Goal: Task Accomplishment & Management: Use online tool/utility

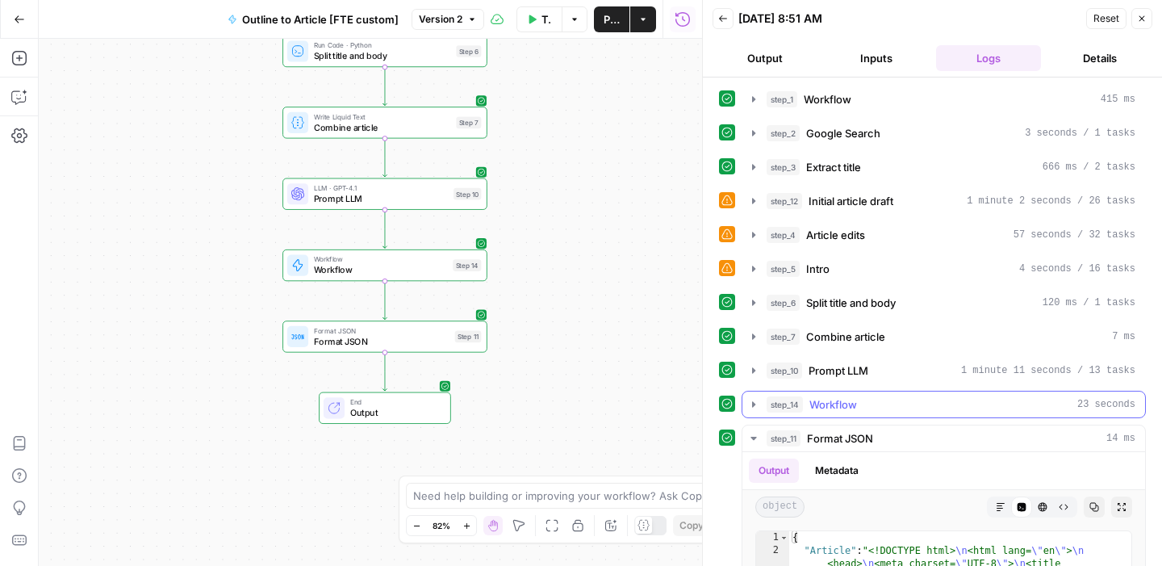
click at [889, 407] on div "step_14 Workflow 23 seconds" at bounding box center [950, 404] width 369 height 16
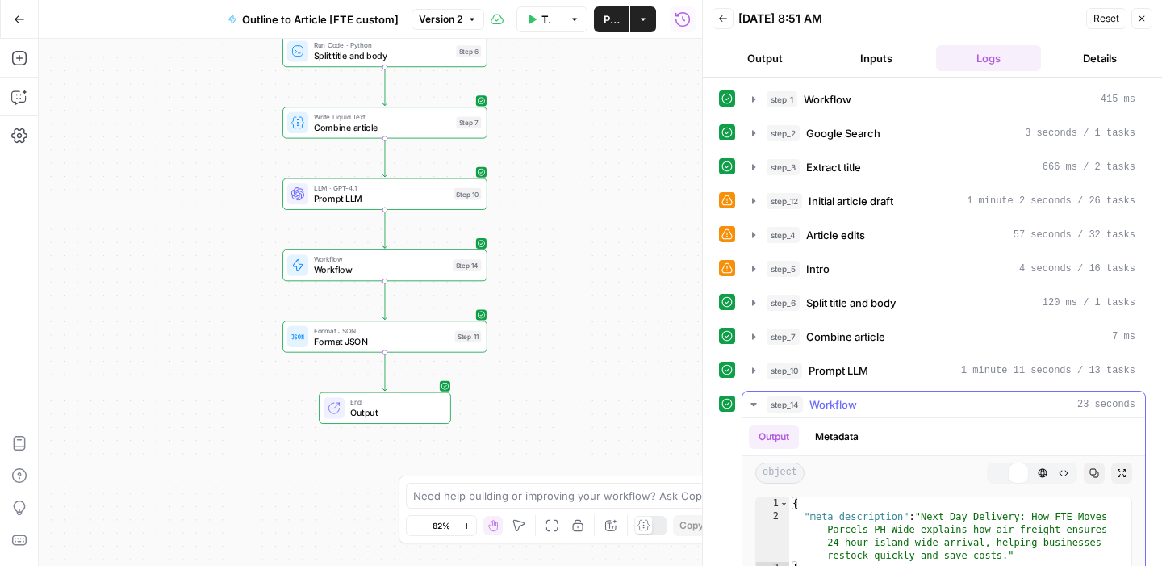
scroll to position [172, 0]
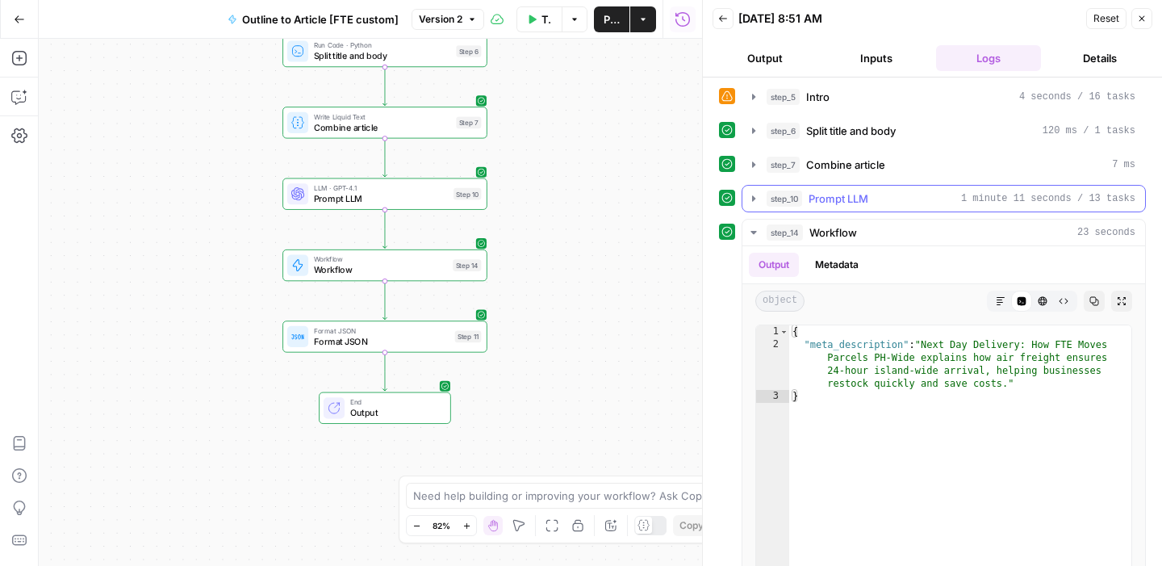
click at [875, 202] on div "step_10 Prompt LLM 1 minute 11 seconds / 13 tasks" at bounding box center [950, 198] width 369 height 16
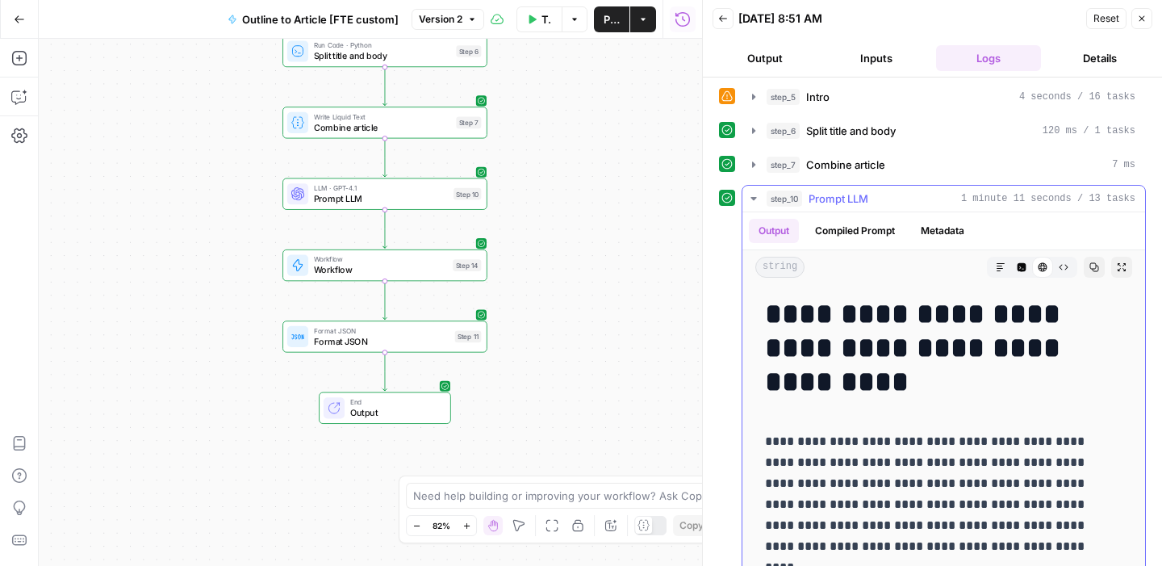
click at [875, 202] on div "step_10 Prompt LLM 1 minute 11 seconds / 13 tasks" at bounding box center [950, 198] width 369 height 16
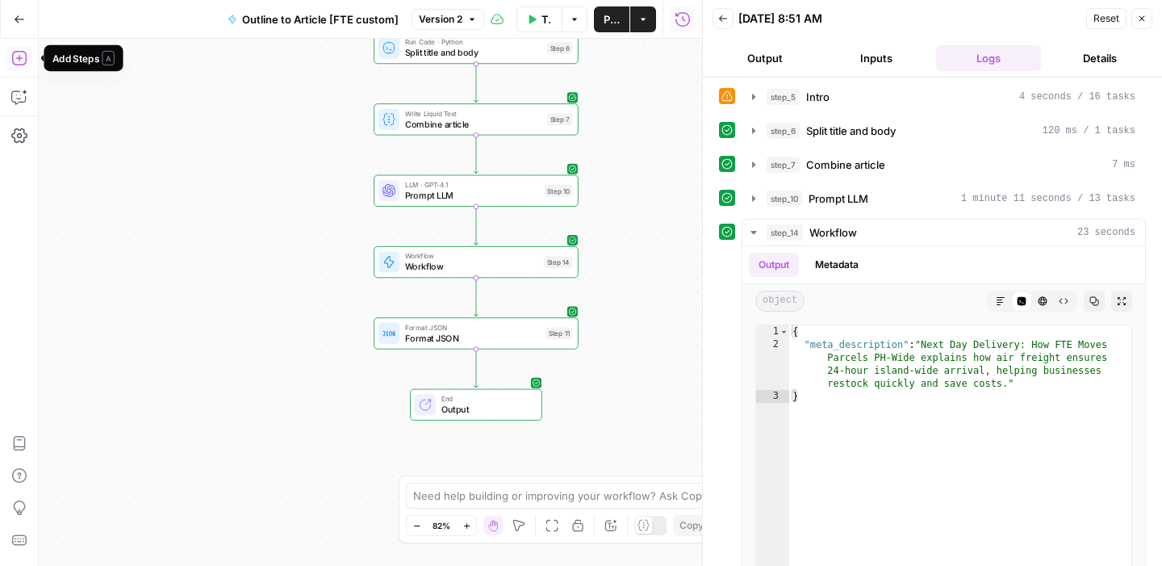
click at [27, 55] on button "Add Steps" at bounding box center [19, 58] width 26 height 26
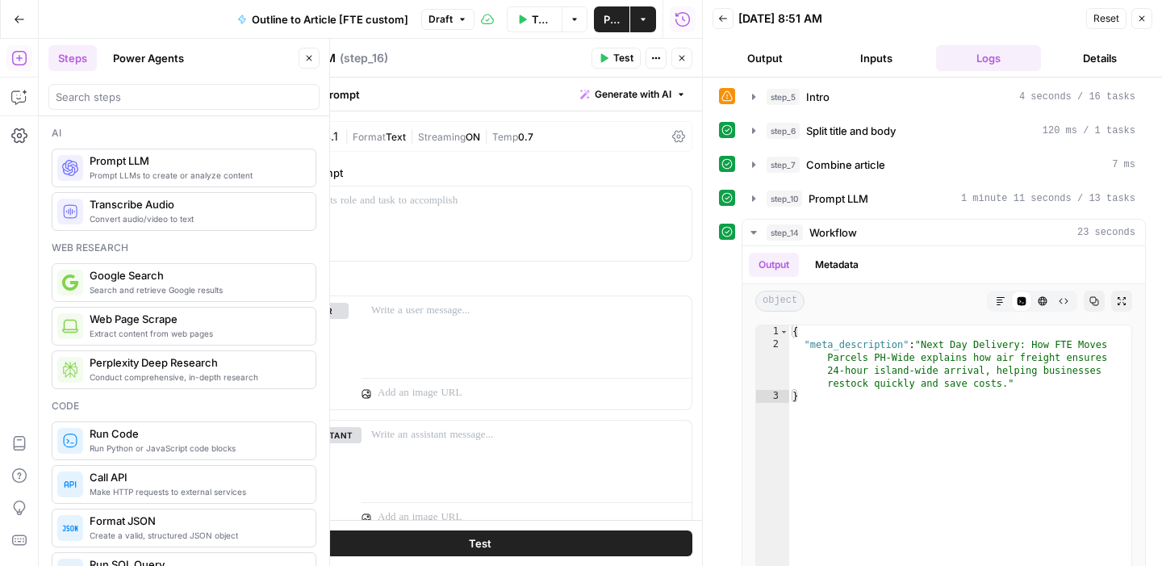
click at [683, 61] on icon "button" at bounding box center [682, 58] width 10 height 10
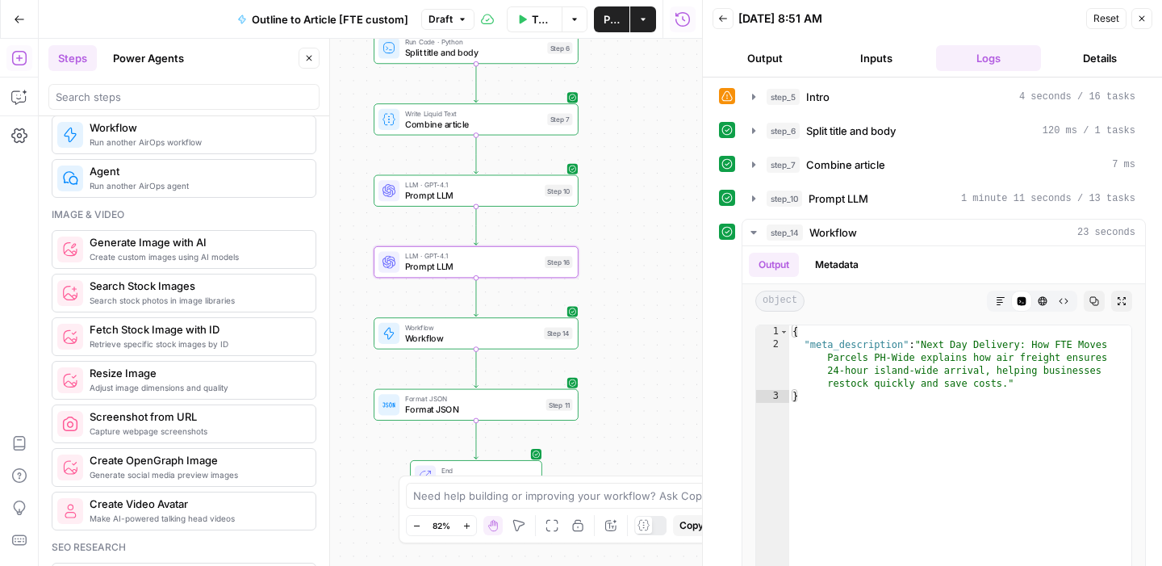
scroll to position [1042, 0]
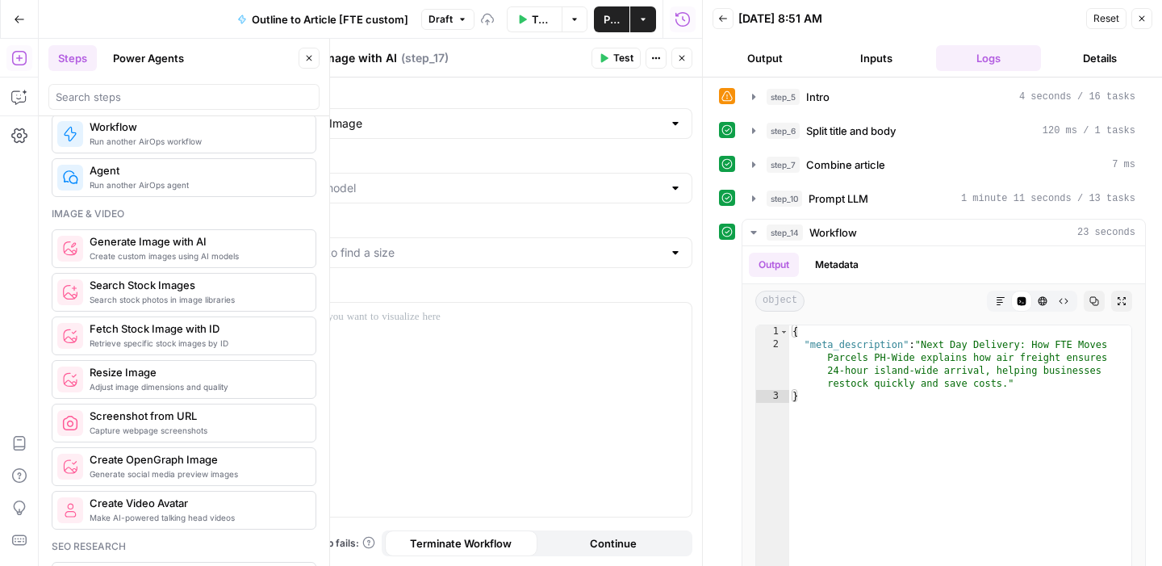
click at [678, 61] on icon "button" at bounding box center [682, 58] width 10 height 10
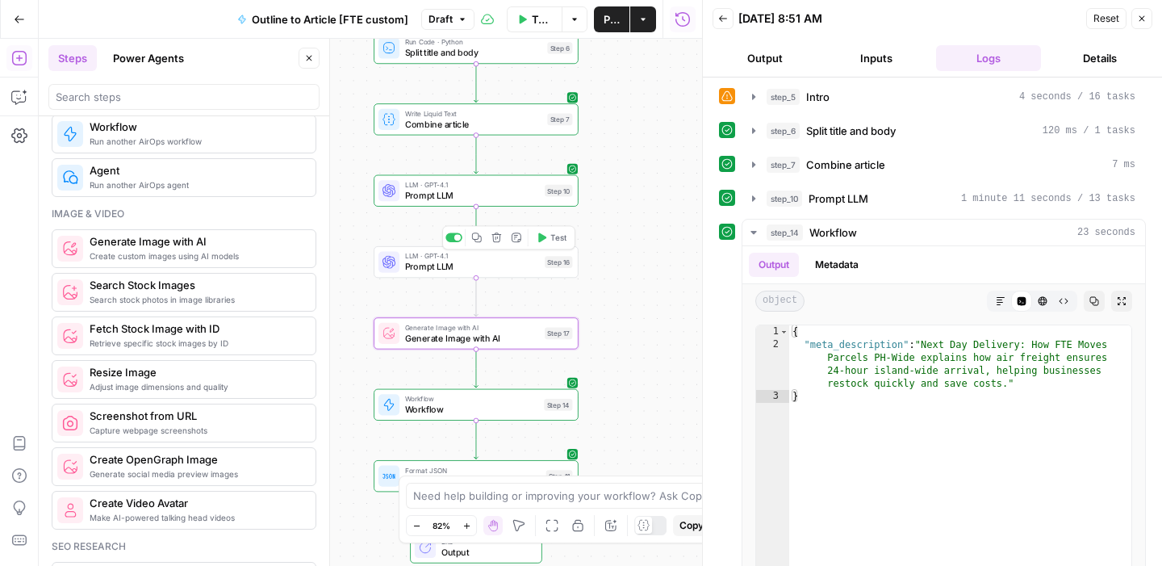
click at [447, 269] on span "Prompt LLM" at bounding box center [472, 266] width 135 height 13
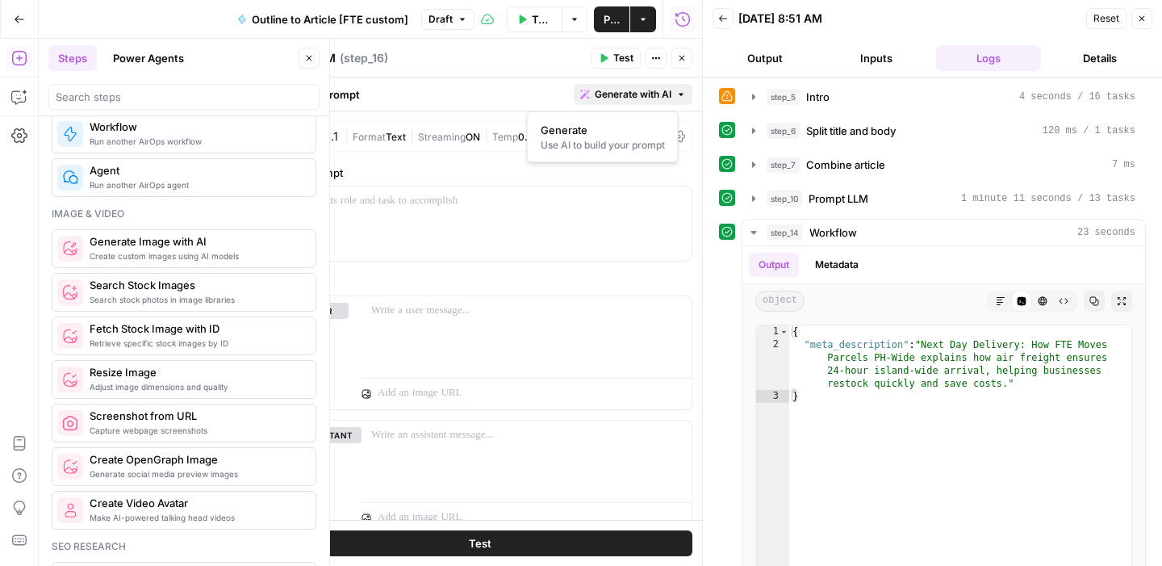
click at [648, 90] on span "Generate with AI" at bounding box center [633, 94] width 77 height 15
click at [607, 165] on label "System Prompt" at bounding box center [479, 173] width 425 height 16
click at [620, 88] on span "Generate with AI" at bounding box center [633, 94] width 77 height 15
click at [606, 130] on span "Generate" at bounding box center [600, 130] width 118 height 16
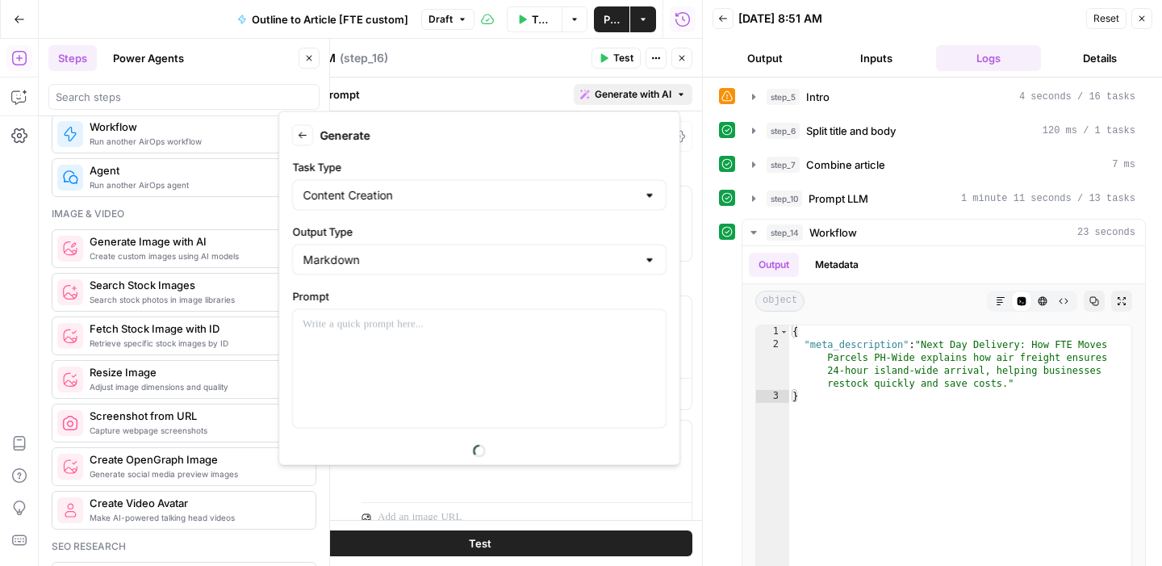
click at [604, 133] on div "Back Generate" at bounding box center [479, 135] width 374 height 21
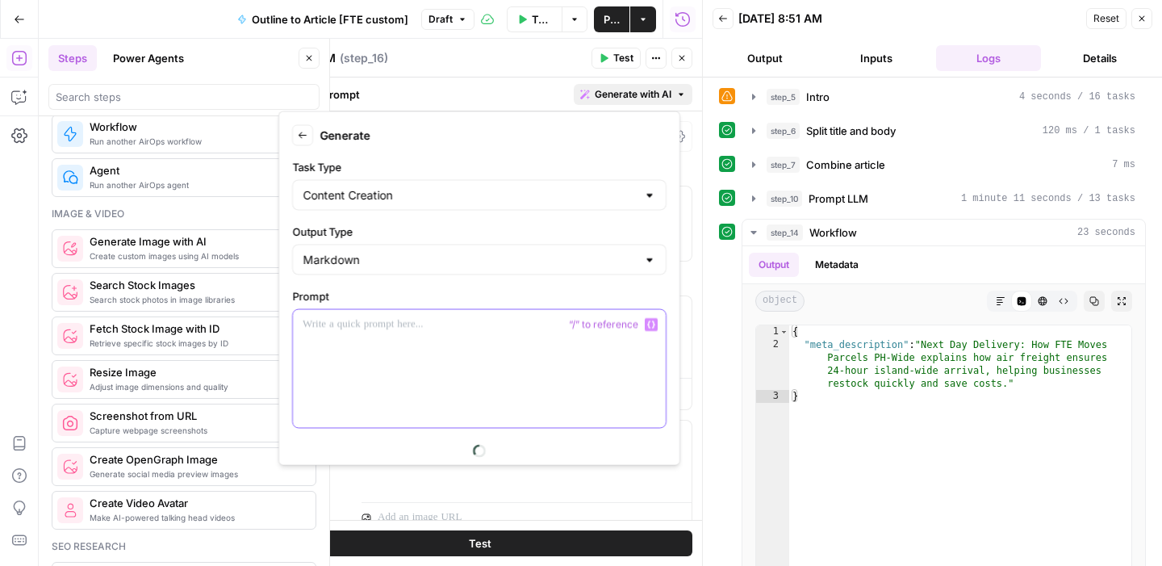
click at [457, 319] on p at bounding box center [479, 324] width 353 height 16
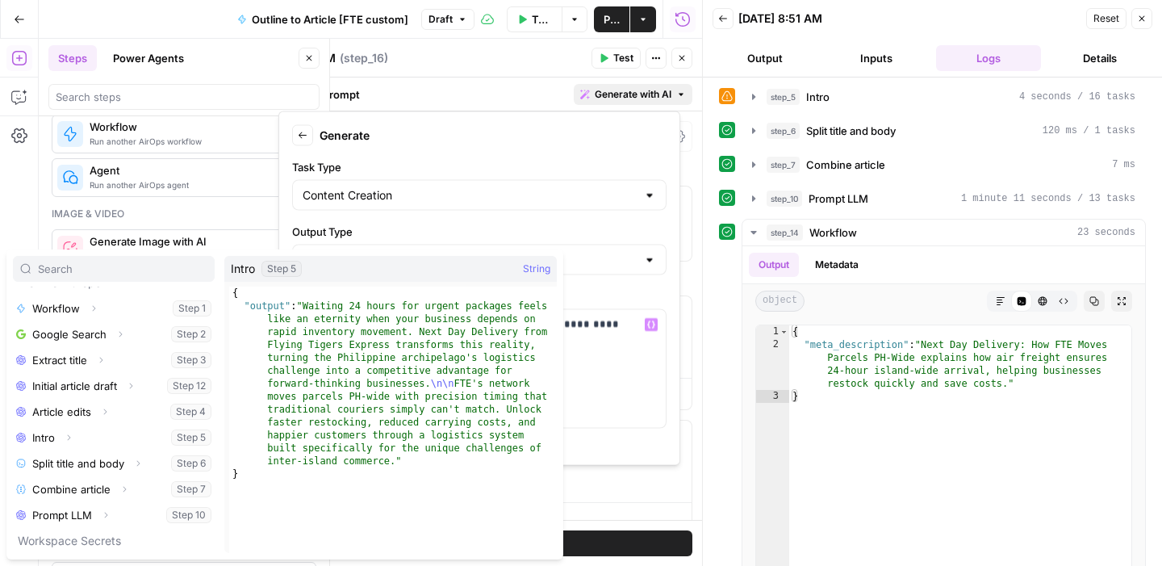
scroll to position [198, 0]
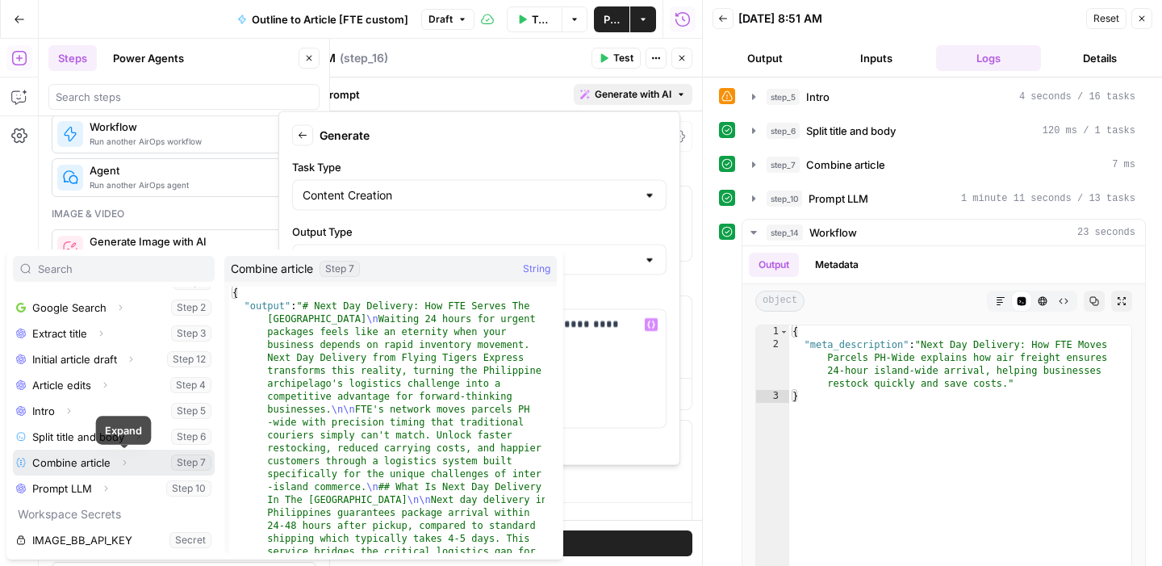
click at [127, 461] on icon "button" at bounding box center [124, 462] width 10 height 10
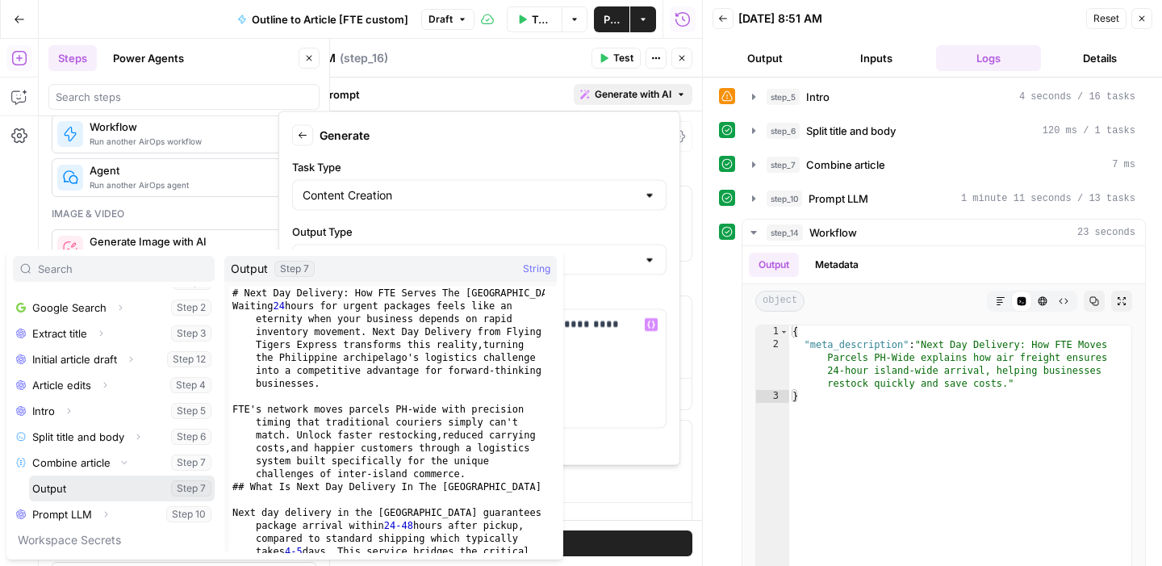
click at [94, 484] on button "Select variable Output" at bounding box center [122, 488] width 186 height 26
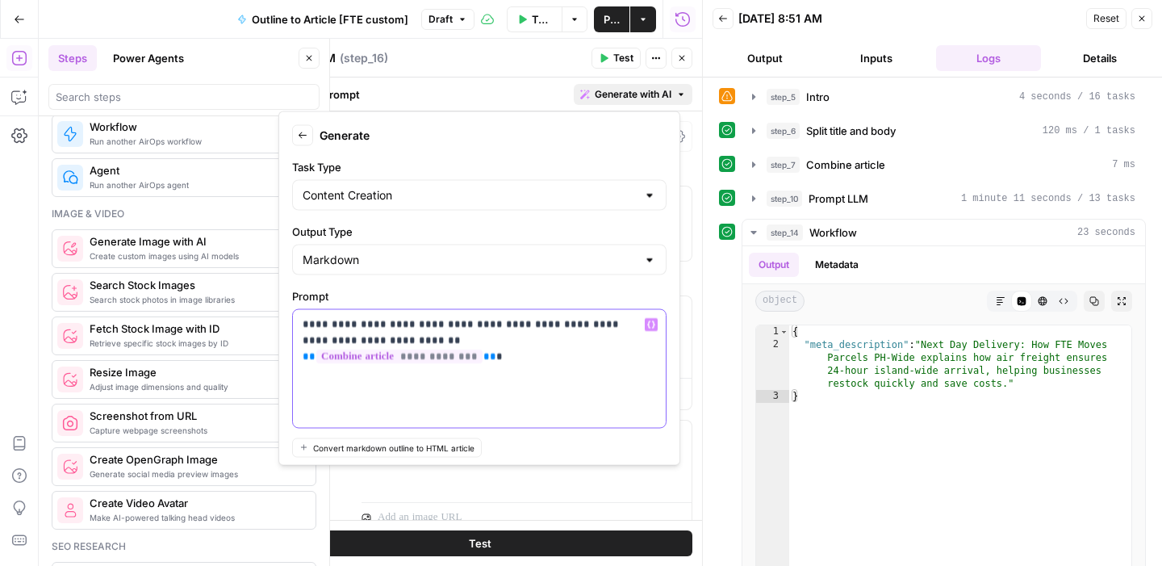
click at [603, 349] on div "**********" at bounding box center [479, 369] width 373 height 118
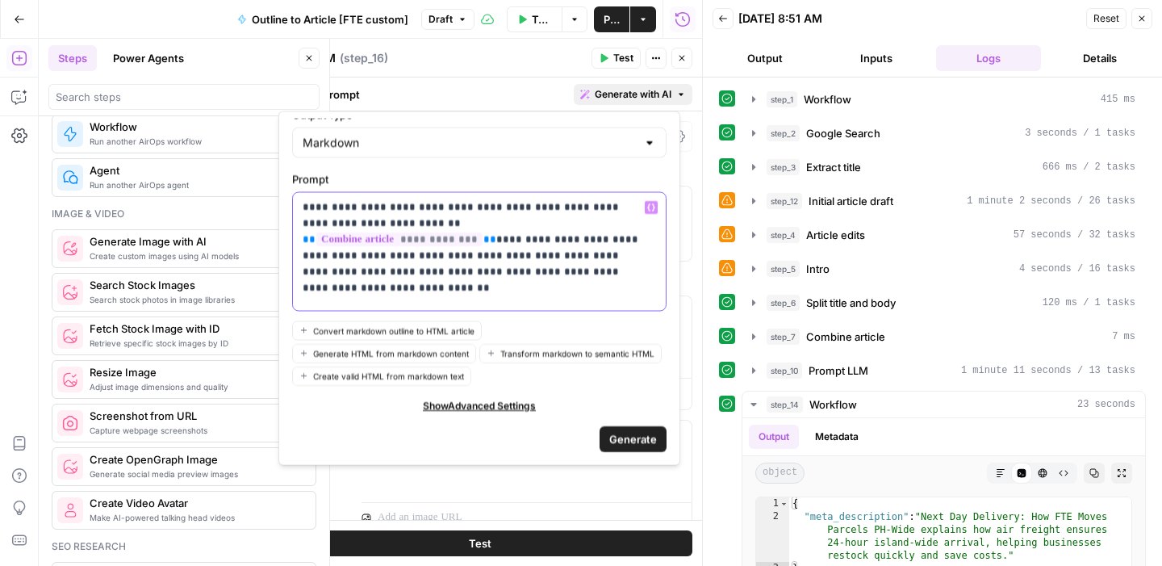
scroll to position [140, 0]
click at [618, 438] on span "Generate" at bounding box center [633, 438] width 48 height 16
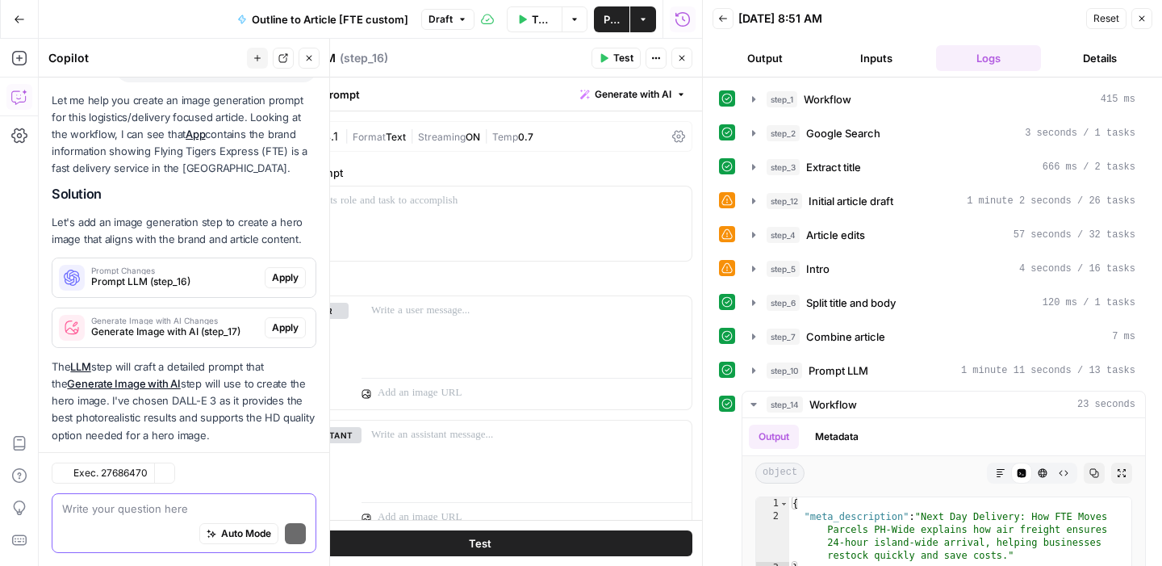
scroll to position [487, 0]
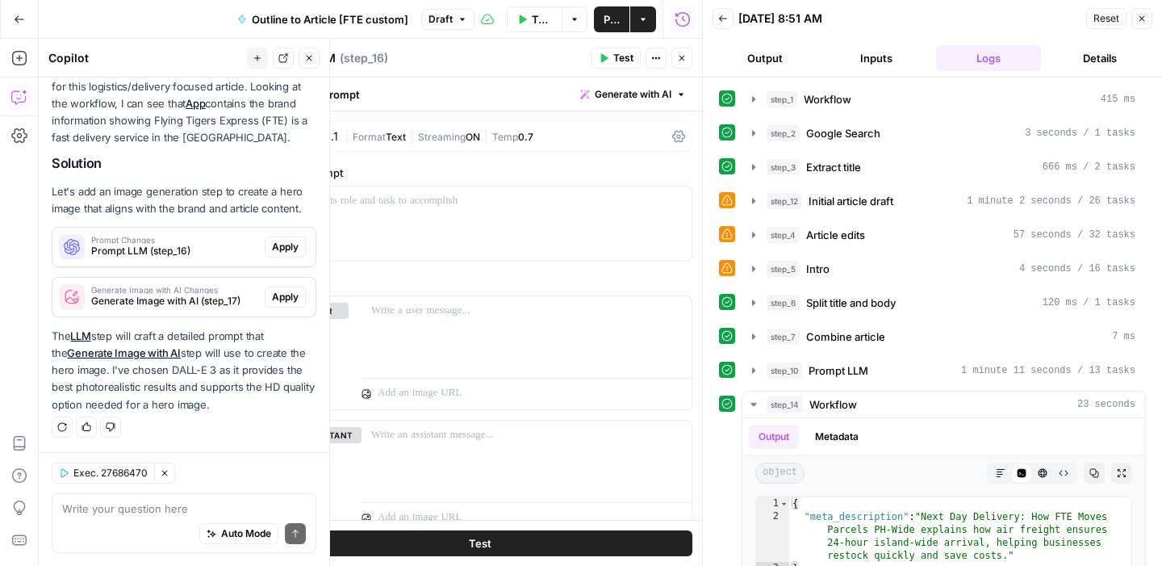
click at [272, 240] on span "Apply" at bounding box center [285, 247] width 27 height 15
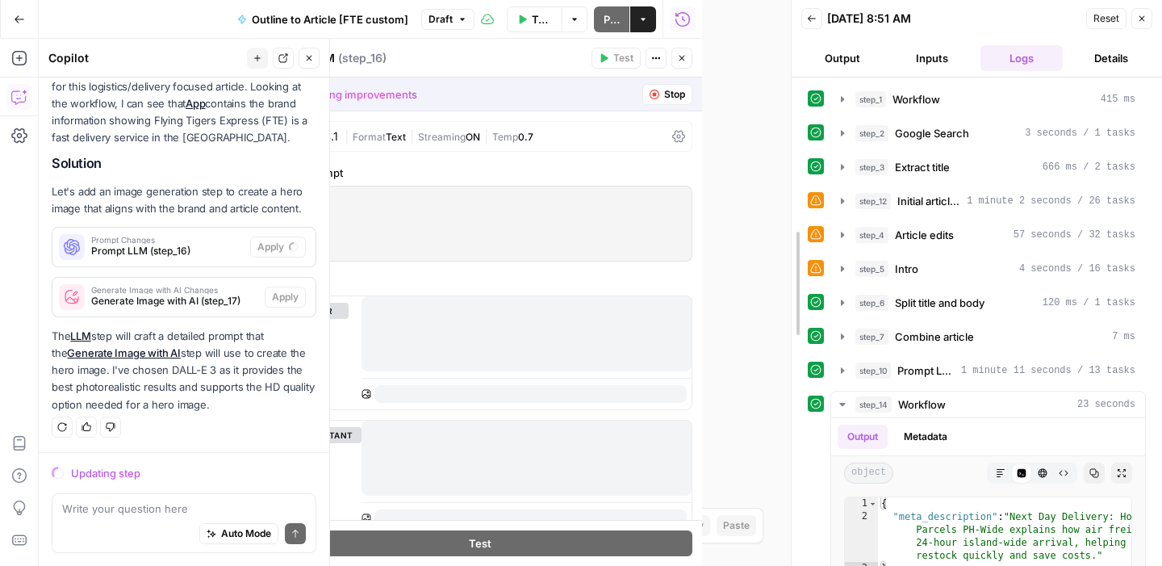
drag, startPoint x: 701, startPoint y: 152, endPoint x: 791, endPoint y: 150, distance: 89.6
click at [791, 150] on div at bounding box center [791, 283] width 16 height 566
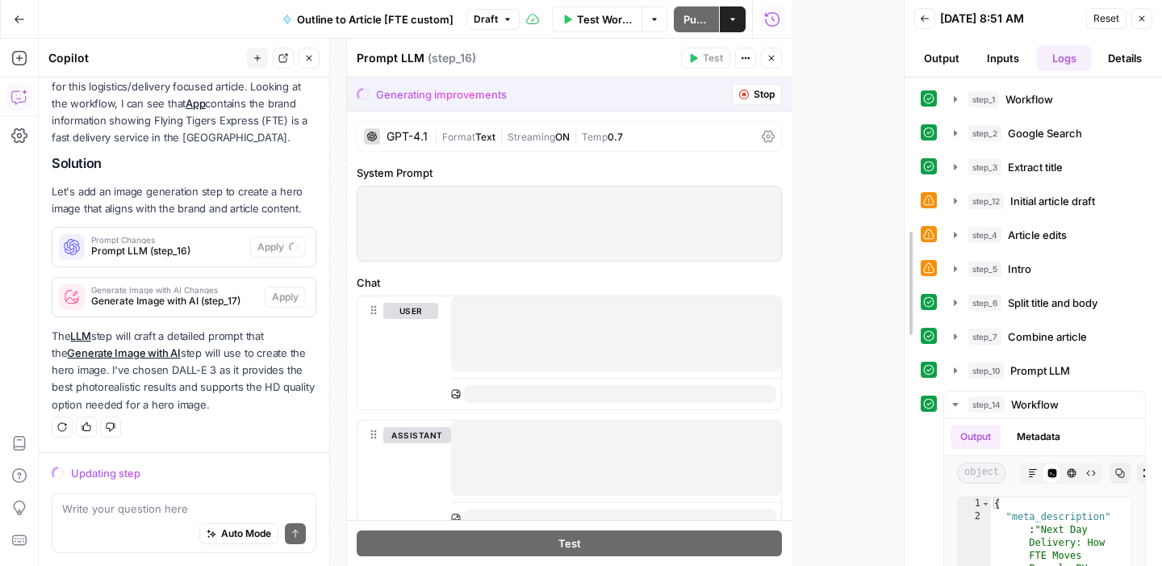
drag, startPoint x: 791, startPoint y: 150, endPoint x: 1004, endPoint y: 144, distance: 213.1
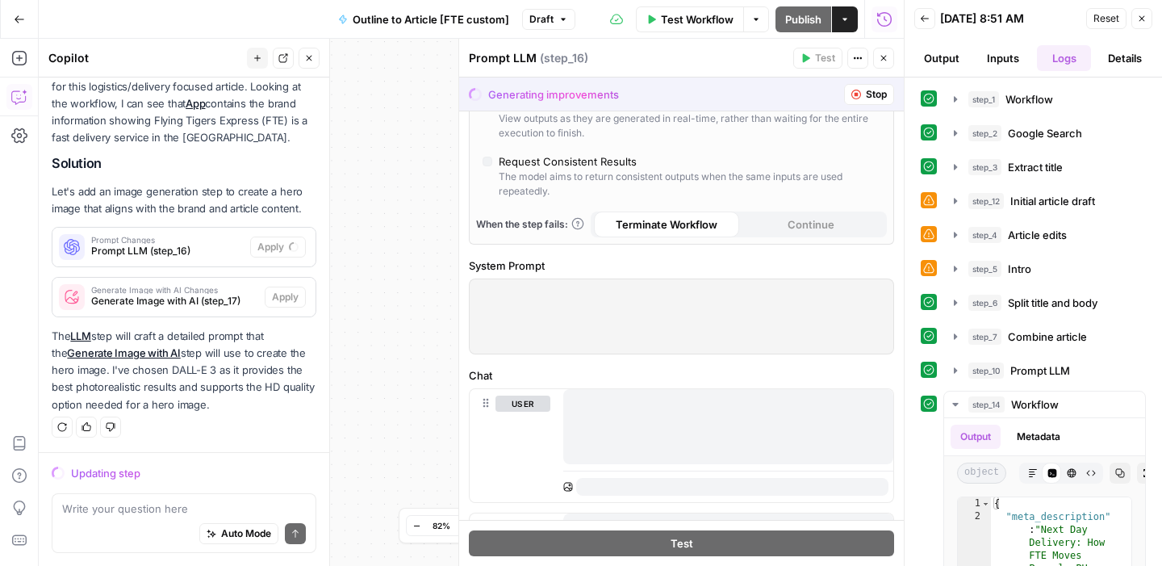
scroll to position [534, 0]
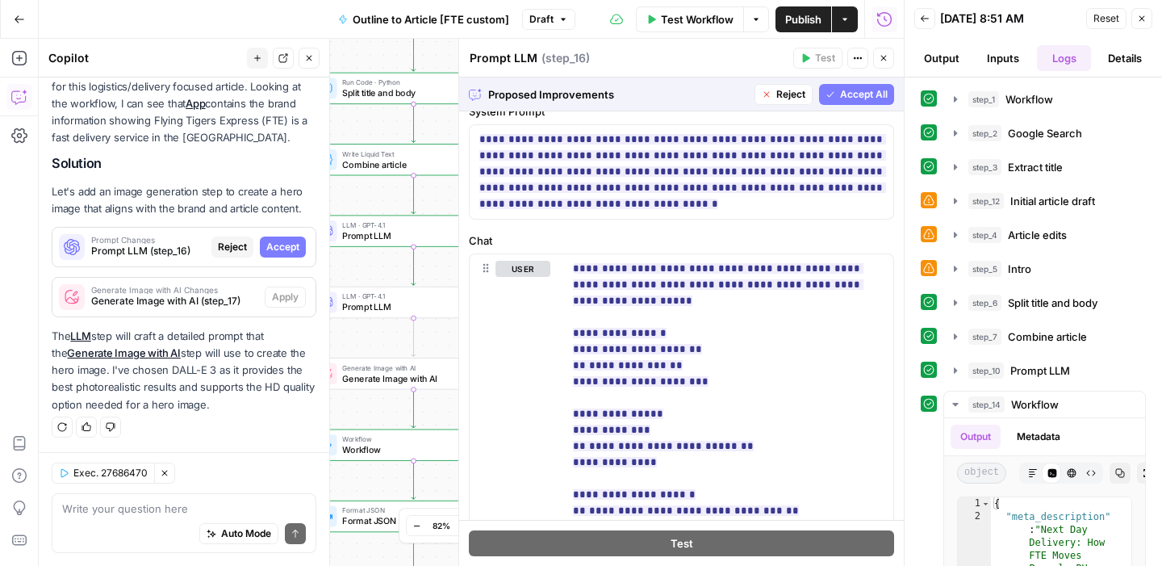
click at [840, 93] on span "Accept All" at bounding box center [864, 94] width 48 height 15
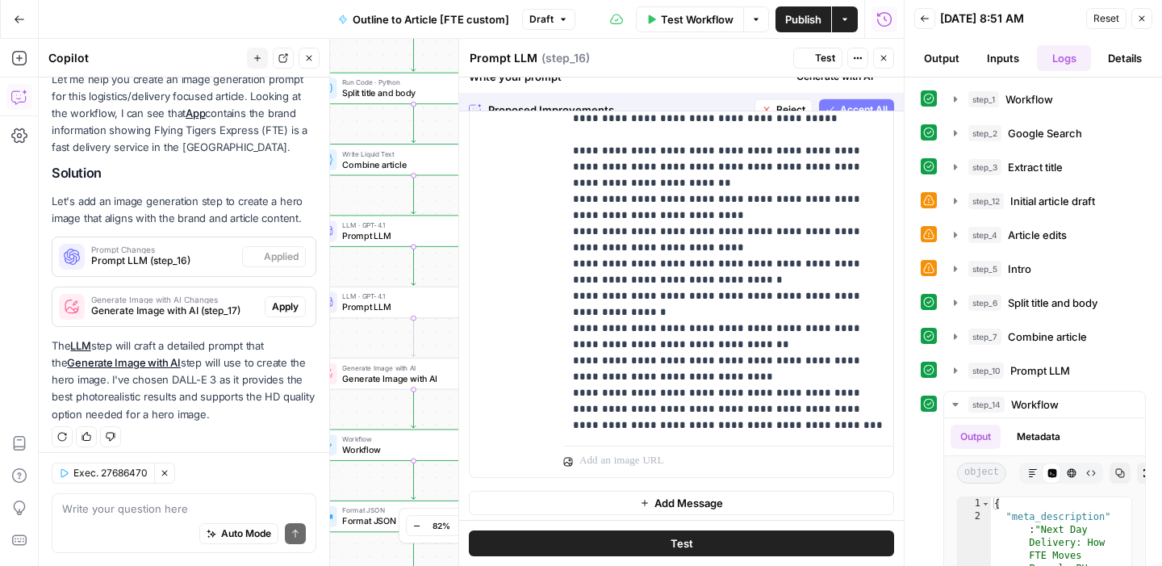
scroll to position [513, 0]
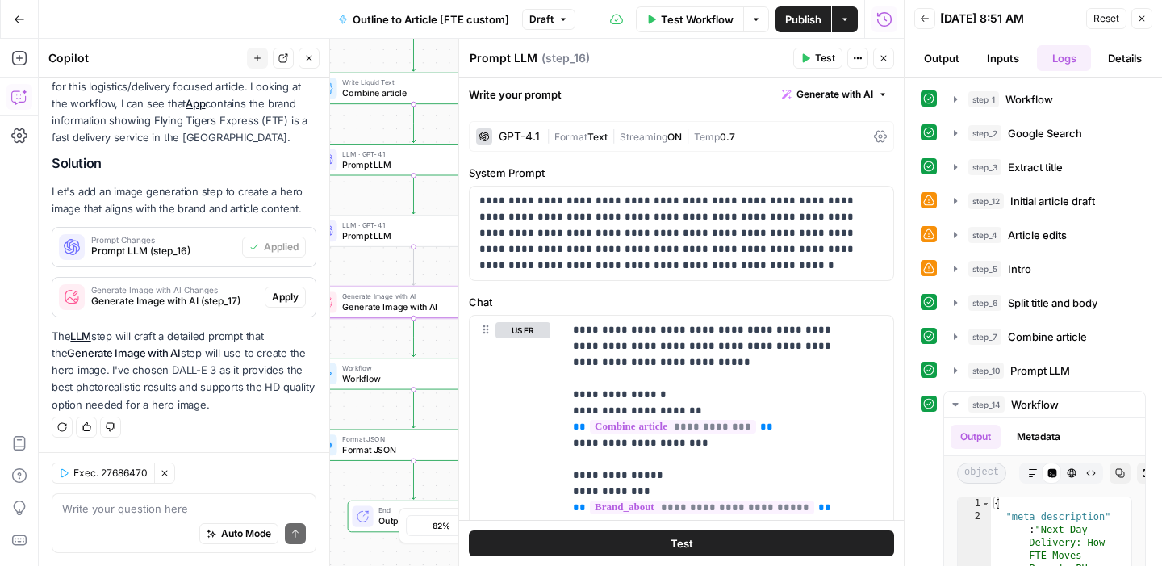
click at [278, 296] on span "Apply" at bounding box center [285, 297] width 27 height 15
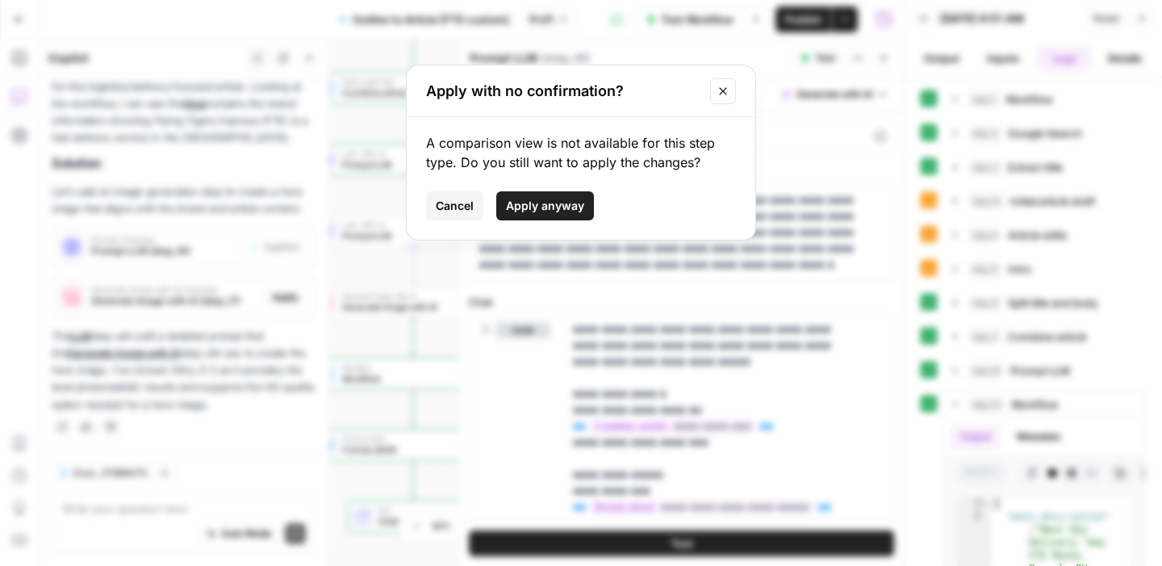
click at [573, 208] on span "Apply anyway" at bounding box center [545, 206] width 78 height 16
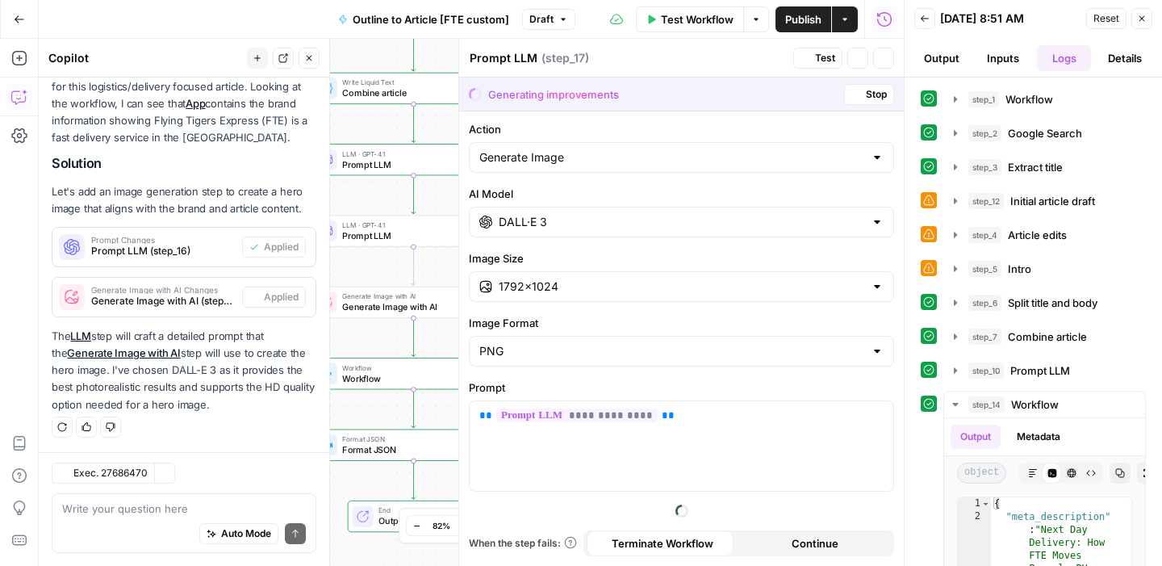
type textarea "Generate Image with AI"
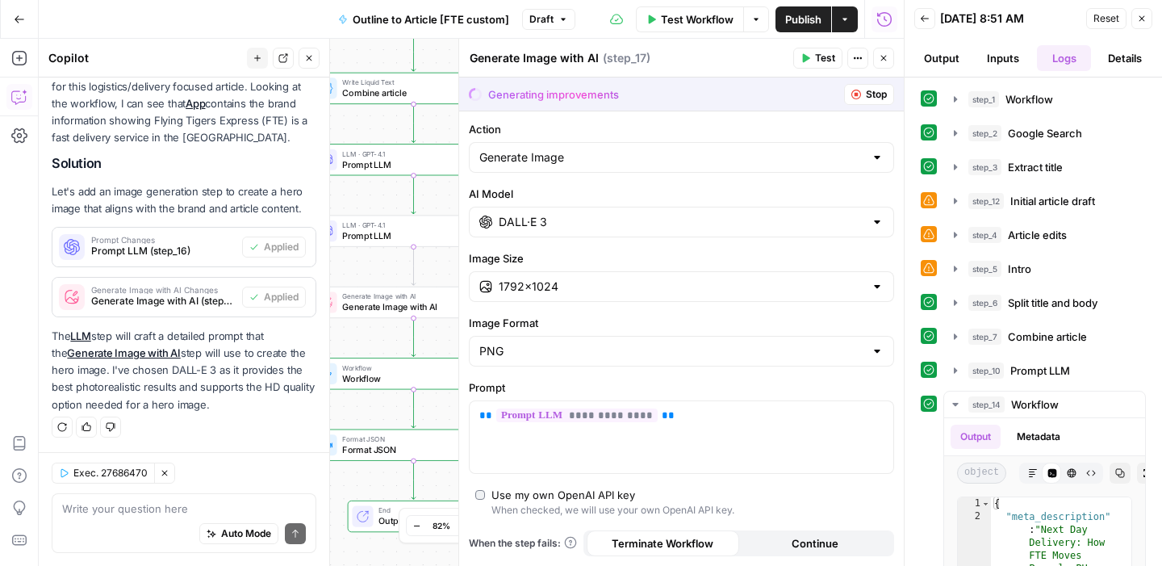
click at [887, 56] on icon "button" at bounding box center [884, 58] width 10 height 10
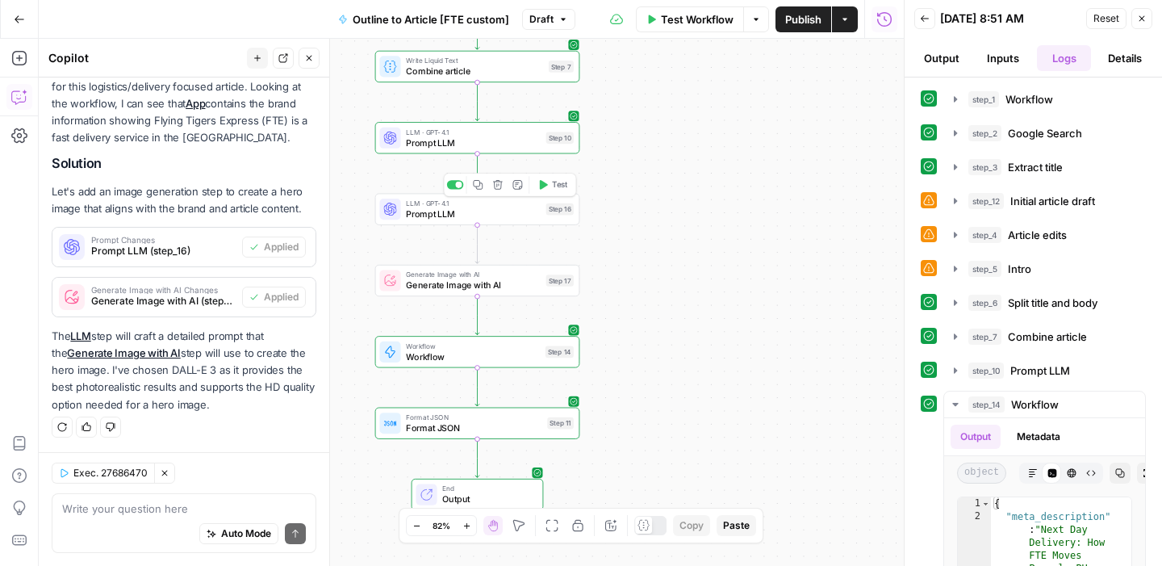
click at [550, 190] on button "Test" at bounding box center [552, 184] width 41 height 17
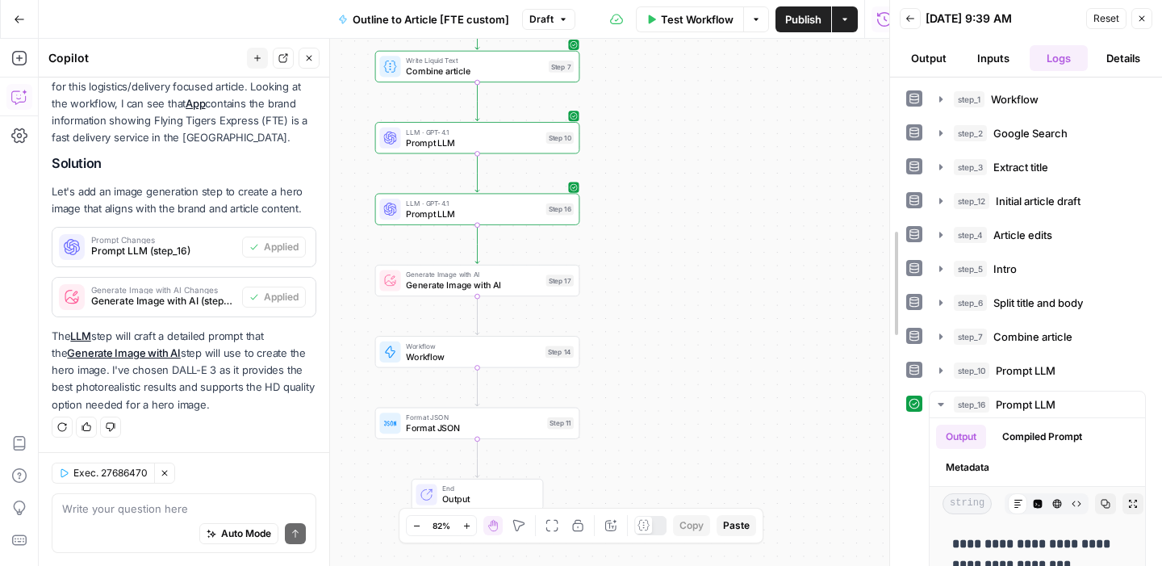
drag, startPoint x: 900, startPoint y: 274, endPoint x: 792, endPoint y: 273, distance: 107.3
click at [882, 273] on div at bounding box center [890, 283] width 16 height 566
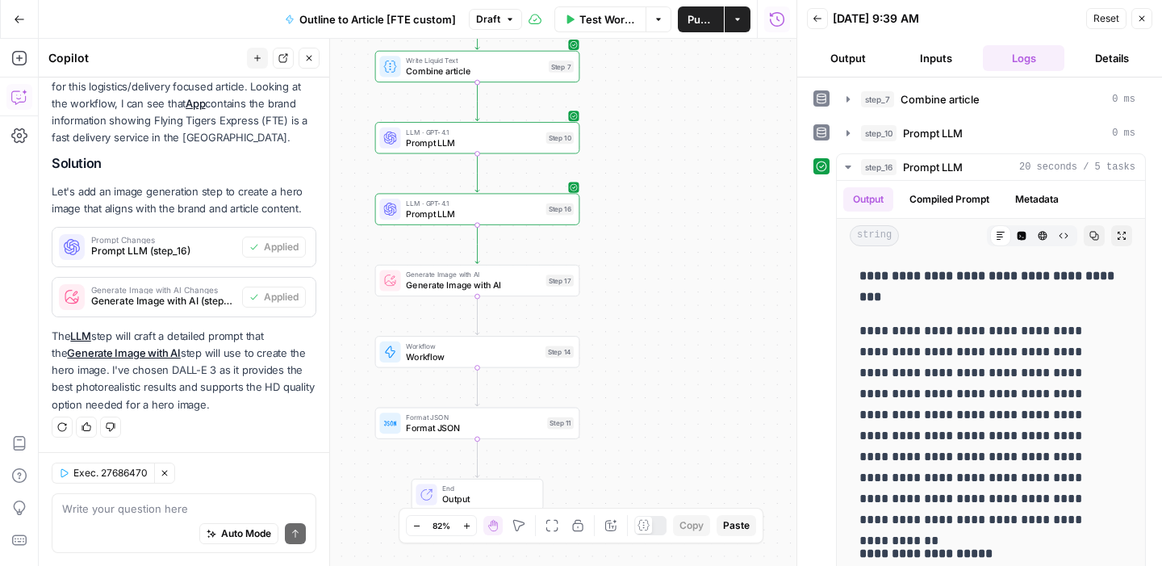
scroll to position [265, 0]
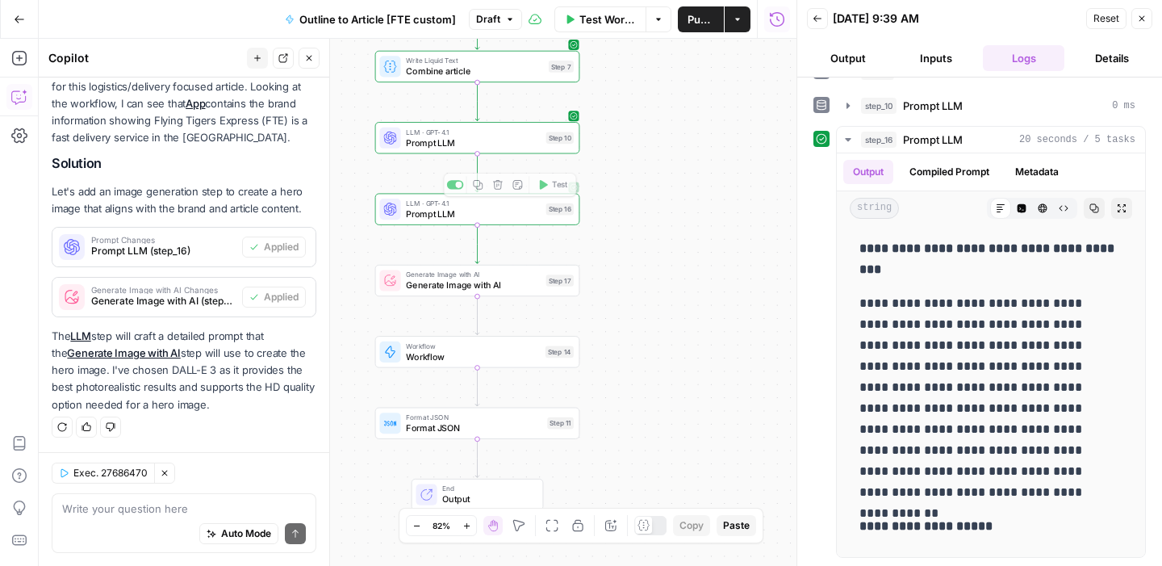
click at [443, 145] on span "Prompt LLM" at bounding box center [473, 142] width 135 height 13
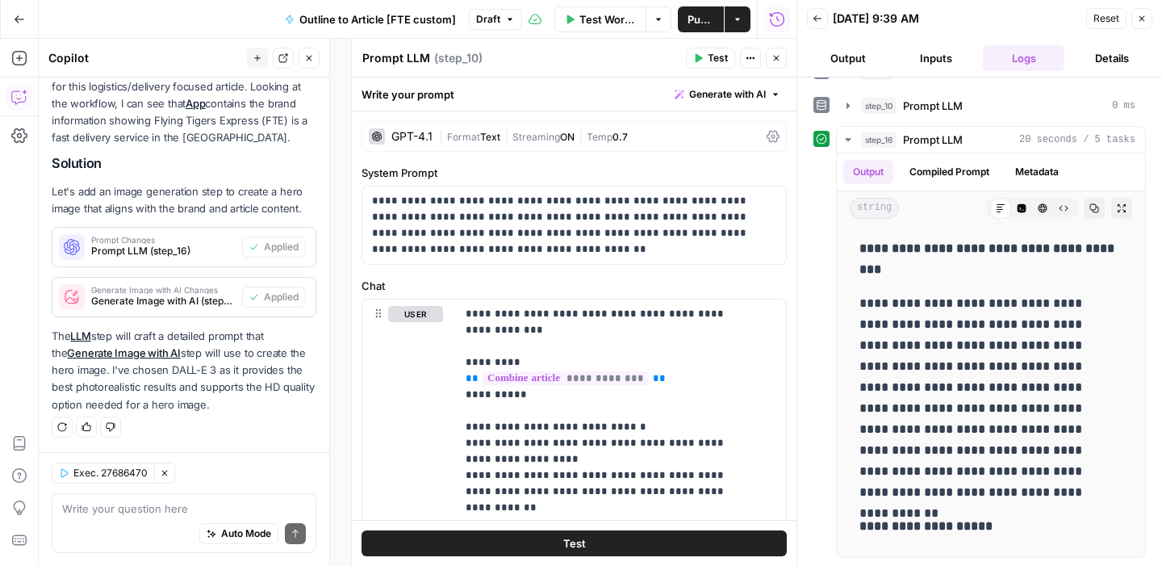
scroll to position [210, 0]
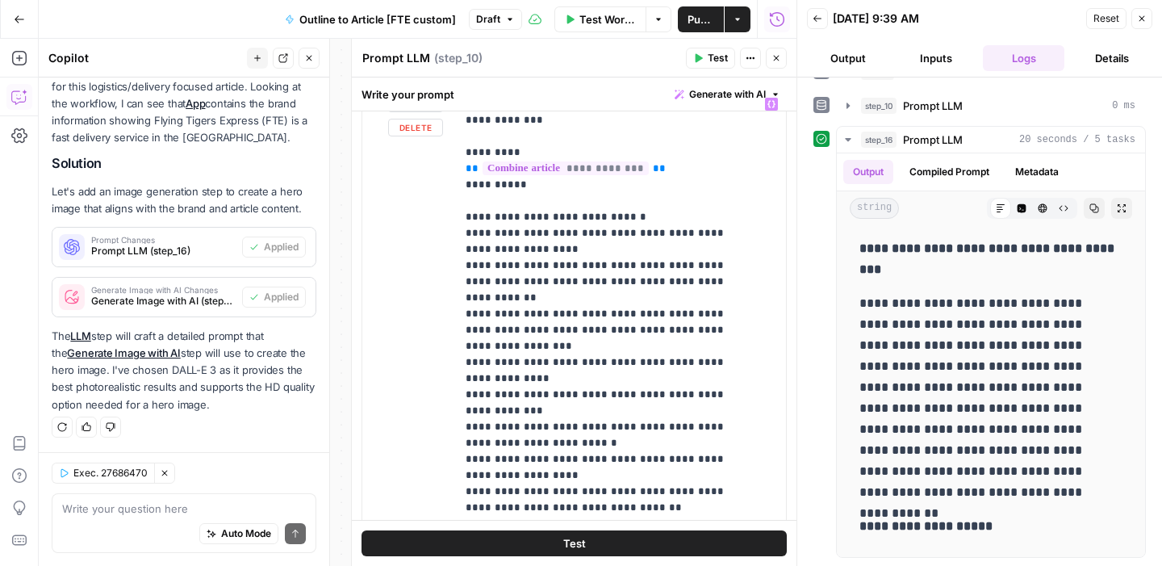
click at [172, 290] on span "Generate Image with AI Changes" at bounding box center [163, 290] width 144 height 8
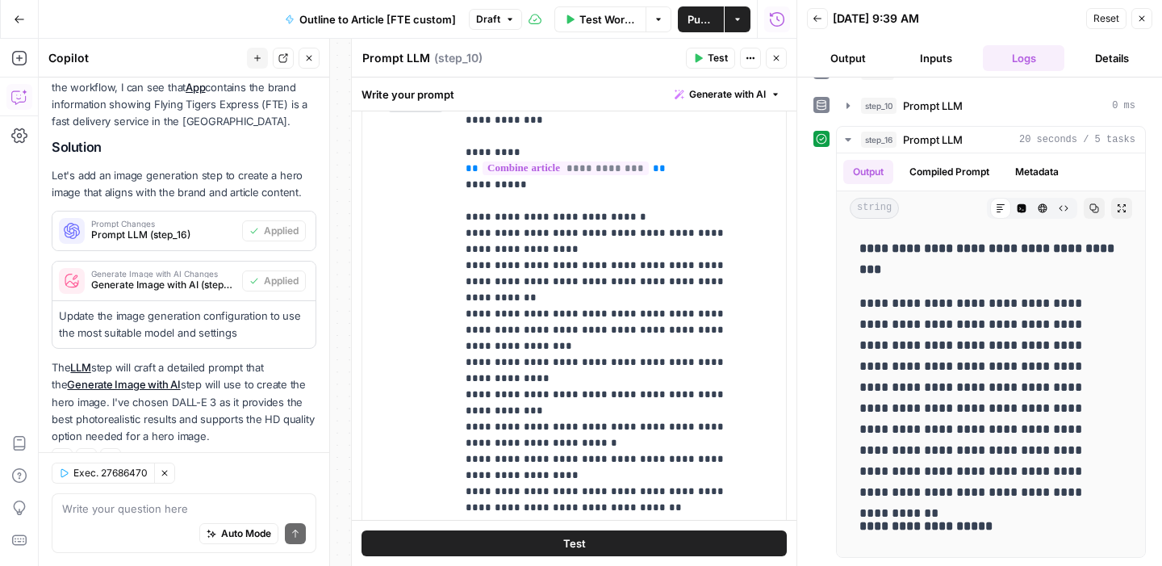
scroll to position [525, 0]
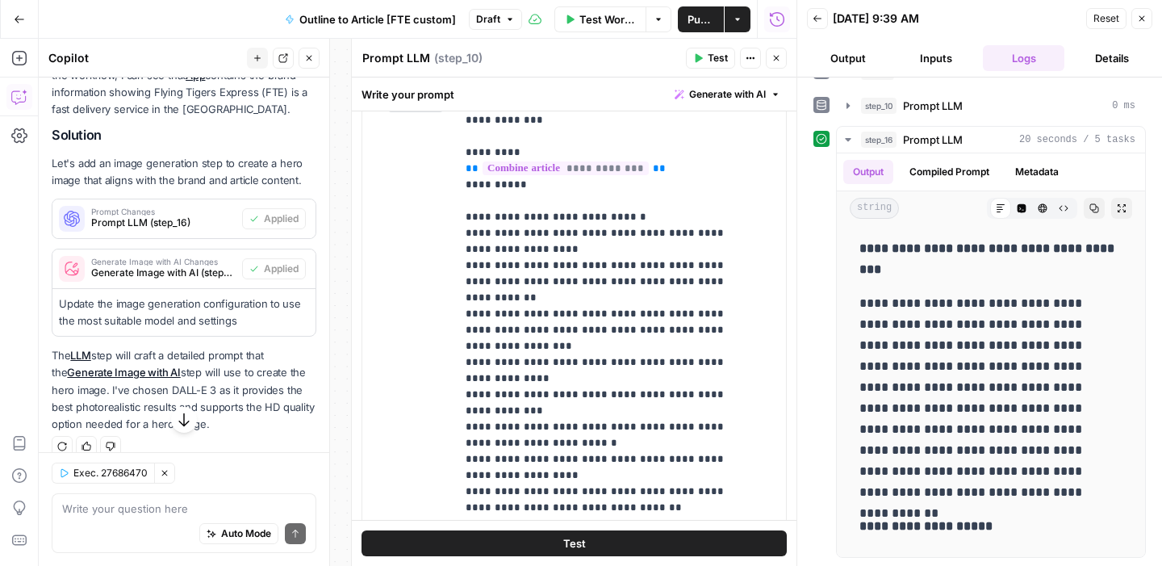
click at [784, 52] on button "Close" at bounding box center [776, 58] width 21 height 21
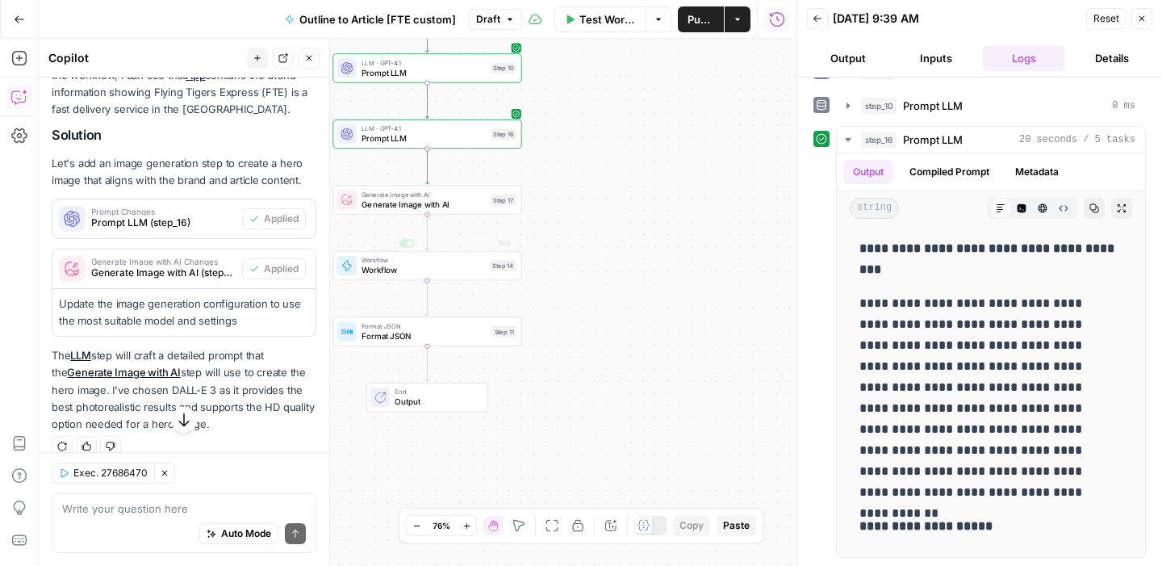
click at [411, 208] on span "Generate Image with AI" at bounding box center [423, 204] width 124 height 12
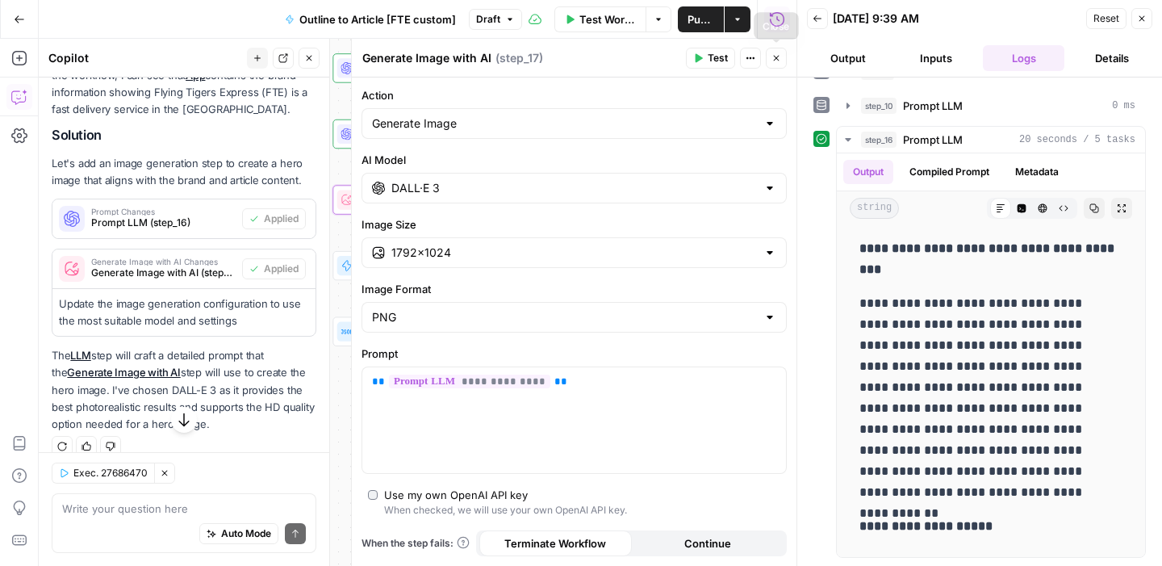
click at [774, 56] on icon "button" at bounding box center [777, 59] width 6 height 6
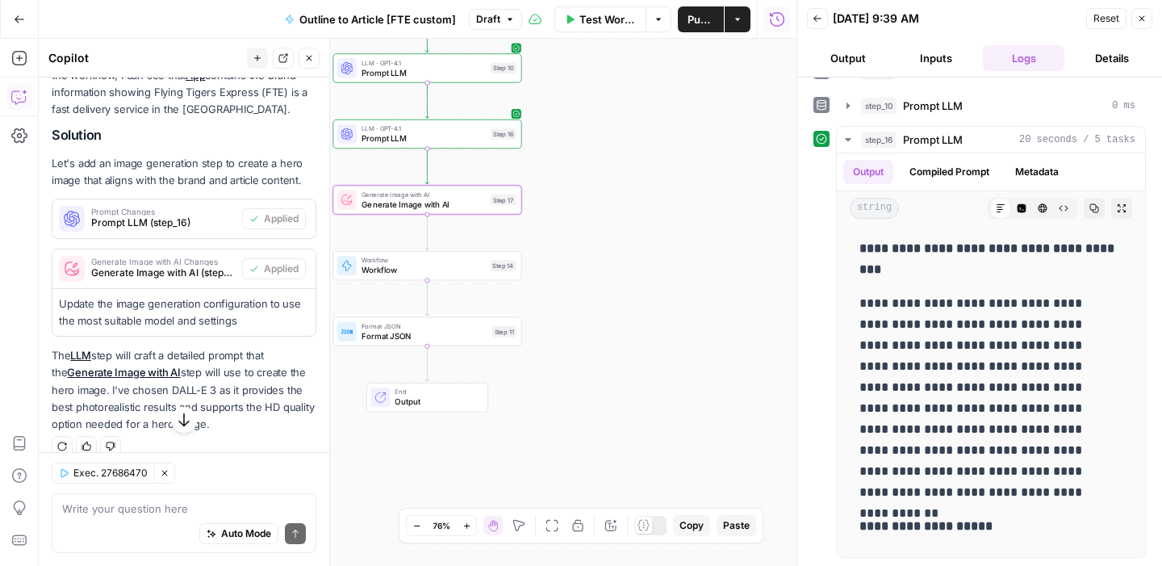
click at [445, 132] on span "Prompt LLM" at bounding box center [423, 138] width 124 height 12
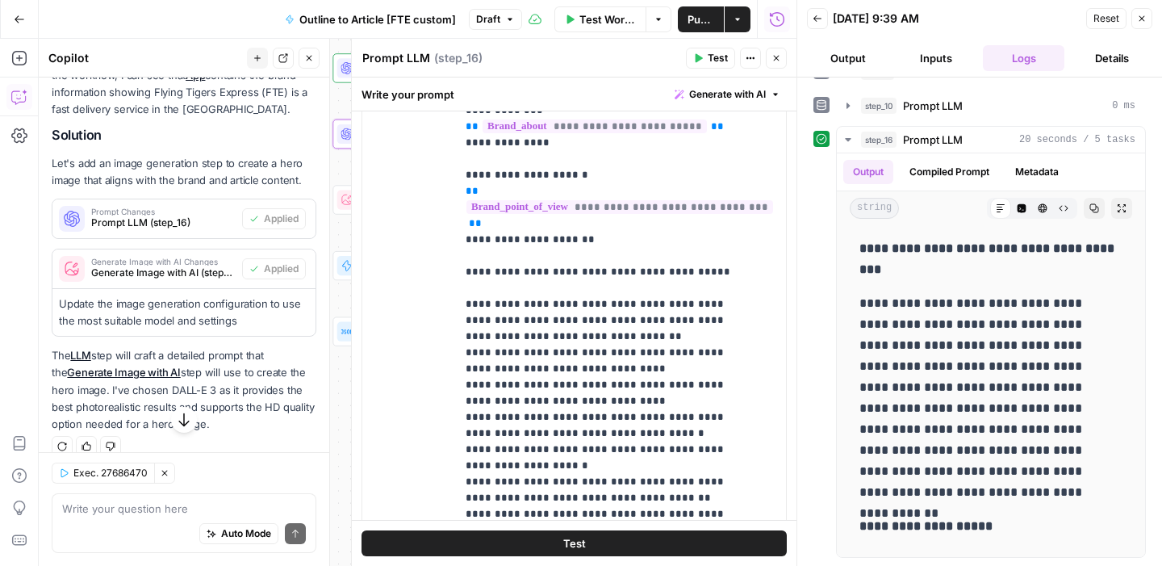
scroll to position [414, 0]
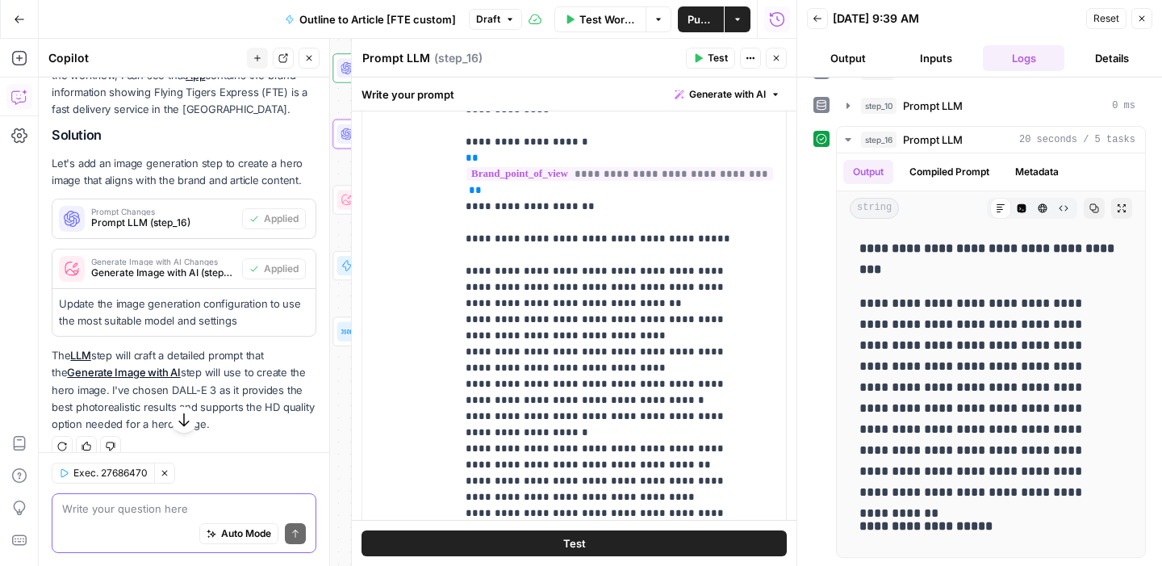
click at [94, 507] on textarea at bounding box center [184, 508] width 244 height 16
type textarea "f"
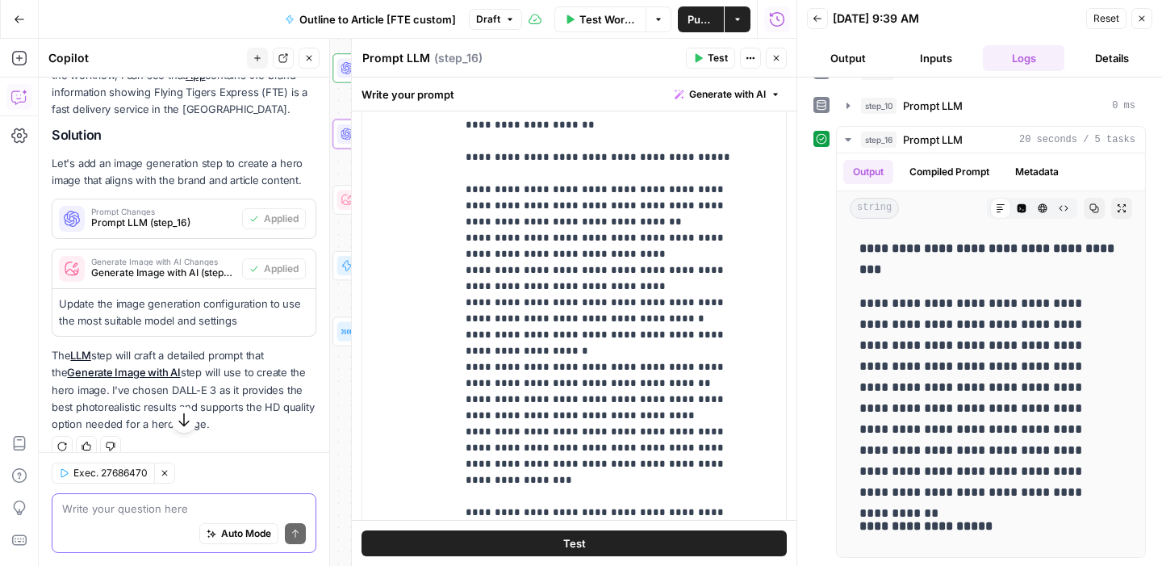
scroll to position [539, 0]
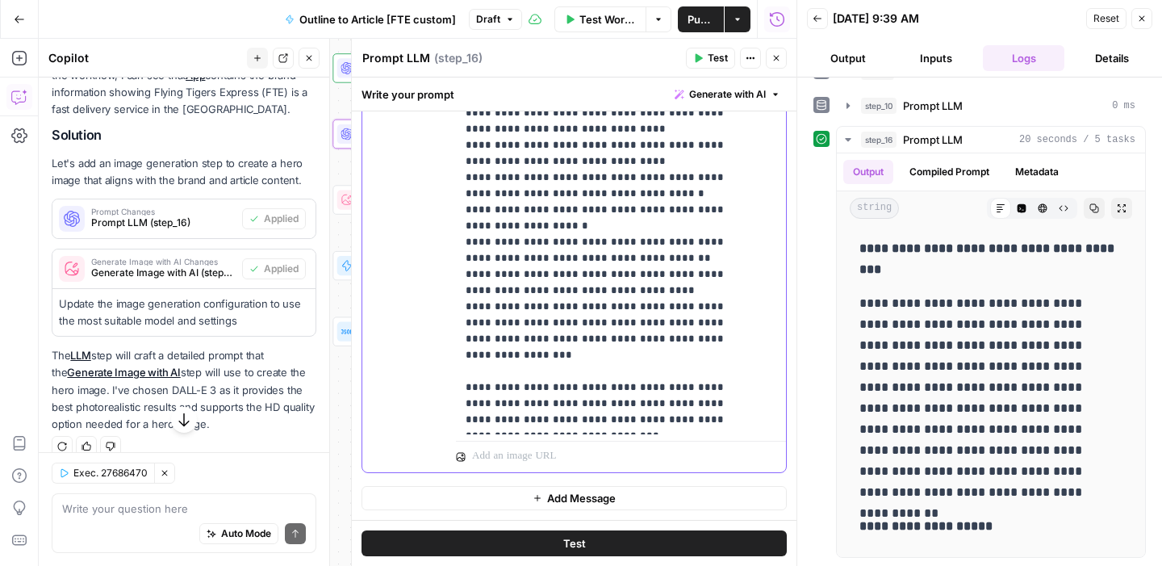
click at [552, 414] on p "**********" at bounding box center [608, 65] width 286 height 726
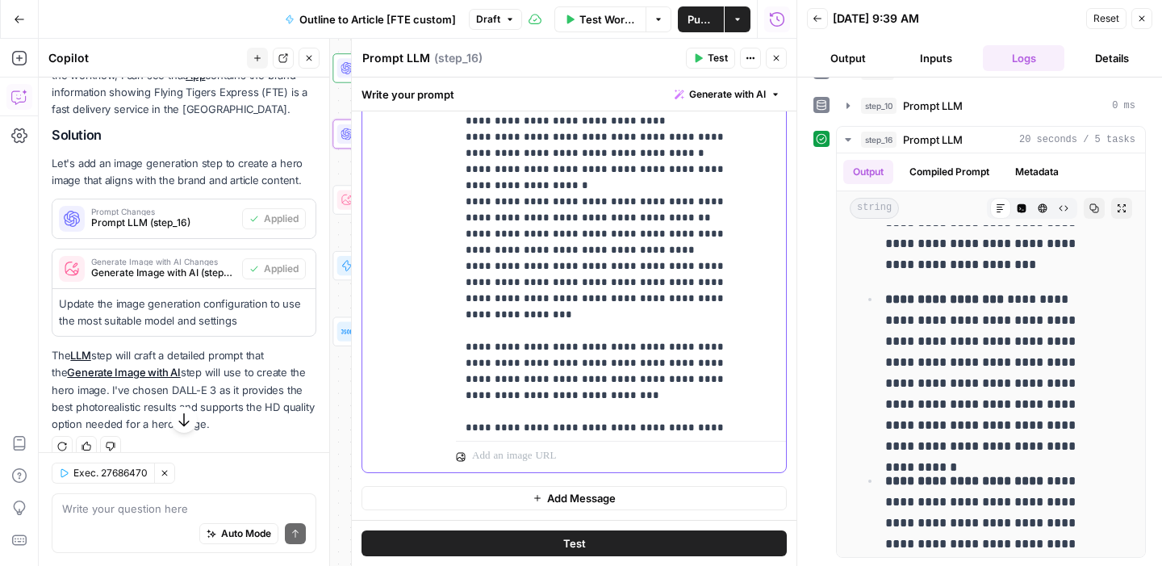
scroll to position [138, 0]
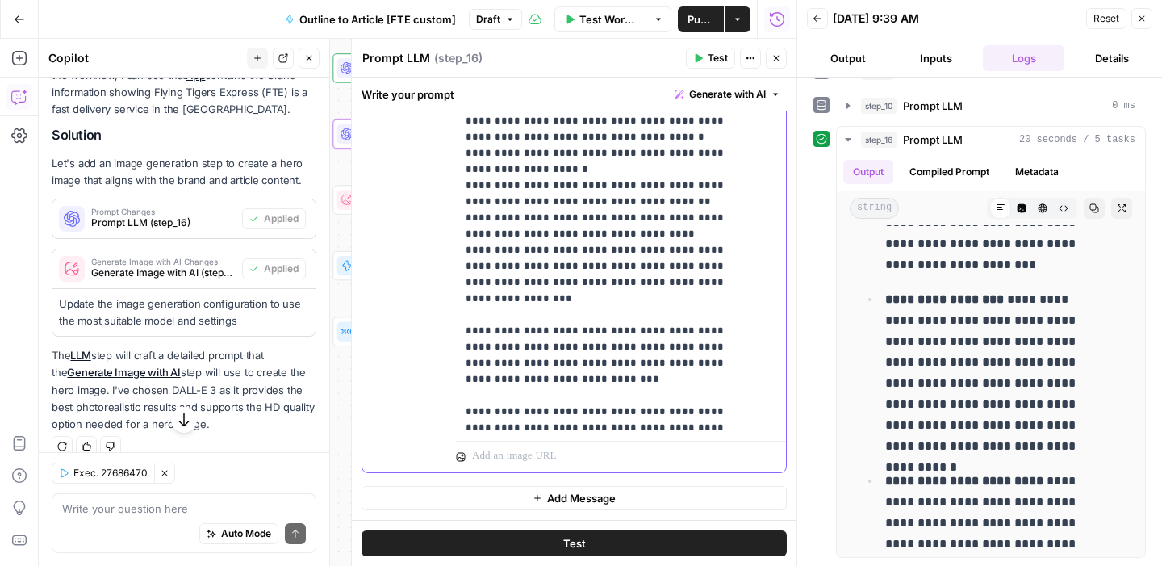
click at [459, 395] on div "**********" at bounding box center [615, 105] width 318 height 657
copy p "**********"
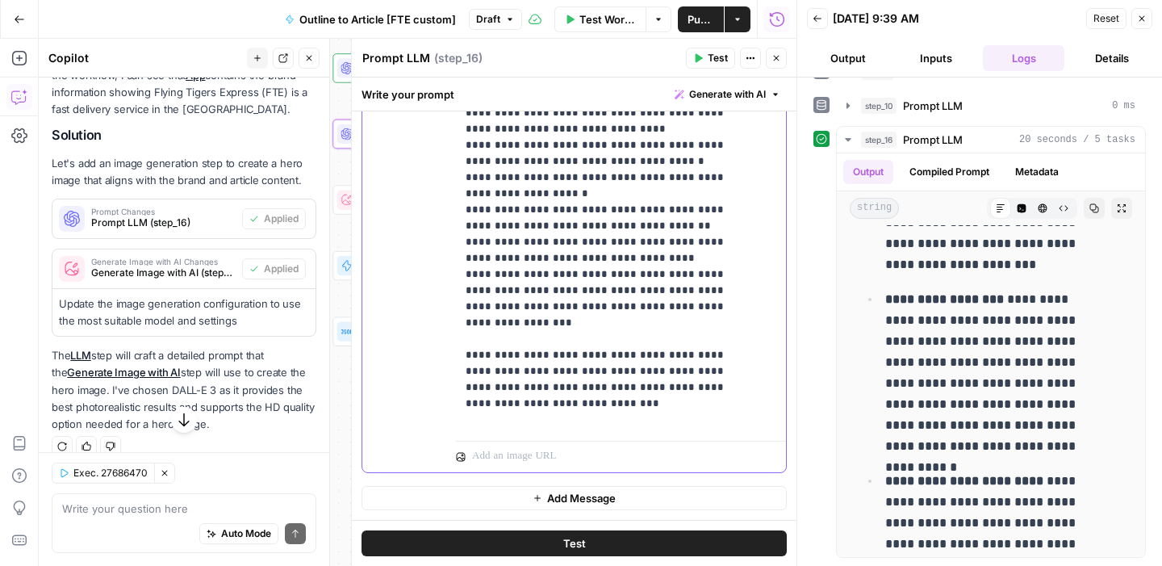
scroll to position [126, 0]
click at [144, 493] on div "Write your question here Auto Mode Send" at bounding box center [184, 523] width 265 height 60
paste textarea "Please just output the prompt and nothing else. Don't include any logo or text …"
type textarea "for step_16, Please just output the prompt and nothing else. Don't include any …"
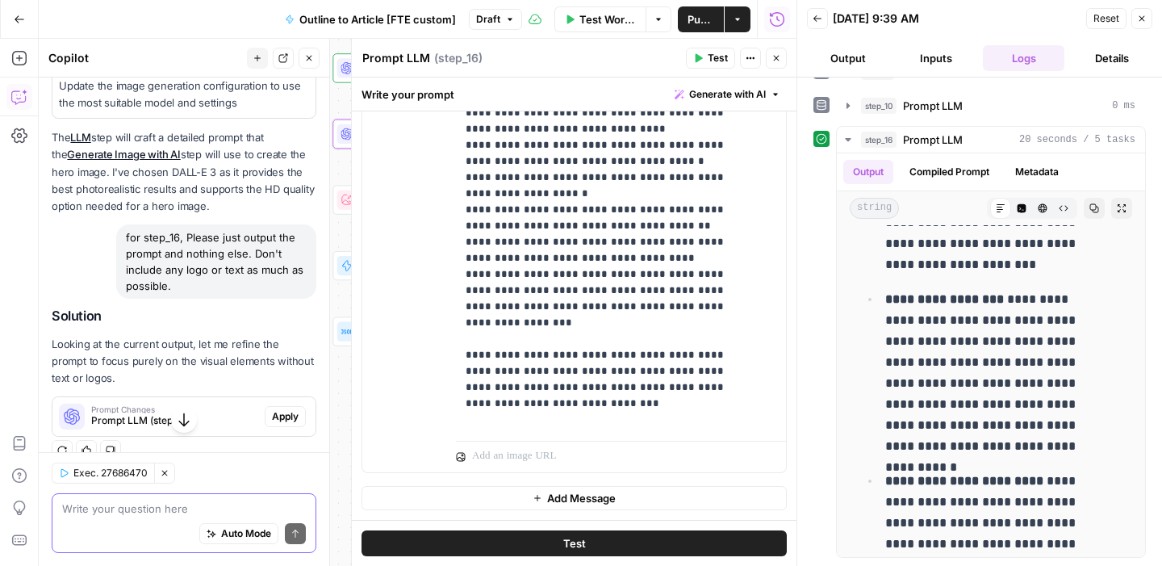
scroll to position [783, 0]
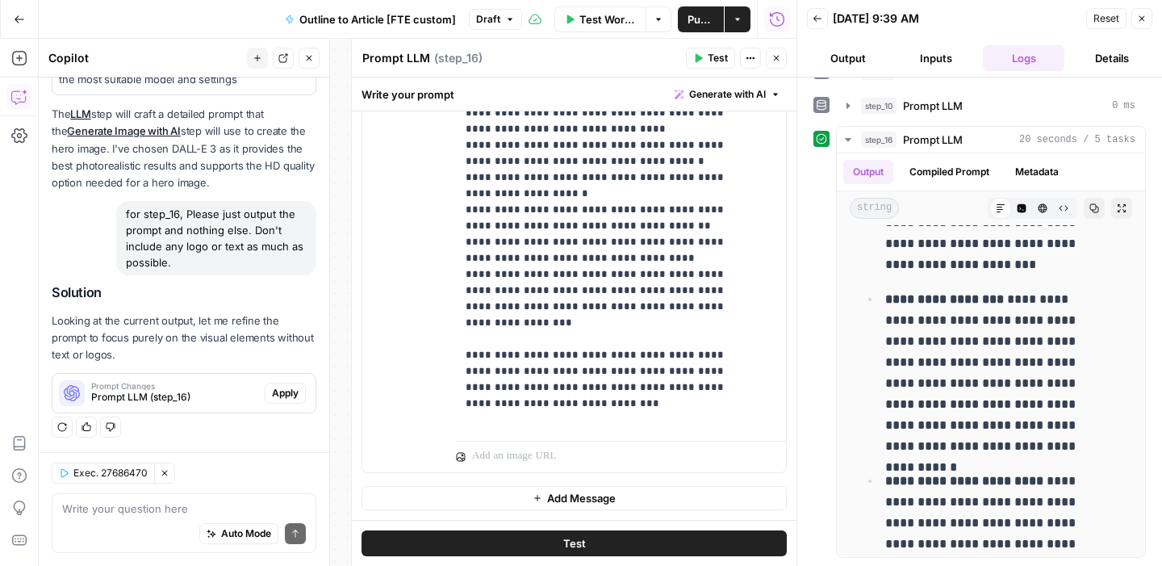
click at [272, 394] on span "Apply" at bounding box center [285, 393] width 27 height 15
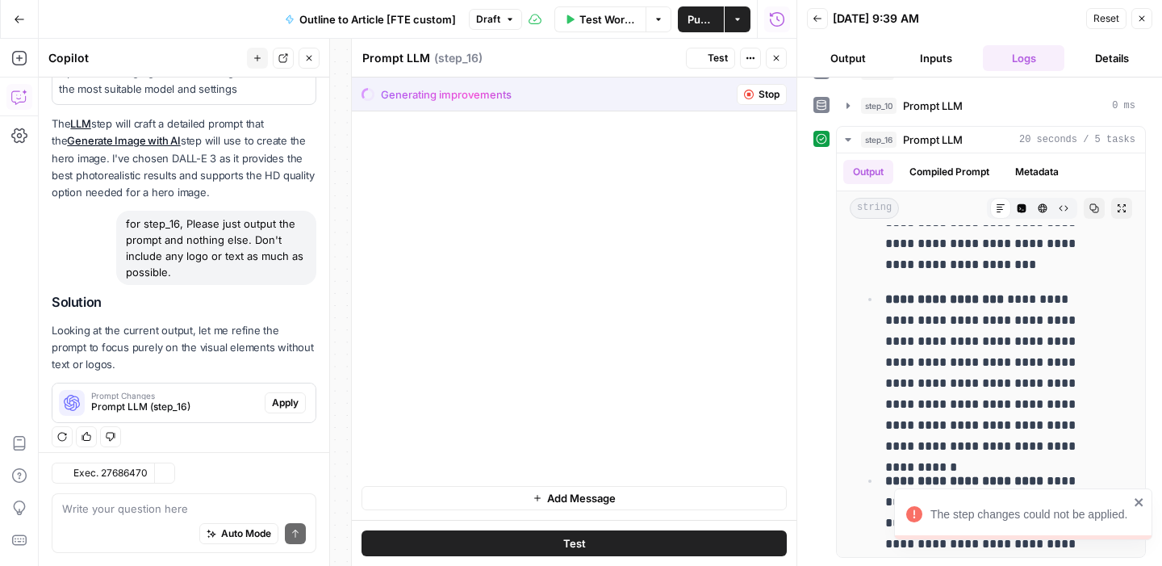
scroll to position [0, 0]
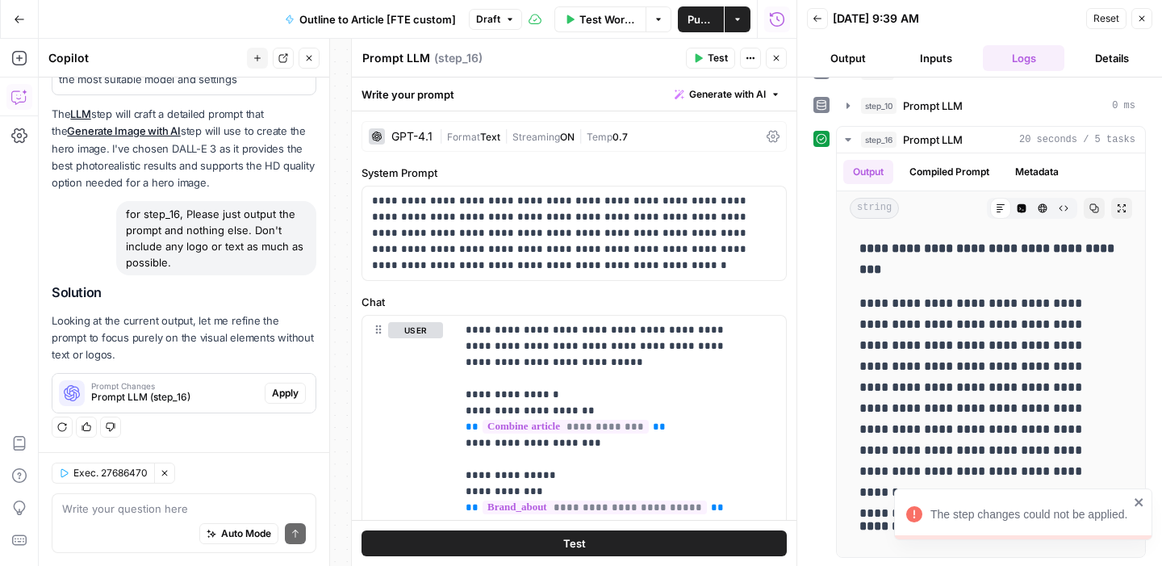
click at [204, 259] on div "for step_16, Please just output the prompt and nothing else. Don't include any …" at bounding box center [216, 238] width 200 height 74
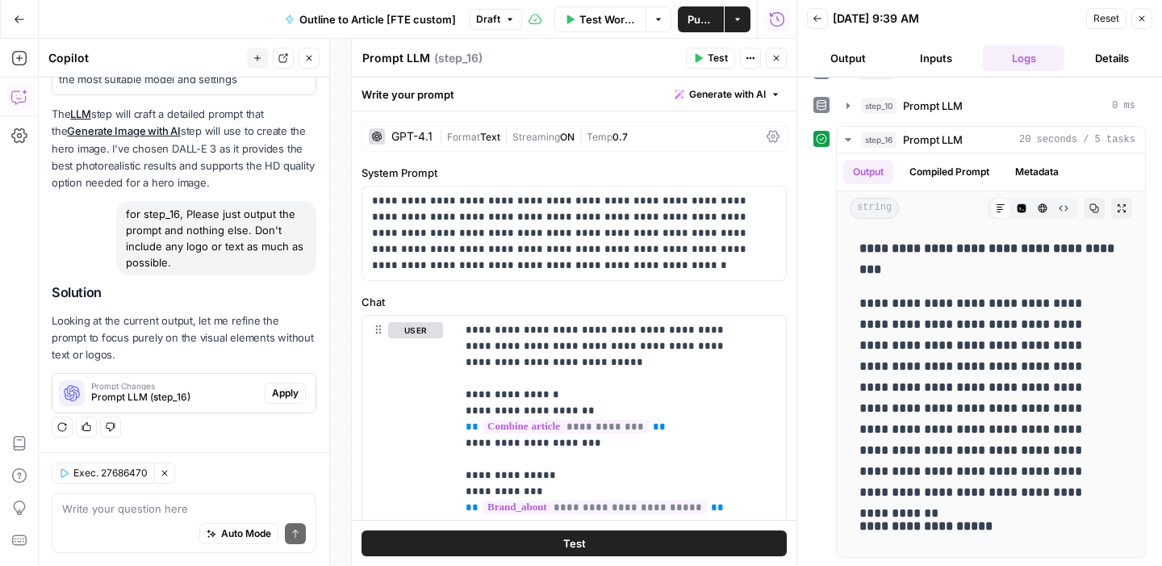
drag, startPoint x: 207, startPoint y: 255, endPoint x: 121, endPoint y: 200, distance: 102.3
drag, startPoint x: 125, startPoint y: 211, endPoint x: 202, endPoint y: 265, distance: 93.8
click at [202, 265] on div "for step_16, Please just output the prompt and nothing else. Don't include any …" at bounding box center [216, 238] width 200 height 74
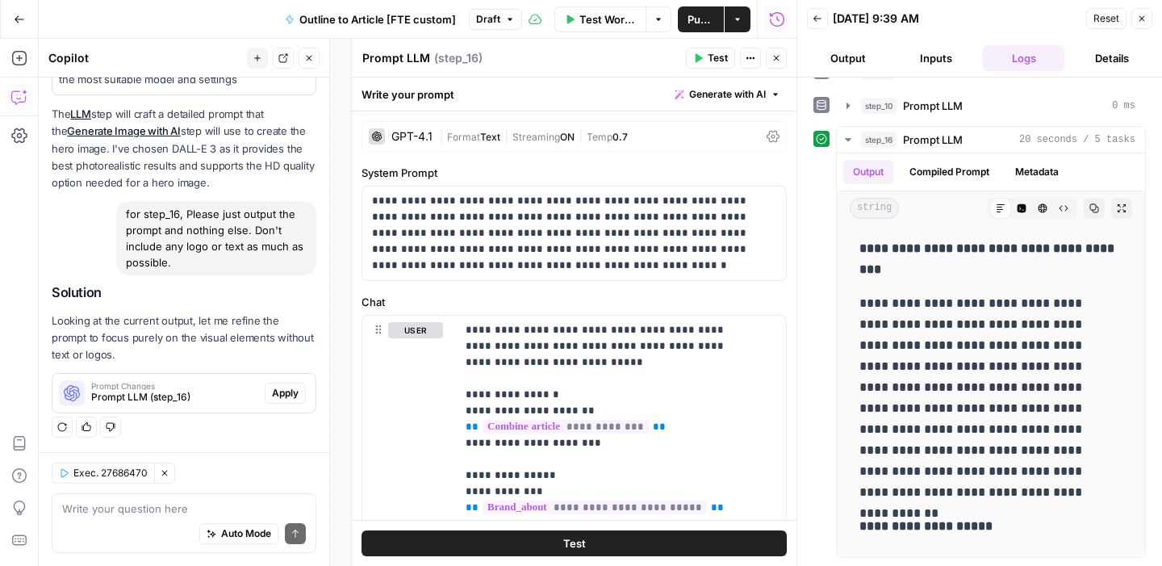
copy div "for step_16, Please just output the prompt and nothing else. Don't include any …"
click at [768, 64] on button "Close" at bounding box center [776, 58] width 21 height 21
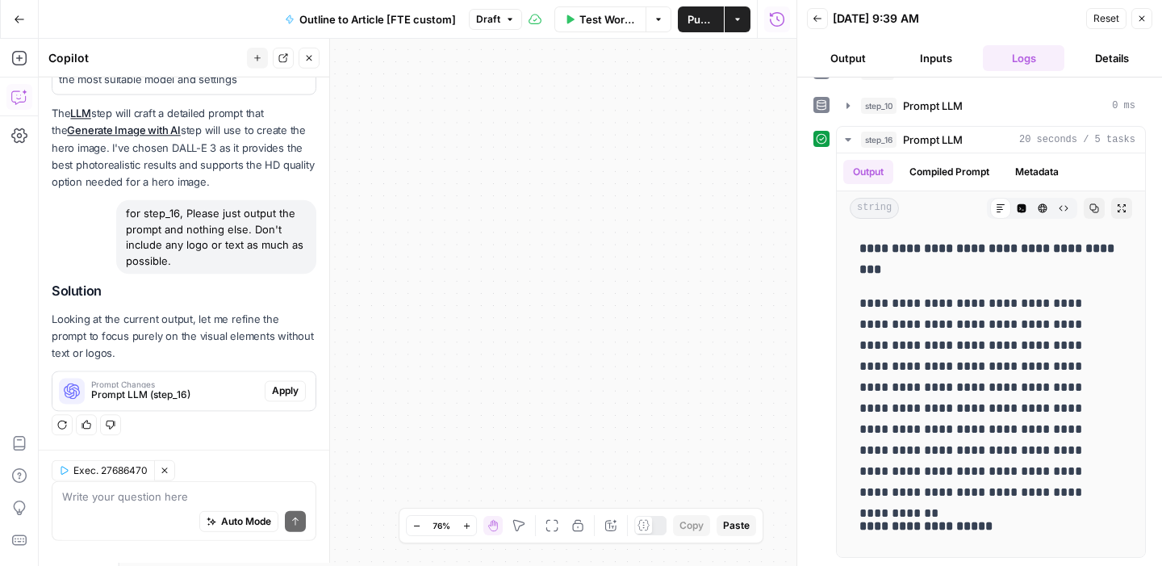
scroll to position [783, 0]
click at [1143, 16] on icon "button" at bounding box center [1142, 19] width 6 height 6
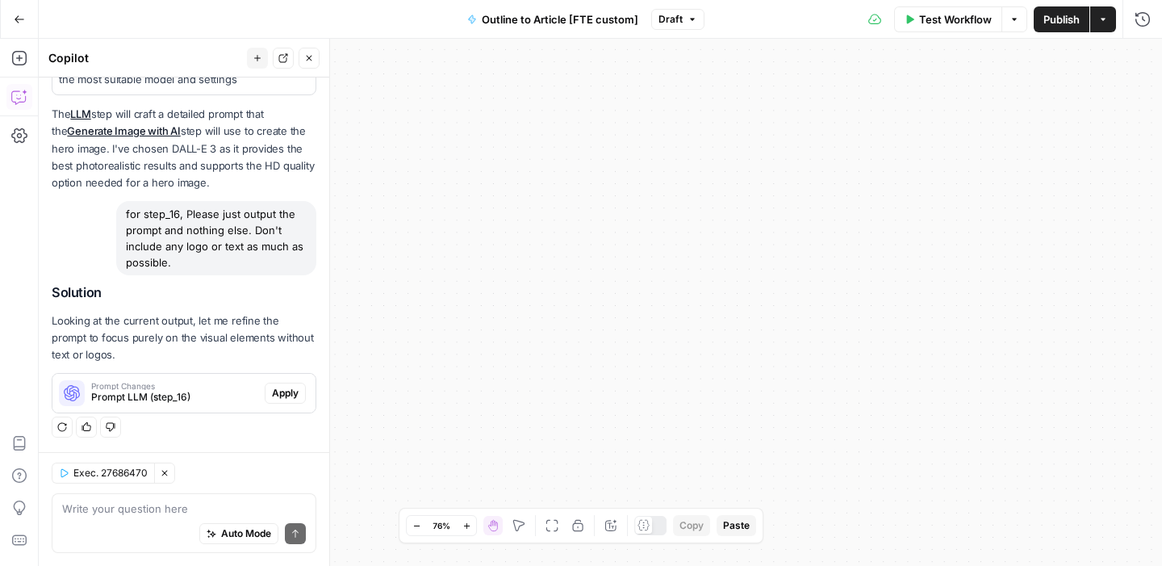
click at [310, 49] on button "Close" at bounding box center [308, 58] width 21 height 21
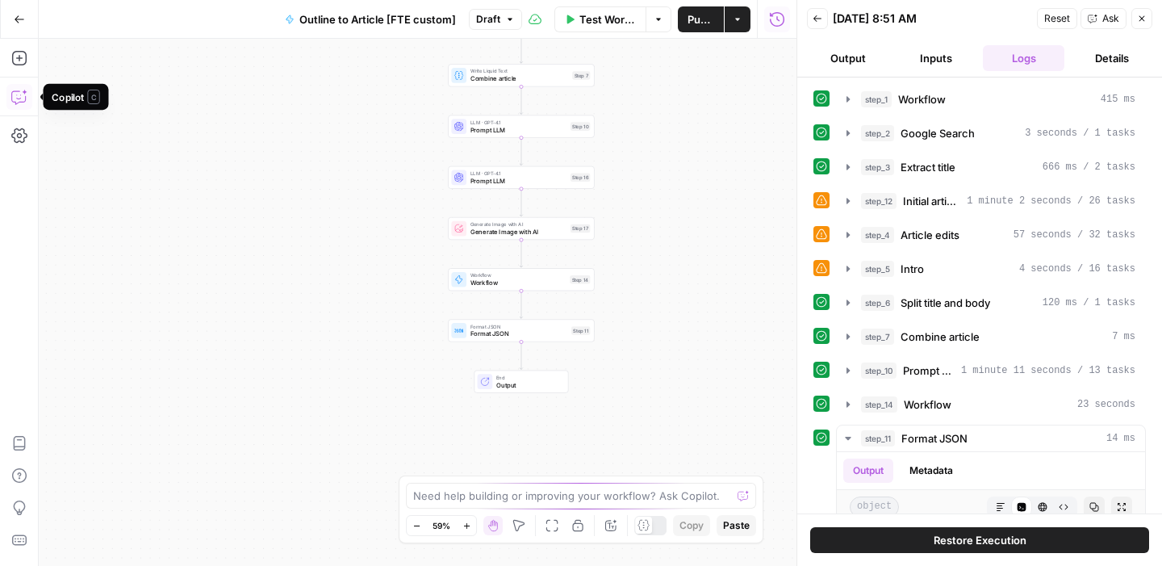
click at [23, 85] on button "Copilot" at bounding box center [19, 97] width 26 height 26
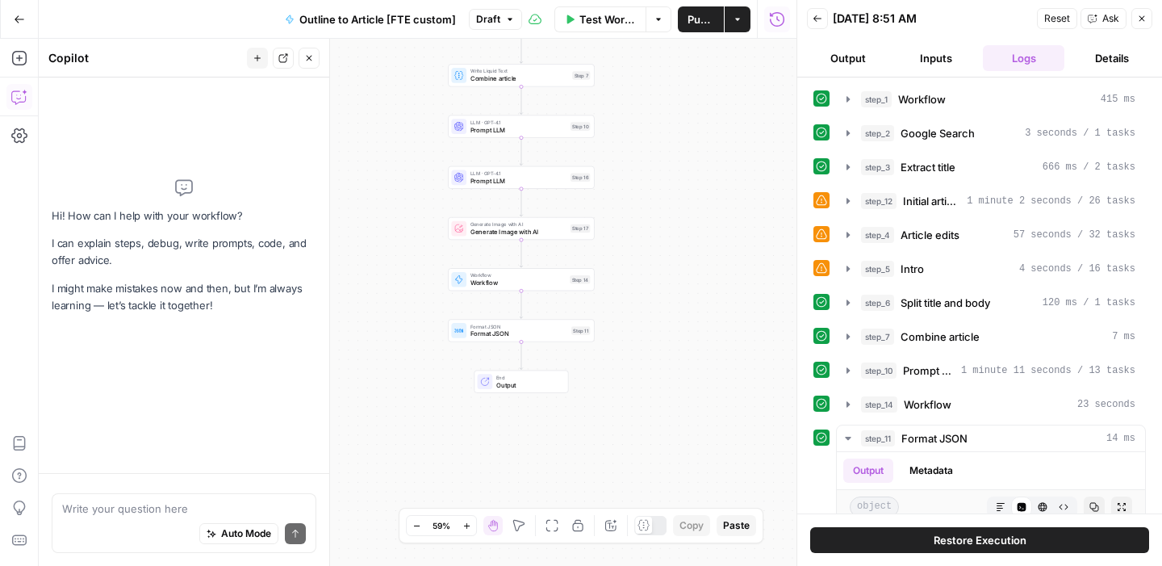
type textarea "for step_16, Please just output the prompt and nothing else. Don't include any …"
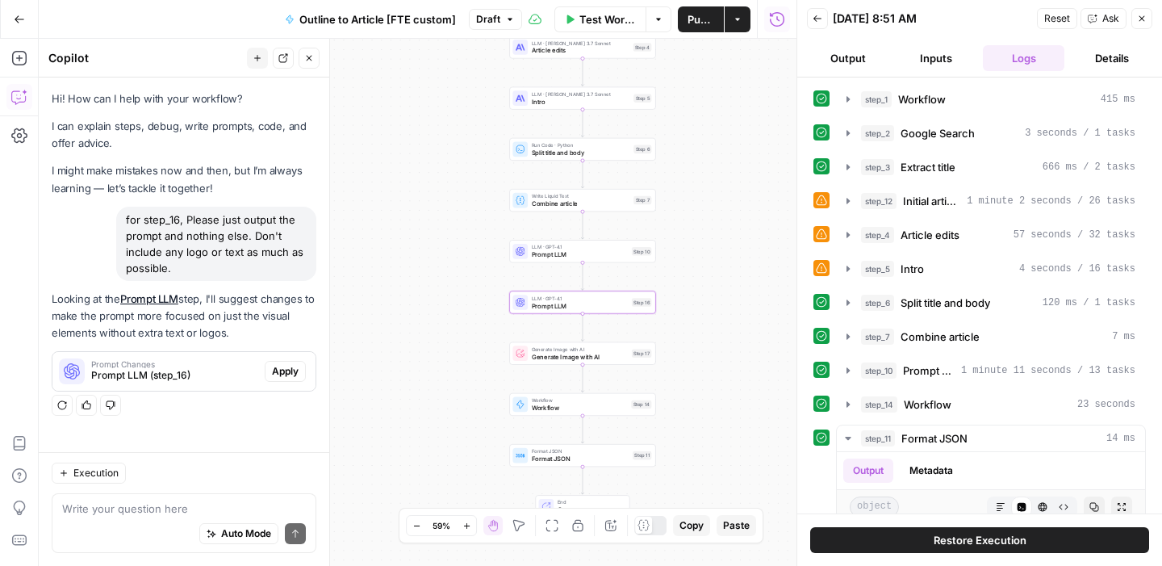
click at [288, 364] on span "Apply" at bounding box center [285, 371] width 27 height 15
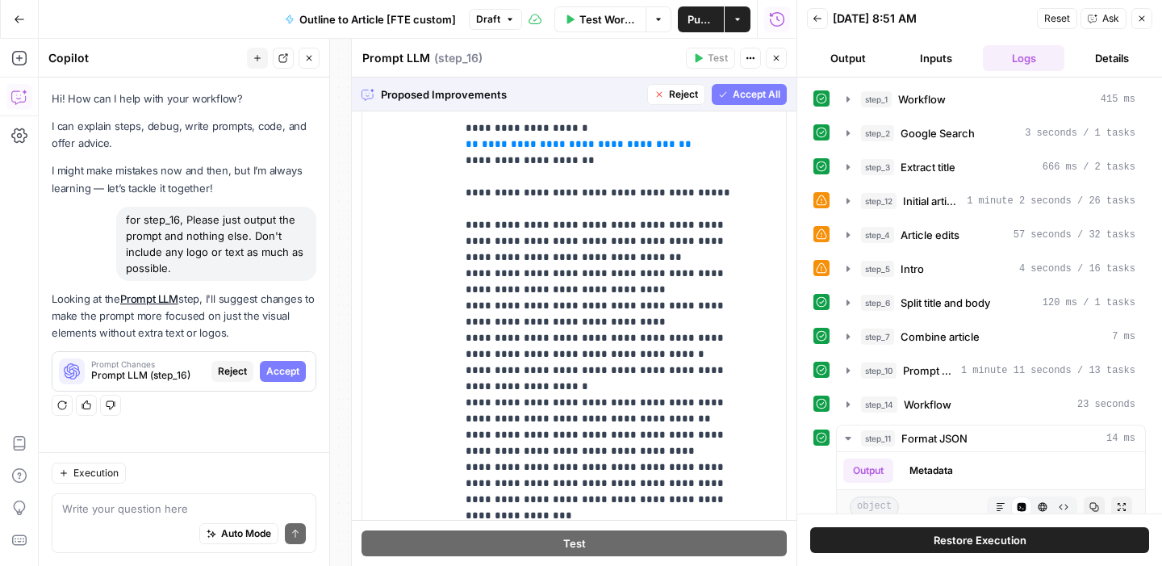
scroll to position [603, 0]
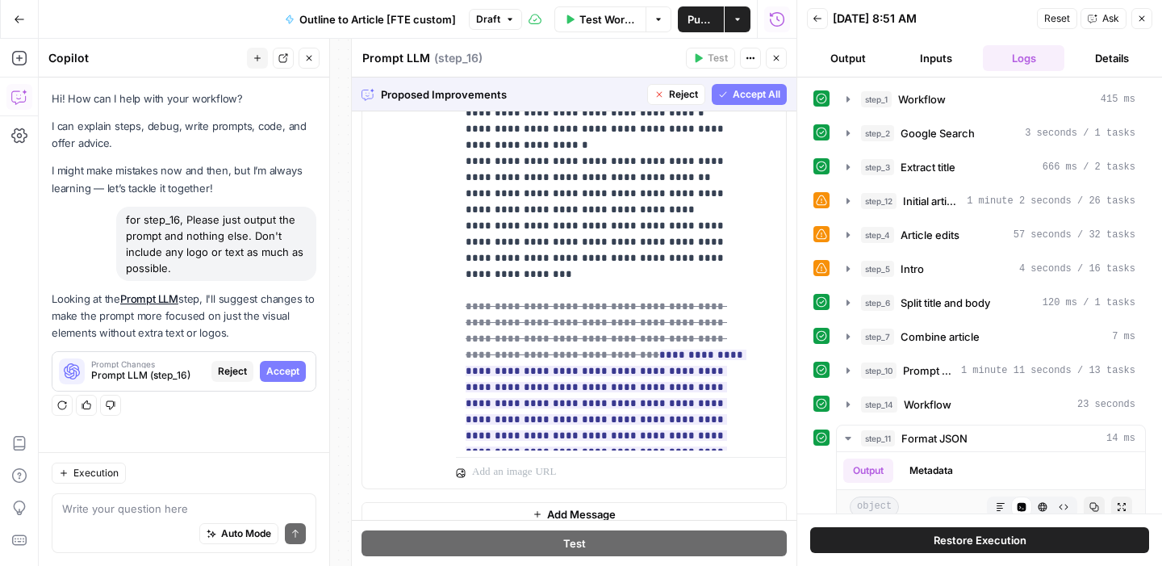
click at [273, 370] on span "Accept" at bounding box center [282, 371] width 33 height 15
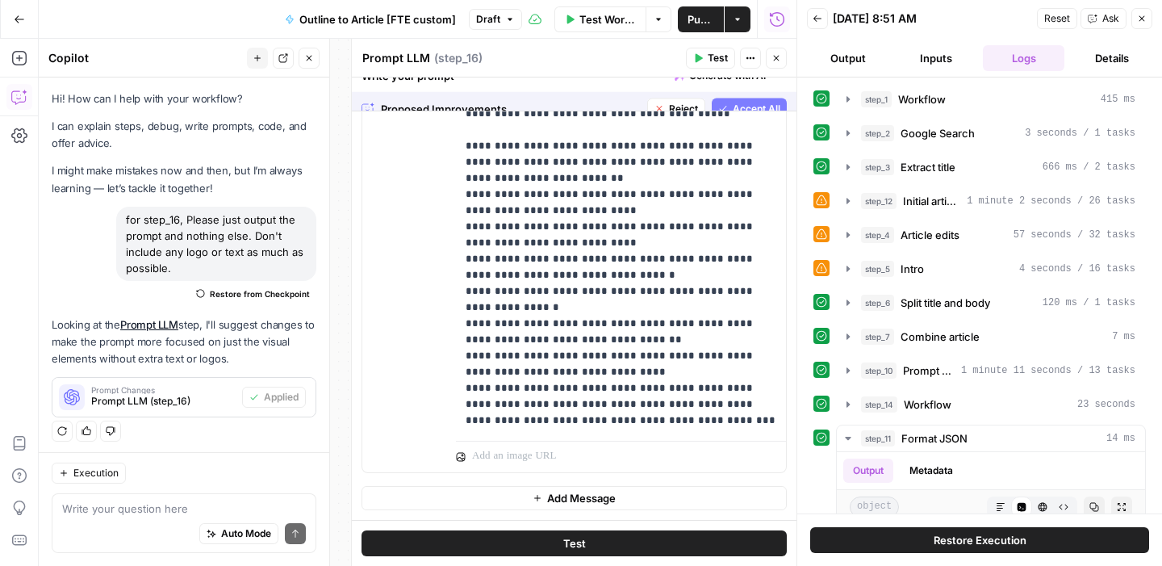
scroll to position [0, 0]
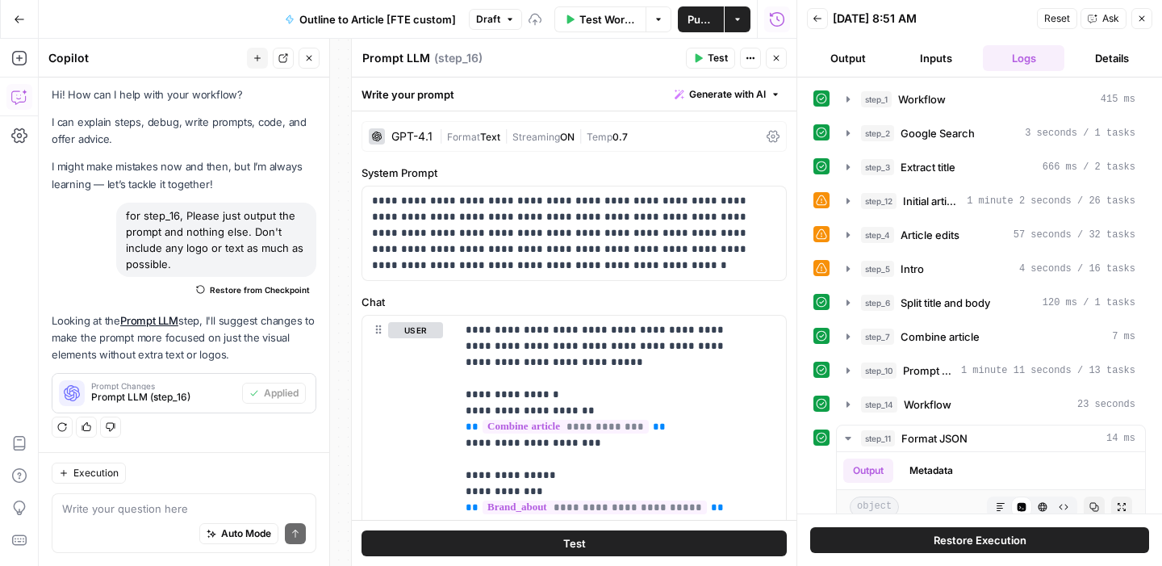
click at [703, 60] on button "Test" at bounding box center [710, 58] width 49 height 21
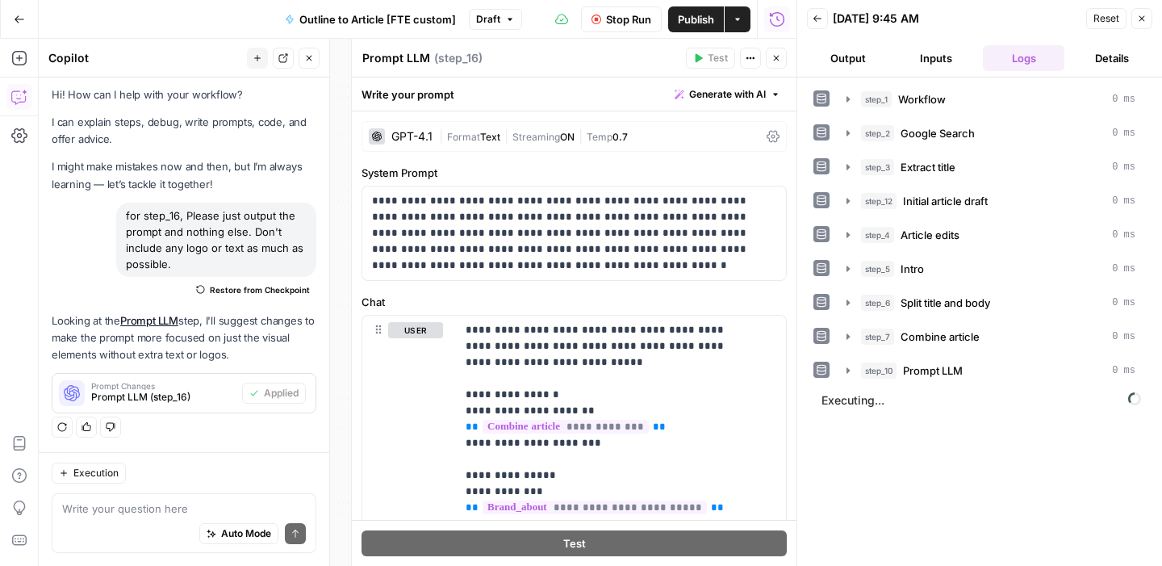
click at [312, 62] on icon "button" at bounding box center [309, 58] width 10 height 10
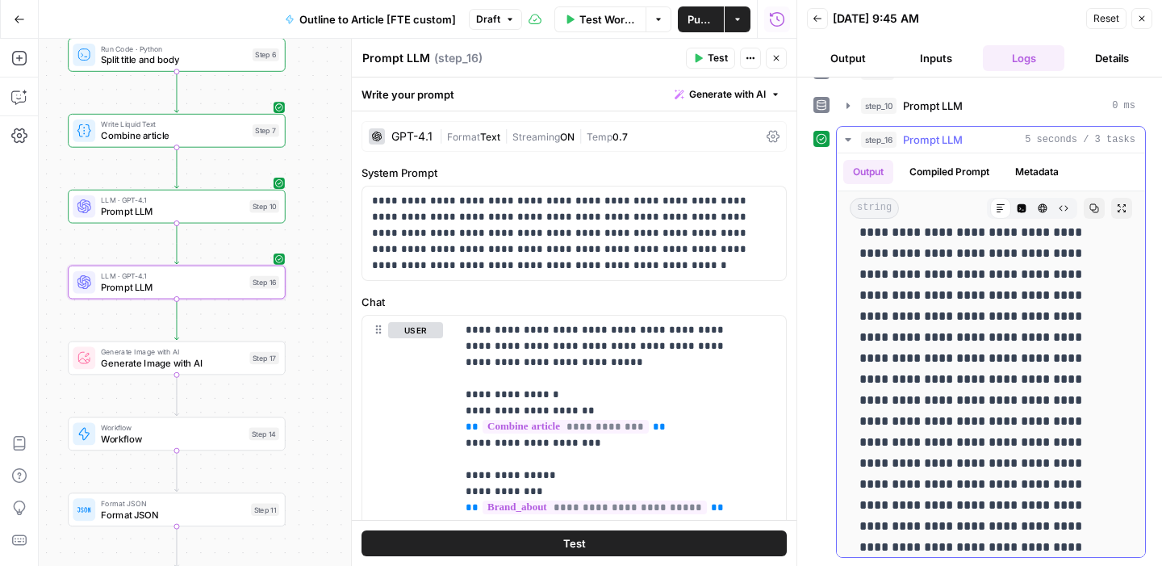
scroll to position [365, 0]
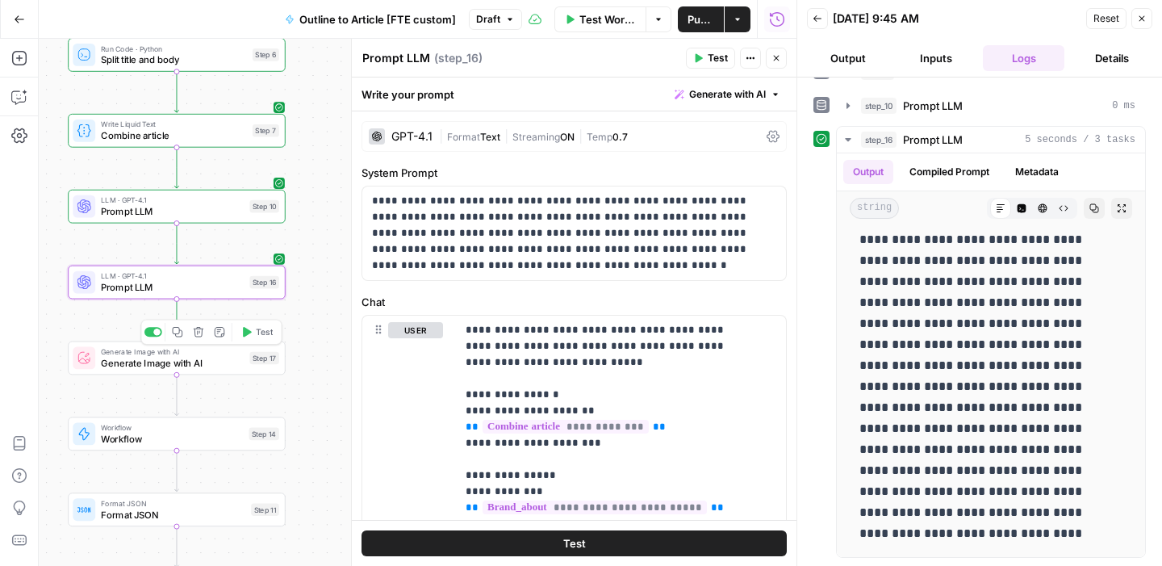
click at [149, 363] on span "Generate Image with AI" at bounding box center [172, 363] width 143 height 14
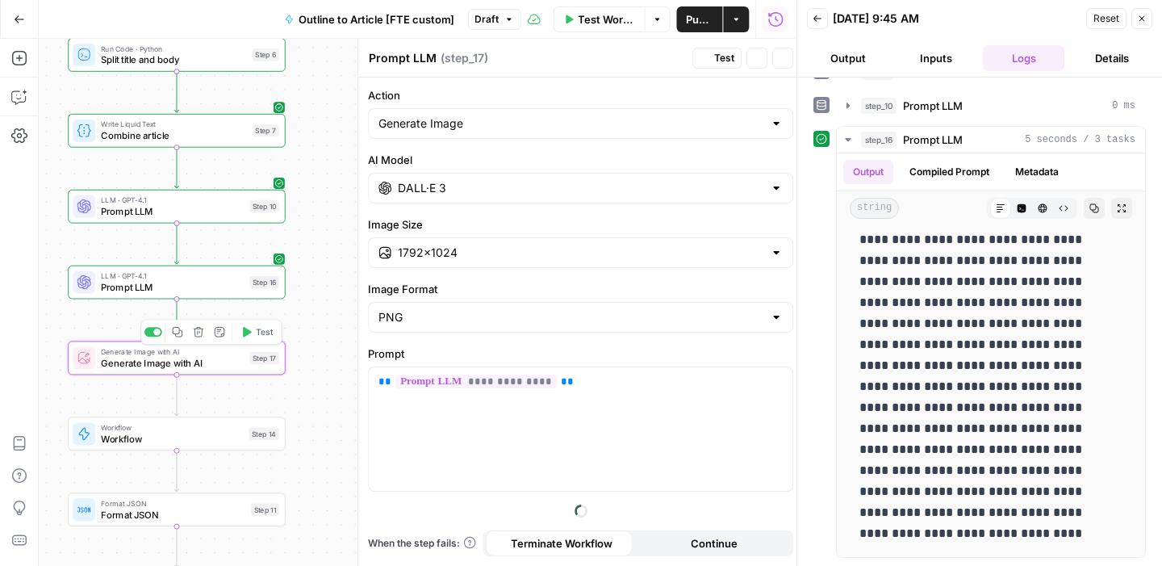
type textarea "Generate Image with AI"
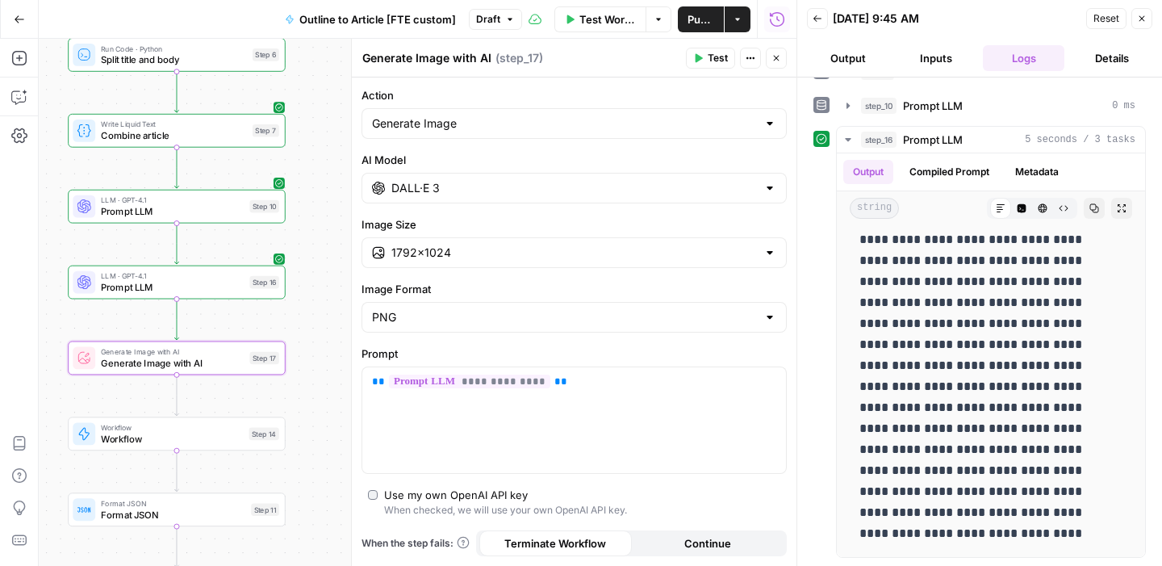
click at [705, 54] on button "Test" at bounding box center [710, 58] width 49 height 21
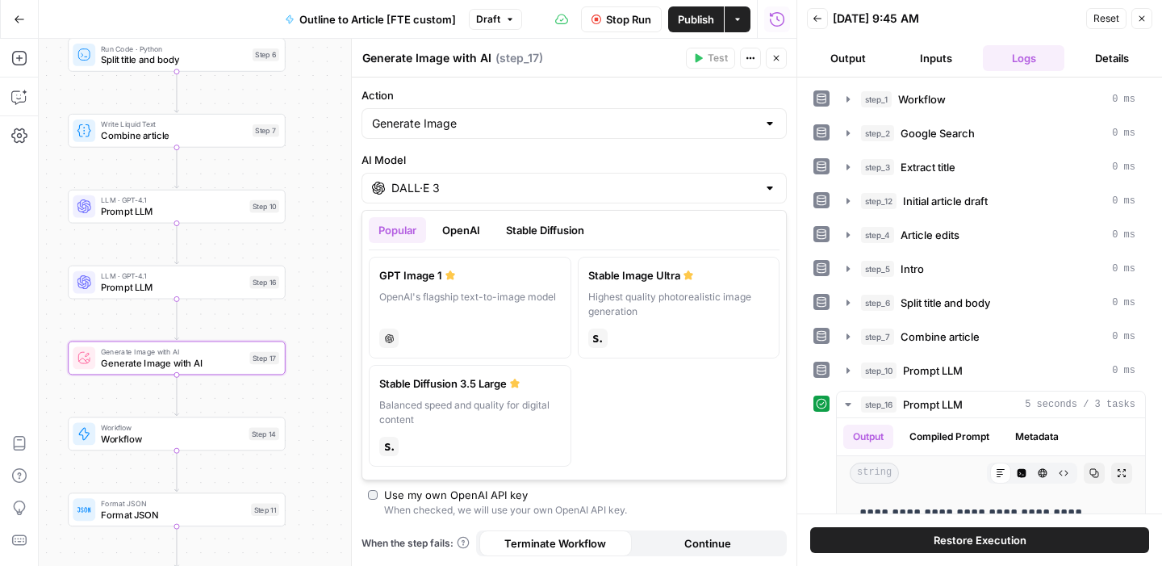
click at [472, 182] on input "DALL·E 3" at bounding box center [573, 188] width 365 height 16
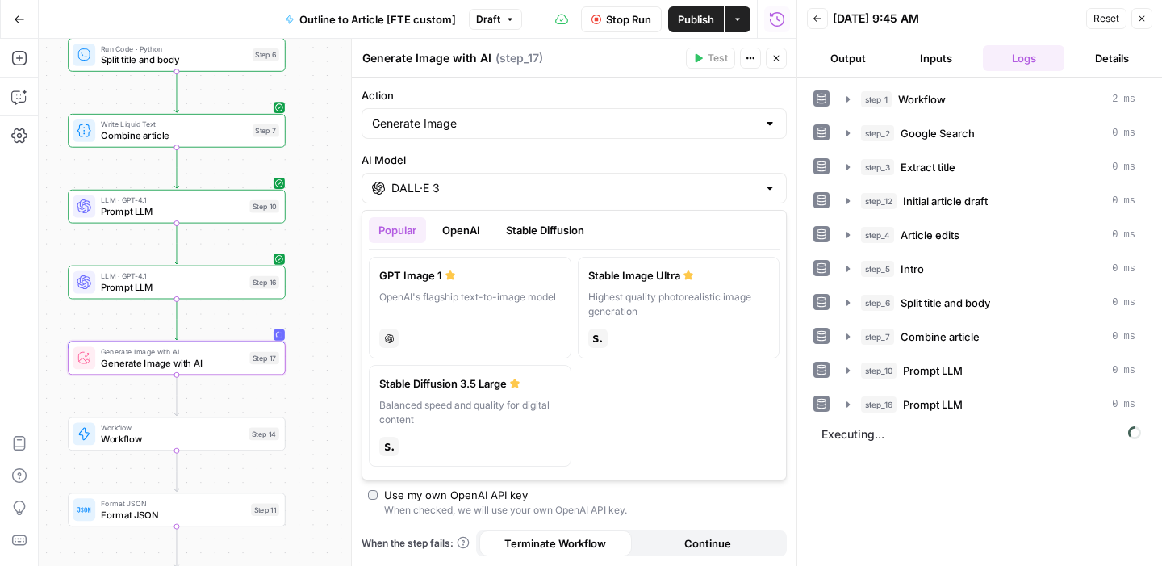
click at [502, 164] on label "AI Model" at bounding box center [573, 160] width 425 height 16
click at [502, 180] on input "DALL·E 3" at bounding box center [573, 188] width 365 height 16
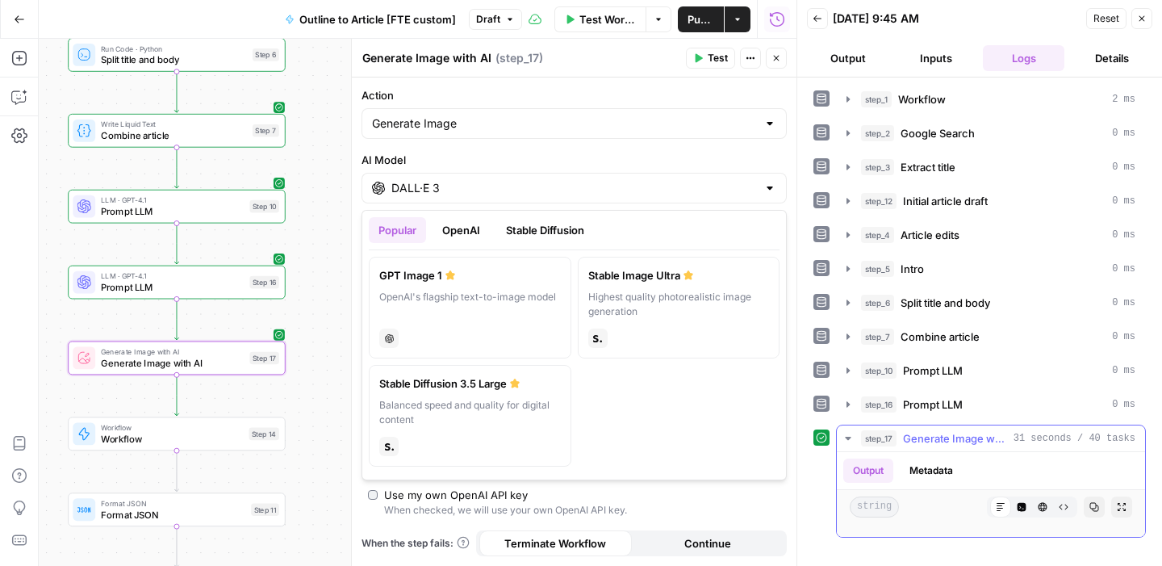
click at [987, 449] on button "step_17 Generate Image with AI 31 seconds / 40 tasks" at bounding box center [991, 438] width 308 height 26
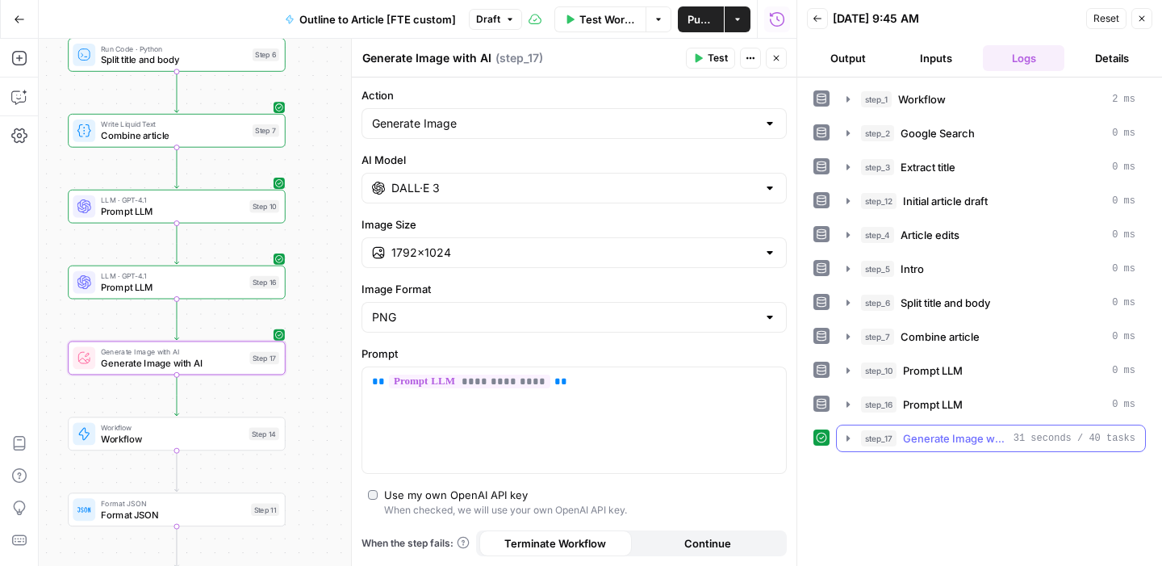
click at [991, 441] on span "Generate Image with AI" at bounding box center [955, 438] width 104 height 16
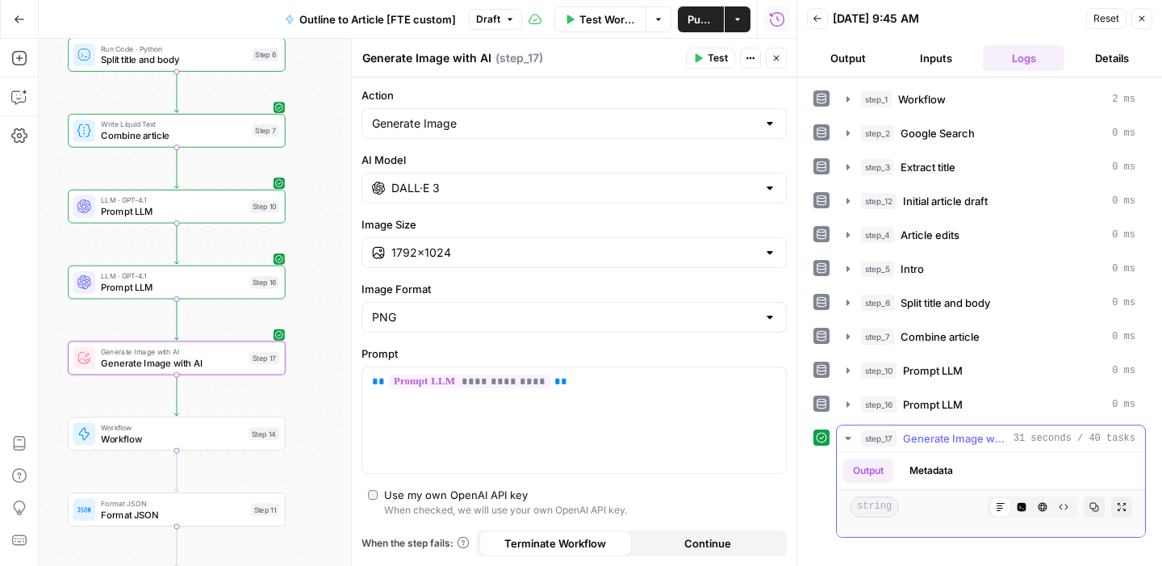
click at [1016, 511] on icon "button" at bounding box center [1021, 507] width 10 height 10
click at [1035, 507] on button "HTML Viewer" at bounding box center [1042, 506] width 21 height 21
click at [1058, 507] on icon "button" at bounding box center [1063, 507] width 10 height 10
click at [1117, 509] on icon "button" at bounding box center [1122, 507] width 10 height 10
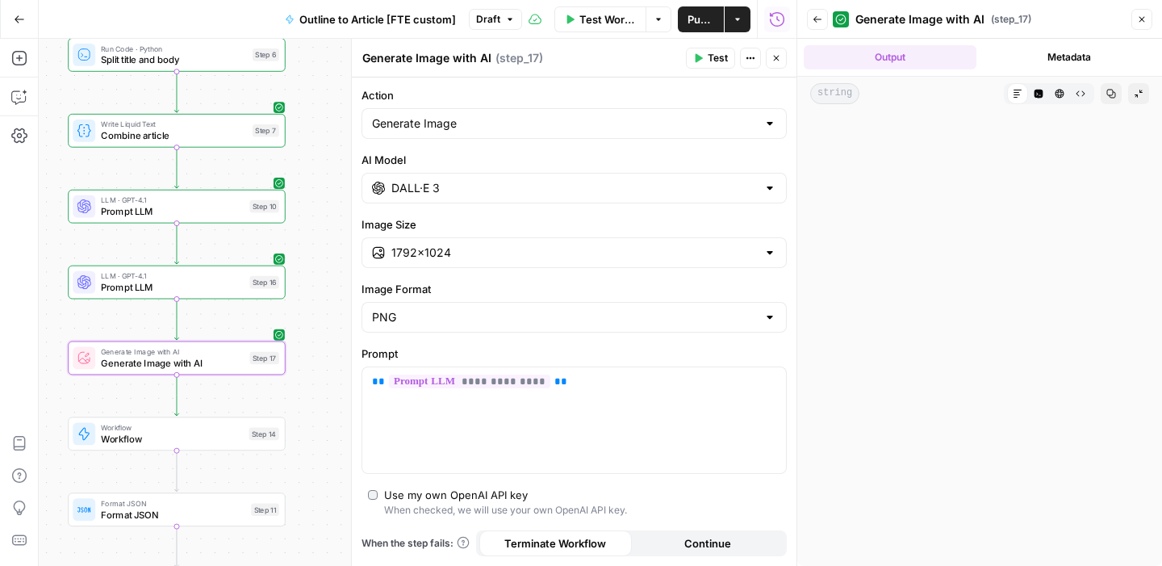
click at [1061, 49] on button "Metadata" at bounding box center [1069, 57] width 173 height 24
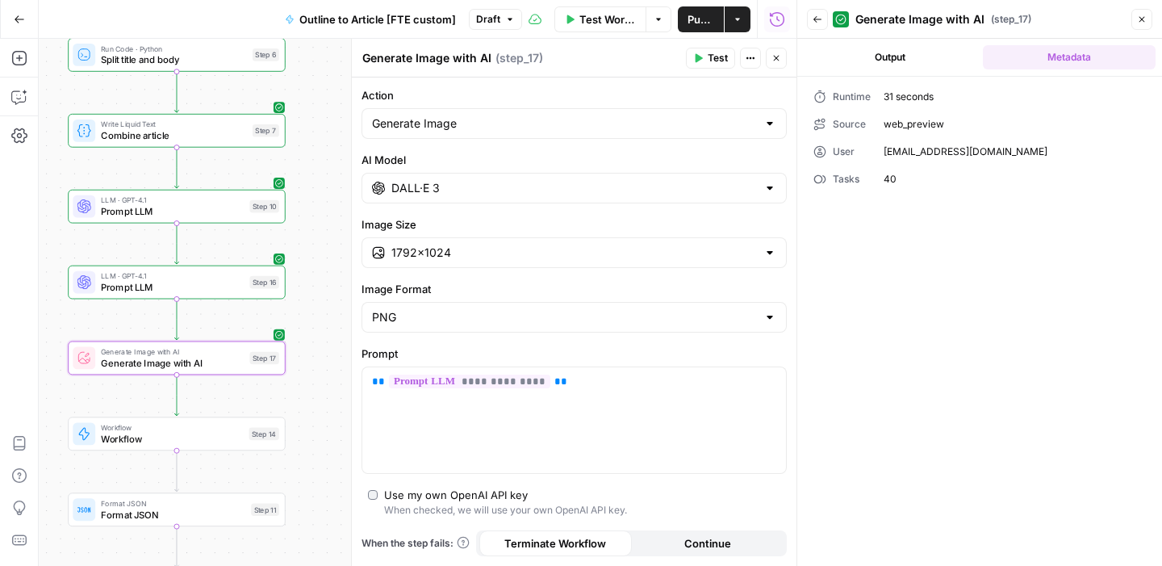
click at [929, 56] on button "Output" at bounding box center [890, 57] width 173 height 24
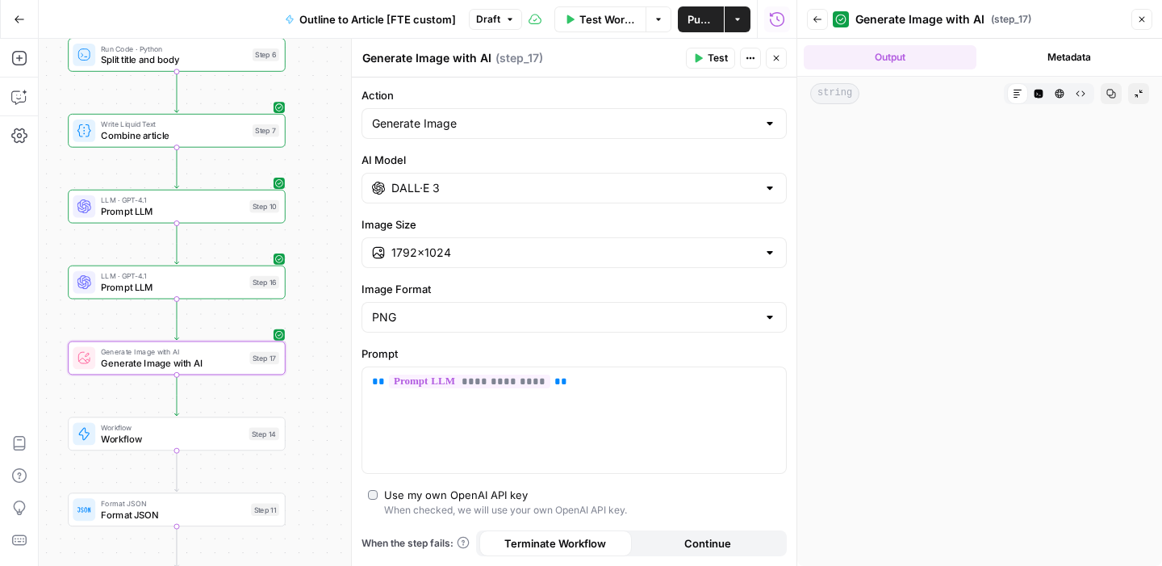
click at [1042, 85] on button "Code Editor" at bounding box center [1038, 93] width 21 height 21
click at [1060, 93] on icon "button" at bounding box center [1059, 94] width 9 height 9
click at [1087, 94] on button "Raw Output" at bounding box center [1080, 93] width 21 height 21
click at [821, 17] on icon "button" at bounding box center [817, 20] width 10 height 10
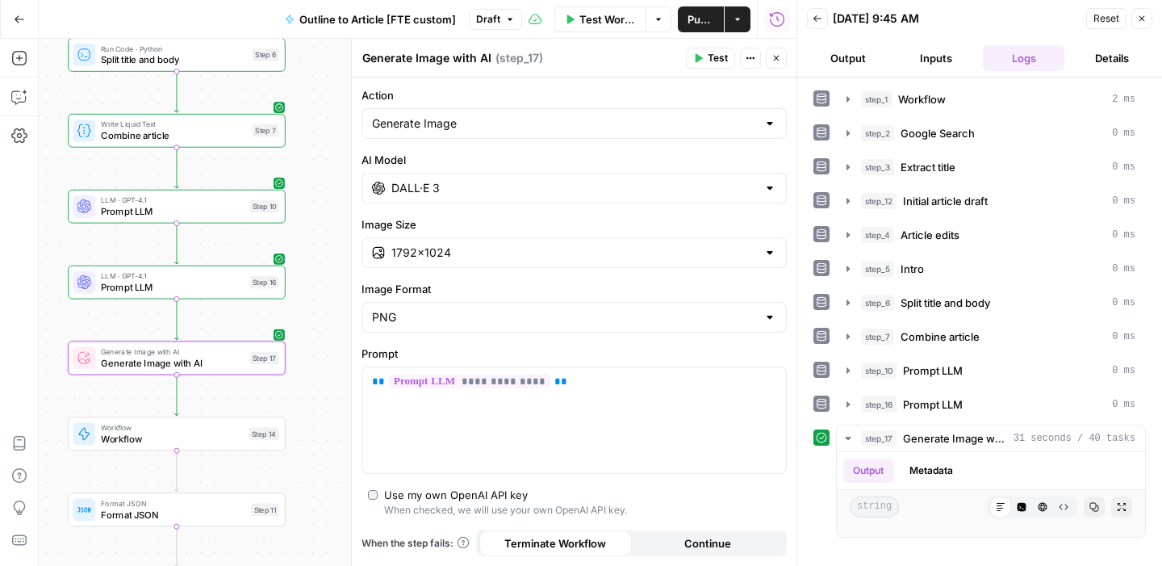
click at [407, 188] on input "DALL·E 3" at bounding box center [573, 188] width 365 height 16
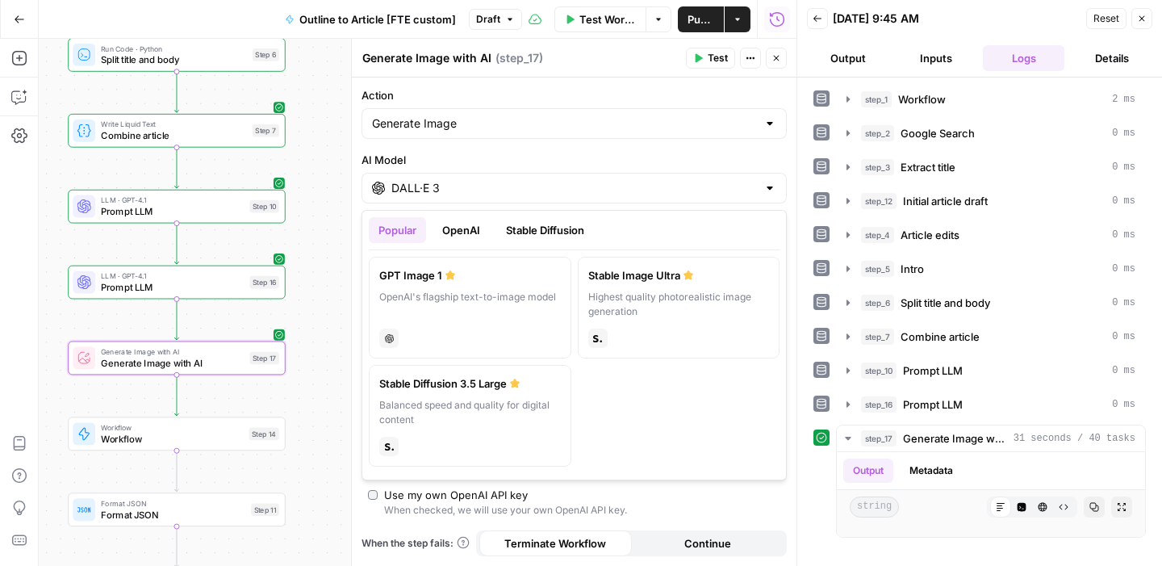
click at [437, 286] on label "GPT Image 1 OpenAI's flagship text-to-image model chat" at bounding box center [470, 308] width 202 height 102
type input "GPT Image 1"
type input "1024×1024"
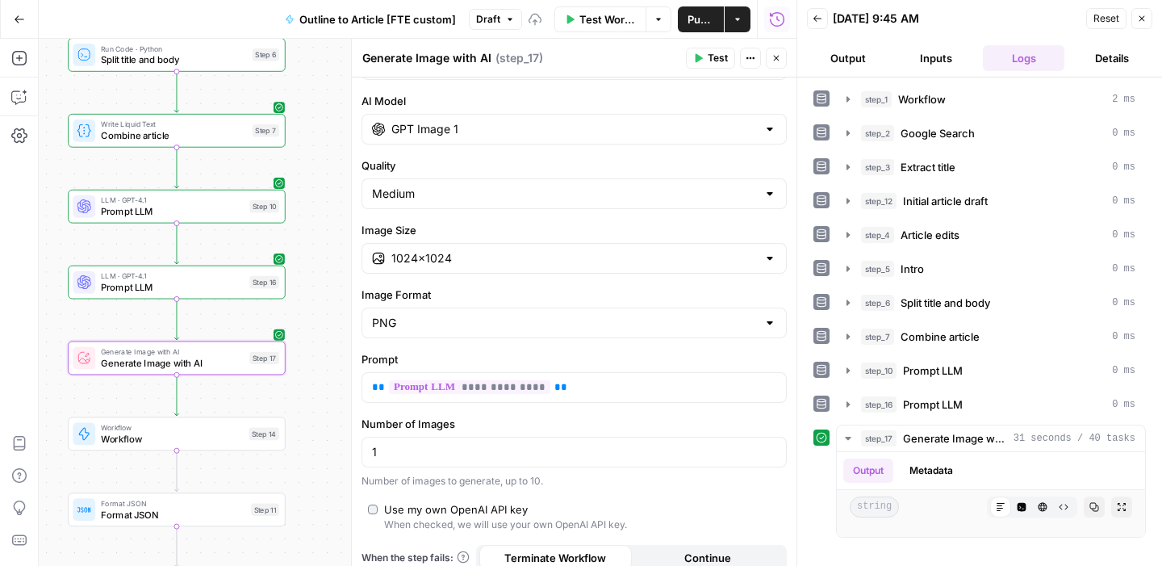
scroll to position [73, 0]
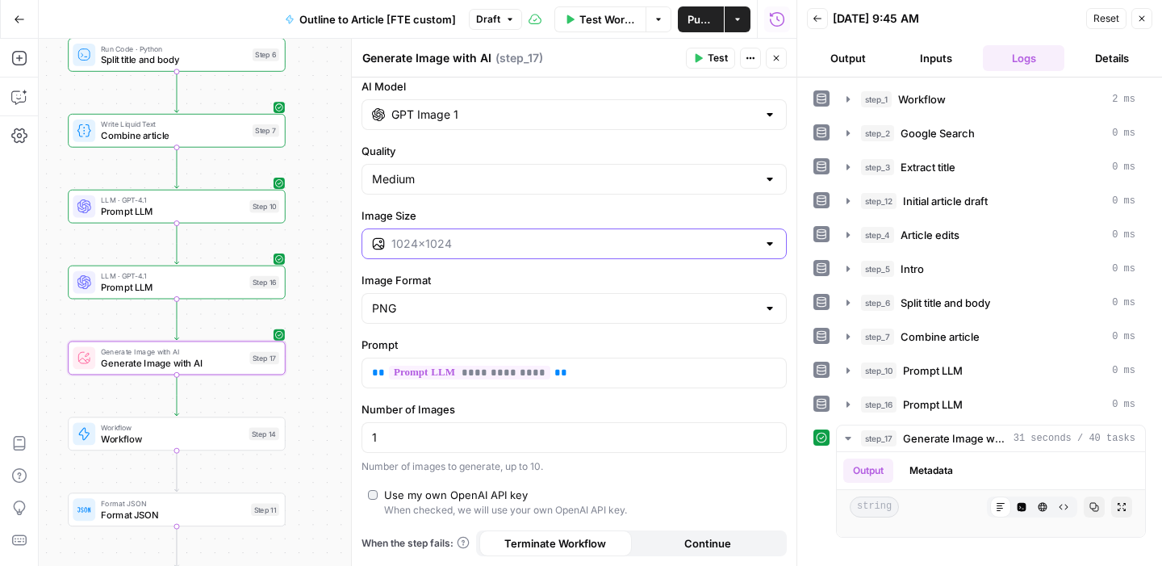
click at [463, 240] on input "Image Size" at bounding box center [573, 244] width 365 height 16
type input "1024×1024"
click at [474, 225] on div "Image Size 1024×1024" at bounding box center [573, 233] width 425 height 52
click at [452, 176] on input "Quality" at bounding box center [564, 179] width 385 height 16
type input "Medium"
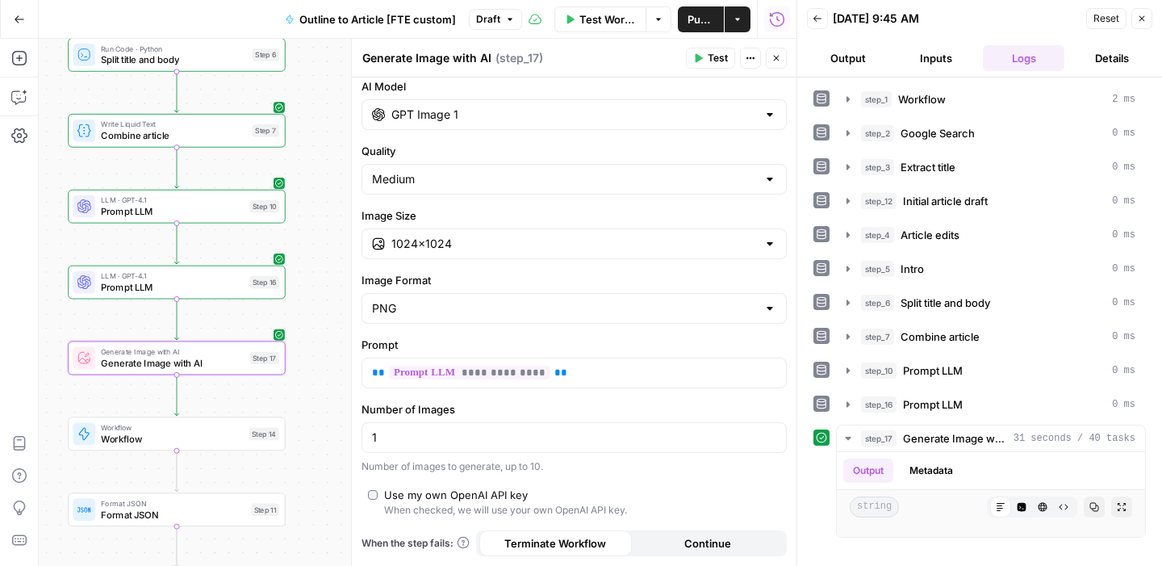
click at [480, 159] on div "Quality Medium" at bounding box center [573, 169] width 425 height 52
click at [523, 111] on input "GPT Image 1" at bounding box center [573, 114] width 365 height 16
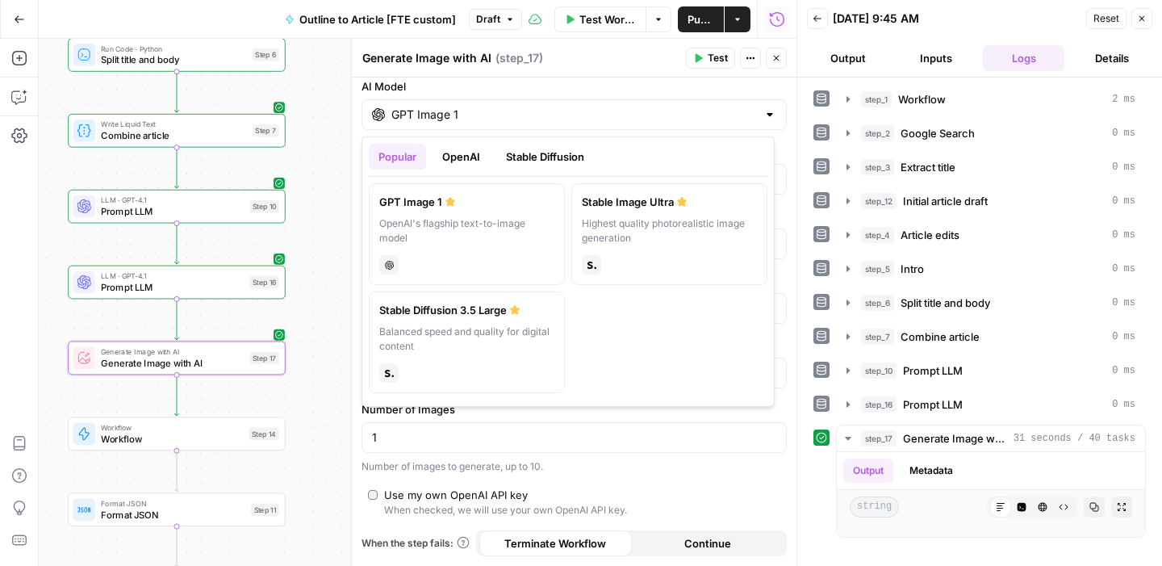
click at [649, 215] on label "Stable Image Ultra Highest quality photorealistic image generation stability" at bounding box center [669, 234] width 196 height 102
type input "Stable Image Ultra"
type input "21:9 (1536×640)"
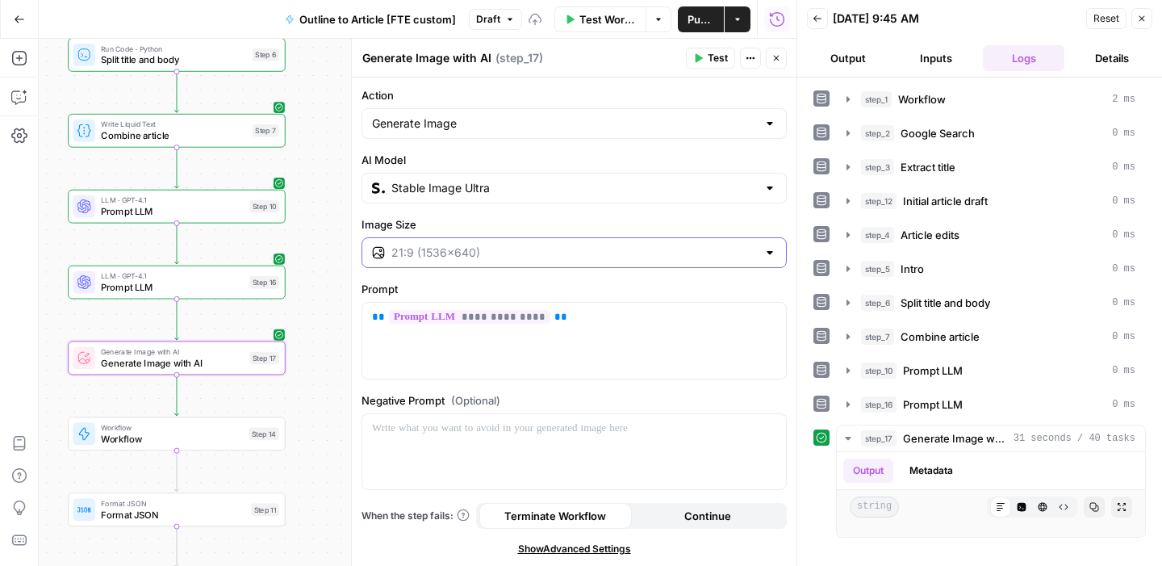
click at [498, 244] on input "Image Size" at bounding box center [573, 252] width 365 height 16
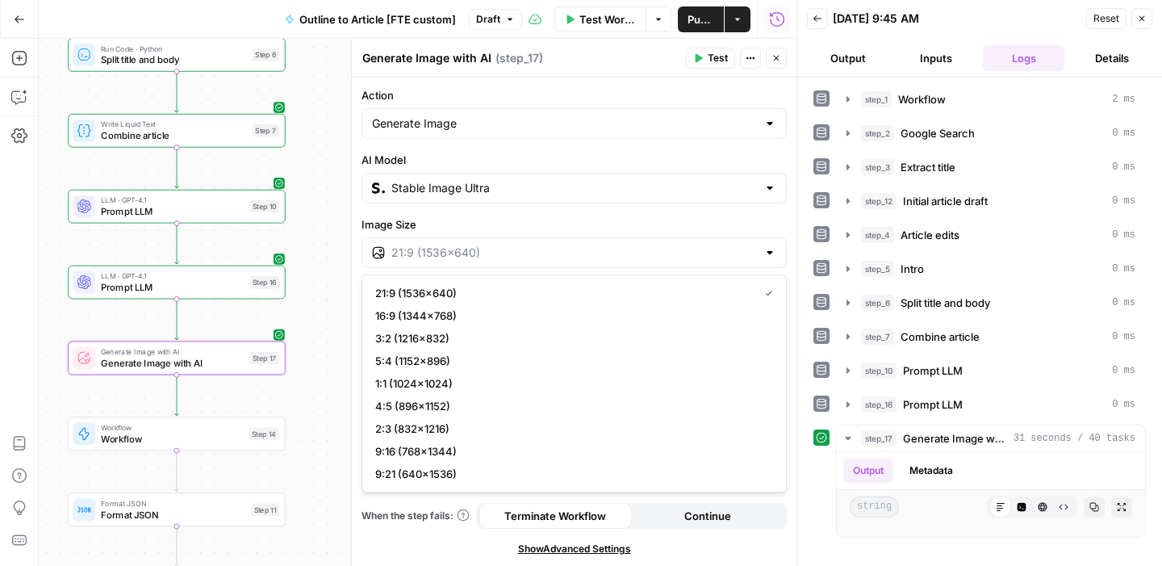
type input "21:9 (1536×640)"
click at [482, 200] on div "Stable Image Ultra" at bounding box center [573, 188] width 425 height 31
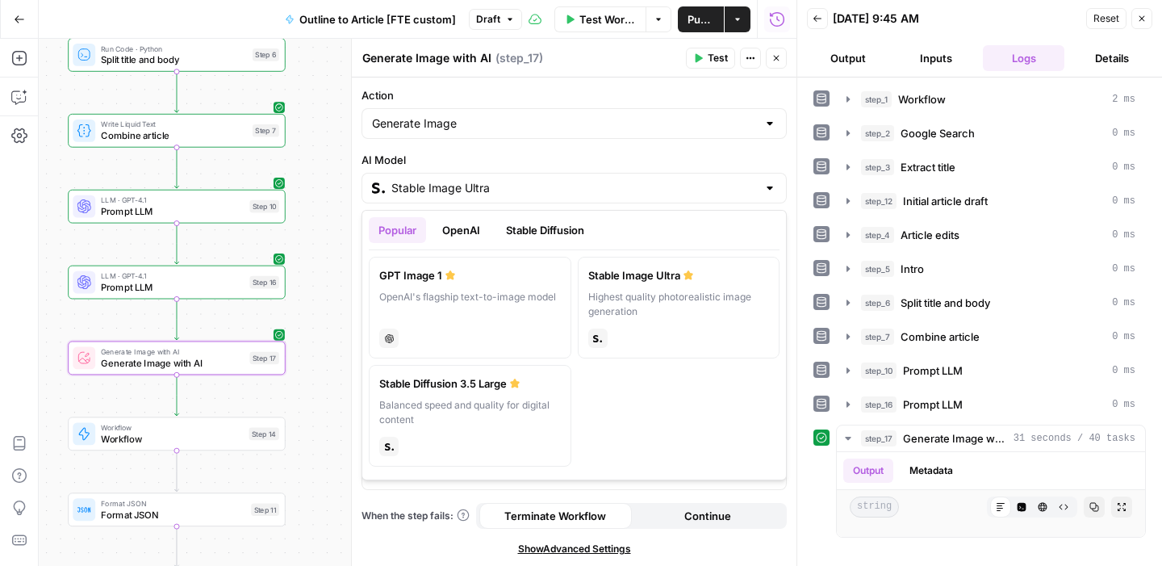
click at [419, 280] on div "GPT Image 1" at bounding box center [470, 275] width 182 height 16
type input "GPT Image 1"
type input "1024×1024"
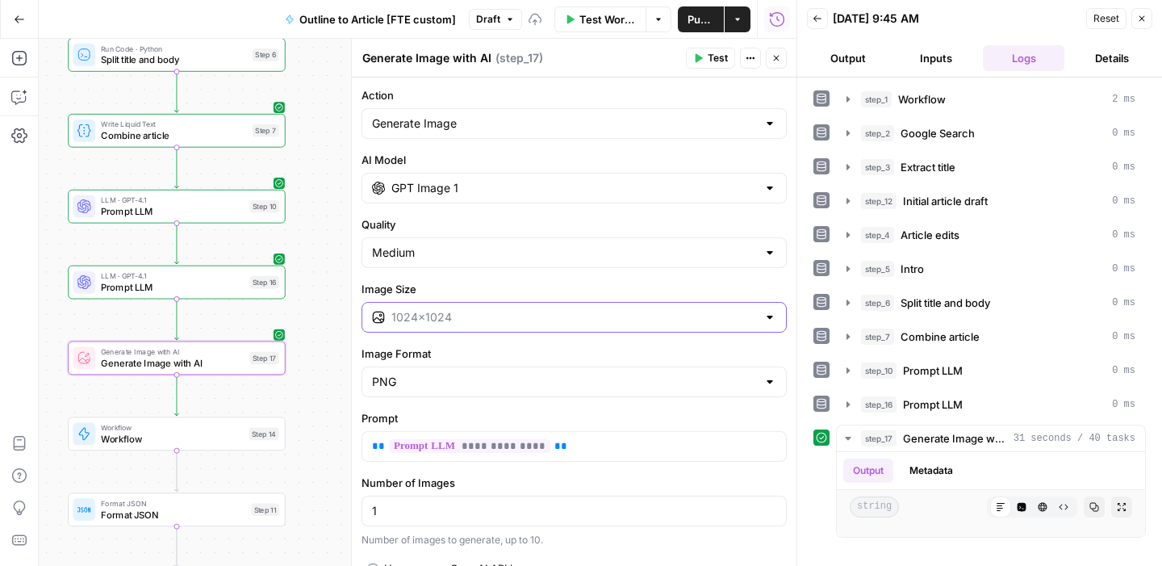
click at [456, 317] on input "Image Size" at bounding box center [573, 317] width 365 height 16
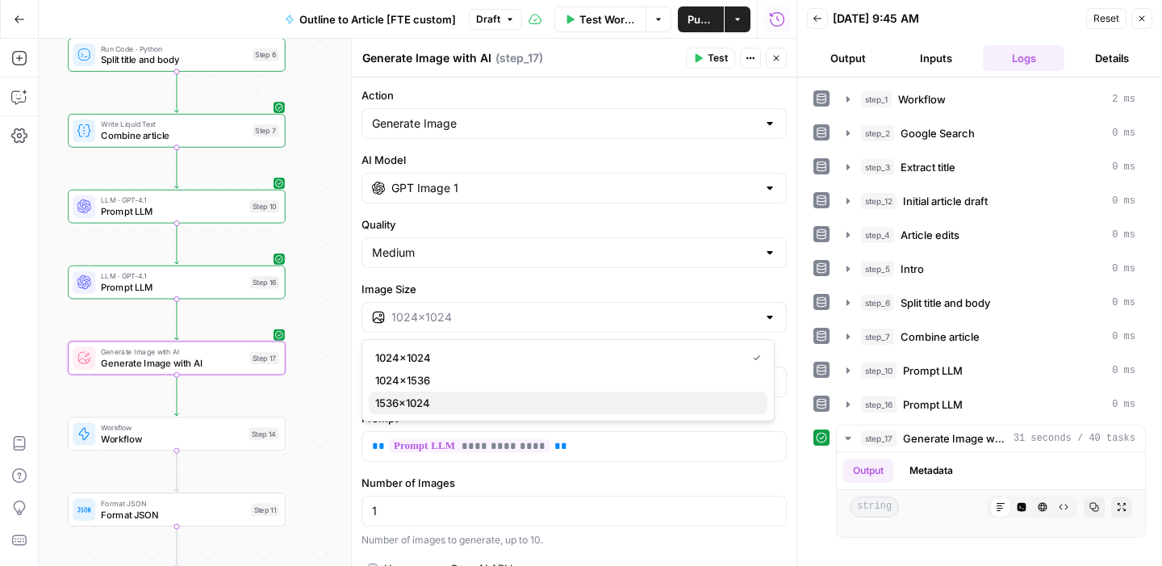
click at [489, 412] on button "1536×1024" at bounding box center [568, 402] width 399 height 23
type input "1536×1024"
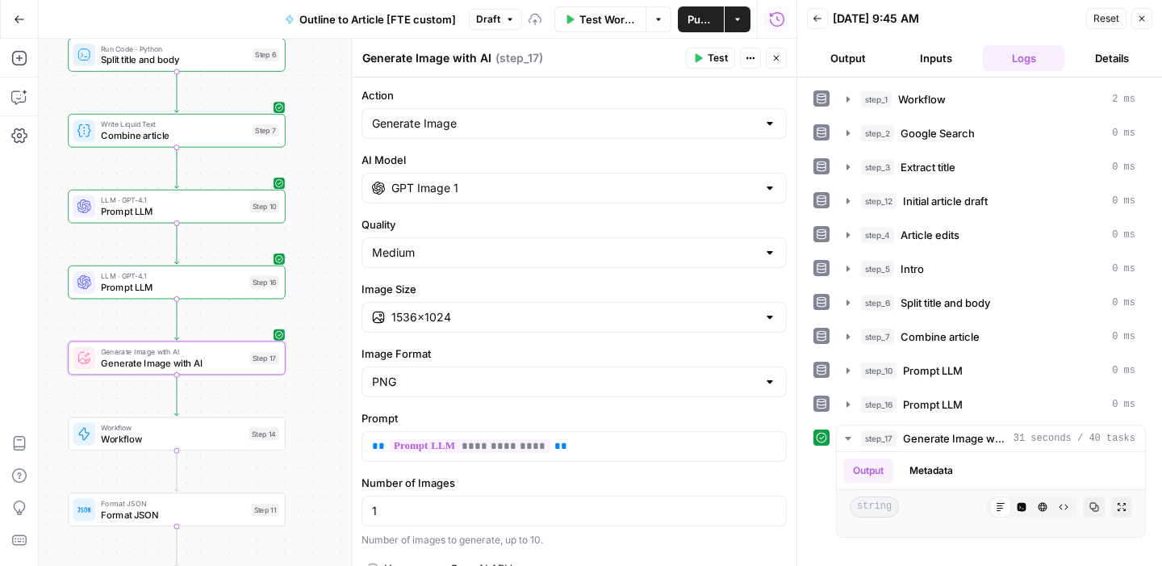
scroll to position [73, 0]
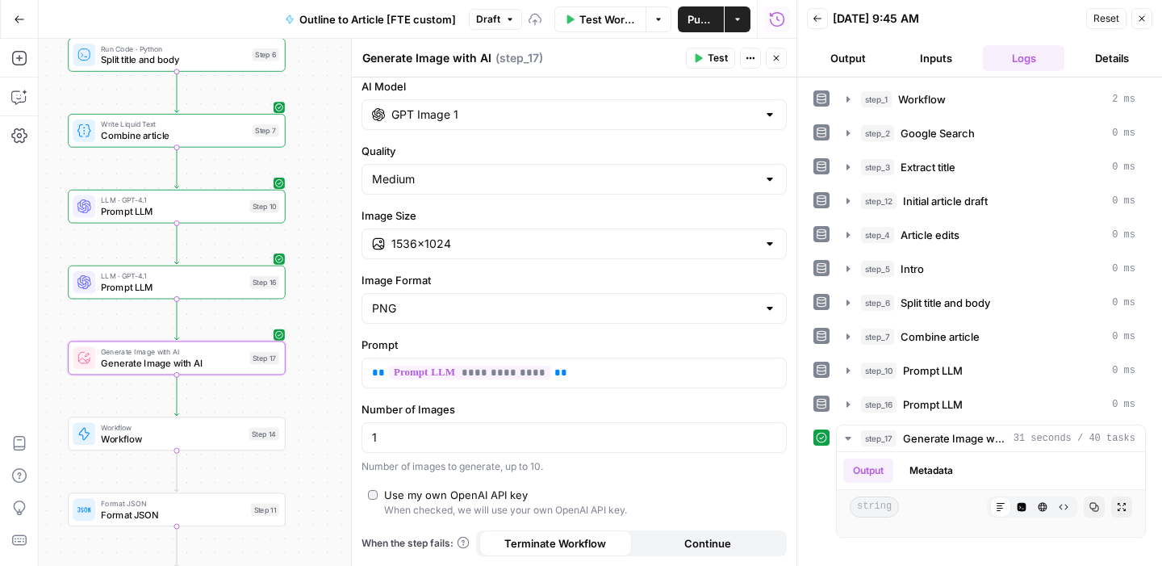
click at [712, 61] on span "Test" at bounding box center [718, 58] width 20 height 15
click at [1017, 510] on icon "button" at bounding box center [1021, 507] width 9 height 9
click at [1058, 507] on icon "button" at bounding box center [1063, 507] width 10 height 10
click at [996, 510] on icon "button" at bounding box center [1000, 507] width 8 height 8
click at [687, 21] on span "Publish" at bounding box center [700, 19] width 27 height 16
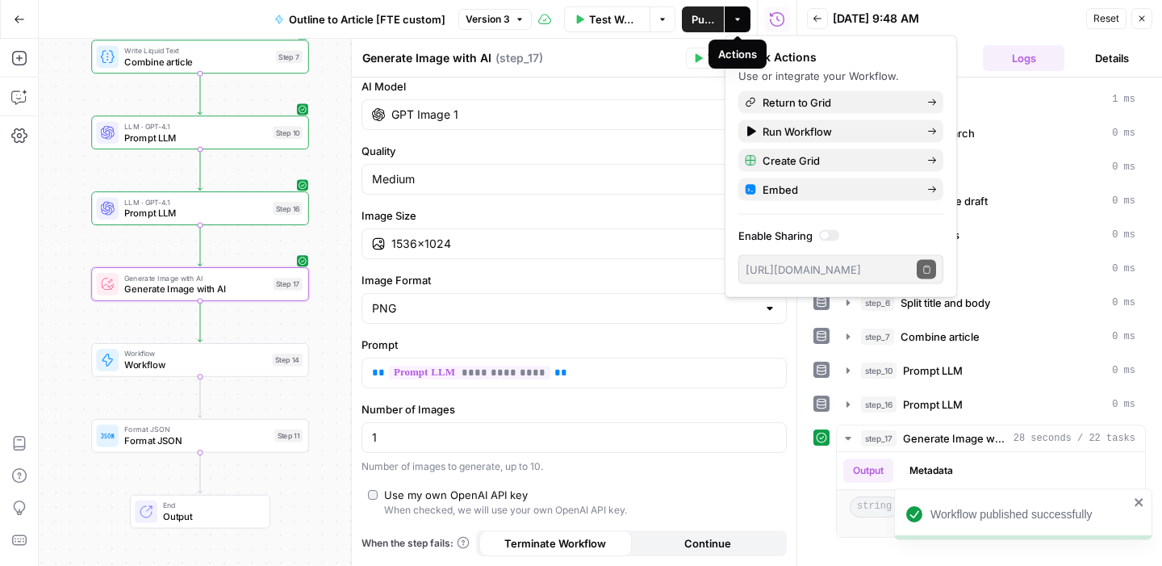
click at [735, 17] on icon "button" at bounding box center [738, 20] width 10 height 10
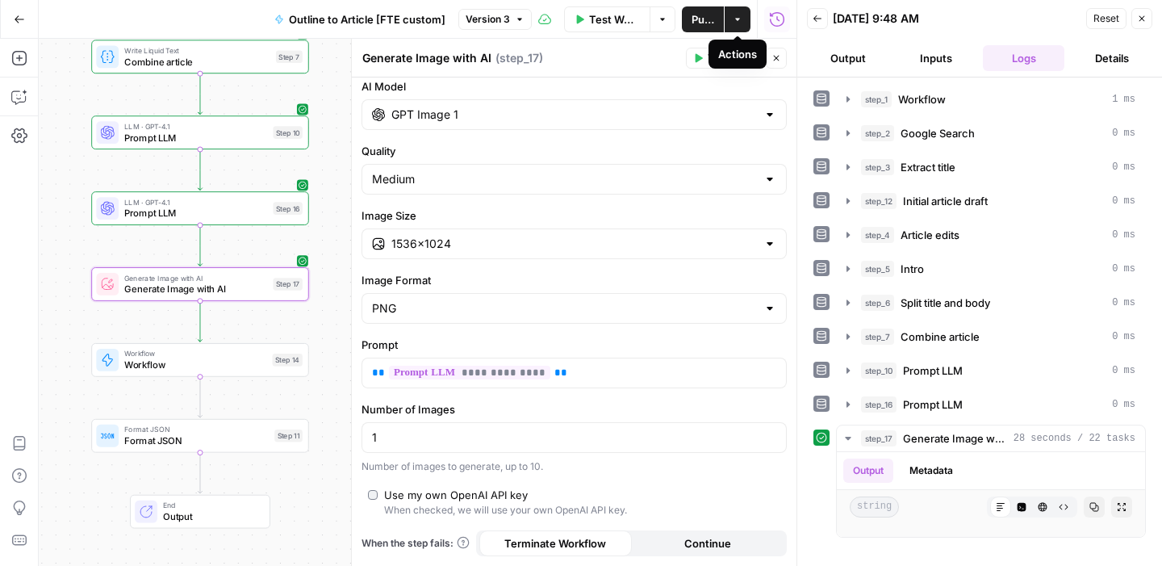
click at [771, 55] on icon "button" at bounding box center [776, 58] width 10 height 10
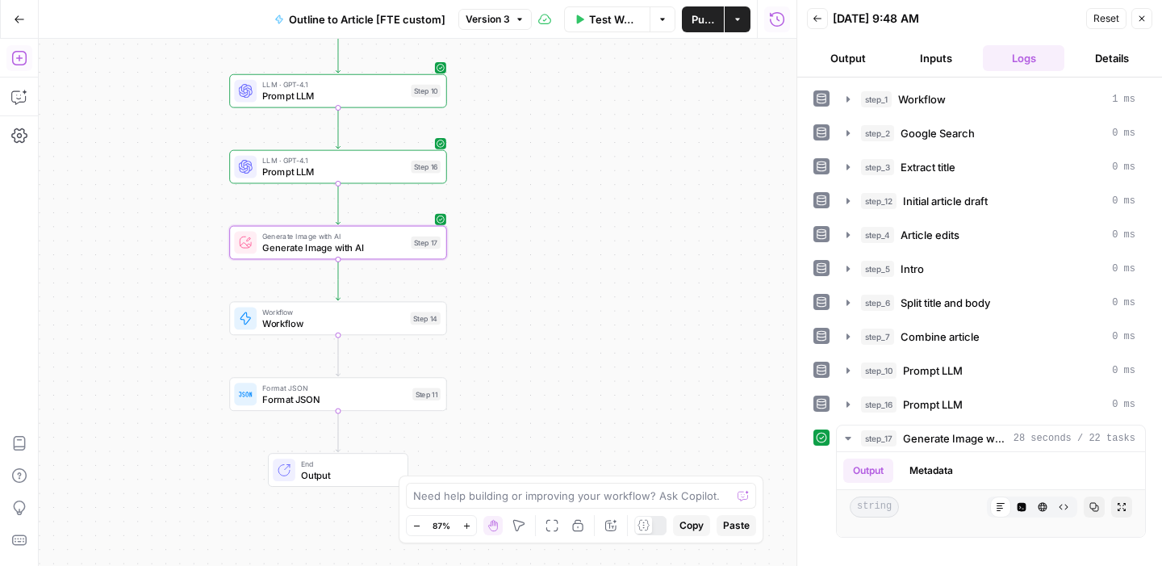
click at [21, 61] on icon "button" at bounding box center [19, 58] width 16 height 16
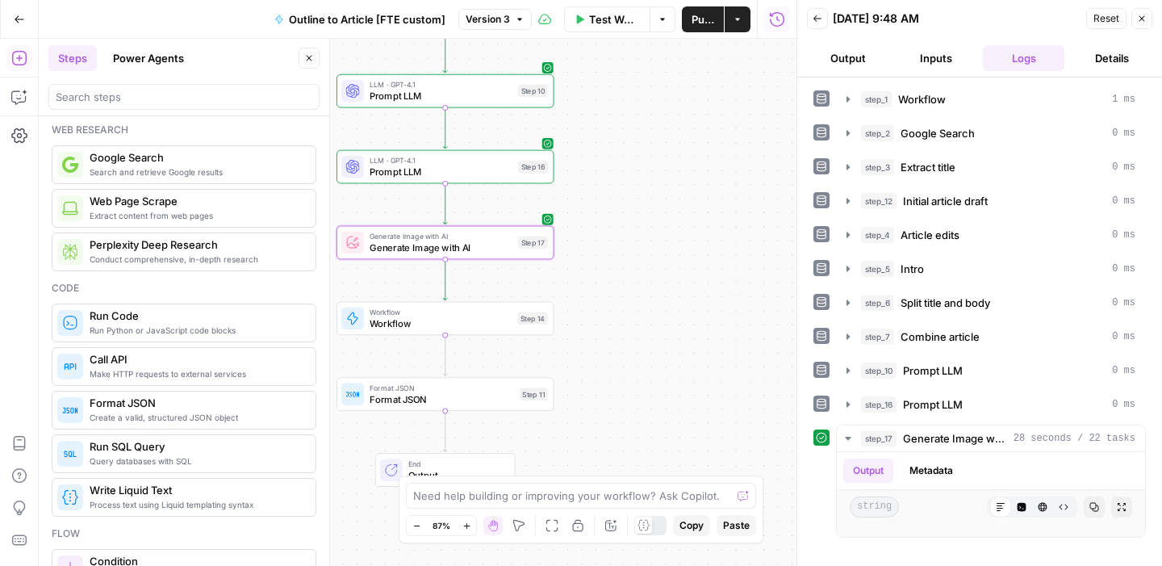
scroll to position [122, 0]
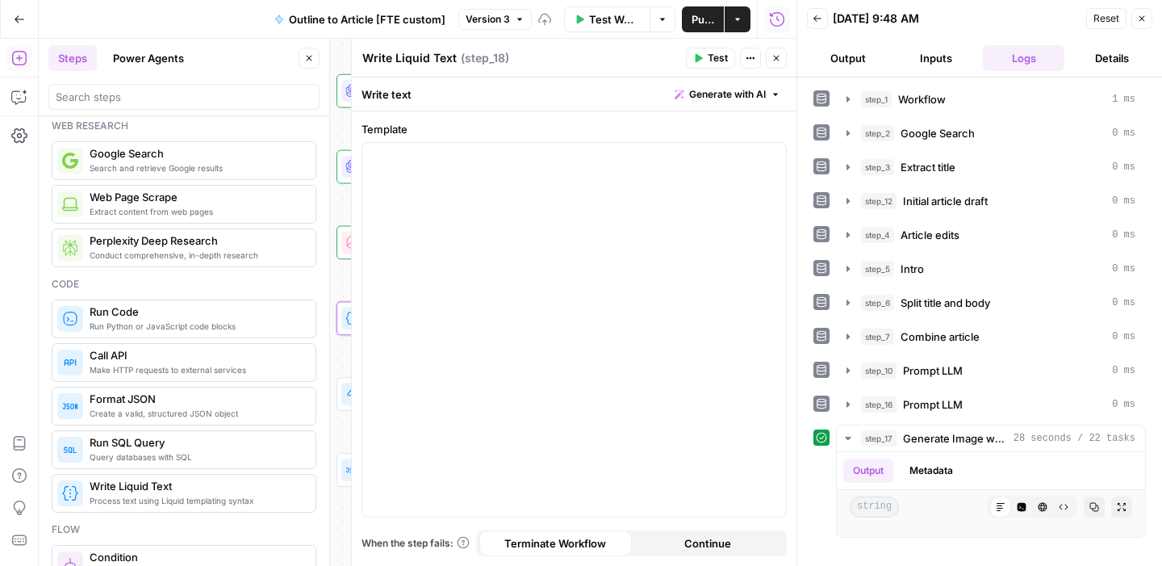
click at [779, 52] on button "Close" at bounding box center [776, 58] width 21 height 21
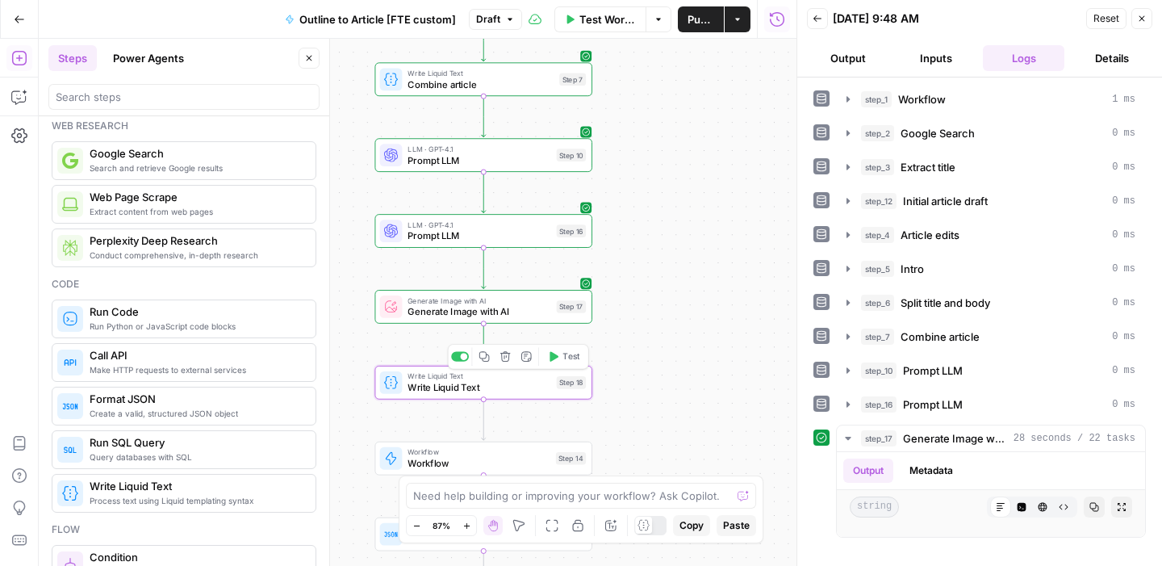
click at [509, 390] on span "Write Liquid Text" at bounding box center [478, 387] width 143 height 14
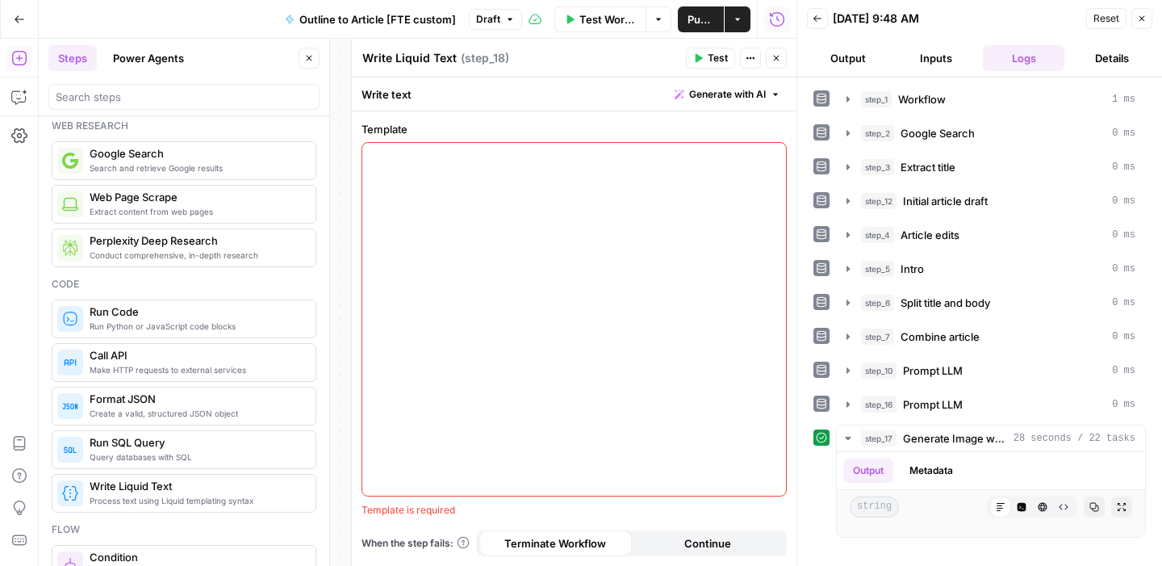
click at [783, 54] on button "Close" at bounding box center [776, 58] width 21 height 21
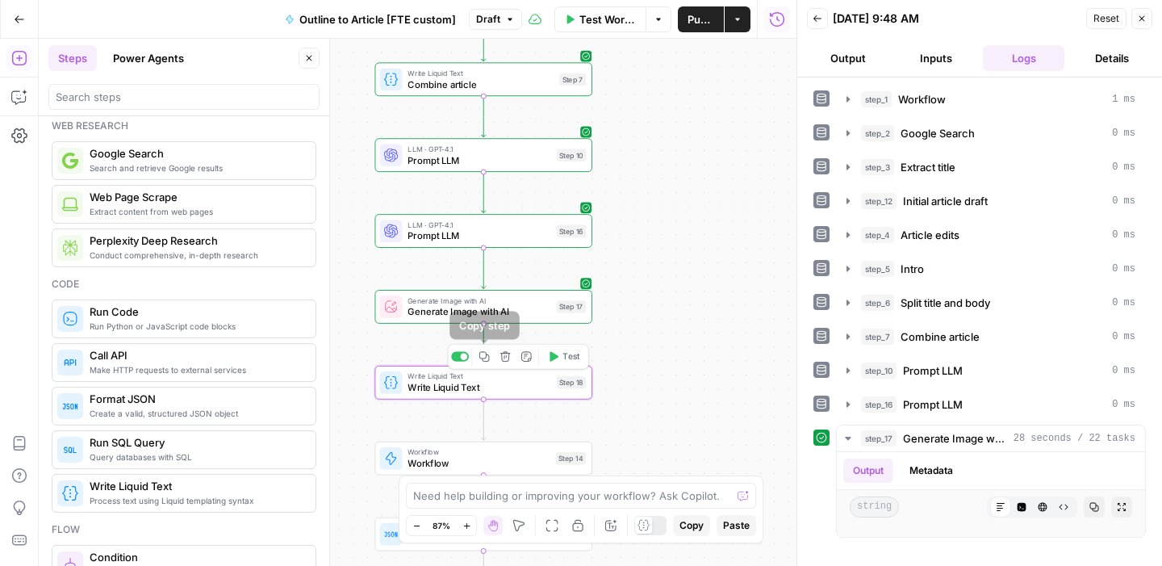
click at [499, 351] on icon "button" at bounding box center [504, 356] width 11 height 11
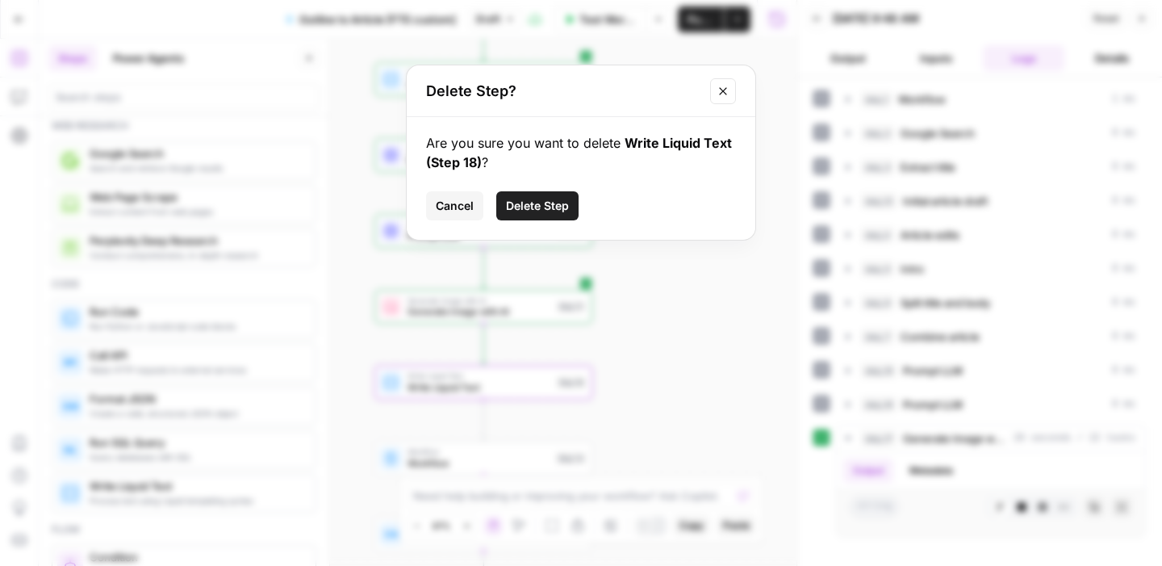
click at [527, 204] on span "Delete Step" at bounding box center [537, 206] width 63 height 16
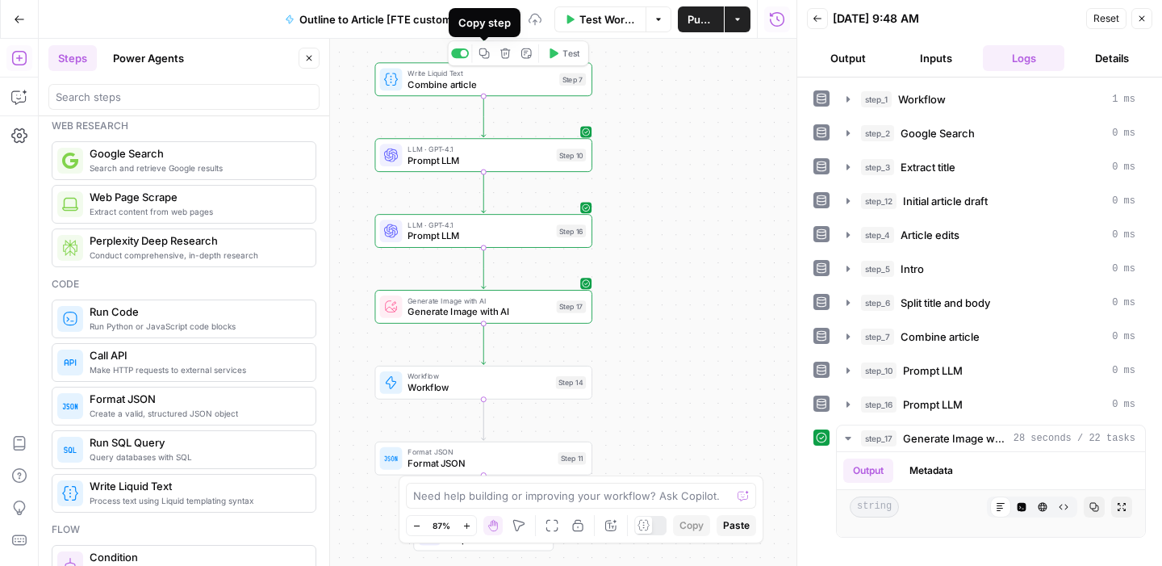
click at [489, 55] on icon "button" at bounding box center [483, 53] width 11 height 11
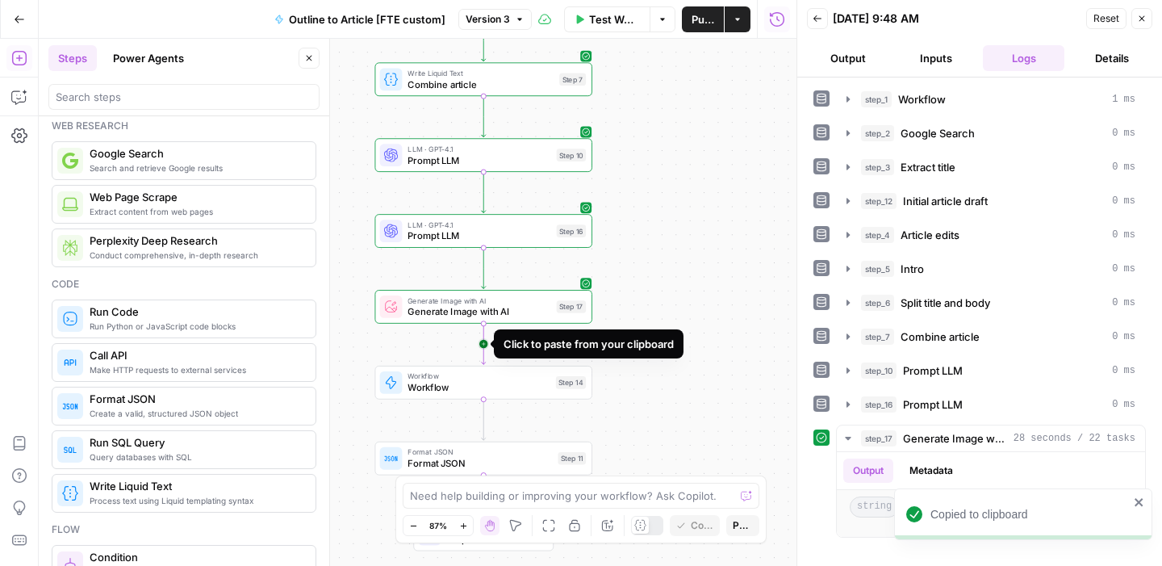
click at [486, 336] on icon "Edge from step_17 to step_14" at bounding box center [484, 344] width 4 height 40
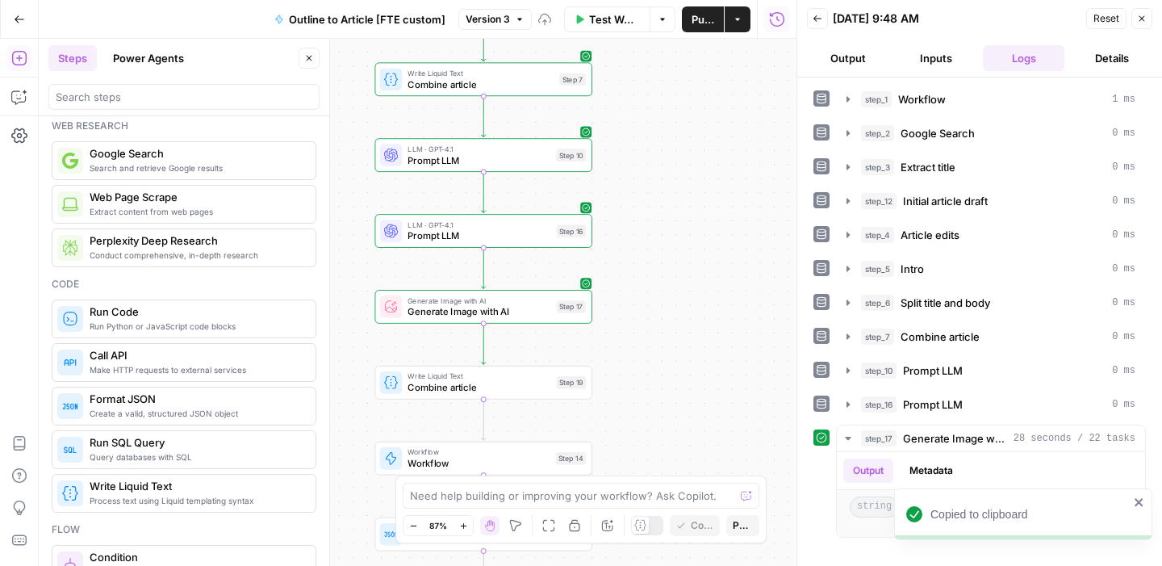
click at [425, 374] on span "Write Liquid Text" at bounding box center [478, 375] width 143 height 11
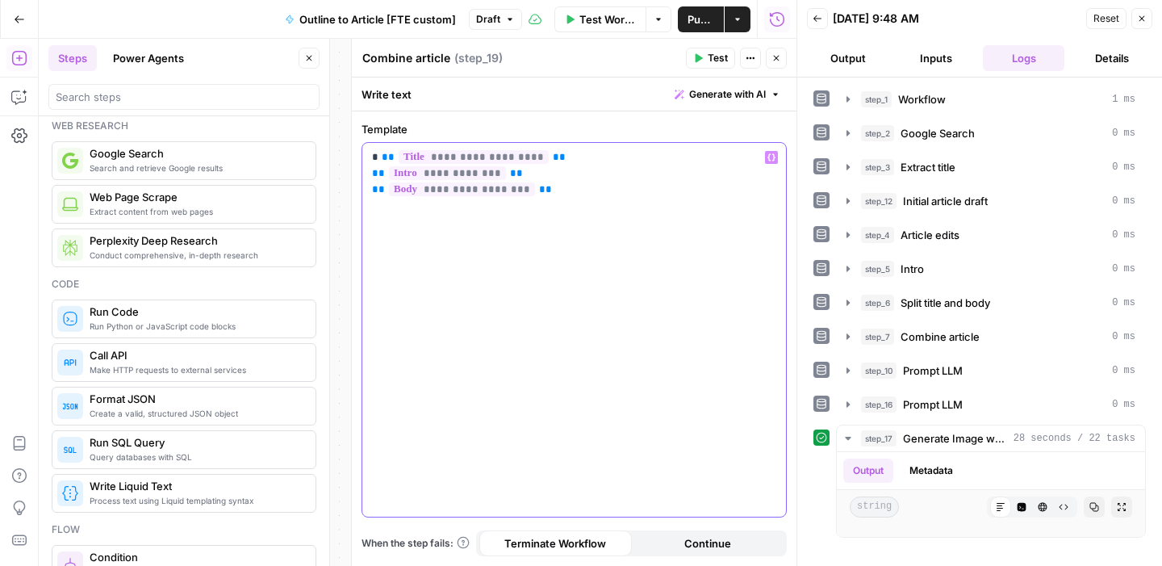
click at [536, 161] on p "**********" at bounding box center [574, 173] width 404 height 48
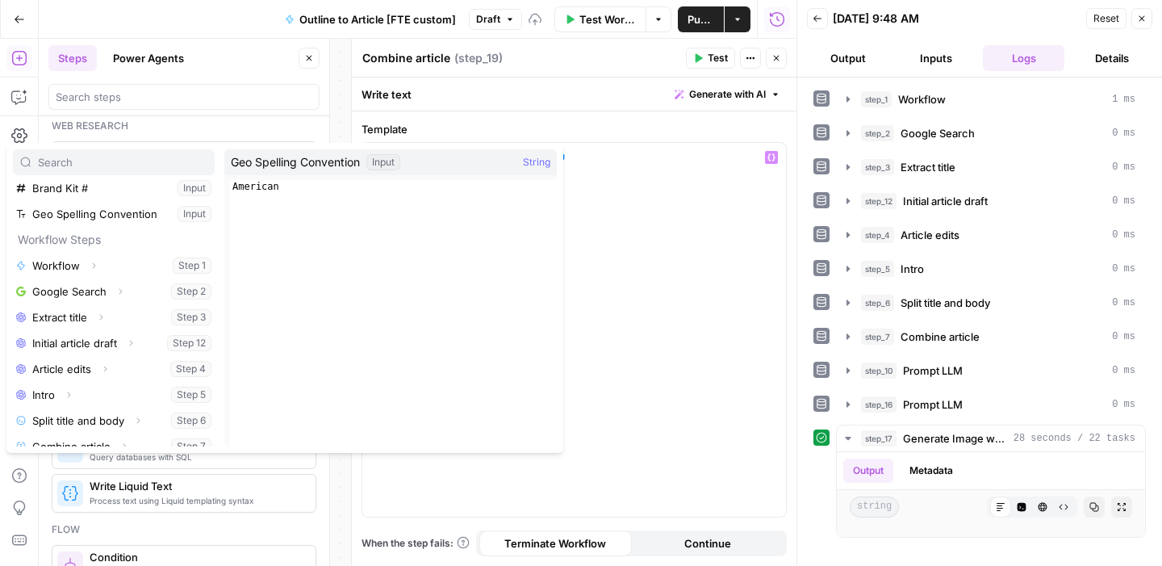
scroll to position [250, 0]
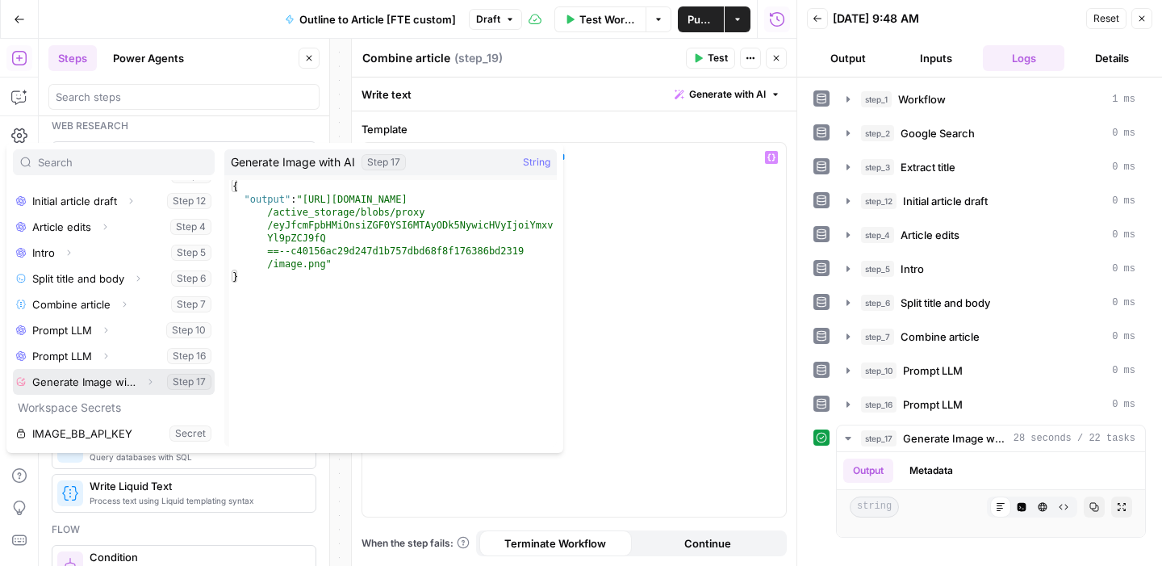
click at [145, 380] on icon "button" at bounding box center [150, 382] width 10 height 10
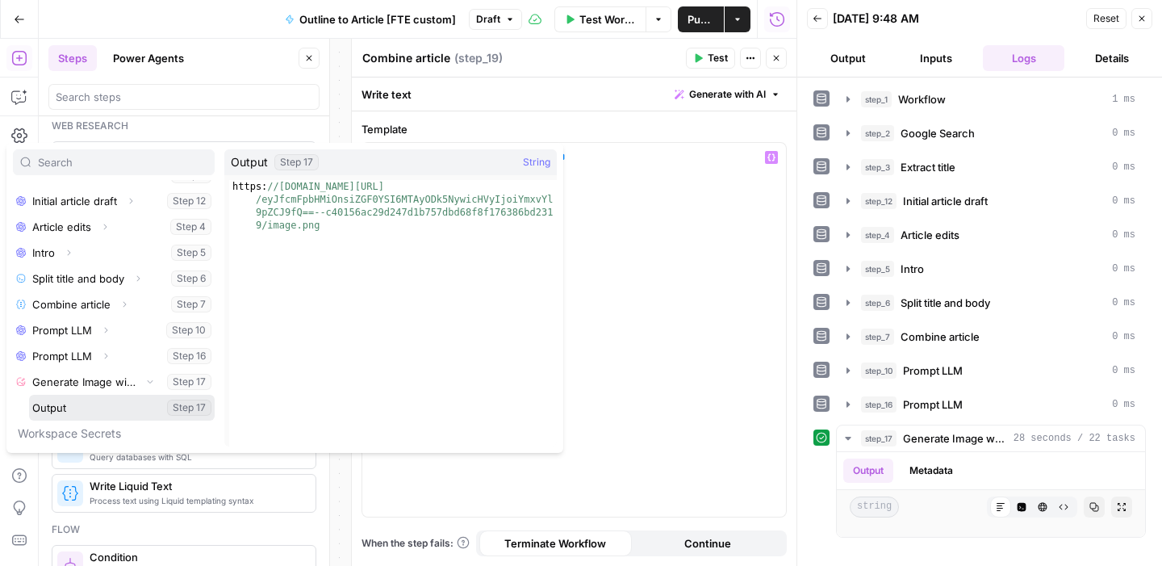
click at [78, 412] on button "Select variable Output" at bounding box center [122, 407] width 186 height 26
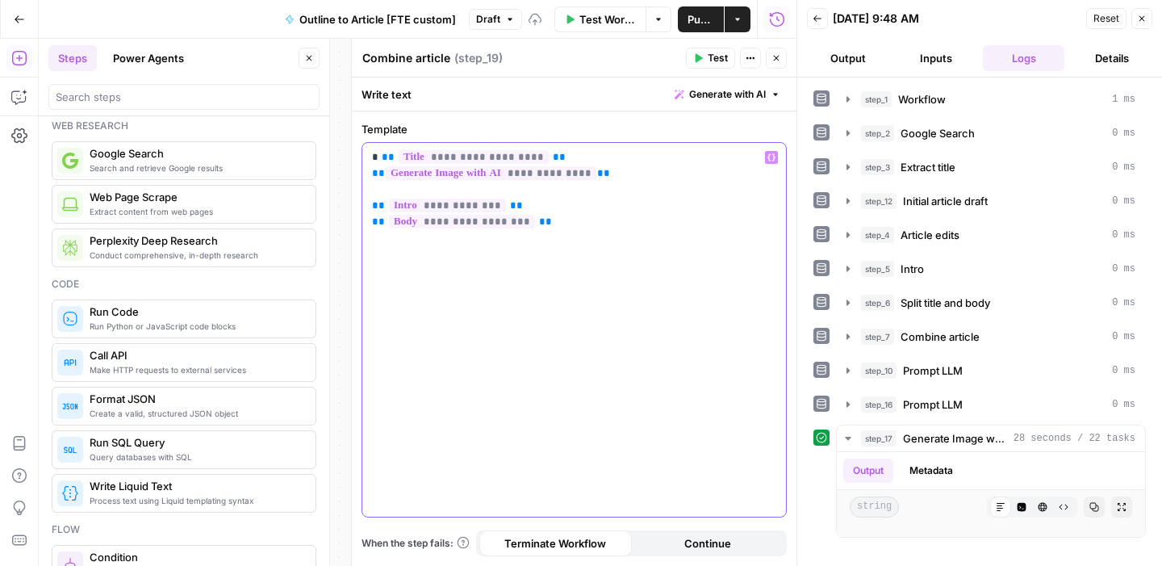
click at [565, 150] on p "**********" at bounding box center [574, 189] width 404 height 81
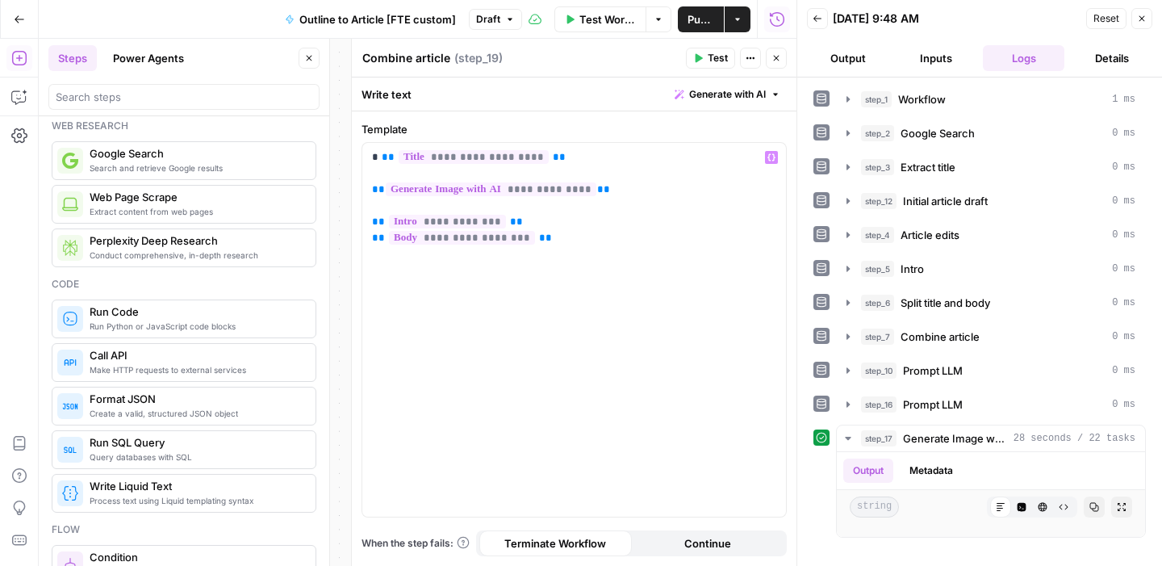
click at [708, 58] on span "Test" at bounding box center [718, 58] width 20 height 15
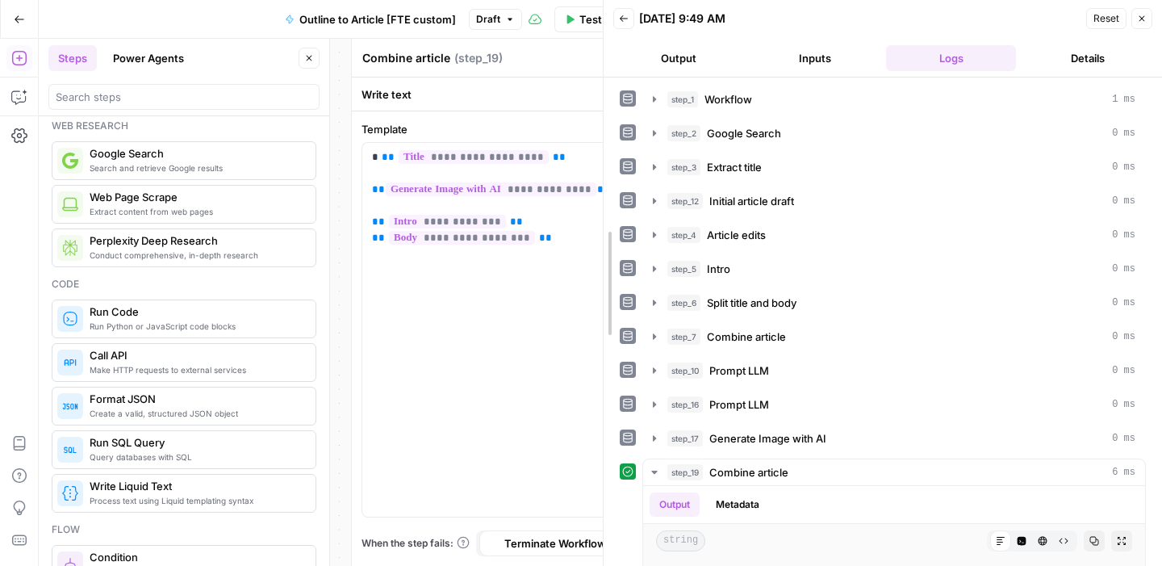
drag, startPoint x: 765, startPoint y: 126, endPoint x: 595, endPoint y: 130, distance: 170.3
click at [595, 130] on div at bounding box center [603, 283] width 16 height 566
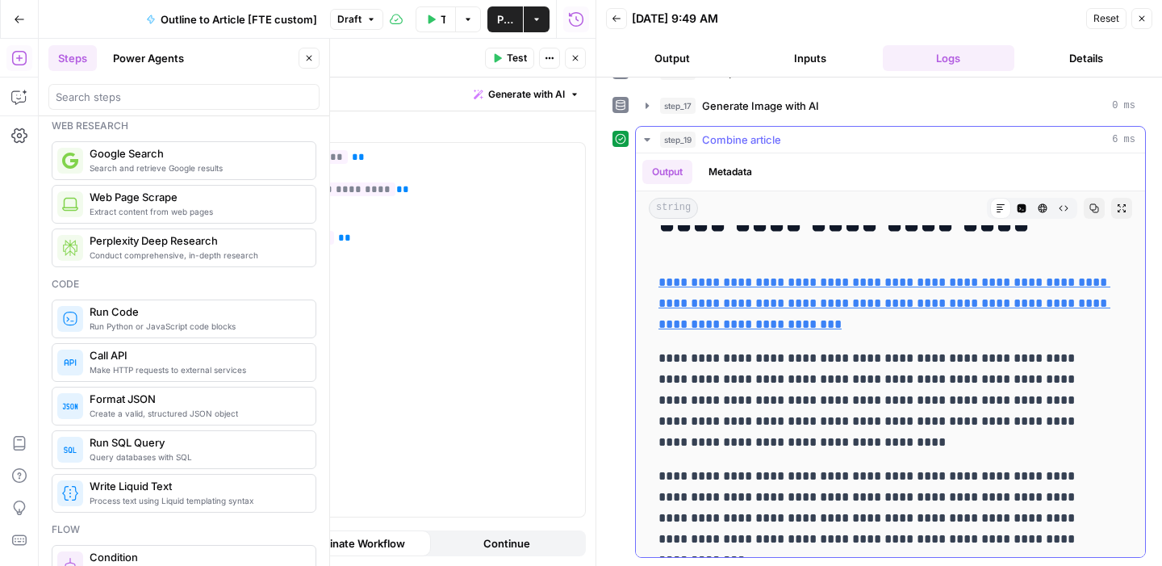
scroll to position [69, 0]
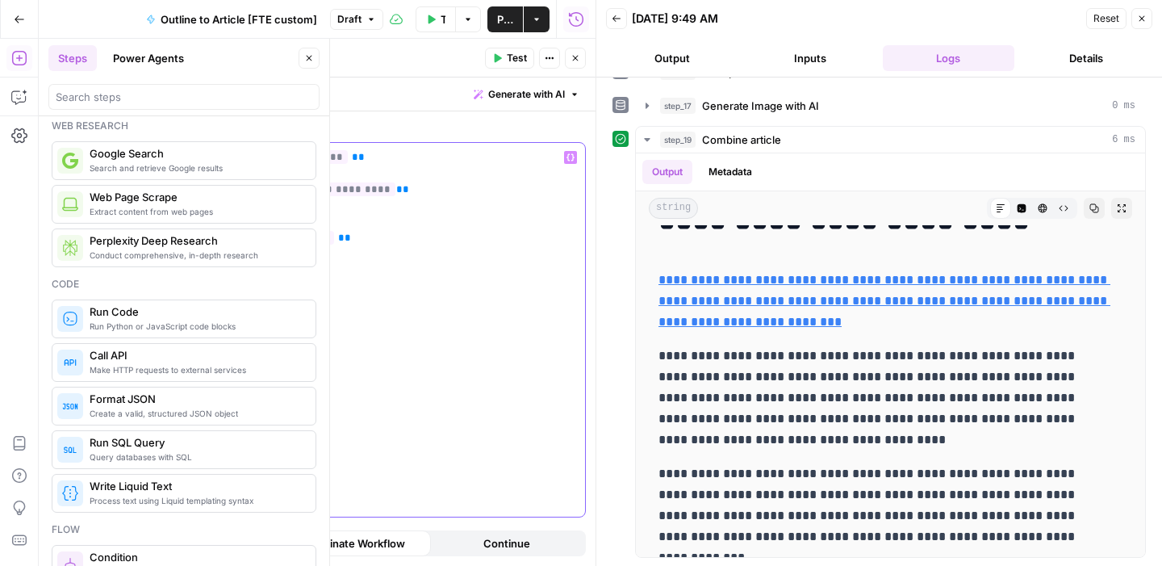
click at [171, 188] on span "**" at bounding box center [177, 189] width 13 height 10
click at [440, 190] on p "**********" at bounding box center [373, 197] width 404 height 97
copy p "**********"
click at [517, 59] on span "Test" at bounding box center [517, 58] width 20 height 15
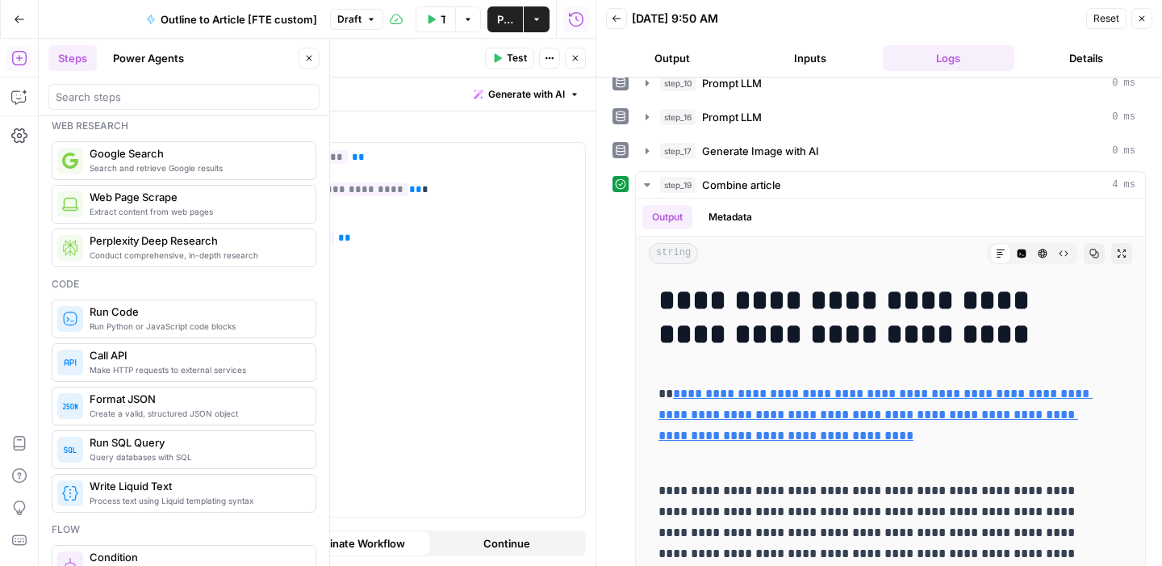
scroll to position [332, 0]
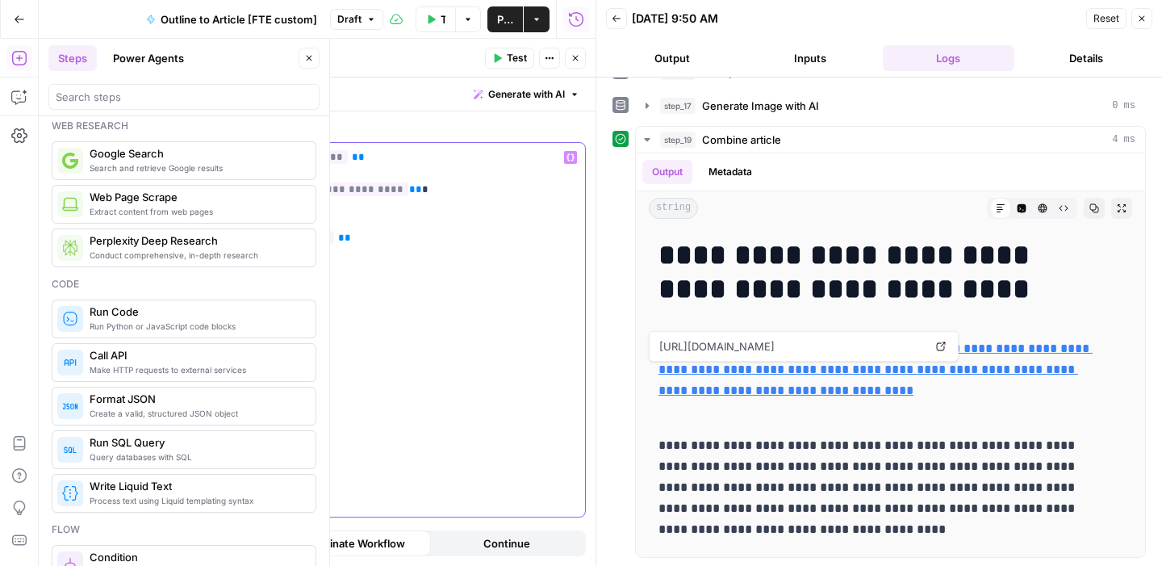
drag, startPoint x: 427, startPoint y: 191, endPoint x: 165, endPoint y: 191, distance: 261.4
click at [165, 191] on div "**********" at bounding box center [373, 330] width 424 height 374
copy p "**********"
click at [184, 190] on span "**" at bounding box center [190, 189] width 13 height 10
drag, startPoint x: 177, startPoint y: 190, endPoint x: 402, endPoint y: 192, distance: 225.1
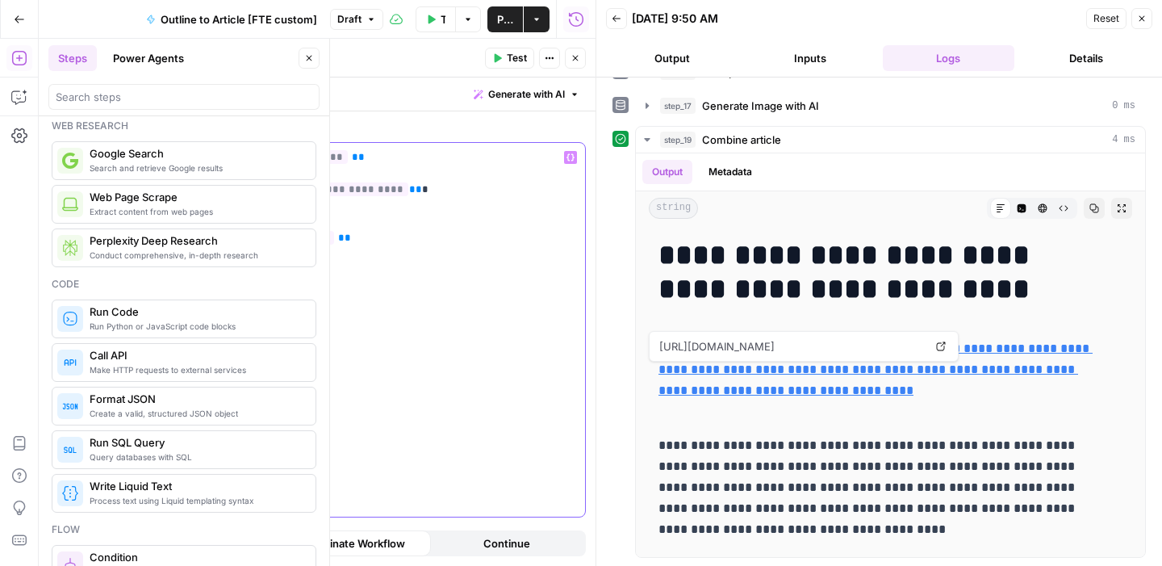
click at [402, 192] on p "**********" at bounding box center [373, 197] width 404 height 97
copy p "**********"
click at [517, 50] on div "Publish P" at bounding box center [504, 54] width 52 height 16
click at [515, 64] on span "Test" at bounding box center [517, 58] width 20 height 15
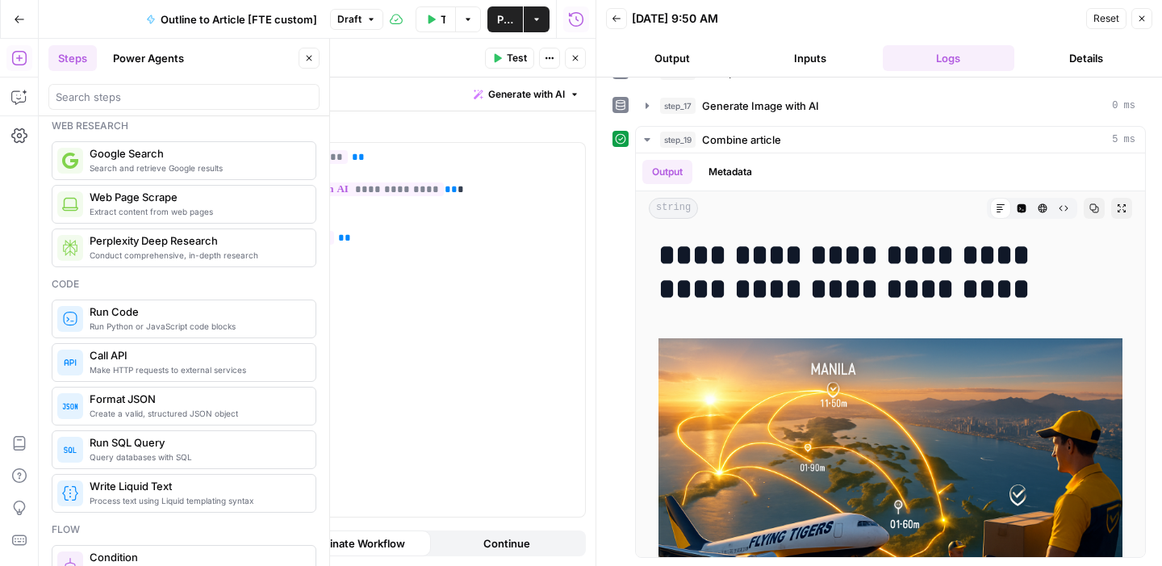
click at [578, 52] on button "Close" at bounding box center [575, 58] width 21 height 21
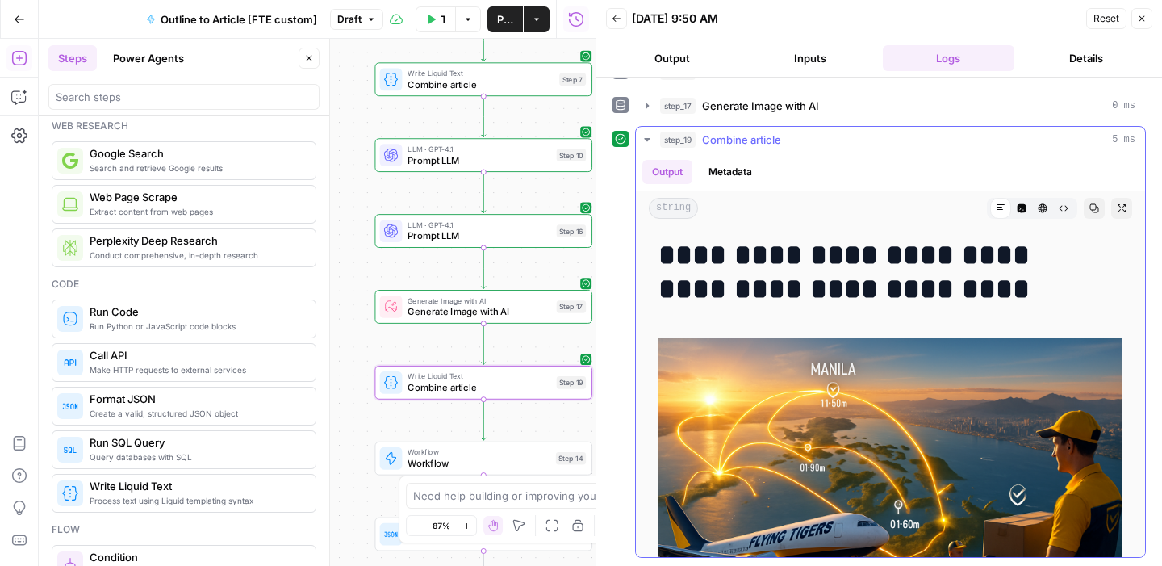
click at [1005, 196] on div "string Markdown Code Editor HTML Viewer Raw Output Copy Expand Output" at bounding box center [890, 208] width 509 height 34
click at [1011, 204] on button "Code Editor" at bounding box center [1021, 208] width 21 height 21
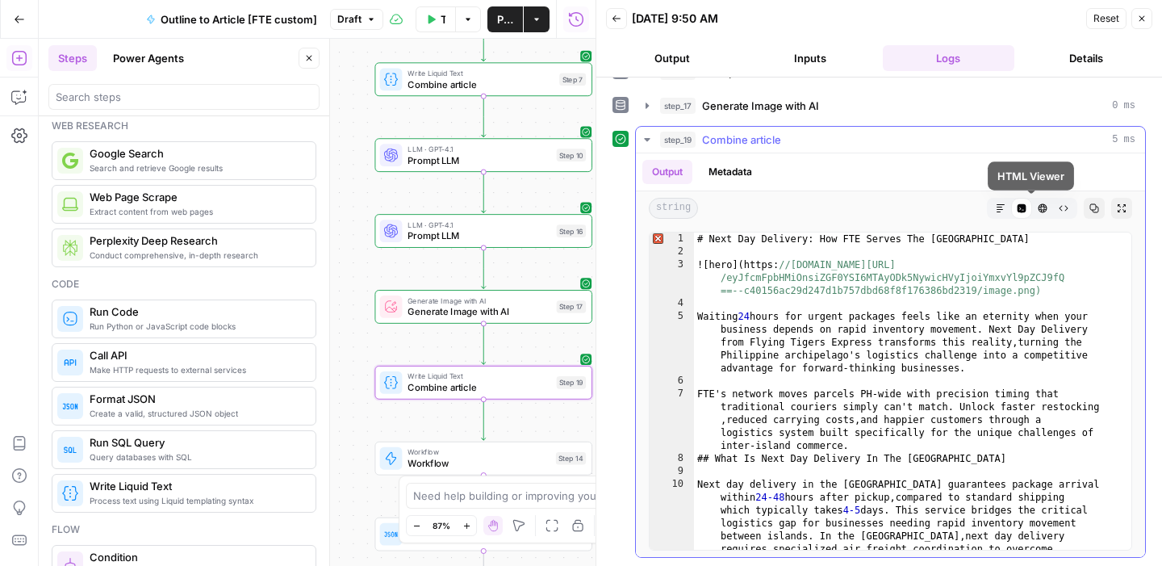
click at [1037, 208] on button "HTML Viewer" at bounding box center [1042, 208] width 21 height 21
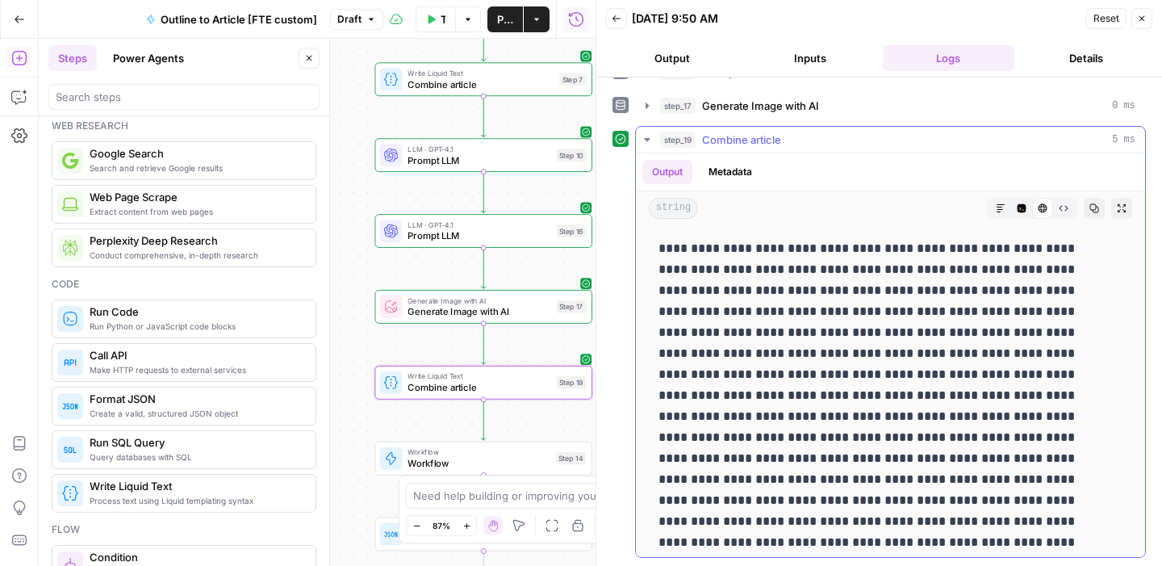
click at [1058, 208] on div "string Markdown Code Editor HTML Viewer Raw Output Copy Expand Output" at bounding box center [890, 208] width 509 height 34
click at [1058, 209] on icon "button" at bounding box center [1063, 208] width 10 height 10
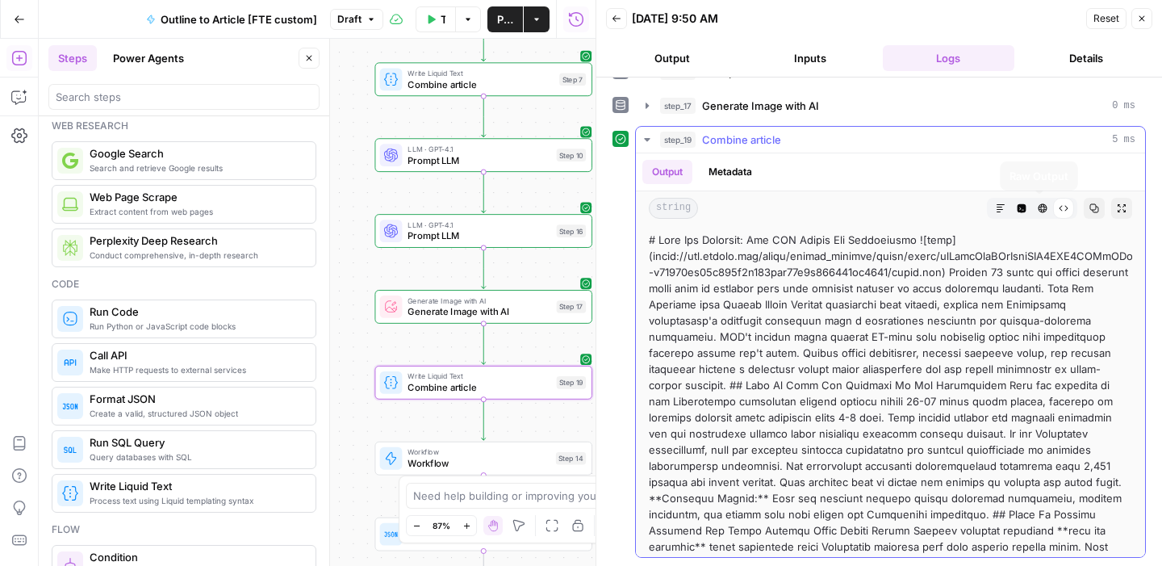
click at [996, 203] on icon "button" at bounding box center [1001, 208] width 10 height 10
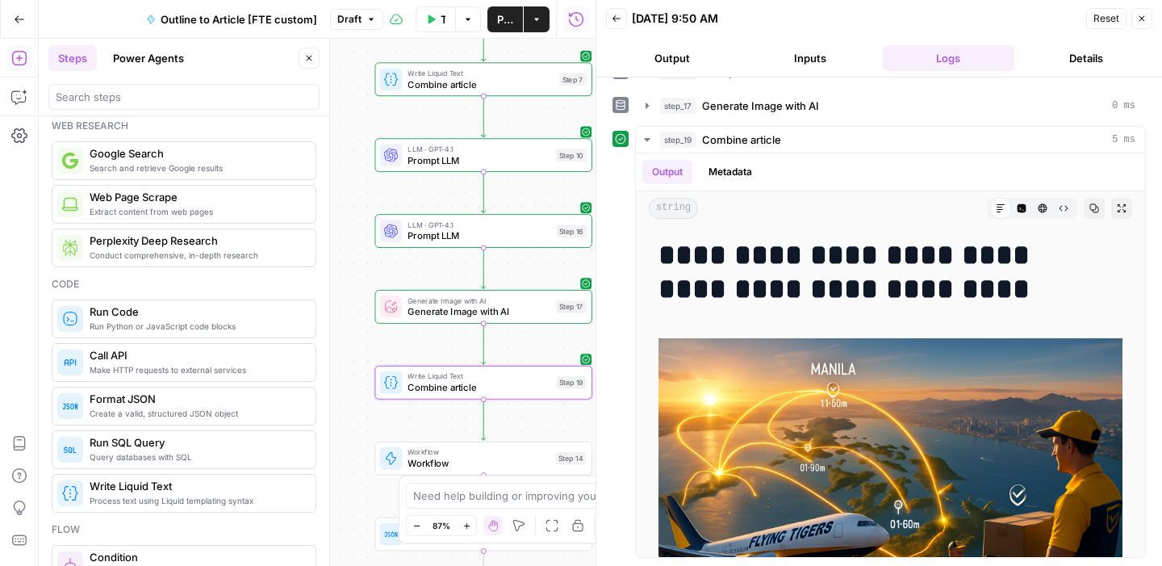
click at [829, 90] on div "**********" at bounding box center [878, 155] width 533 height 804
click at [823, 108] on div "step_17 Generate Image with AI 0 ms" at bounding box center [897, 106] width 475 height 16
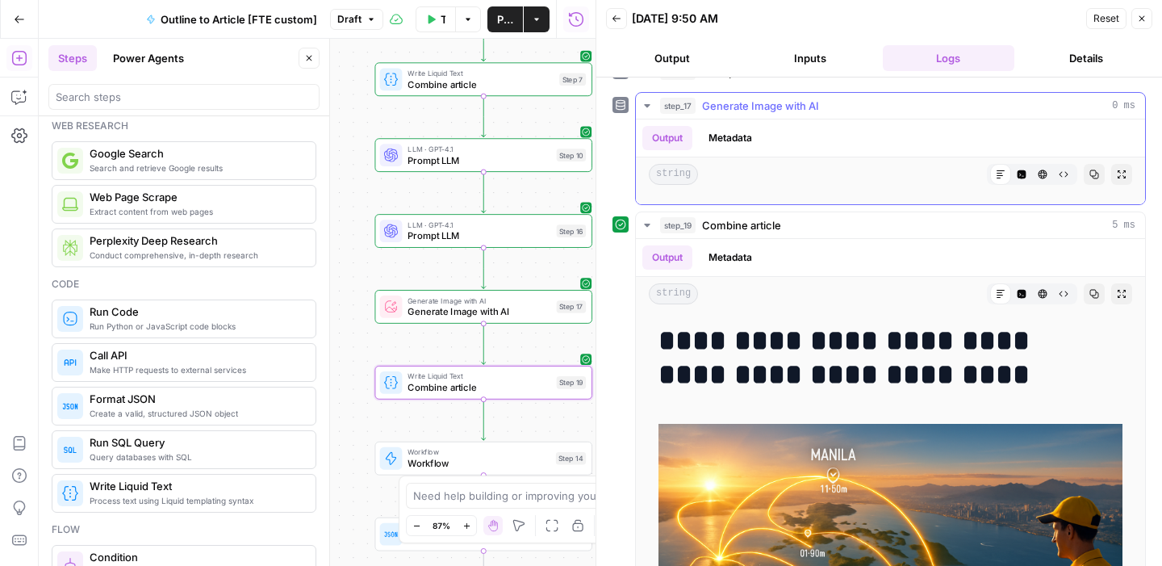
click at [1011, 165] on div "Code Editor" at bounding box center [1021, 174] width 21 height 21
click at [1017, 176] on icon "button" at bounding box center [1021, 174] width 9 height 9
click at [1037, 174] on icon "button" at bounding box center [1042, 174] width 10 height 10
click at [1011, 290] on button "Code Editor" at bounding box center [1021, 293] width 21 height 21
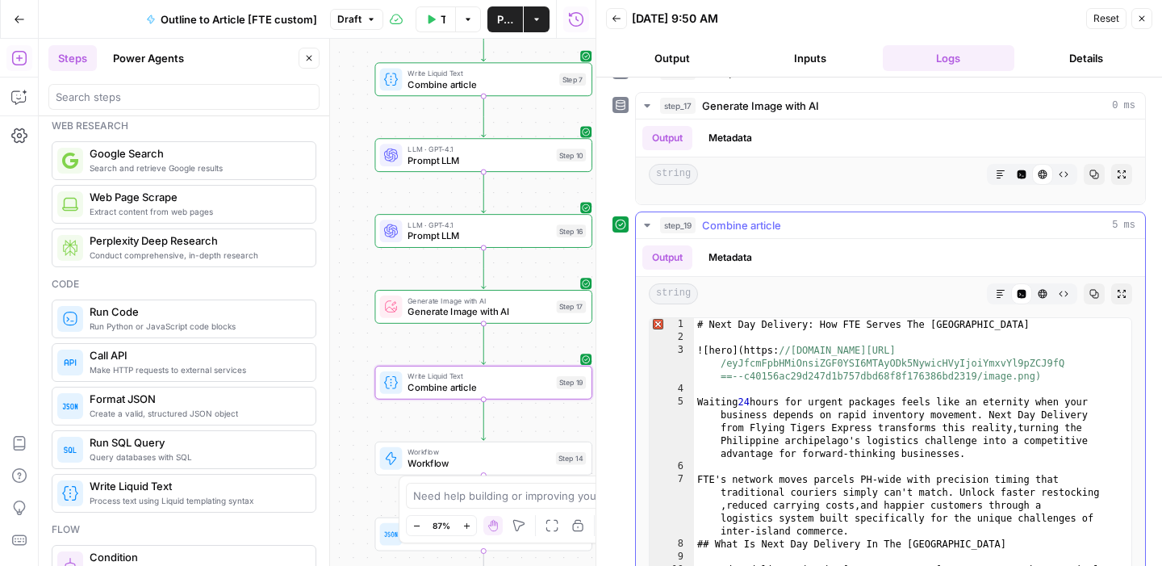
type textarea "**********"
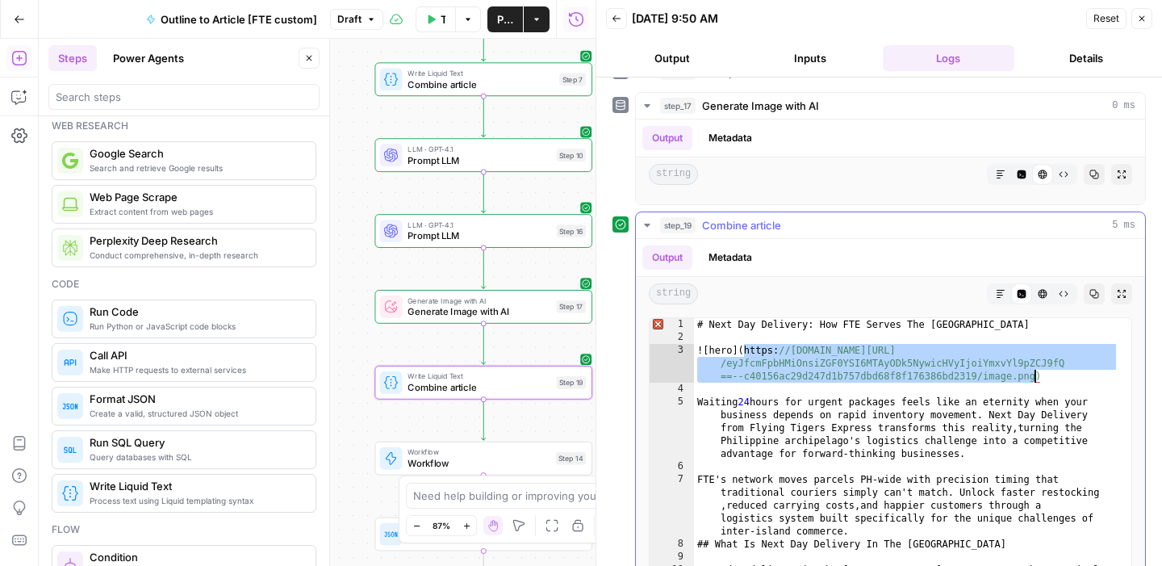
drag, startPoint x: 745, startPoint y: 349, endPoint x: 1034, endPoint y: 378, distance: 291.0
click at [1035, 378] on div "# Next Day Delivery: How FTE Serves The [GEOGRAPHIC_DATA] ! [ hero ] ( https: /…" at bounding box center [906, 528] width 425 height 420
click at [305, 51] on button "Close" at bounding box center [308, 58] width 21 height 21
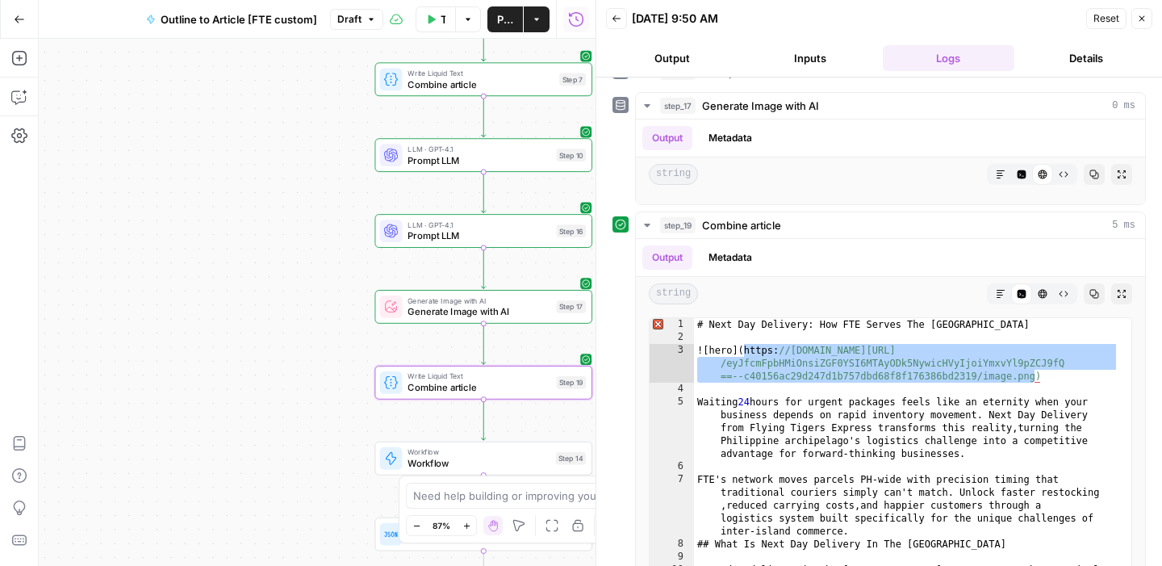
click at [412, 305] on span "Generate Image with AI" at bounding box center [478, 311] width 143 height 14
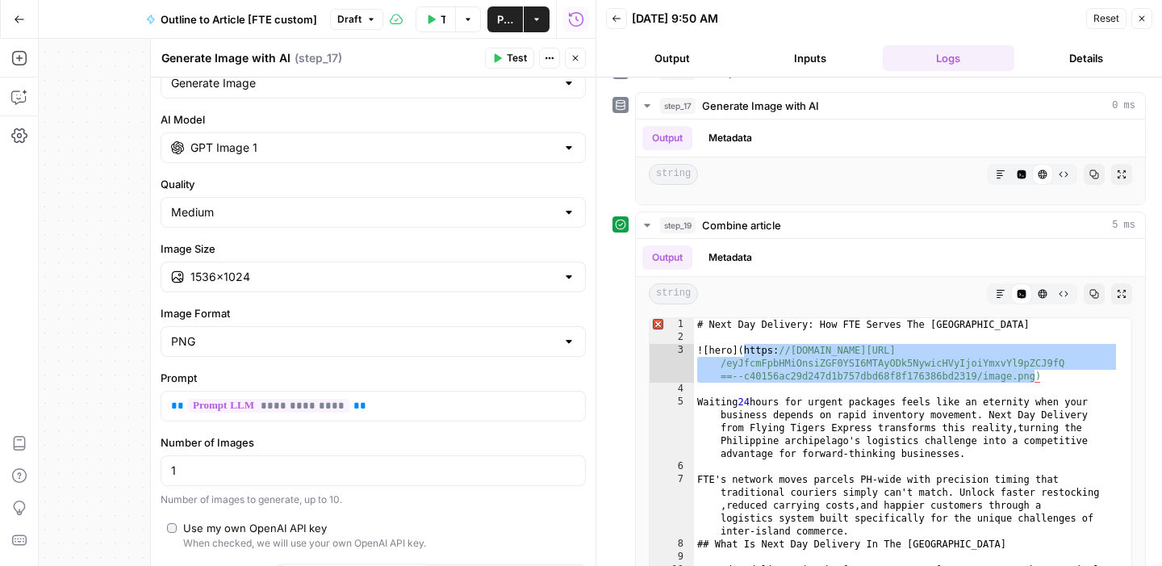
scroll to position [73, 0]
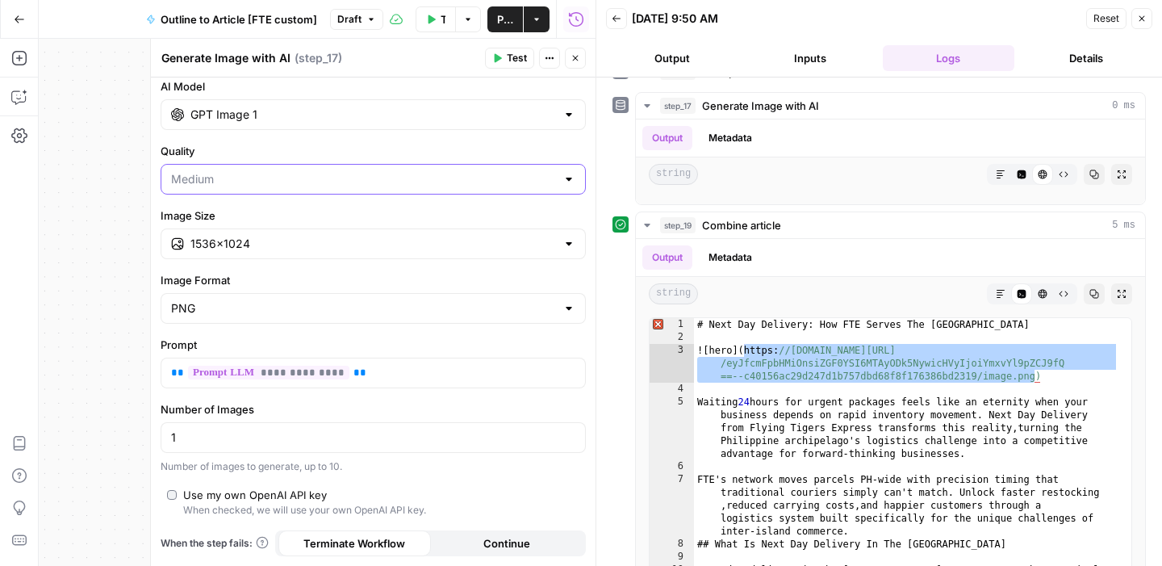
click at [298, 173] on input "Quality" at bounding box center [363, 179] width 385 height 16
type input "Medium"
click at [287, 111] on input "GPT Image 1" at bounding box center [372, 114] width 365 height 16
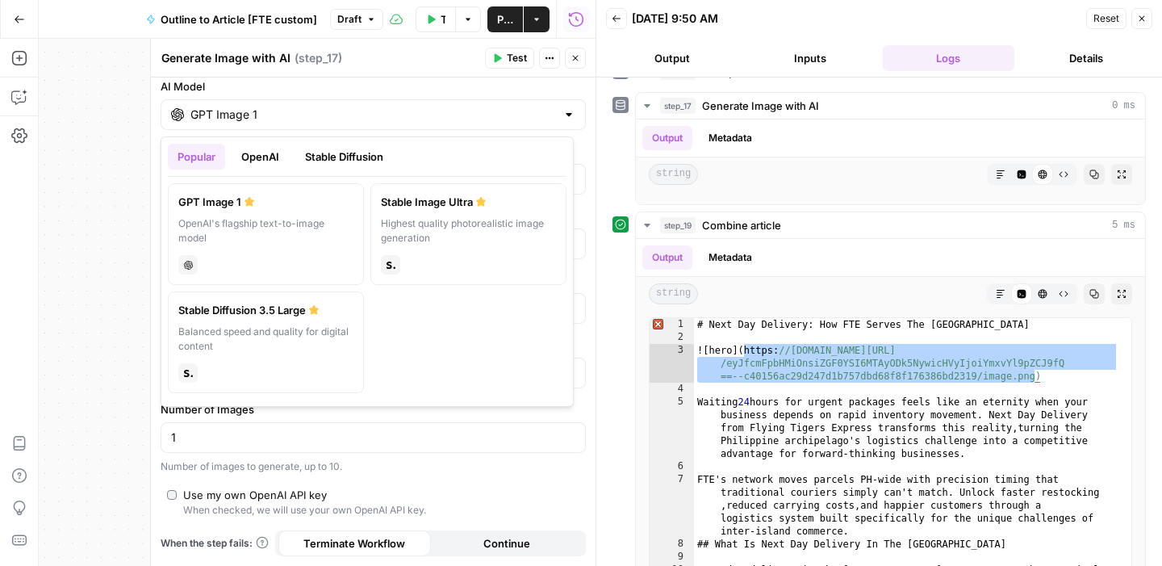
click at [472, 254] on div "stability" at bounding box center [468, 263] width 175 height 23
type input "Stable Image Ultra"
type input "21:9 (1536×640)"
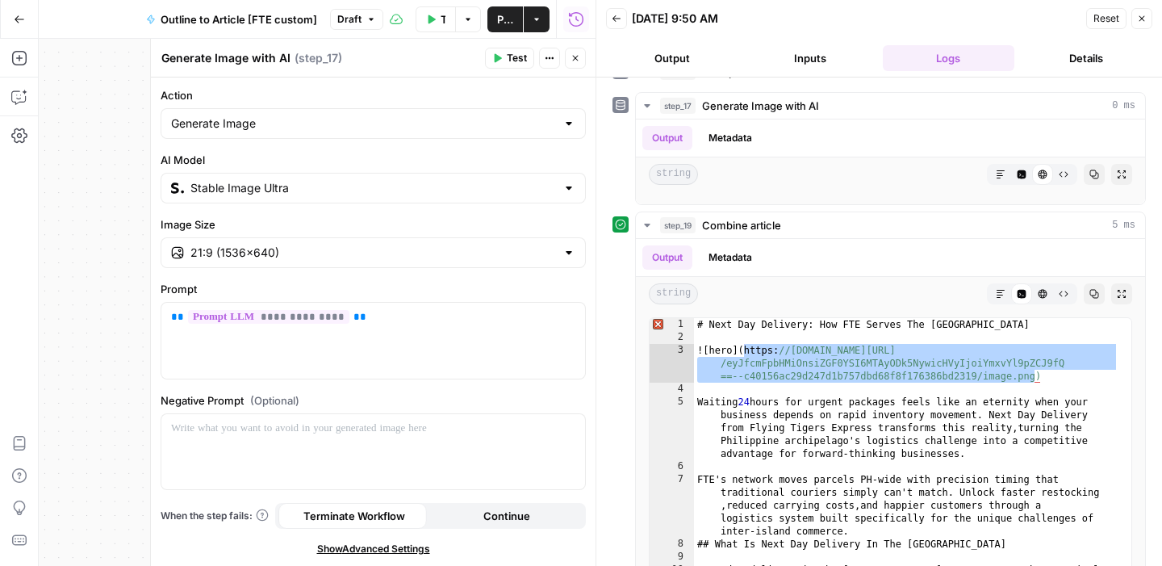
scroll to position [0, 0]
click at [430, 183] on input "Stable Image Ultra" at bounding box center [372, 188] width 365 height 16
click at [396, 161] on label "AI Model" at bounding box center [373, 160] width 425 height 16
click at [396, 180] on input "Stable Image Ultra" at bounding box center [372, 188] width 365 height 16
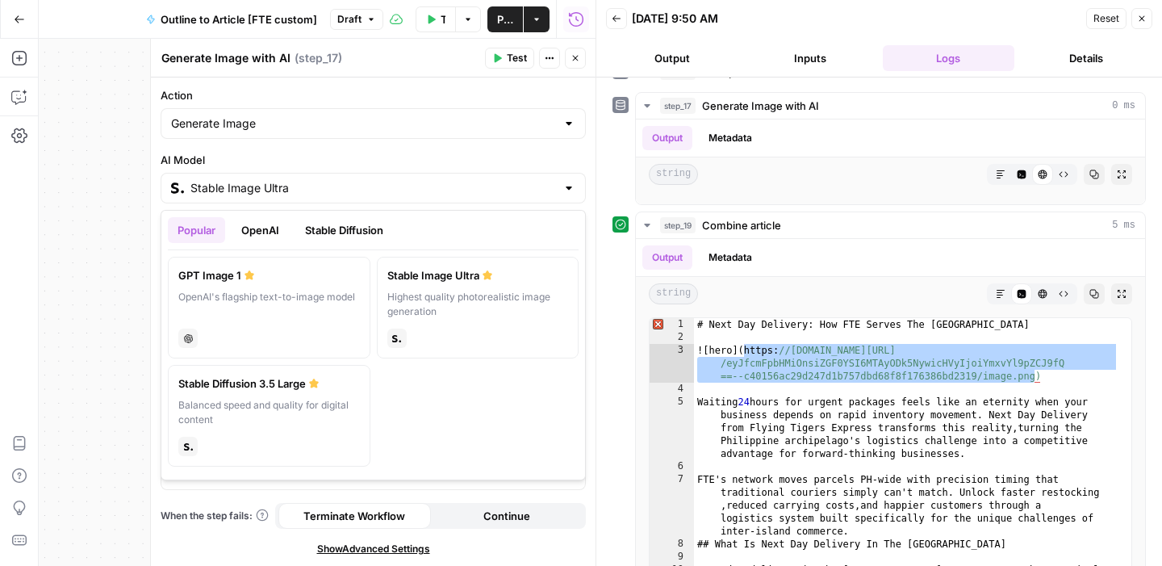
click at [518, 56] on span "Test" at bounding box center [517, 58] width 20 height 15
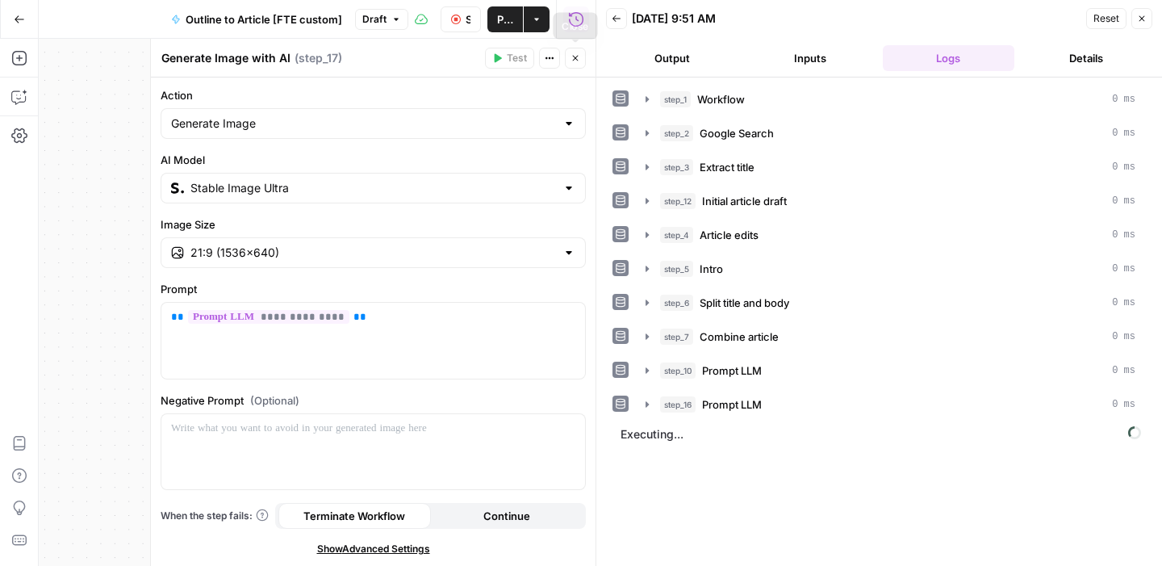
click at [578, 61] on icon "button" at bounding box center [575, 58] width 10 height 10
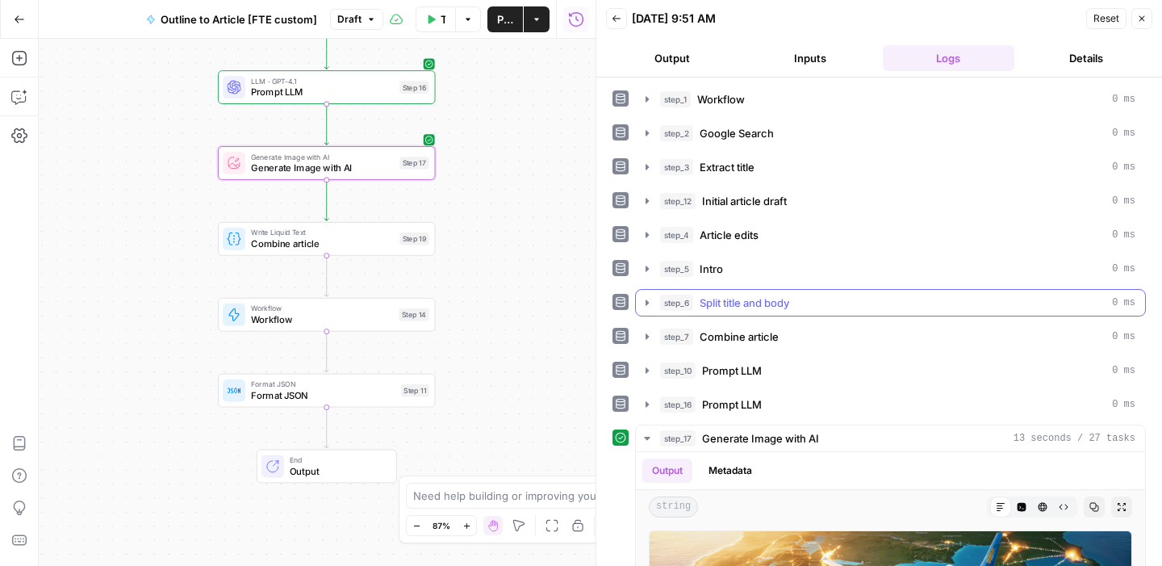
scroll to position [177, 0]
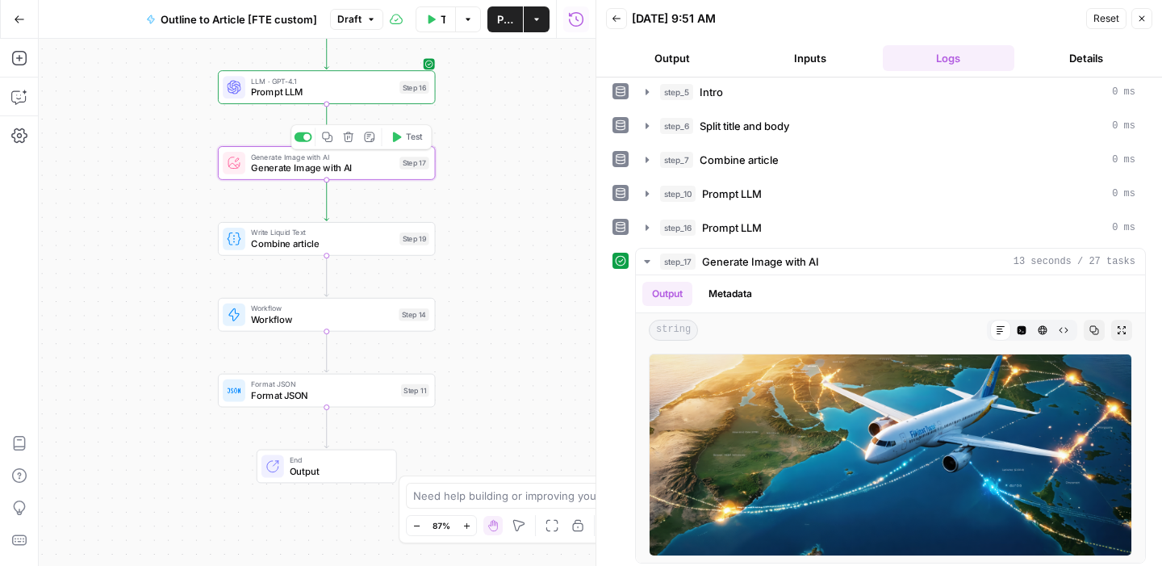
click at [304, 169] on span "Generate Image with AI" at bounding box center [322, 168] width 143 height 14
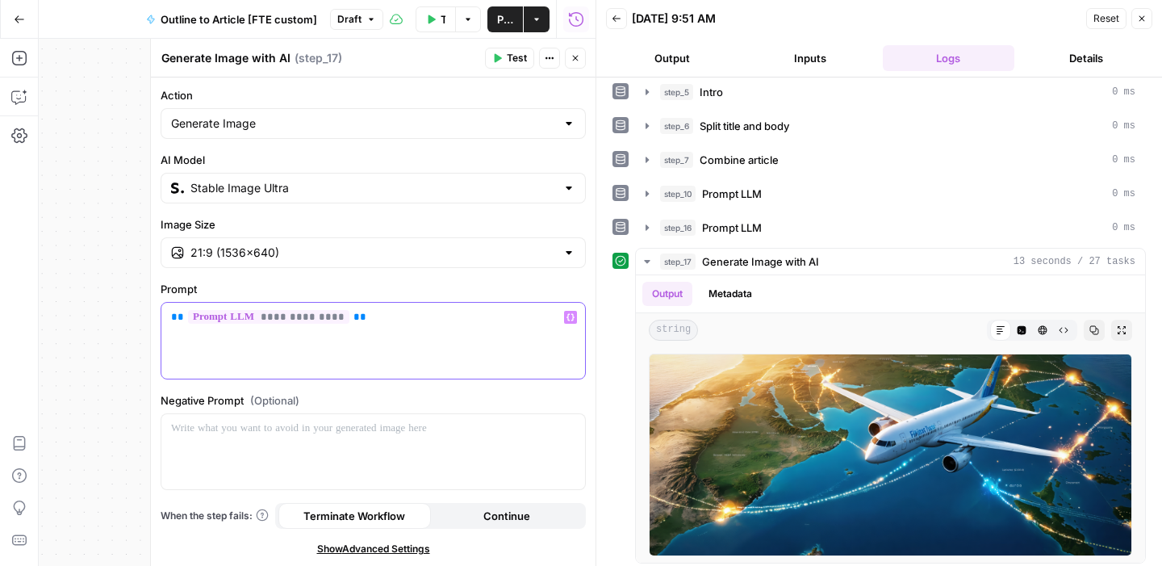
click at [168, 315] on div "**********" at bounding box center [373, 341] width 424 height 76
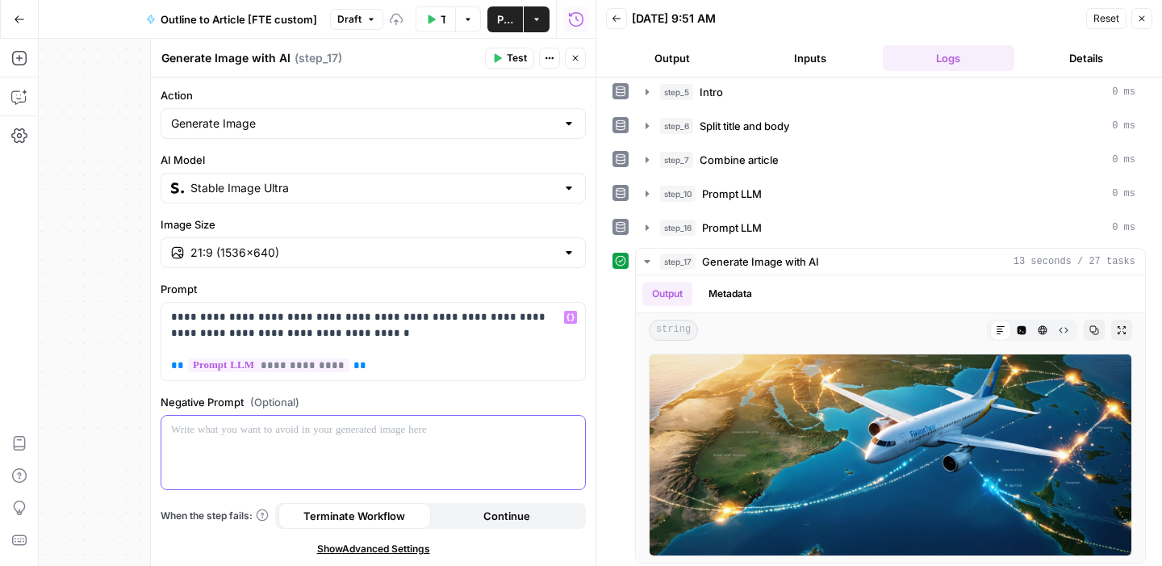
click at [211, 451] on div at bounding box center [373, 451] width 424 height 73
click at [306, 332] on p "**********" at bounding box center [373, 341] width 404 height 65
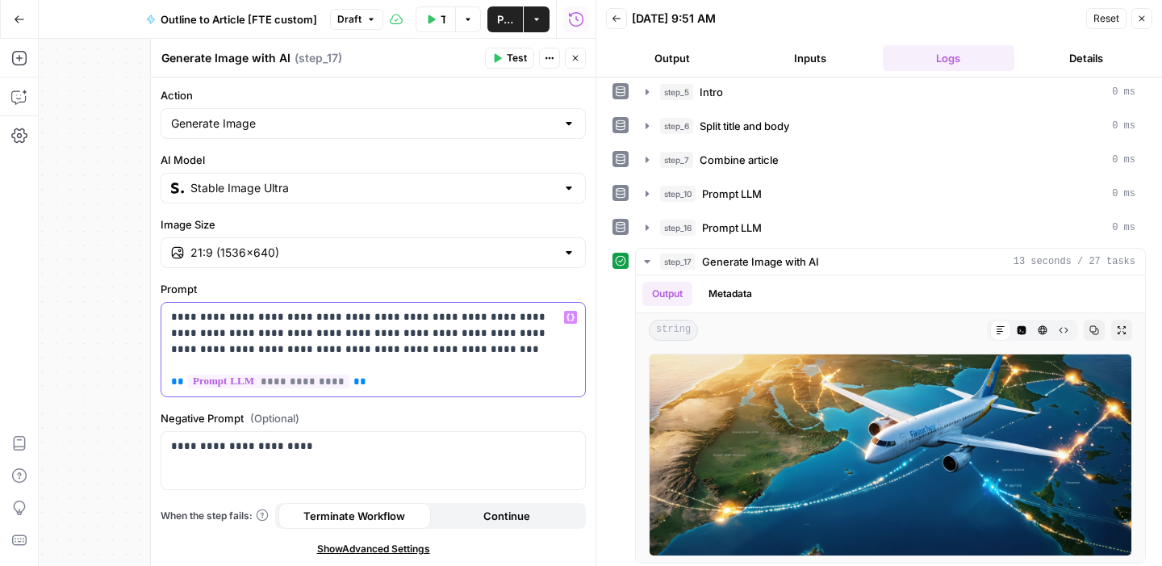
click at [264, 350] on p "**********" at bounding box center [373, 349] width 404 height 81
click at [503, 68] on button "Test" at bounding box center [509, 58] width 49 height 21
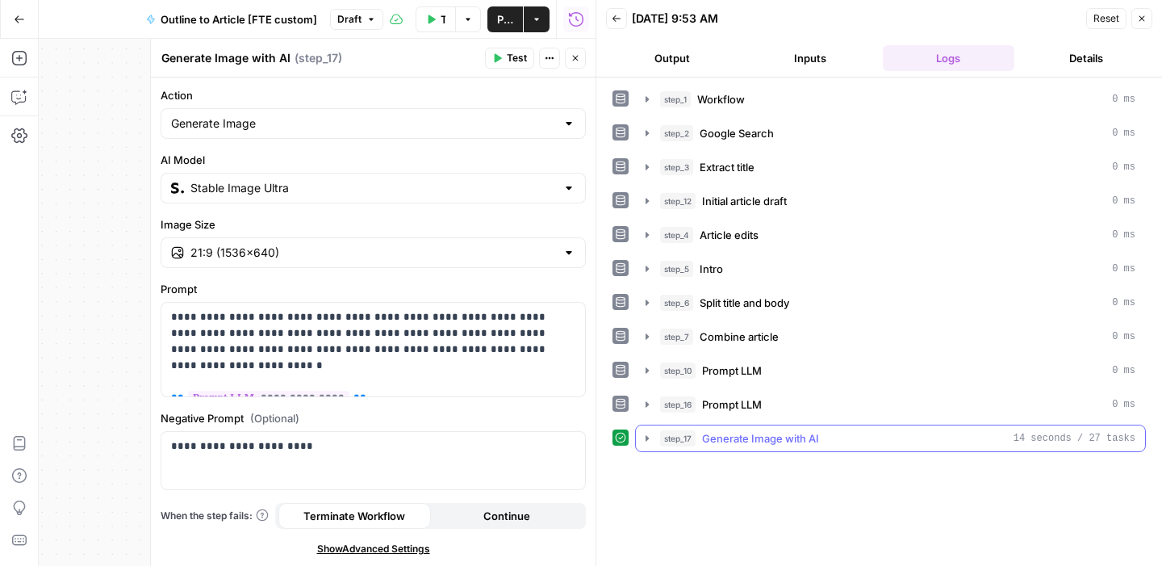
click at [832, 434] on div "step_17 Generate Image with AI 14 seconds / 27 tasks" at bounding box center [897, 438] width 475 height 16
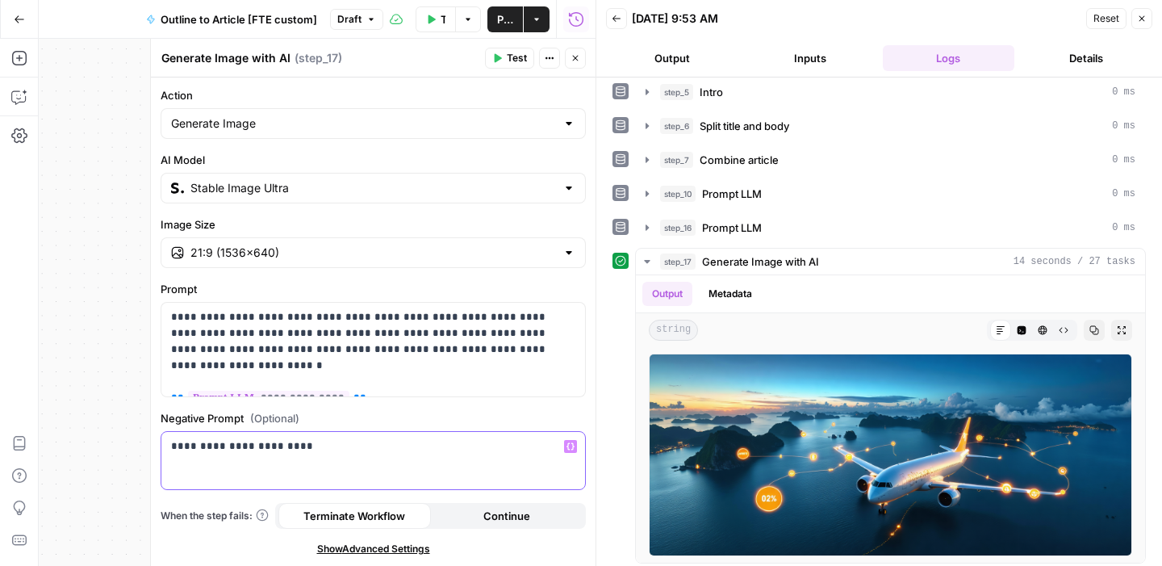
click at [283, 447] on p "**********" at bounding box center [373, 446] width 404 height 16
click at [504, 54] on button "Test" at bounding box center [509, 58] width 49 height 21
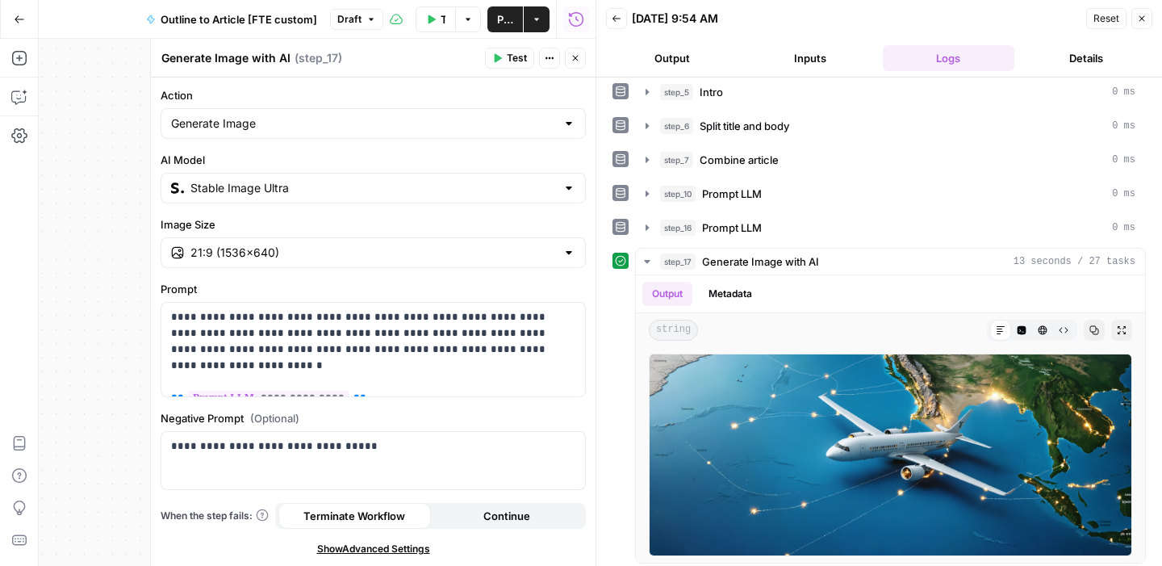
click at [374, 268] on div "**********" at bounding box center [373, 321] width 445 height 488
click at [359, 248] on input "Image Size" at bounding box center [372, 252] width 365 height 16
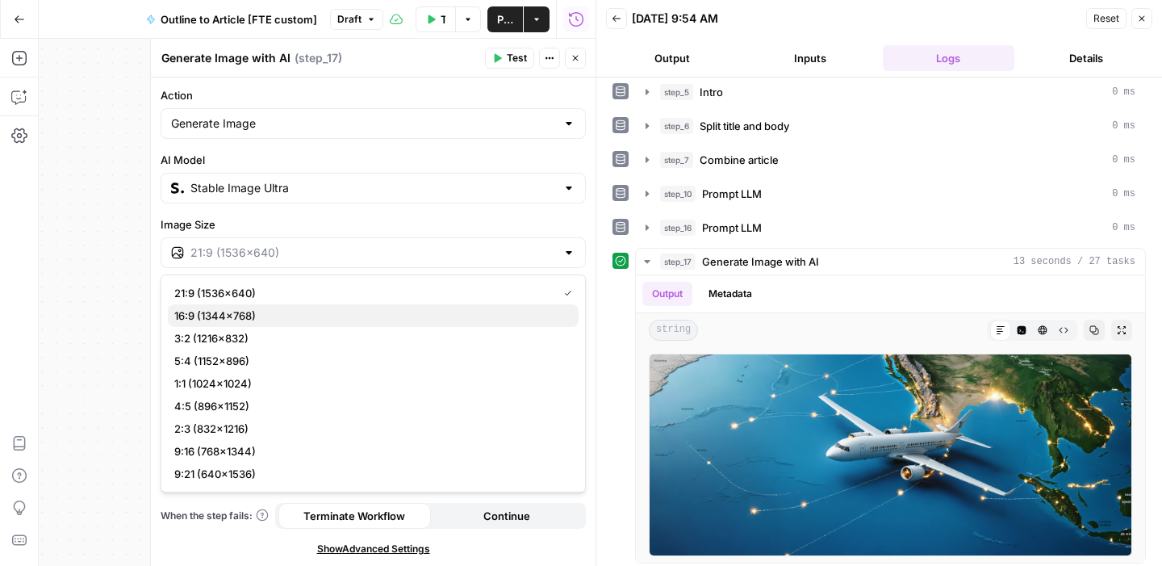
click at [311, 321] on span "16:9 (1344×768)" at bounding box center [369, 315] width 391 height 16
type input "16:9 (1344×768)"
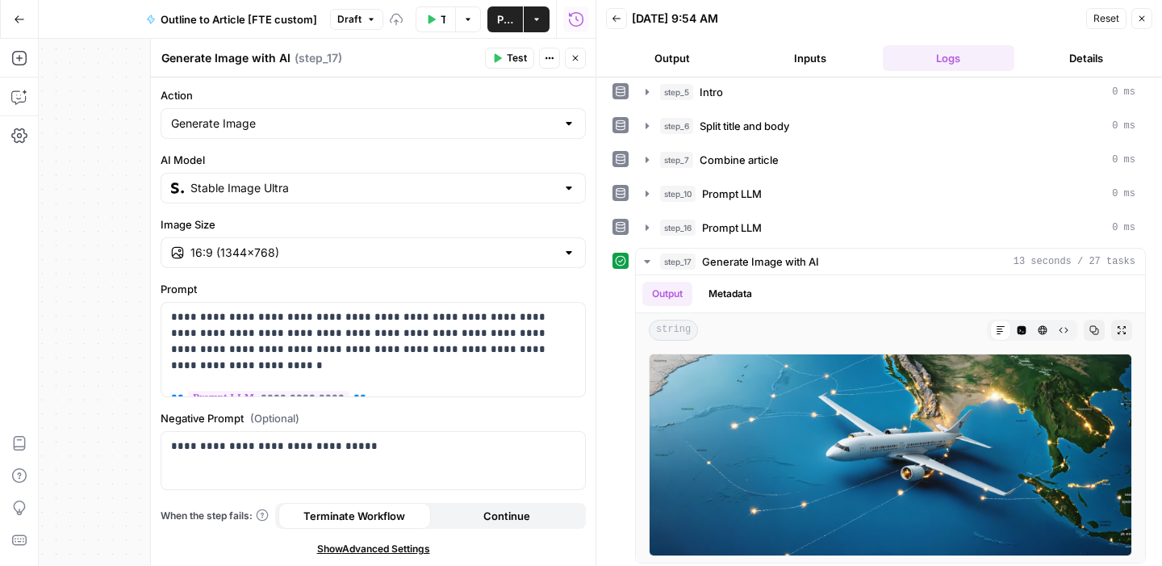
click at [518, 61] on span "Test" at bounding box center [517, 58] width 20 height 15
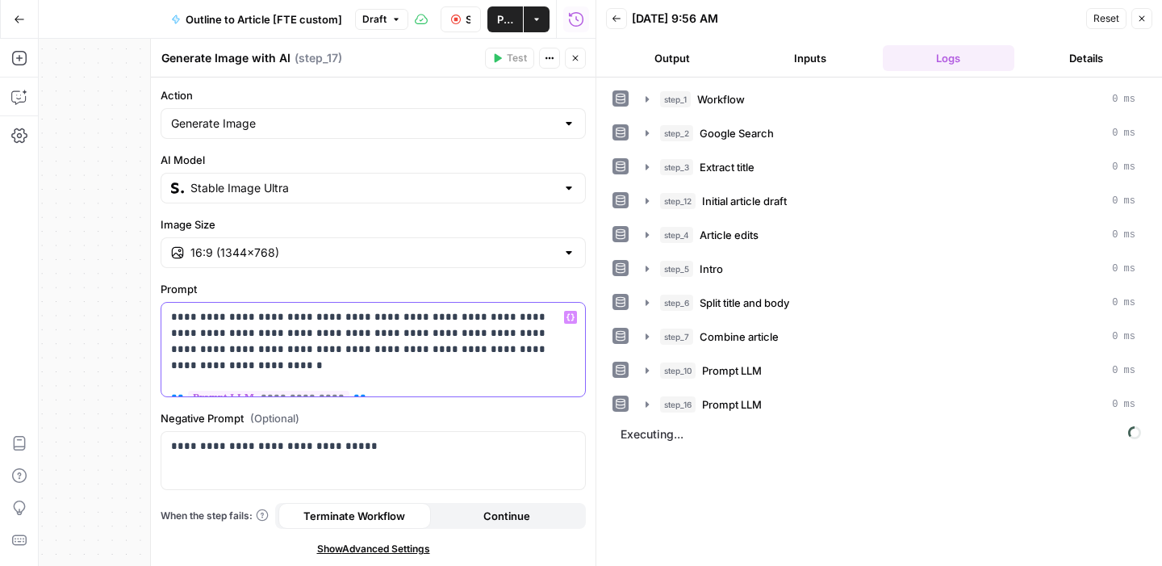
drag, startPoint x: 431, startPoint y: 353, endPoint x: 169, endPoint y: 318, distance: 264.5
click at [169, 318] on div "**********" at bounding box center [373, 350] width 424 height 94
copy p "**********"
click at [582, 56] on button "Close" at bounding box center [575, 58] width 21 height 21
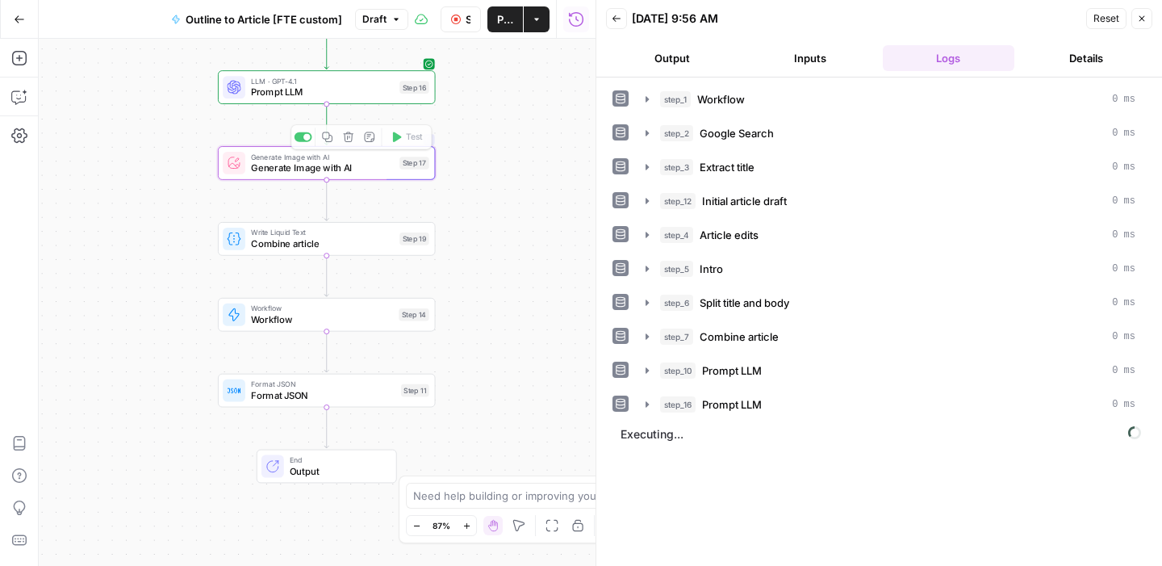
click at [353, 104] on div "Workflow Set Inputs Inputs Workflow Workflow Step 1 Google Search Google Search…" at bounding box center [317, 302] width 557 height 527
click at [348, 95] on span "Prompt LLM" at bounding box center [322, 92] width 143 height 14
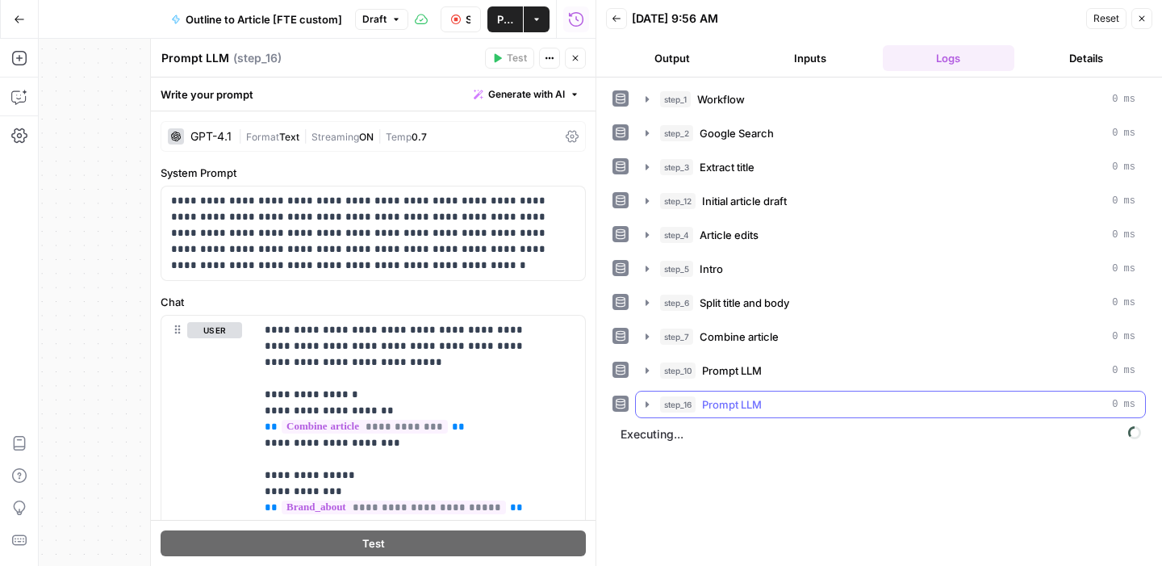
click at [735, 404] on span "Prompt LLM" at bounding box center [732, 404] width 60 height 16
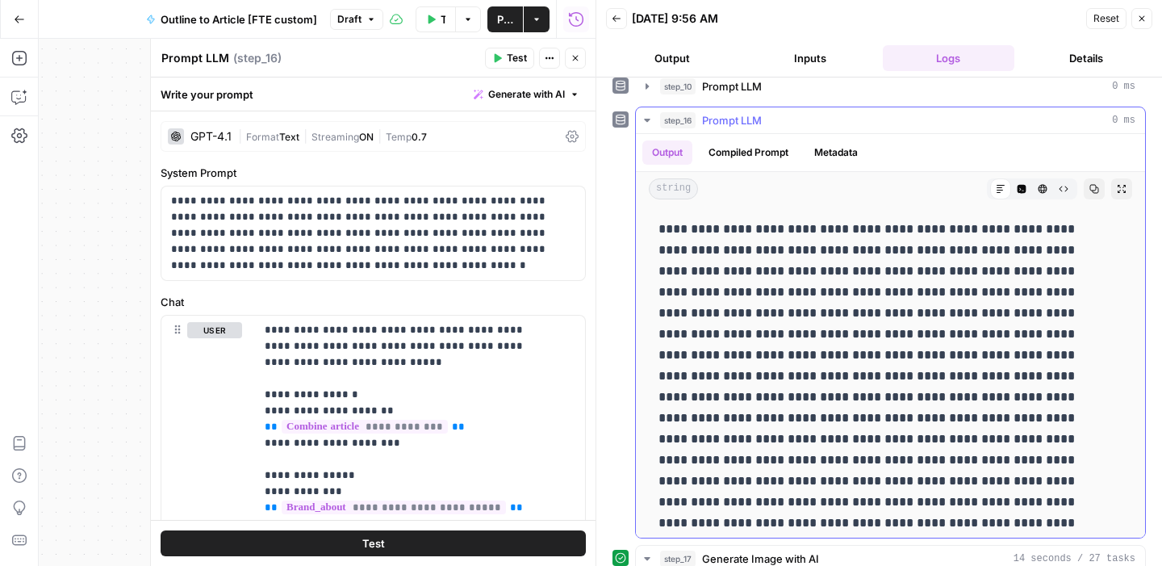
scroll to position [384, 0]
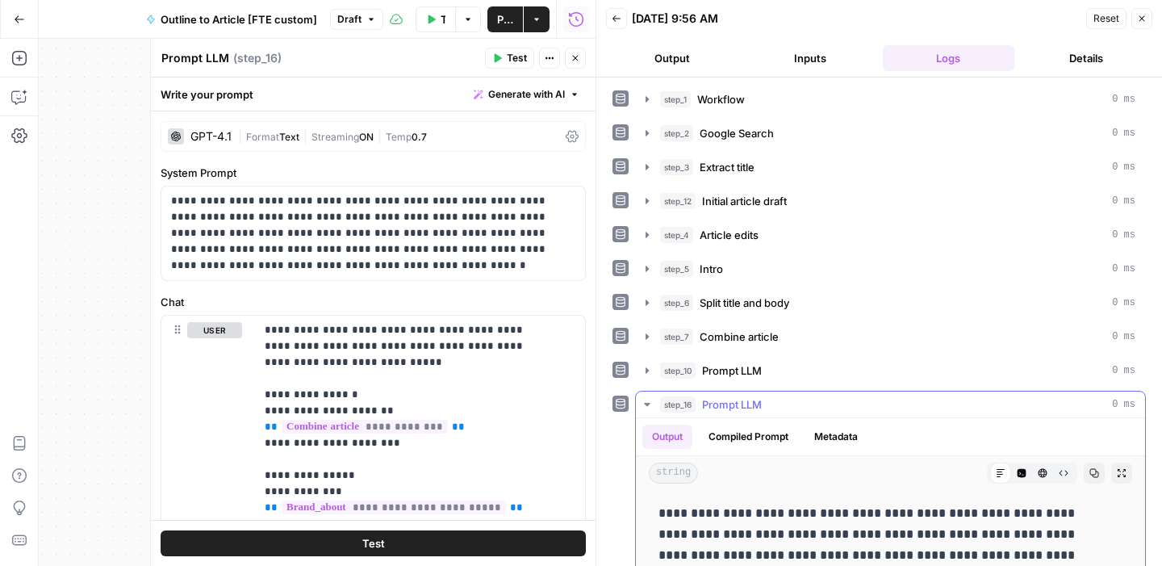
scroll to position [384, 0]
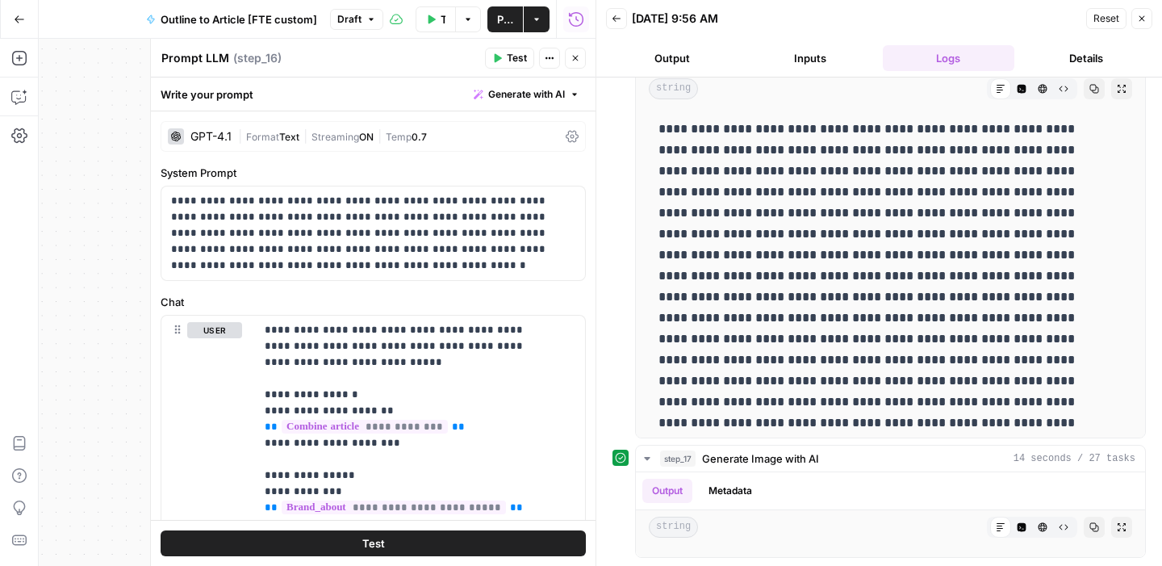
click at [506, 65] on button "Test" at bounding box center [509, 58] width 49 height 21
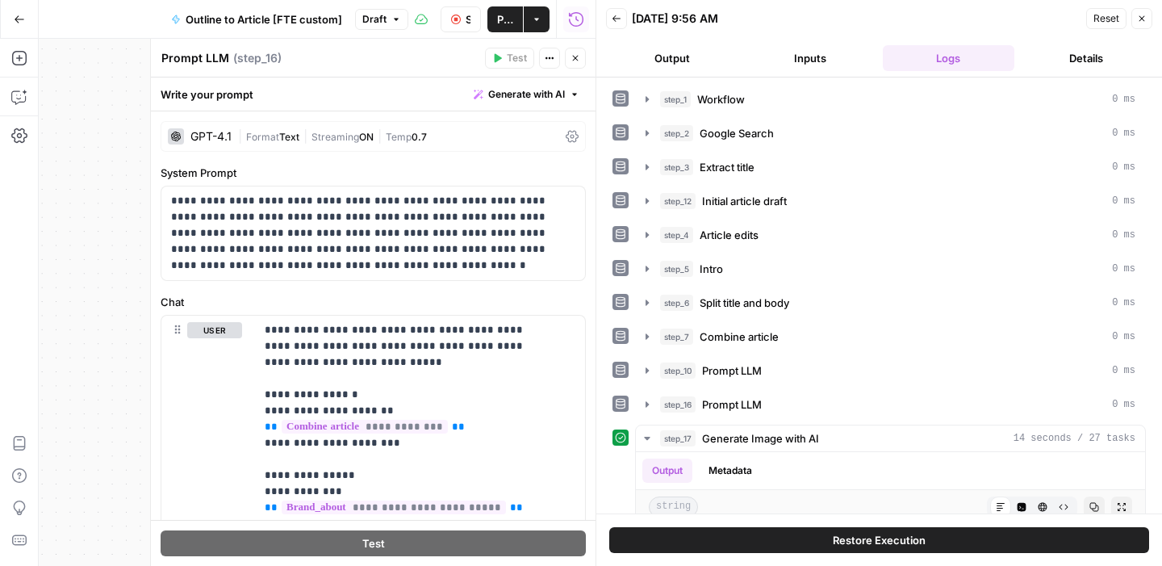
click at [570, 56] on icon "button" at bounding box center [575, 58] width 10 height 10
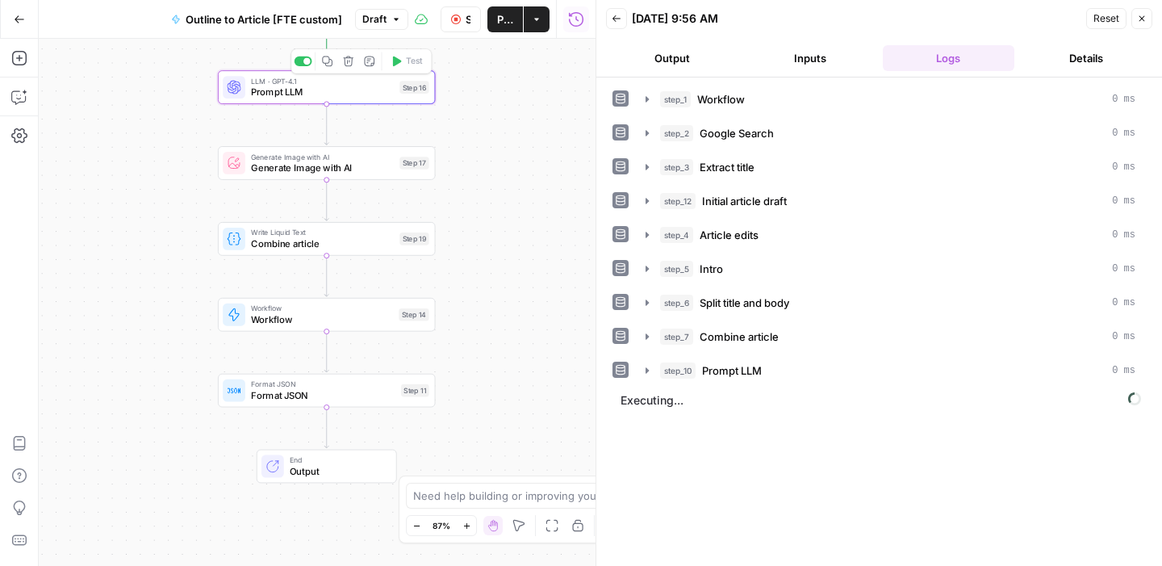
click at [323, 95] on span "Prompt LLM" at bounding box center [322, 92] width 143 height 14
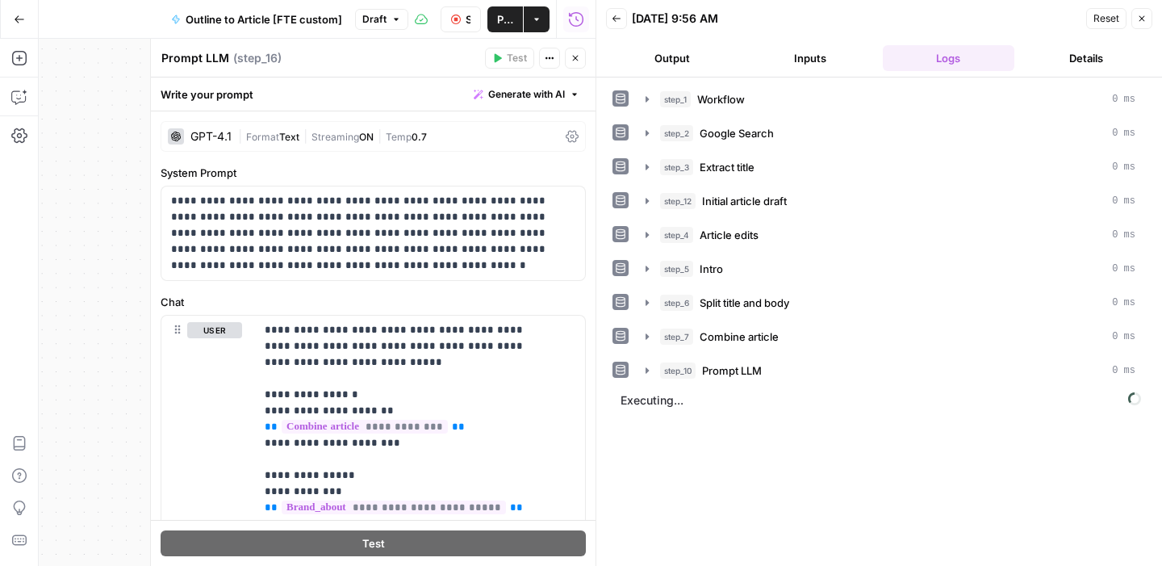
click at [536, 90] on span "Generate with AI" at bounding box center [526, 94] width 77 height 15
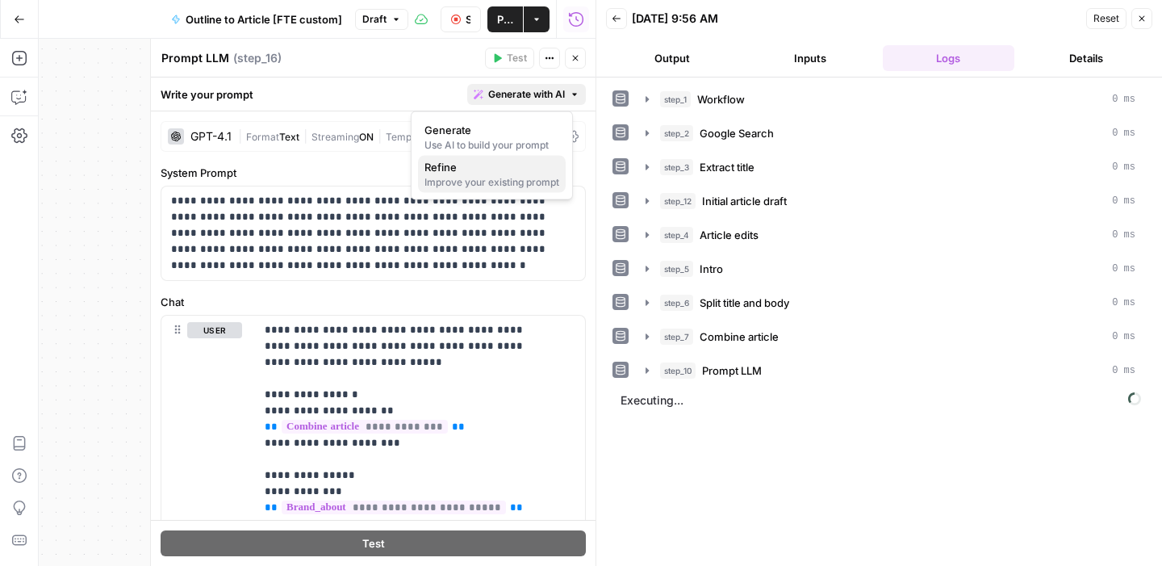
click at [480, 186] on div "Improve your existing prompt" at bounding box center [491, 182] width 135 height 15
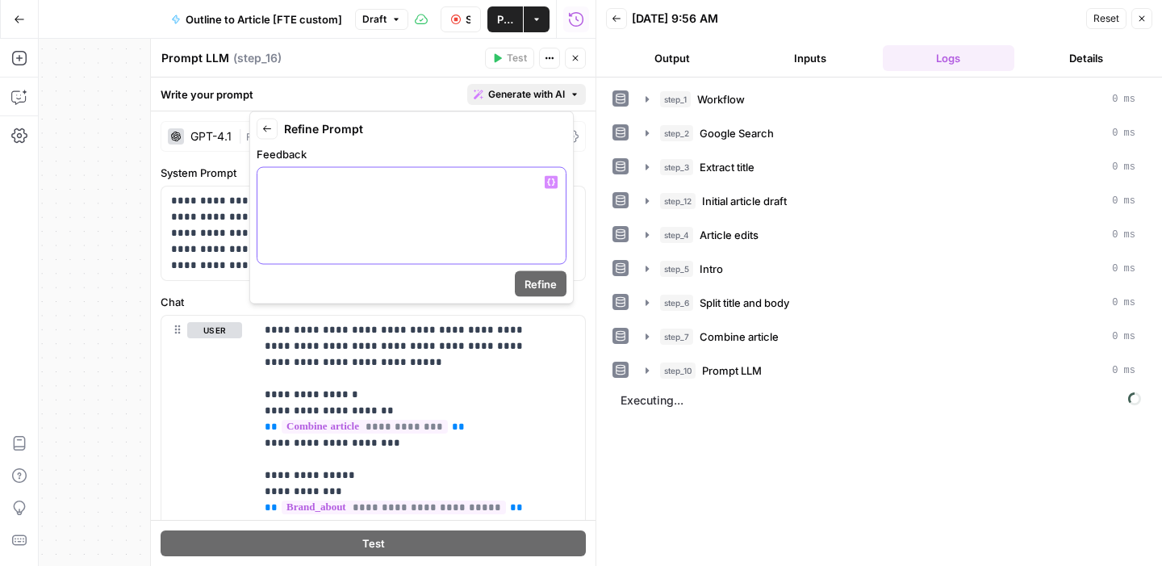
click at [435, 259] on div at bounding box center [411, 216] width 308 height 96
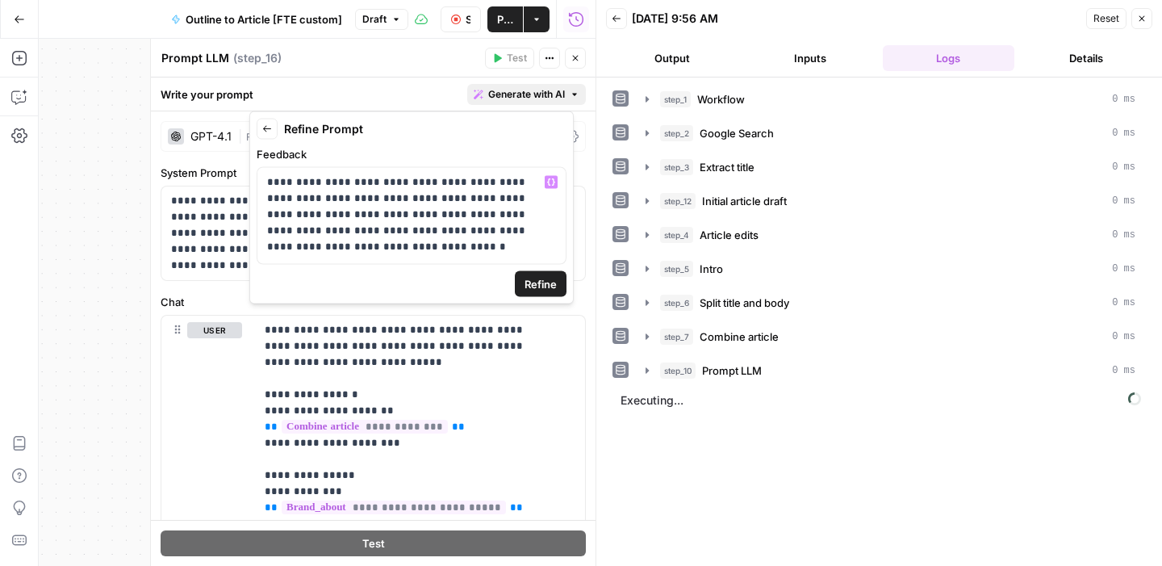
click at [540, 286] on span "Refine" at bounding box center [540, 284] width 32 height 16
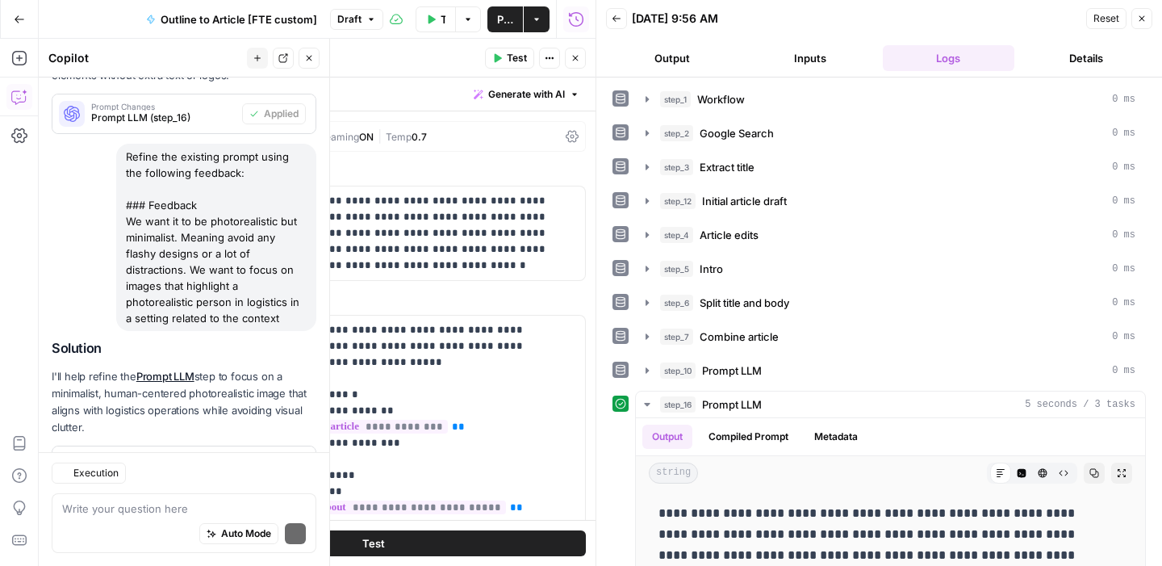
scroll to position [356, 0]
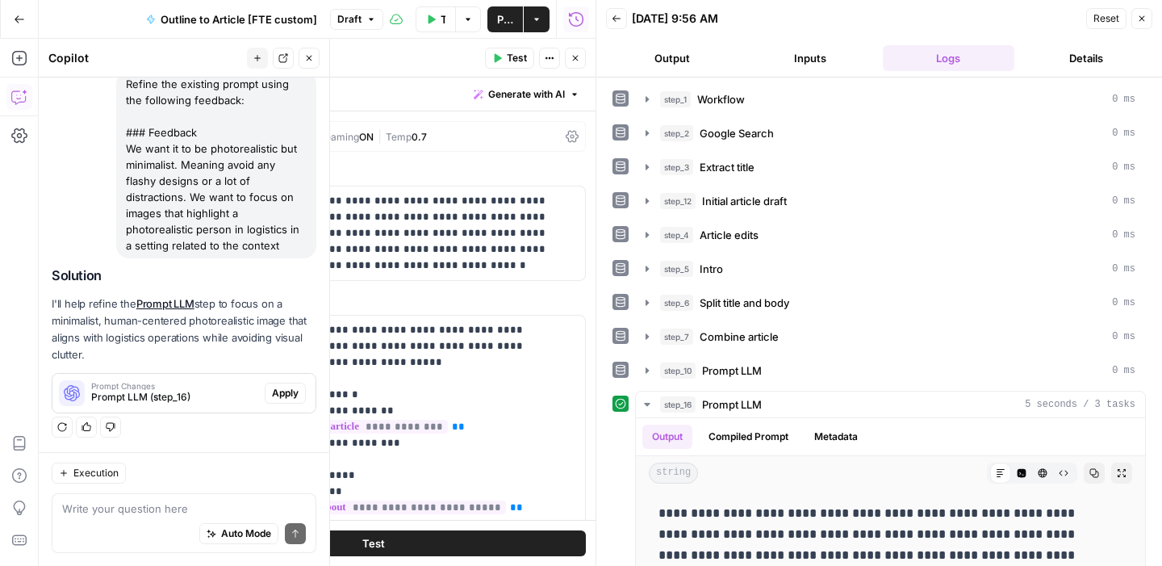
click at [272, 390] on span "Apply" at bounding box center [285, 393] width 27 height 15
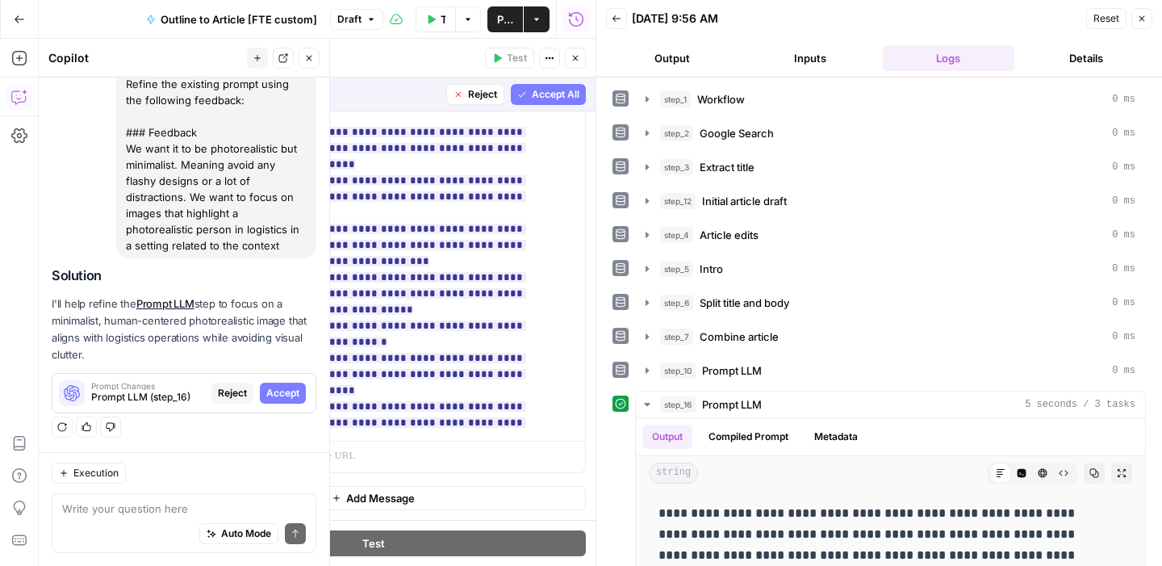
scroll to position [322, 0]
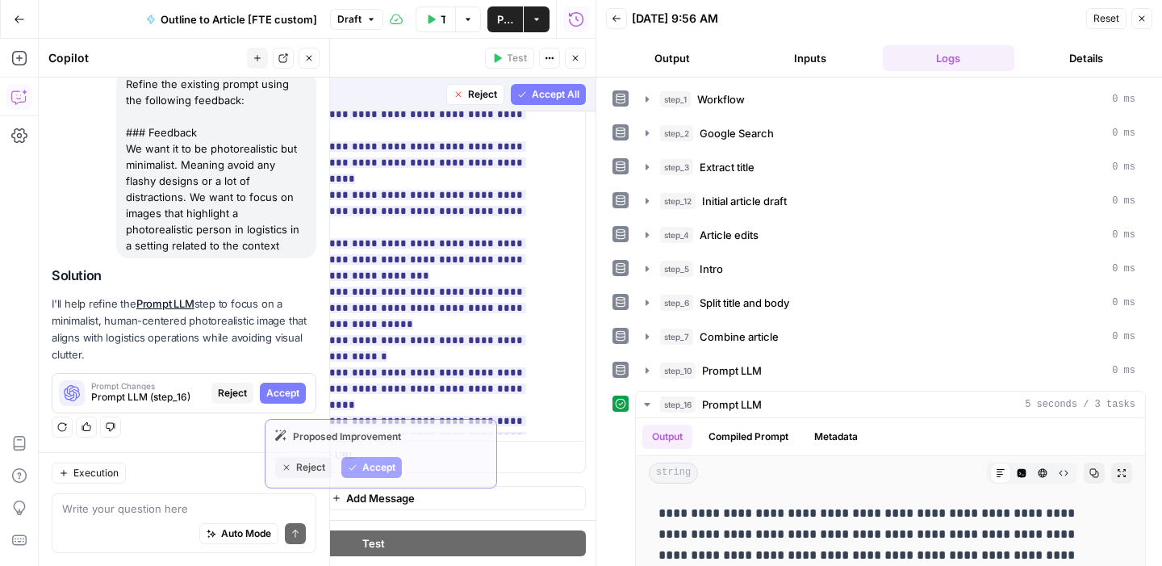
click at [532, 93] on span "Accept All" at bounding box center [556, 94] width 48 height 15
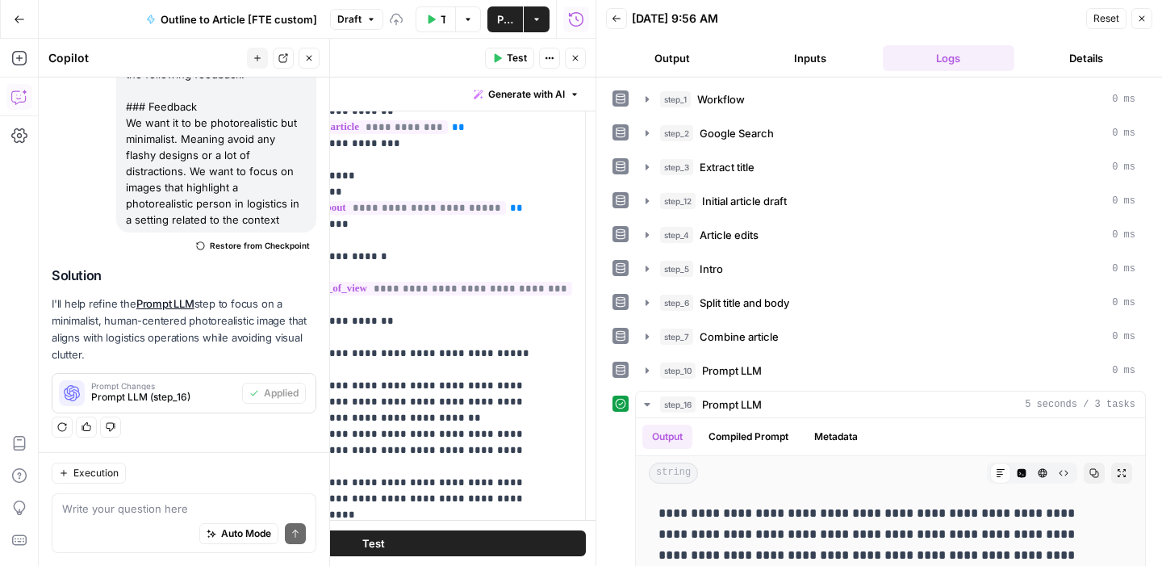
scroll to position [502, 0]
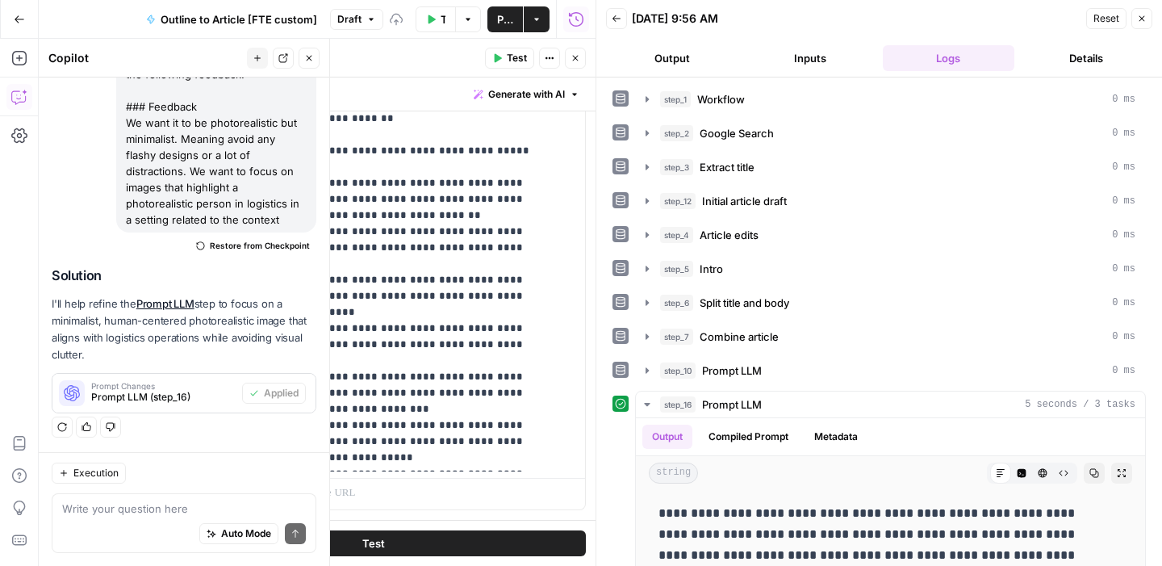
click at [515, 56] on span "Test" at bounding box center [517, 58] width 20 height 15
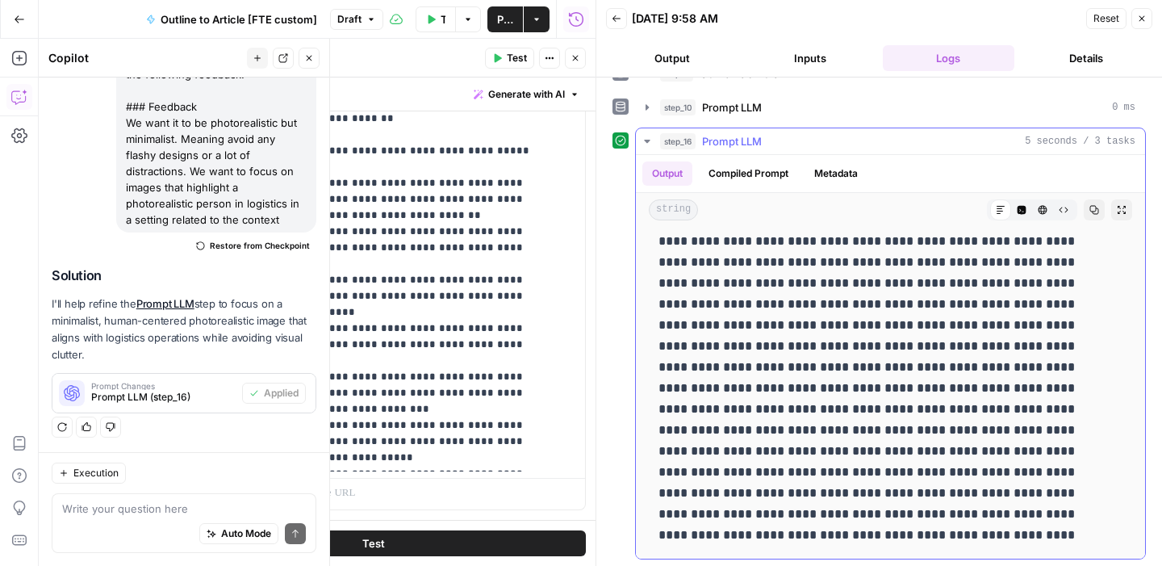
scroll to position [264, 0]
click at [574, 57] on icon "button" at bounding box center [575, 58] width 10 height 10
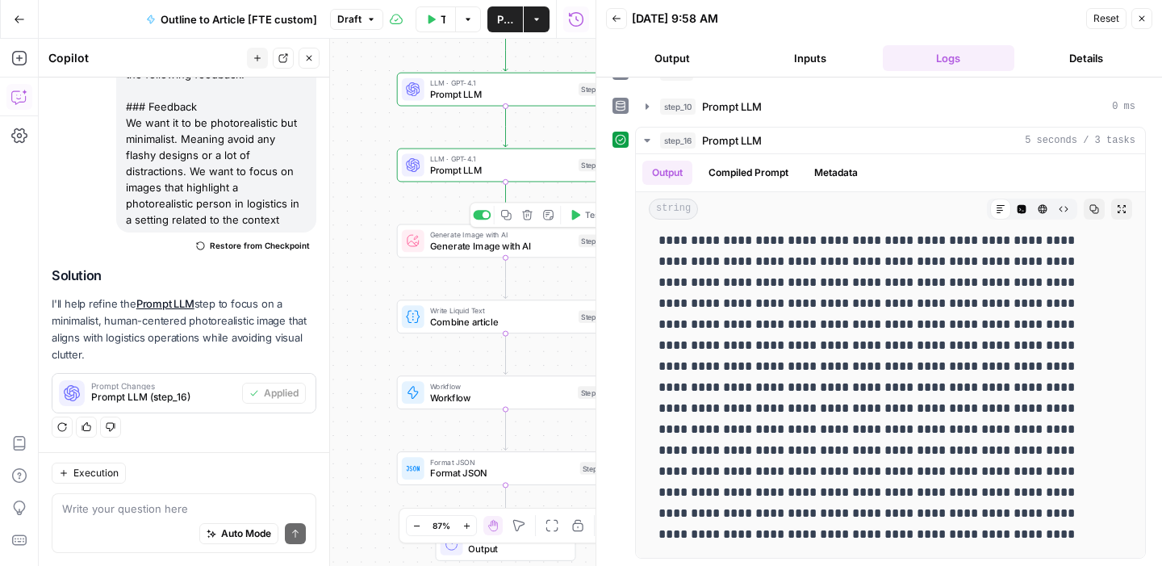
click at [578, 223] on button "Test" at bounding box center [586, 215] width 44 height 19
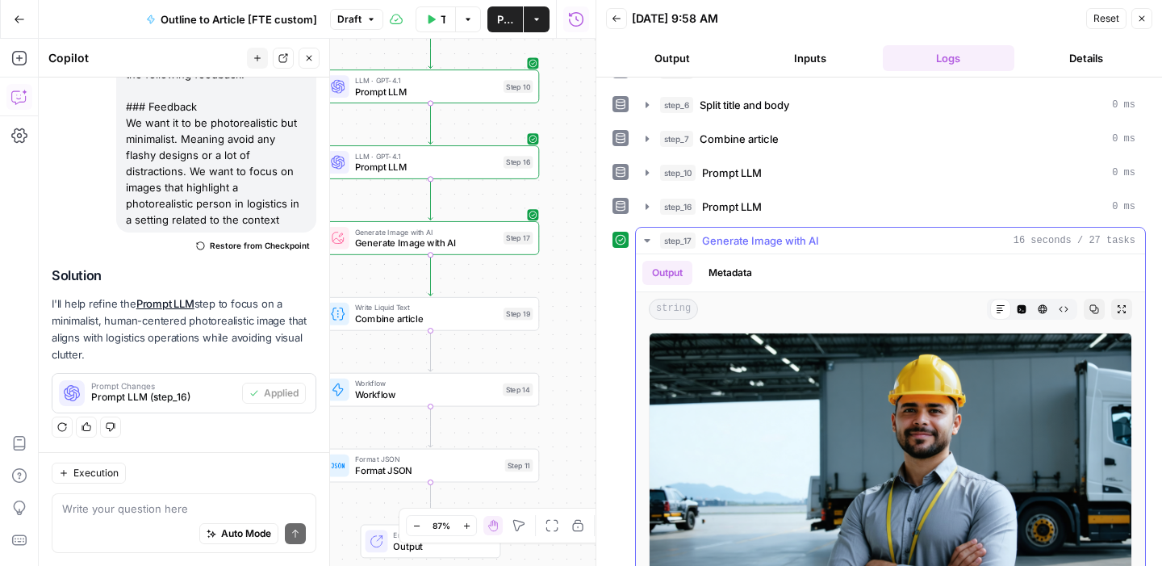
scroll to position [187, 0]
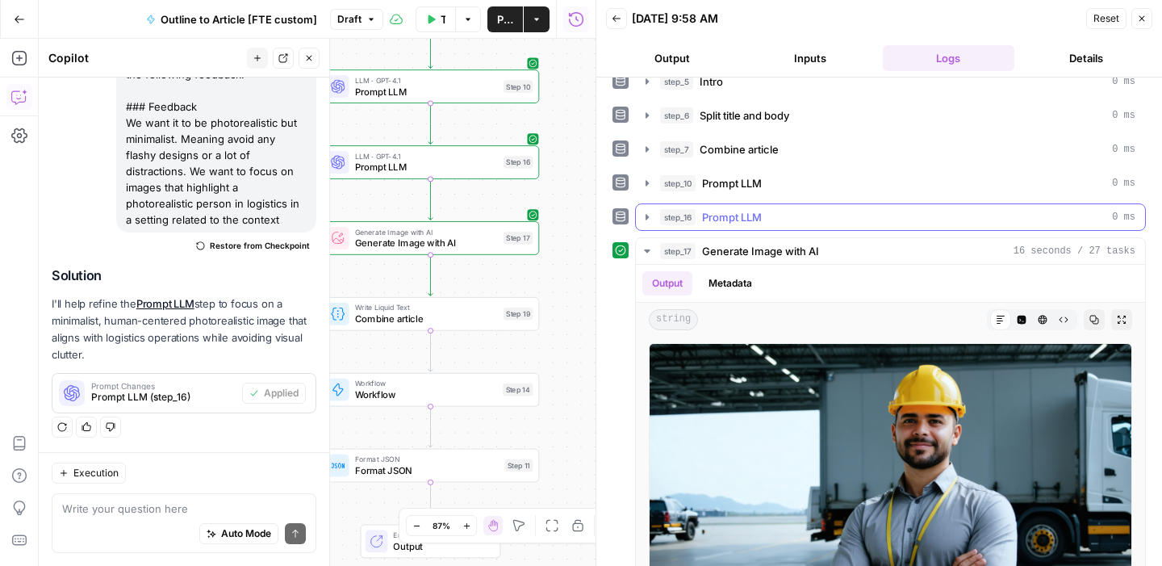
click at [800, 218] on div "step_16 Prompt LLM 0 ms" at bounding box center [897, 217] width 475 height 16
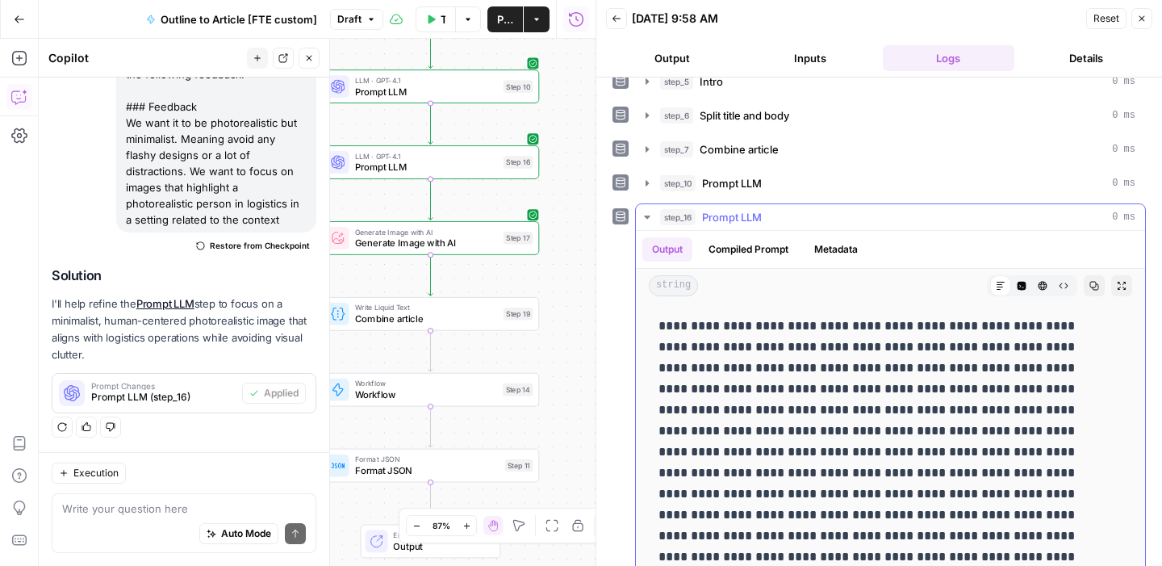
click at [801, 218] on div "step_16 Prompt LLM 0 ms" at bounding box center [897, 217] width 475 height 16
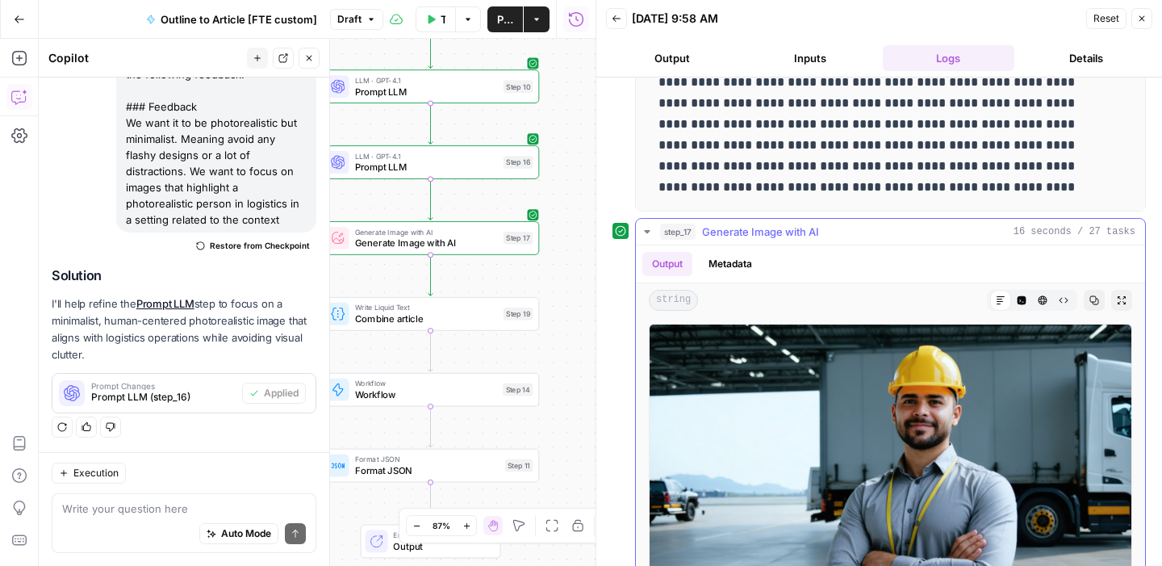
scroll to position [653, 0]
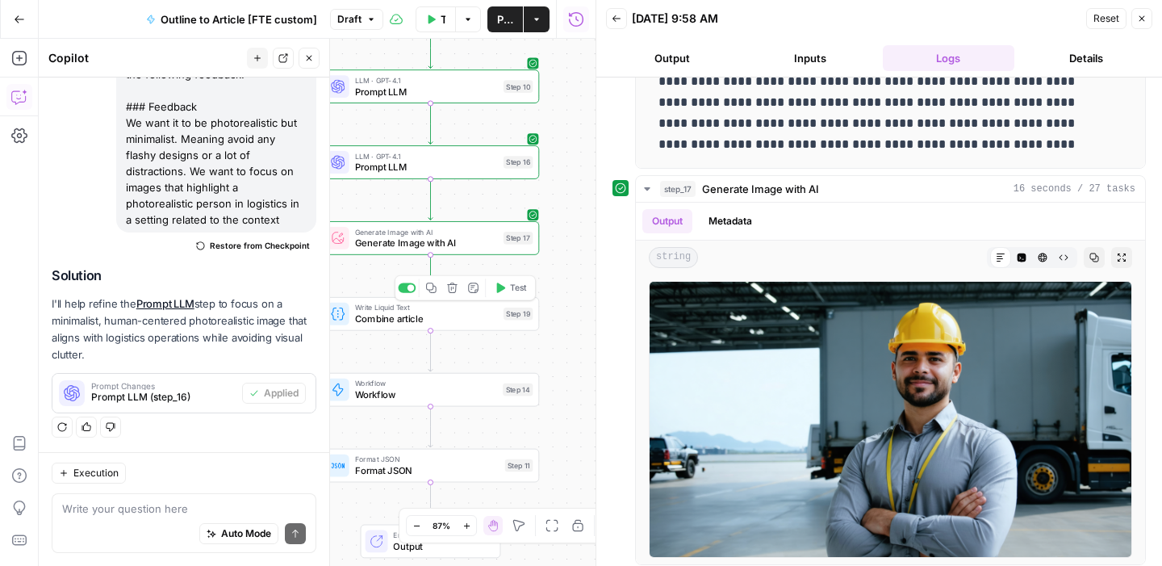
click at [446, 315] on span "Combine article" at bounding box center [426, 318] width 143 height 14
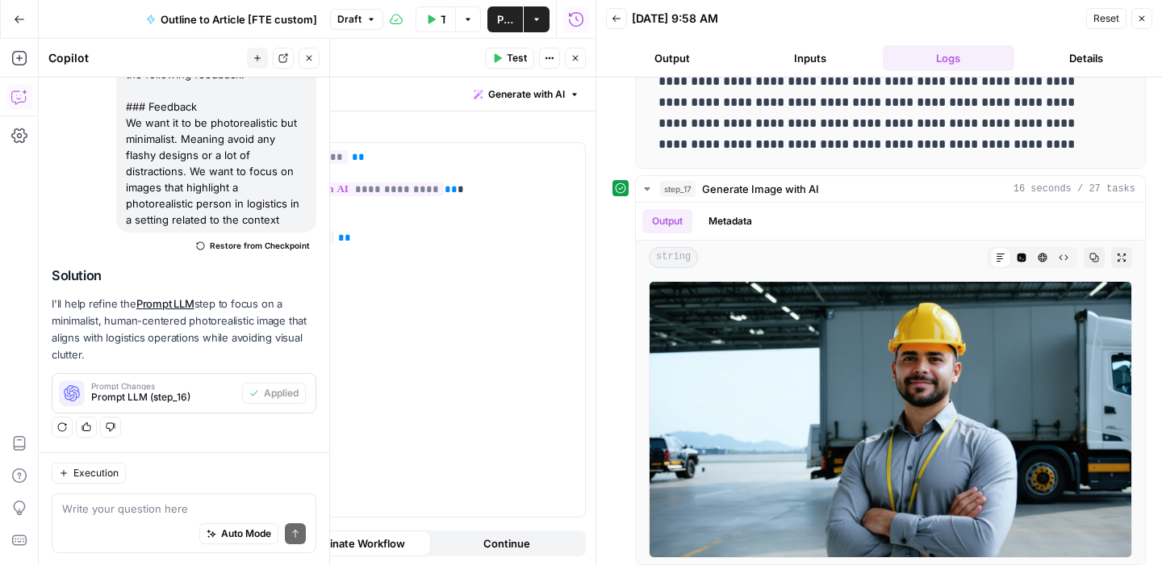
click at [516, 63] on span "Test" at bounding box center [517, 58] width 20 height 15
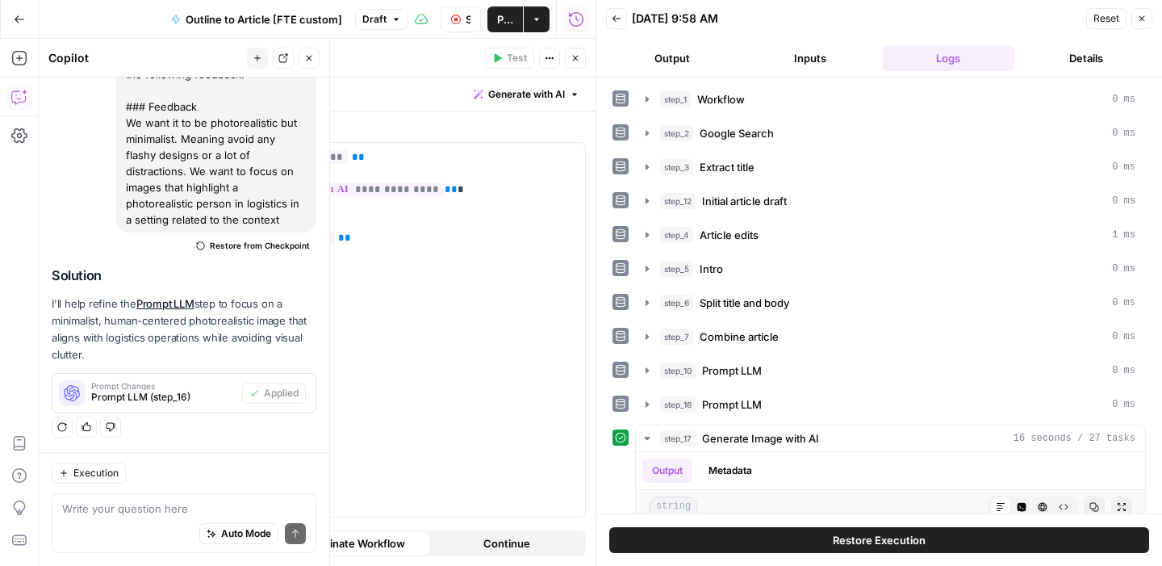
click at [573, 63] on button "Close" at bounding box center [575, 58] width 21 height 21
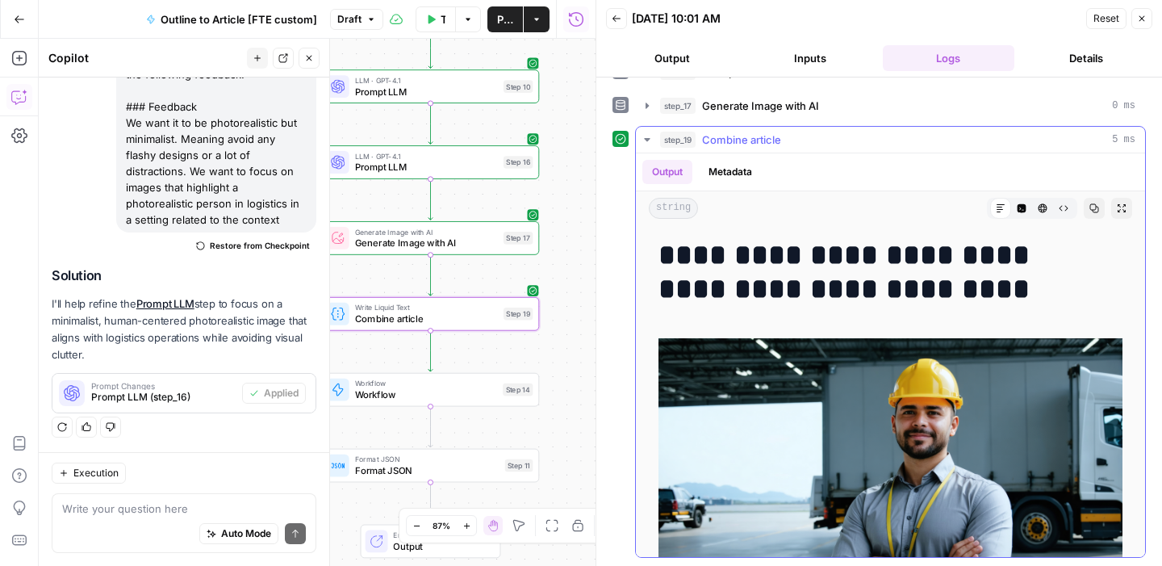
scroll to position [248, 0]
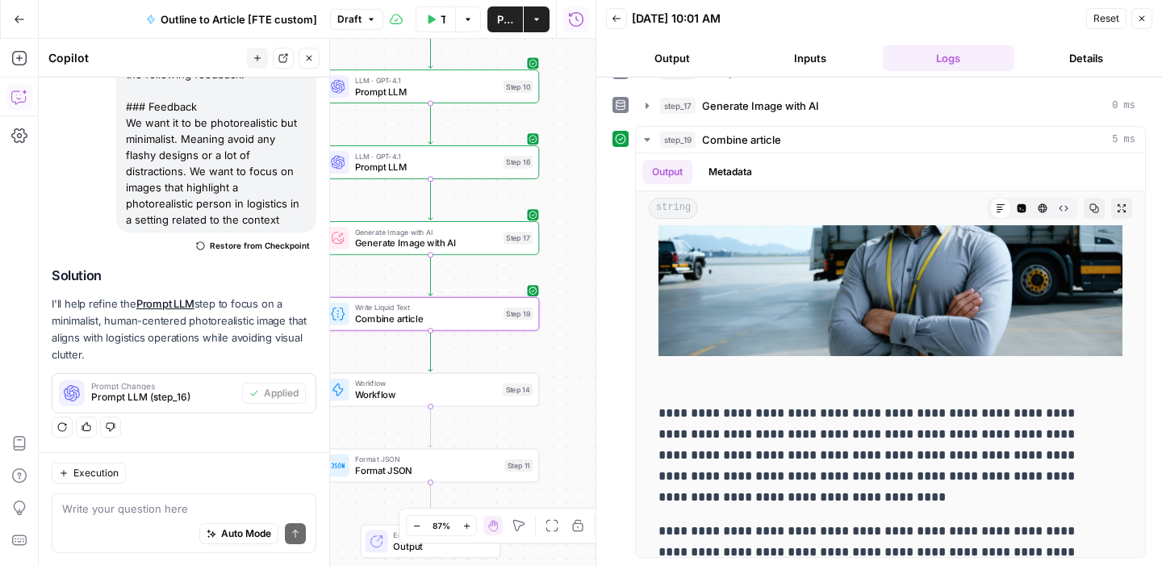
click at [1151, 18] on button "Close" at bounding box center [1141, 18] width 21 height 21
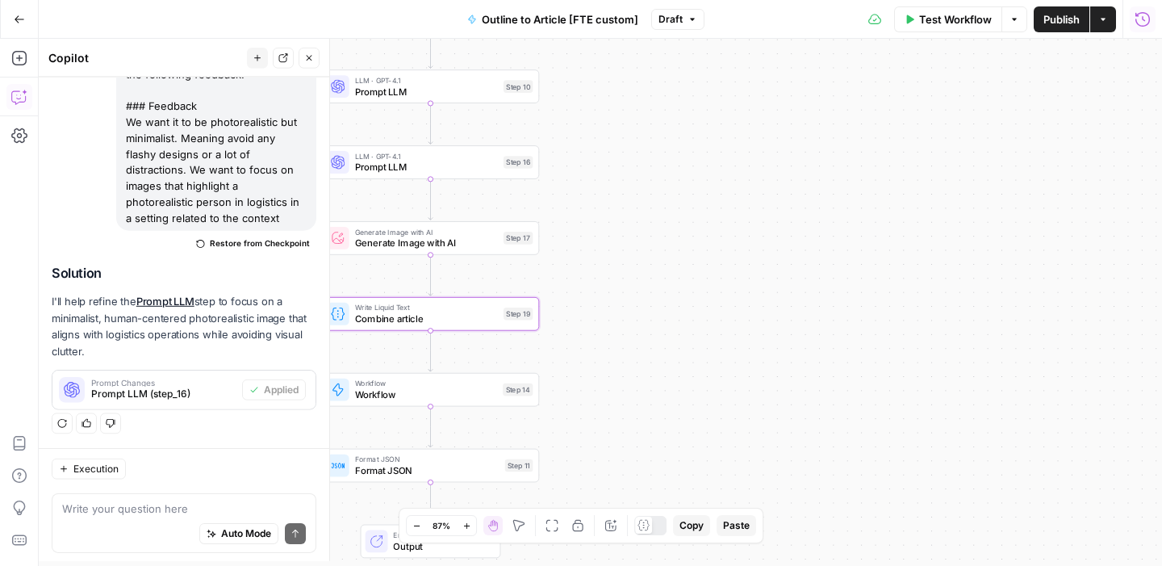
scroll to position [382, 0]
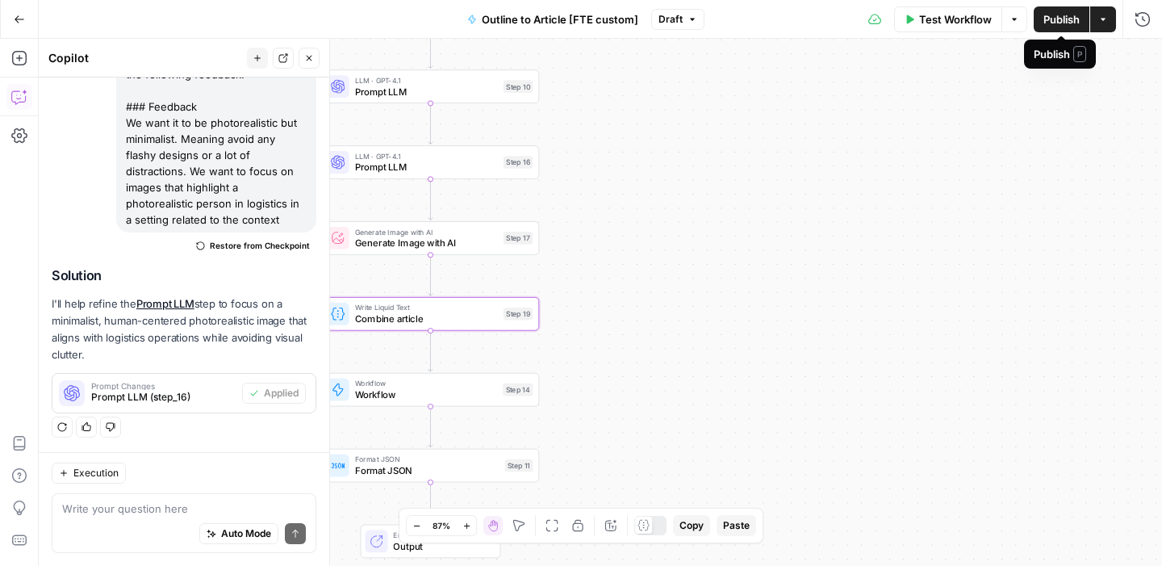
click at [1053, 17] on span "Publish" at bounding box center [1061, 19] width 36 height 16
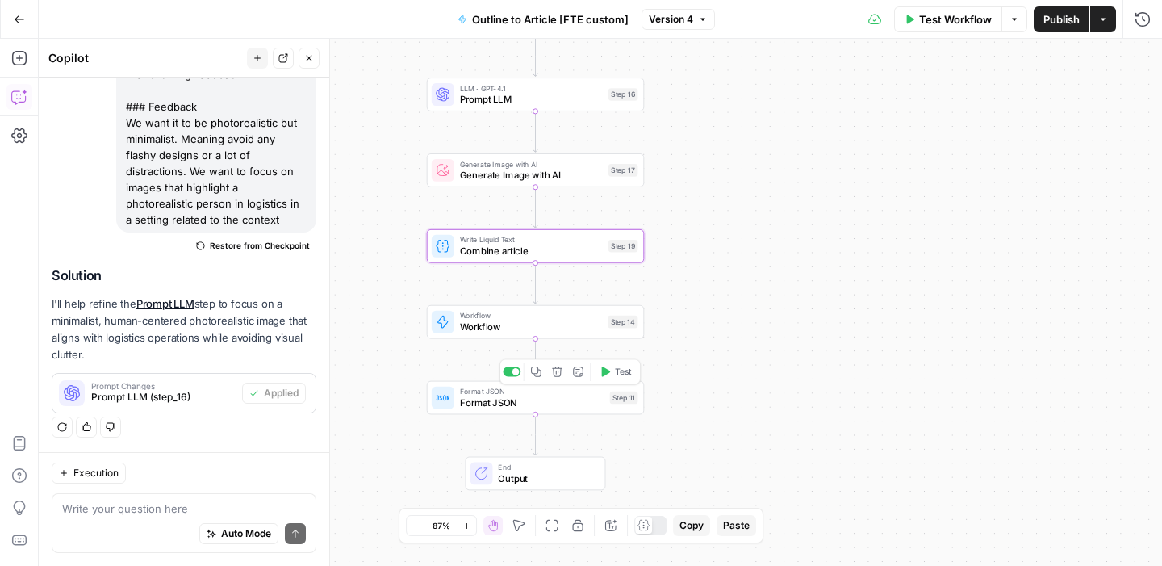
click at [514, 394] on span "Format JSON" at bounding box center [532, 391] width 144 height 11
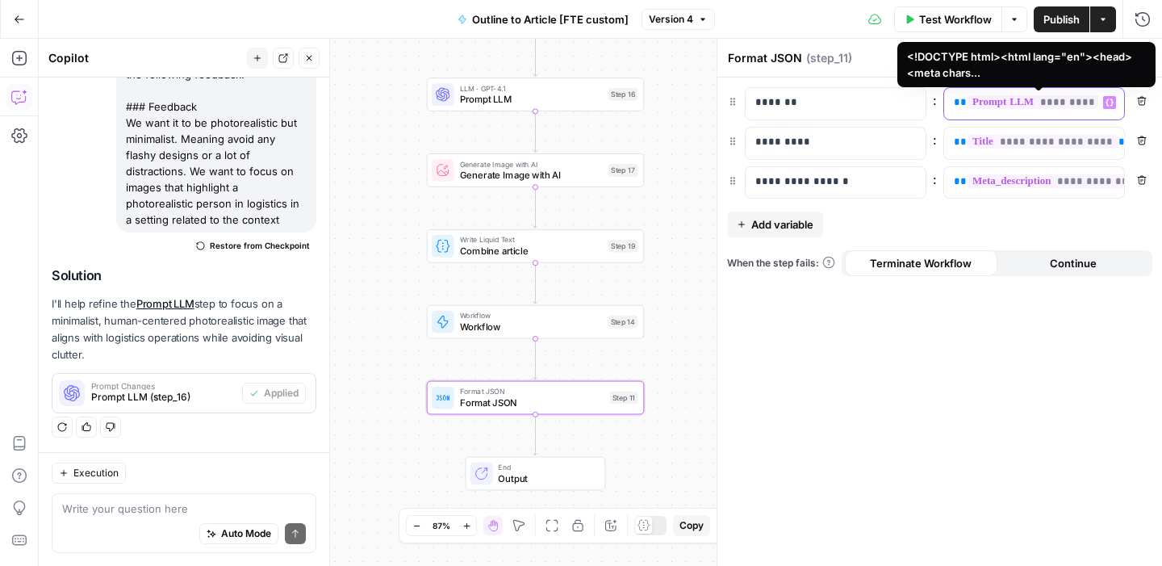
click at [1073, 106] on span "**********" at bounding box center [1047, 102] width 161 height 14
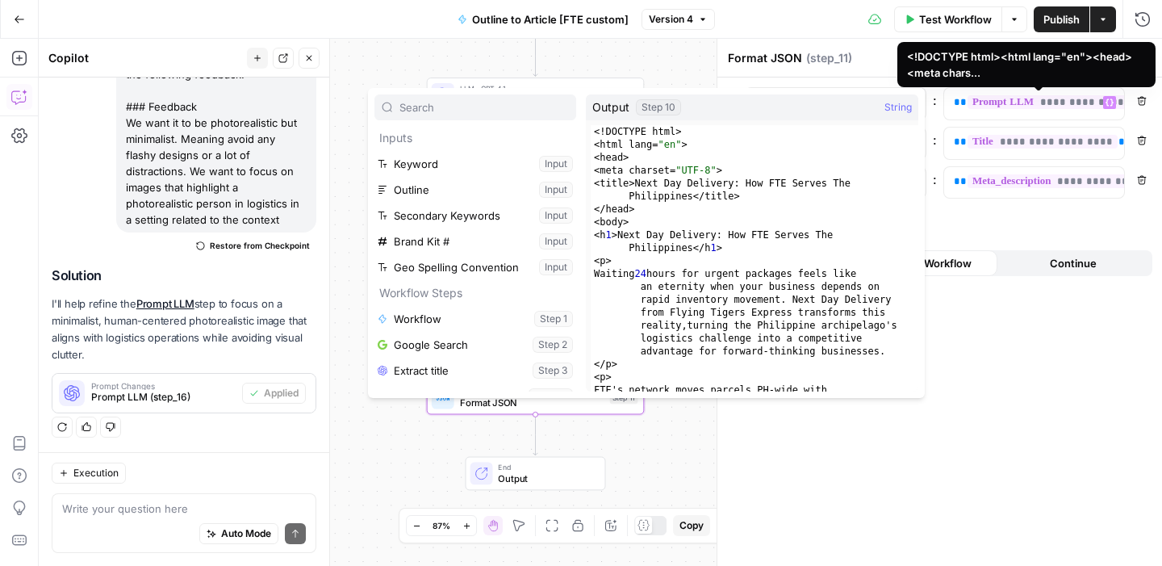
scroll to position [293, 0]
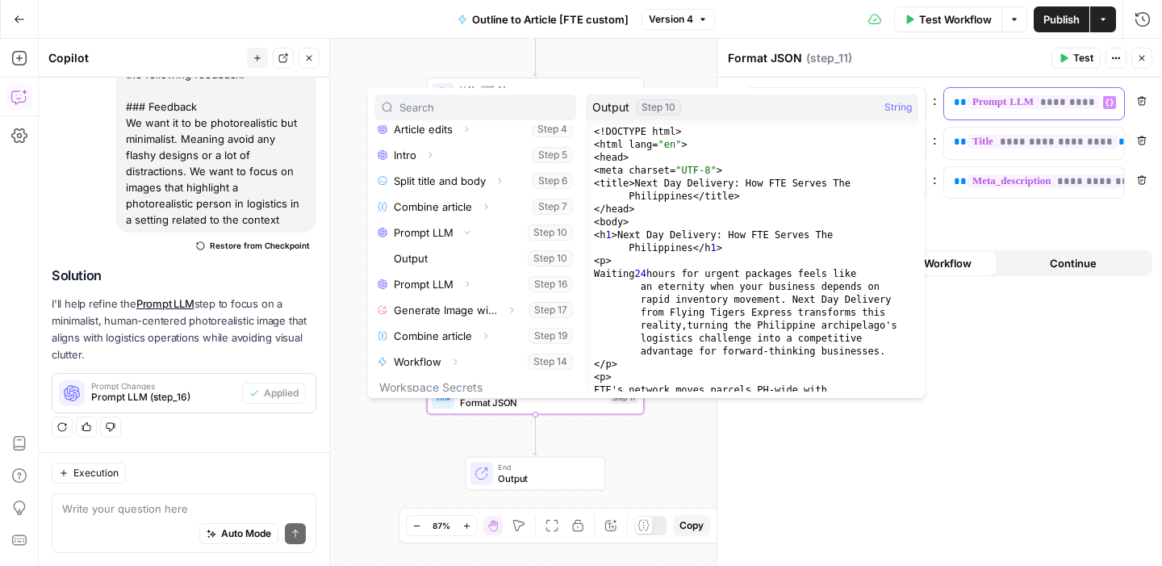
click at [1088, 116] on div "**********" at bounding box center [1021, 103] width 154 height 31
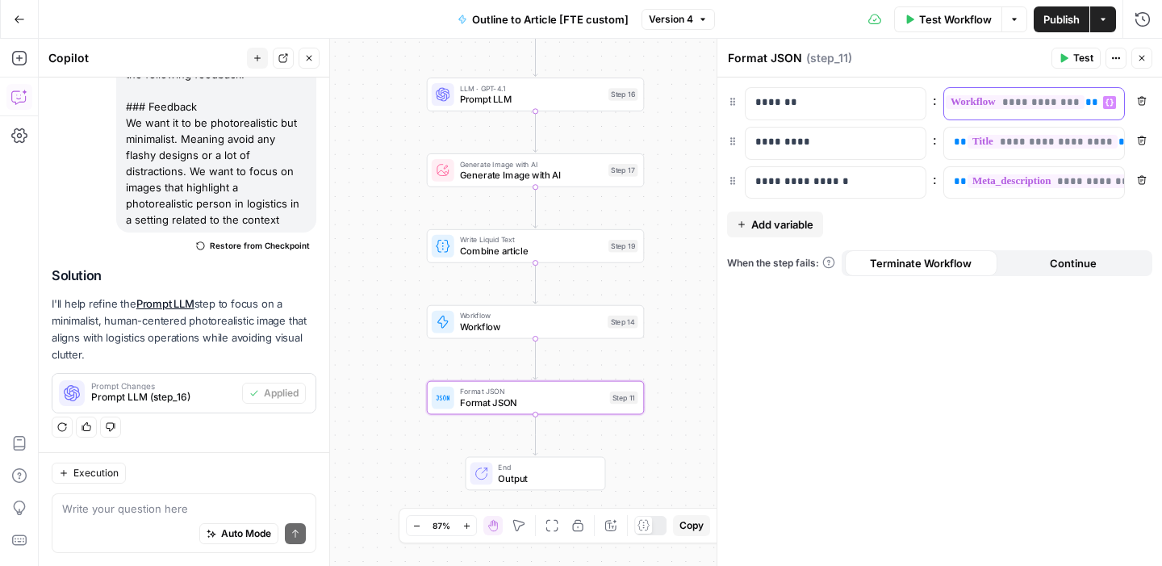
scroll to position [0, 5]
click at [804, 213] on button "Add variable" at bounding box center [775, 224] width 96 height 26
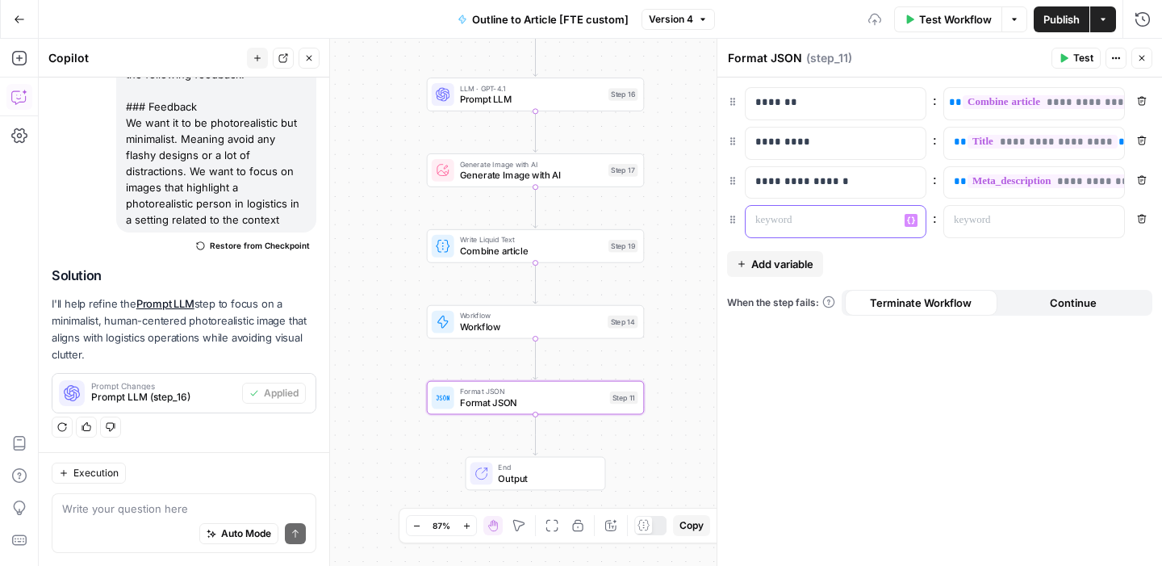
click at [804, 216] on p at bounding box center [822, 220] width 135 height 16
click at [1009, 225] on p at bounding box center [1021, 220] width 135 height 16
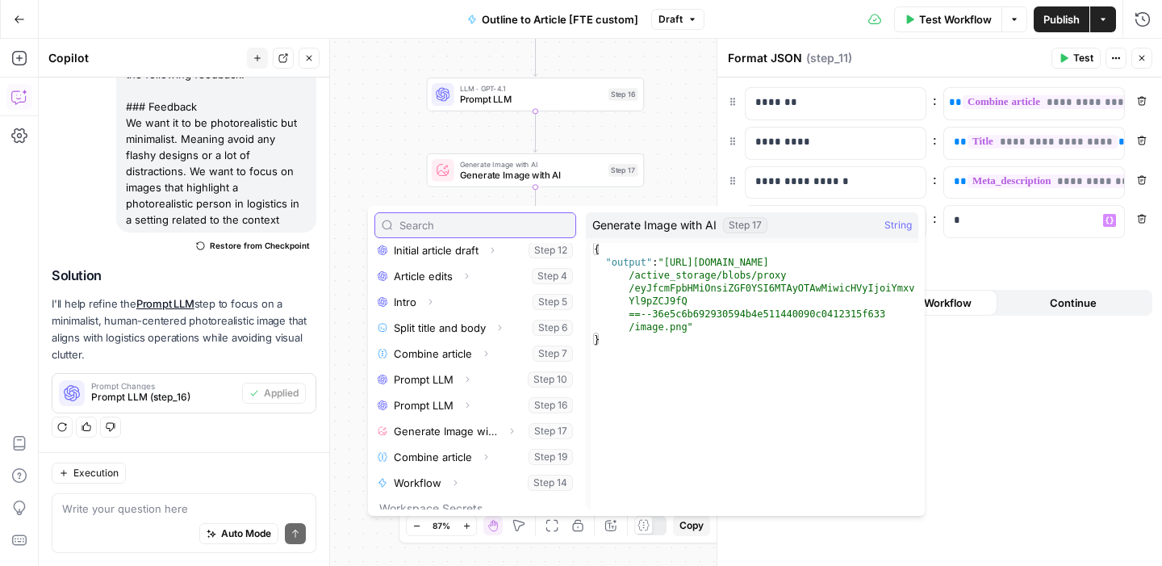
scroll to position [302, 0]
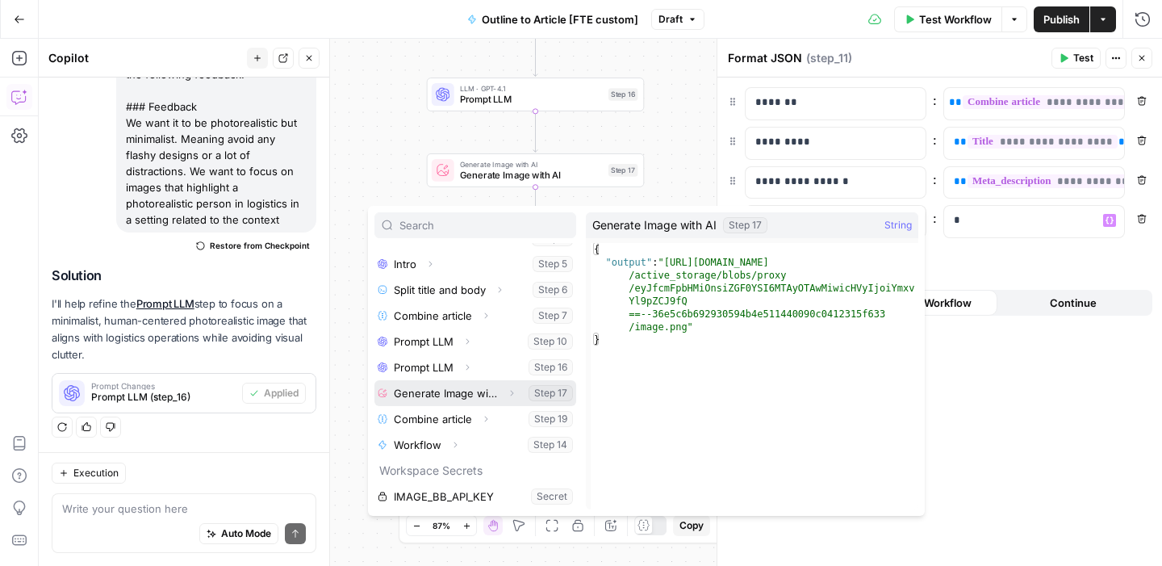
click at [510, 394] on icon "button" at bounding box center [511, 393] width 3 height 6
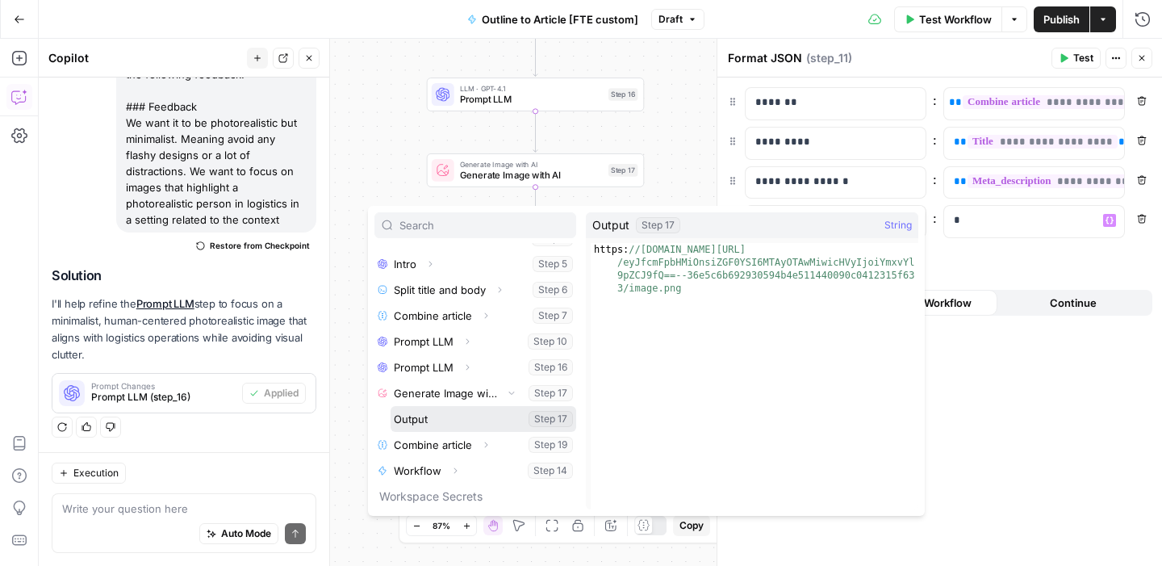
click at [447, 415] on button "Select variable Output" at bounding box center [483, 419] width 186 height 26
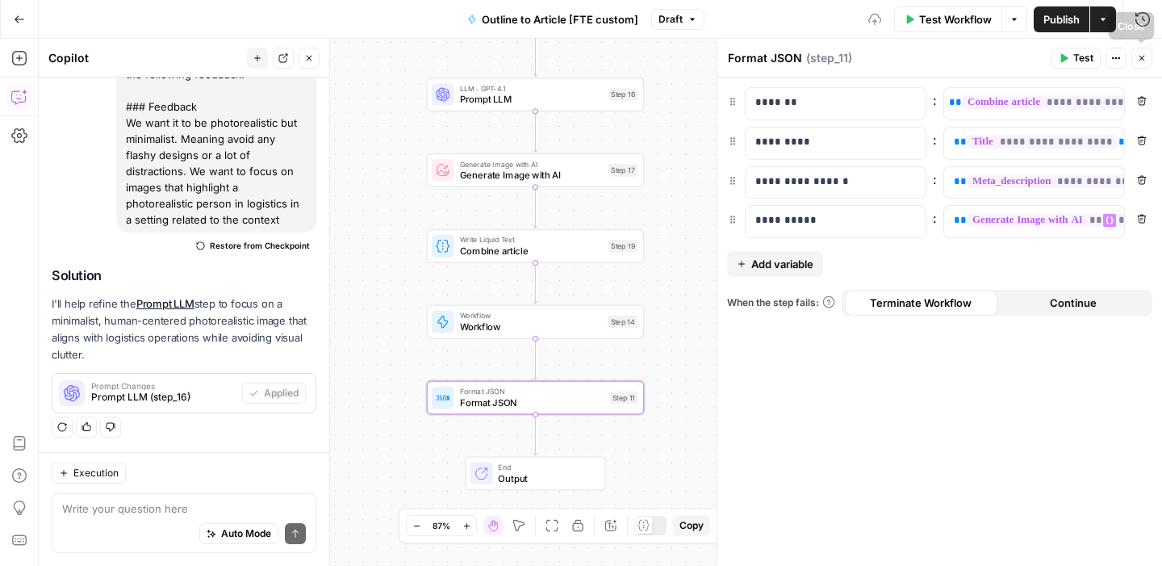
click at [1147, 57] on button "Close" at bounding box center [1141, 58] width 21 height 21
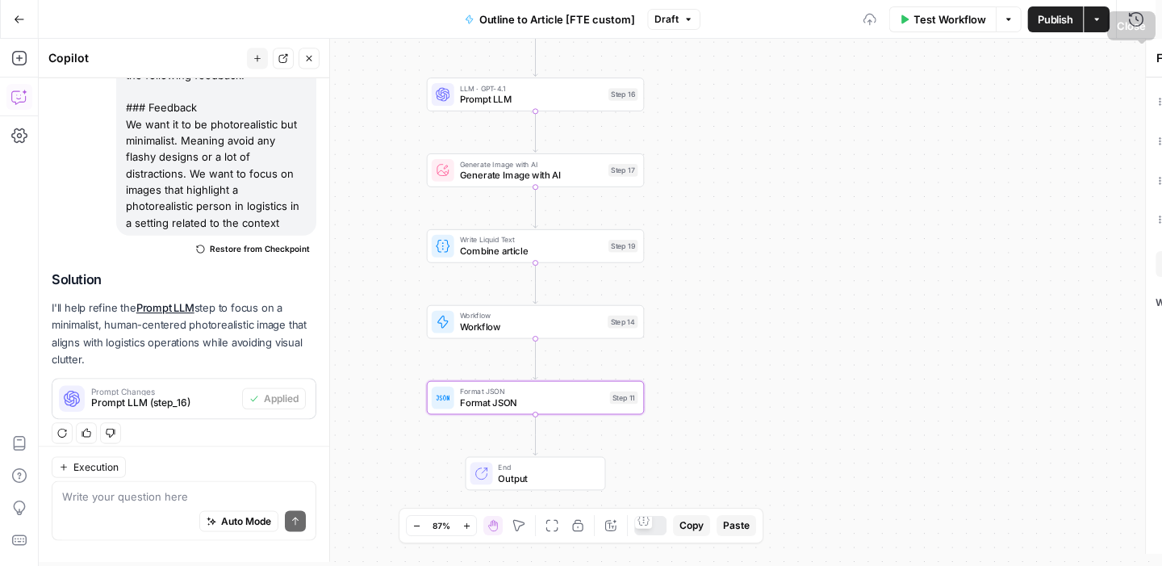
scroll to position [382, 0]
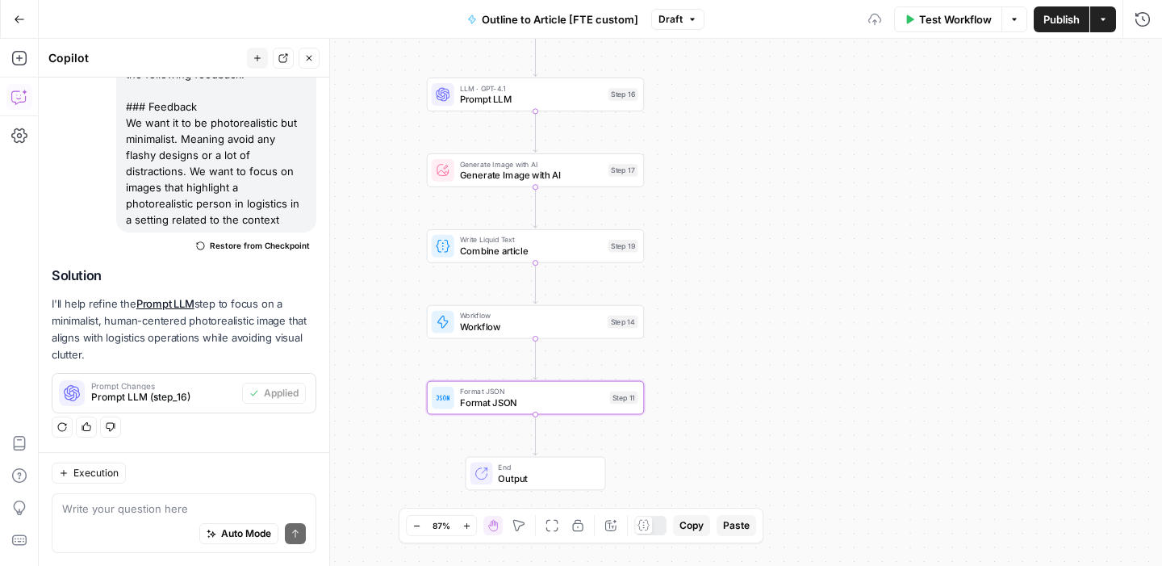
click at [1050, 20] on span "Publish" at bounding box center [1061, 19] width 36 height 16
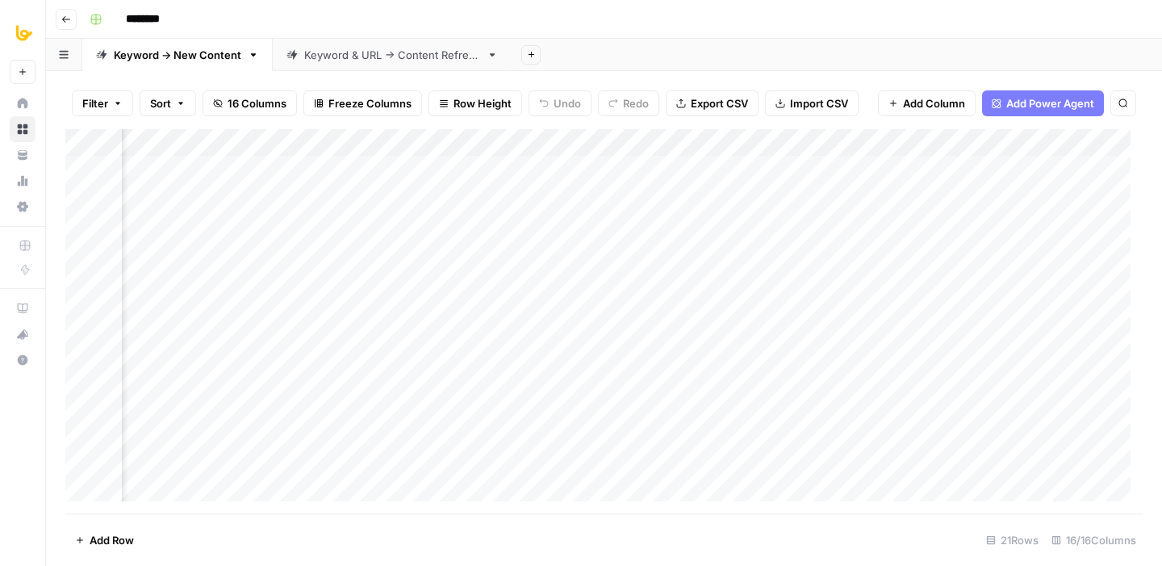
scroll to position [0, 819]
click at [549, 170] on div "Add Column" at bounding box center [603, 321] width 1077 height 384
drag, startPoint x: 674, startPoint y: 201, endPoint x: 926, endPoint y: 201, distance: 251.7
click at [926, 201] on div "Add Column" at bounding box center [603, 321] width 1077 height 384
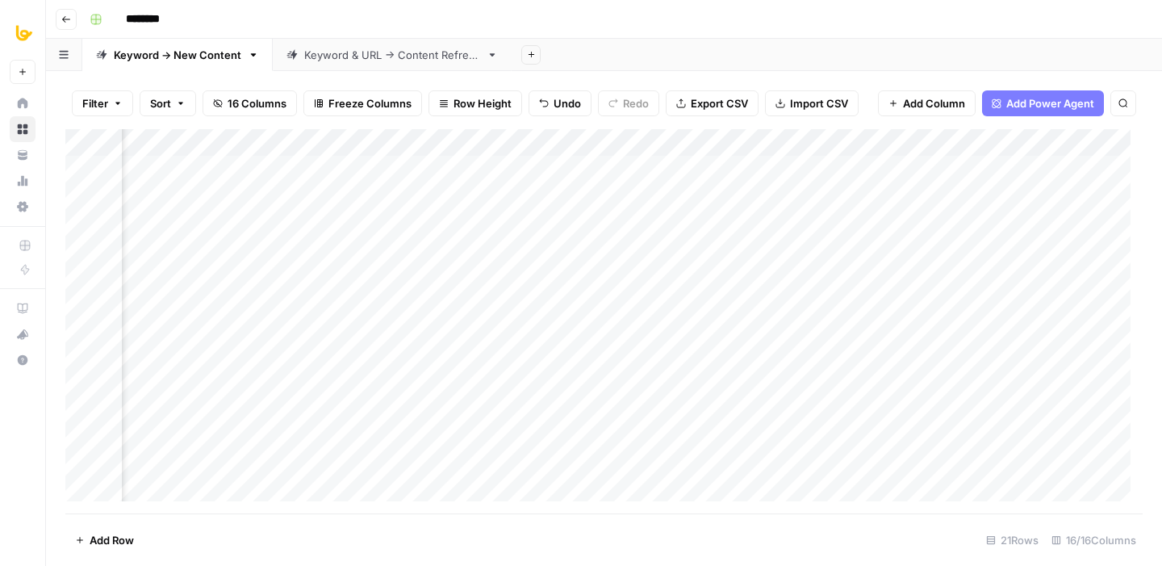
scroll to position [0, 824]
drag, startPoint x: 630, startPoint y: 194, endPoint x: 850, endPoint y: 195, distance: 219.4
click at [850, 195] on div "Add Column" at bounding box center [603, 321] width 1077 height 384
click at [527, 196] on div "Add Column" at bounding box center [603, 321] width 1077 height 384
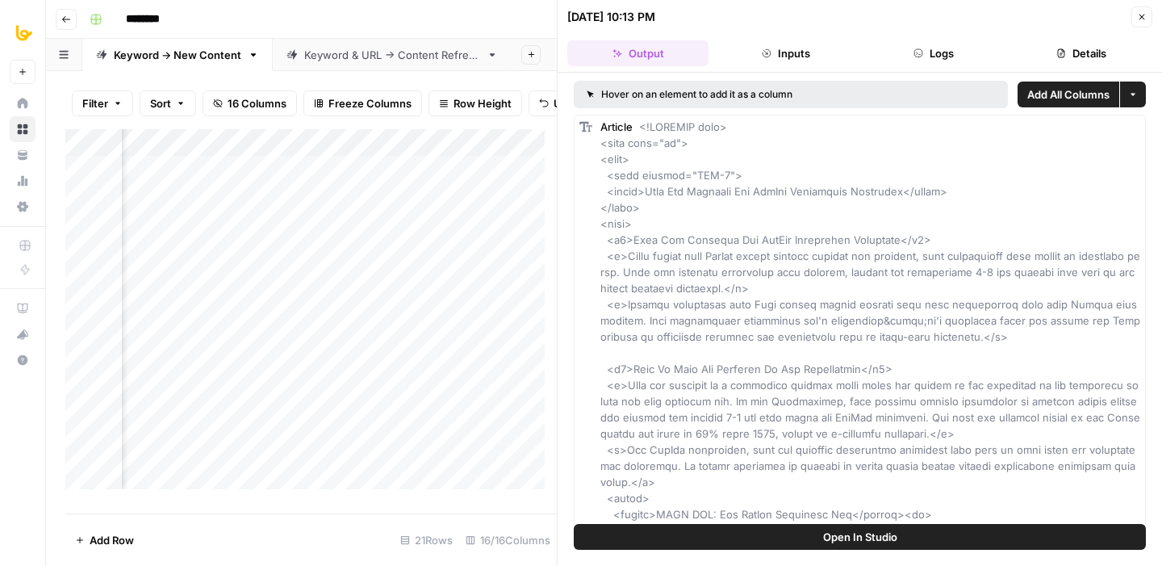
click at [1054, 62] on button "Details" at bounding box center [1081, 53] width 141 height 26
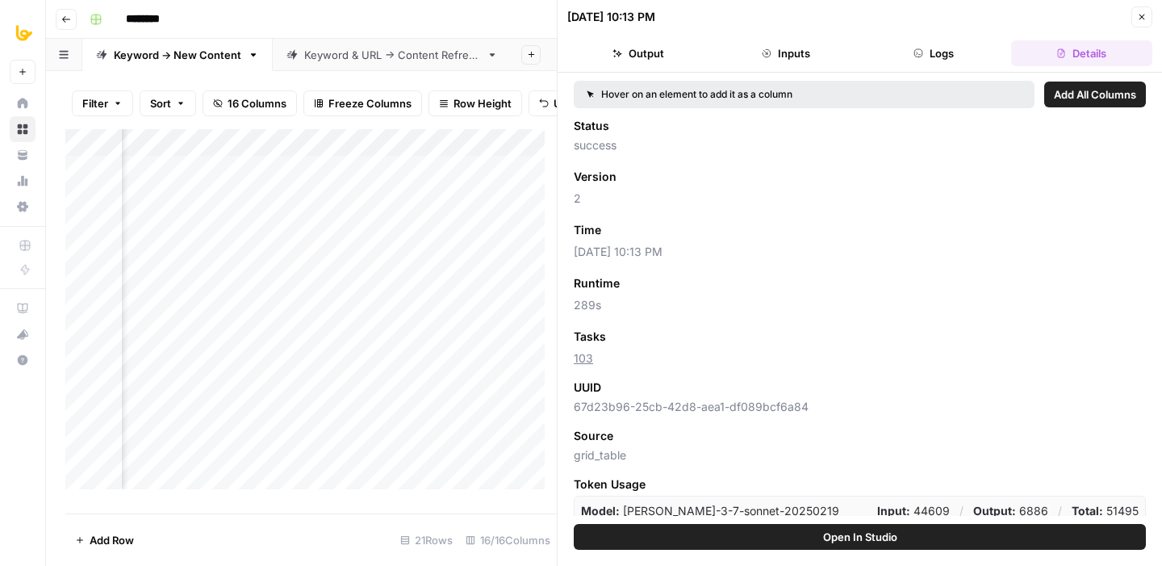
click at [1150, 19] on button "Close" at bounding box center [1141, 16] width 21 height 21
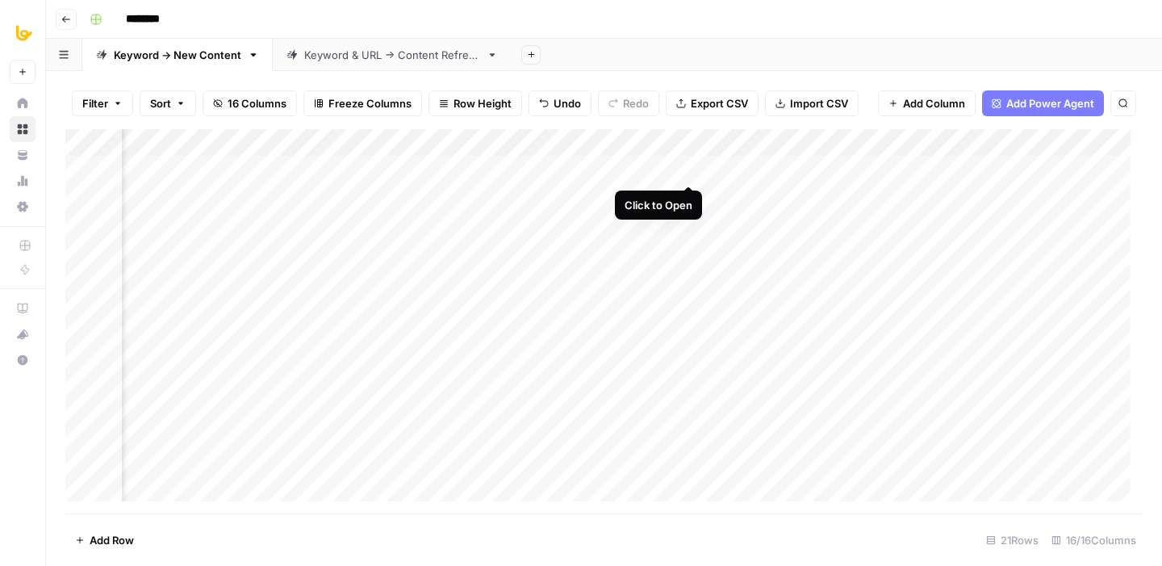
click at [692, 167] on div "Add Column" at bounding box center [603, 321] width 1077 height 384
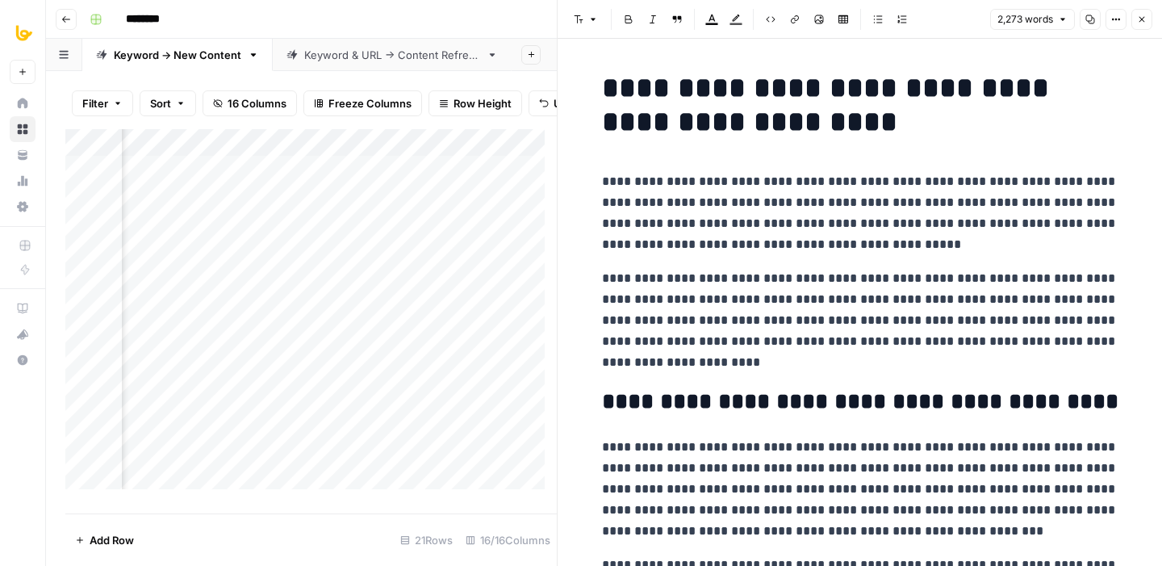
scroll to position [0, 971]
click at [376, 182] on div "Add Column" at bounding box center [310, 315] width 491 height 372
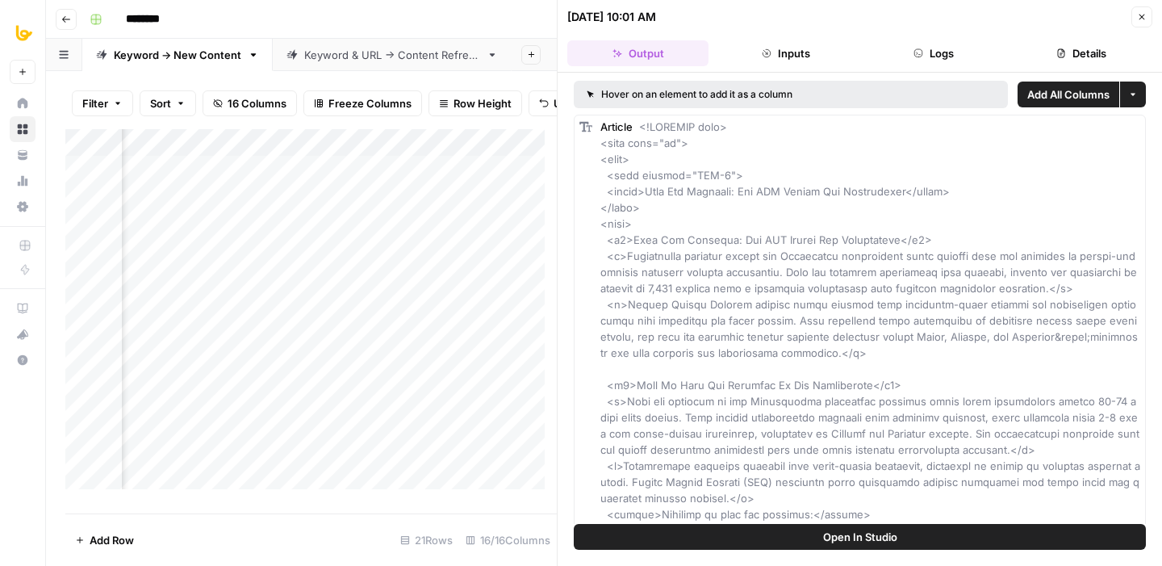
click at [1088, 65] on button "Details" at bounding box center [1081, 53] width 141 height 26
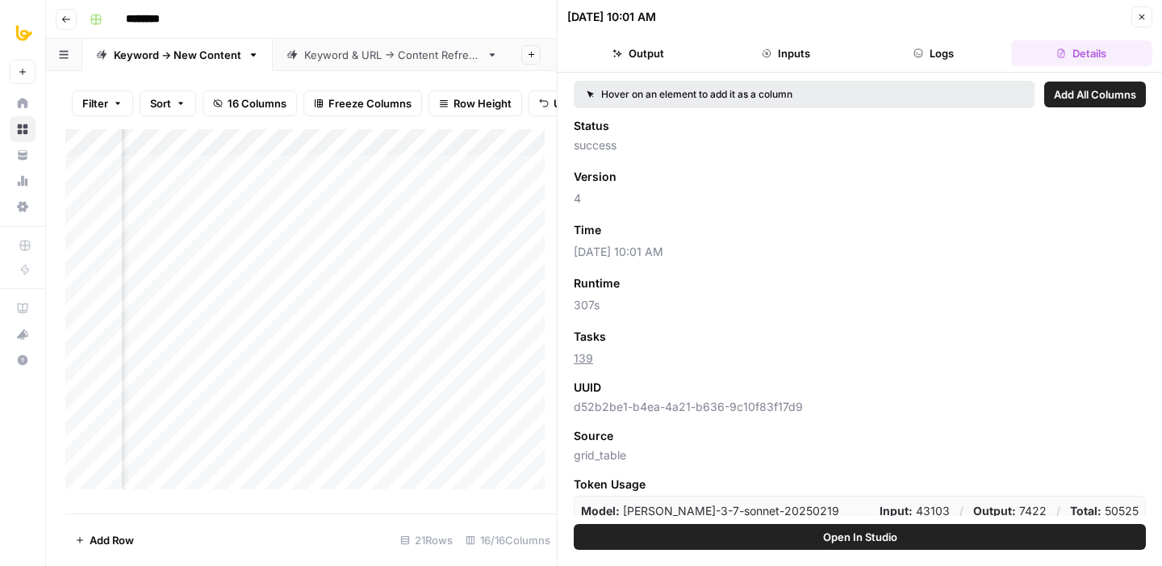
click at [1144, 18] on icon "button" at bounding box center [1142, 17] width 10 height 10
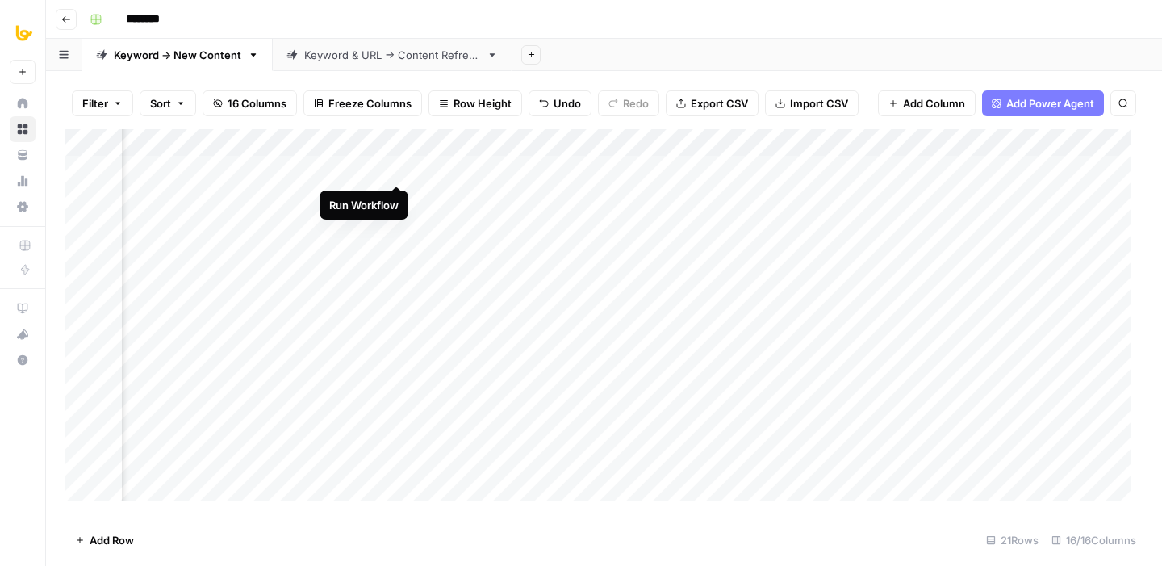
click at [396, 168] on div "Add Column" at bounding box center [603, 321] width 1077 height 384
click at [499, 148] on div "Add Column" at bounding box center [603, 321] width 1077 height 384
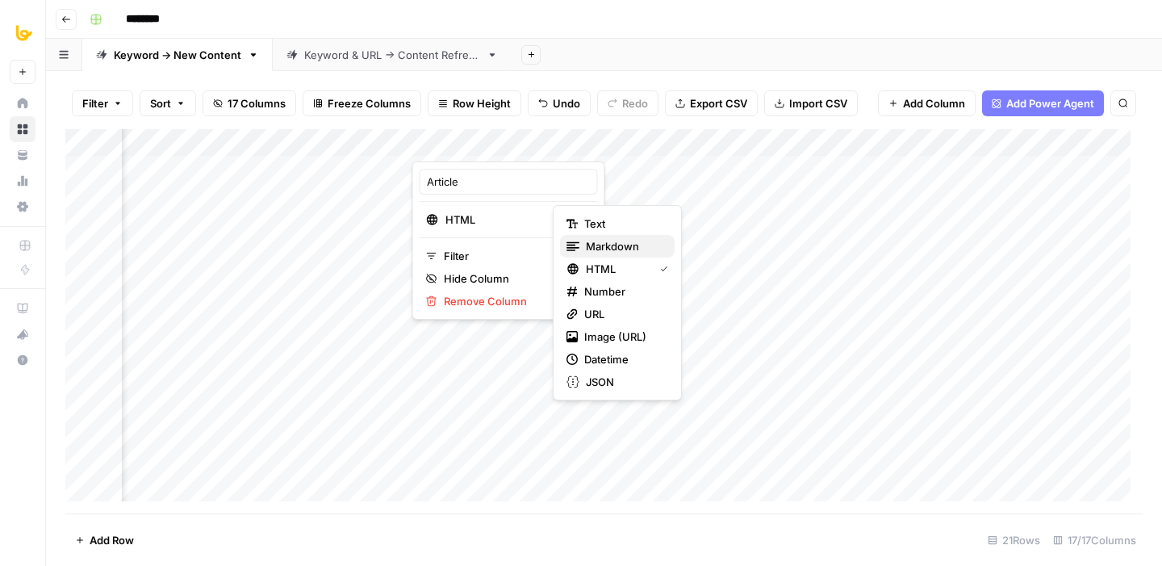
click at [598, 244] on span "Markdown" at bounding box center [624, 246] width 76 height 16
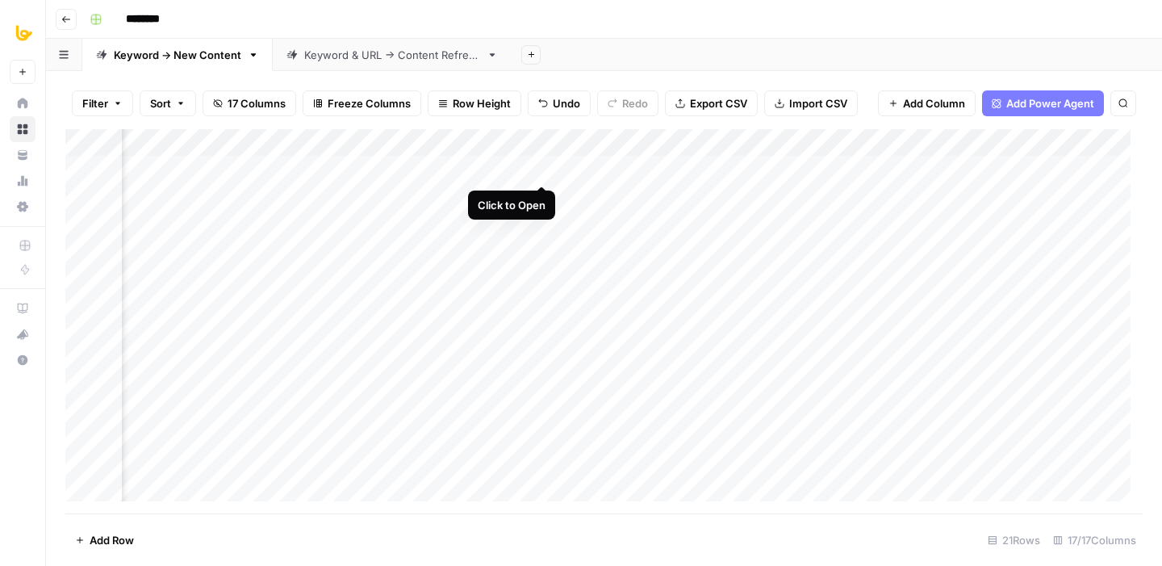
click at [539, 168] on div "Add Column" at bounding box center [603, 321] width 1077 height 384
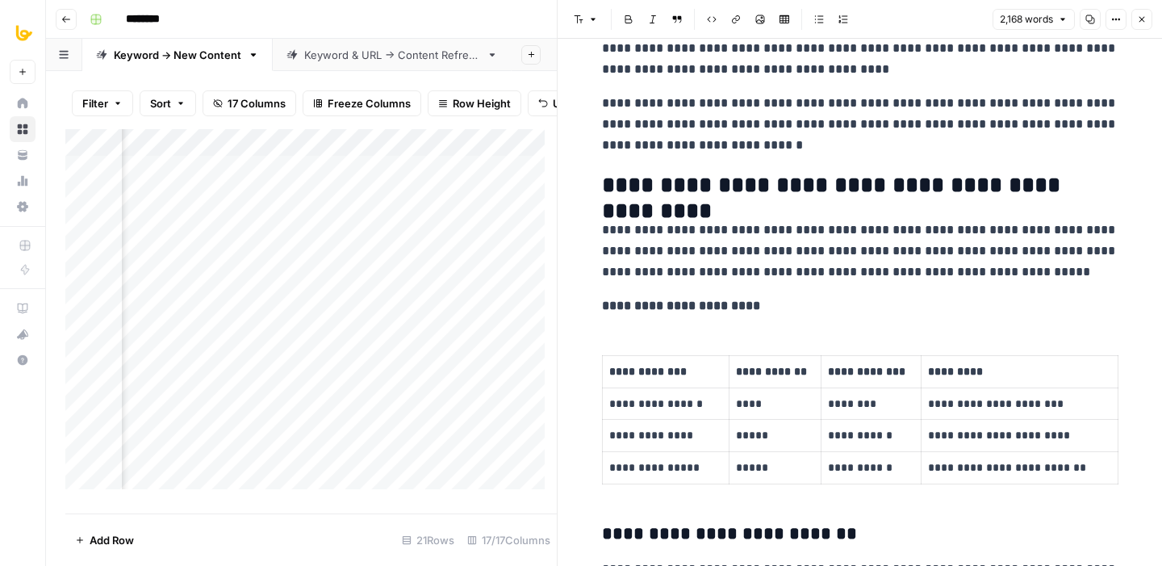
scroll to position [2432, 0]
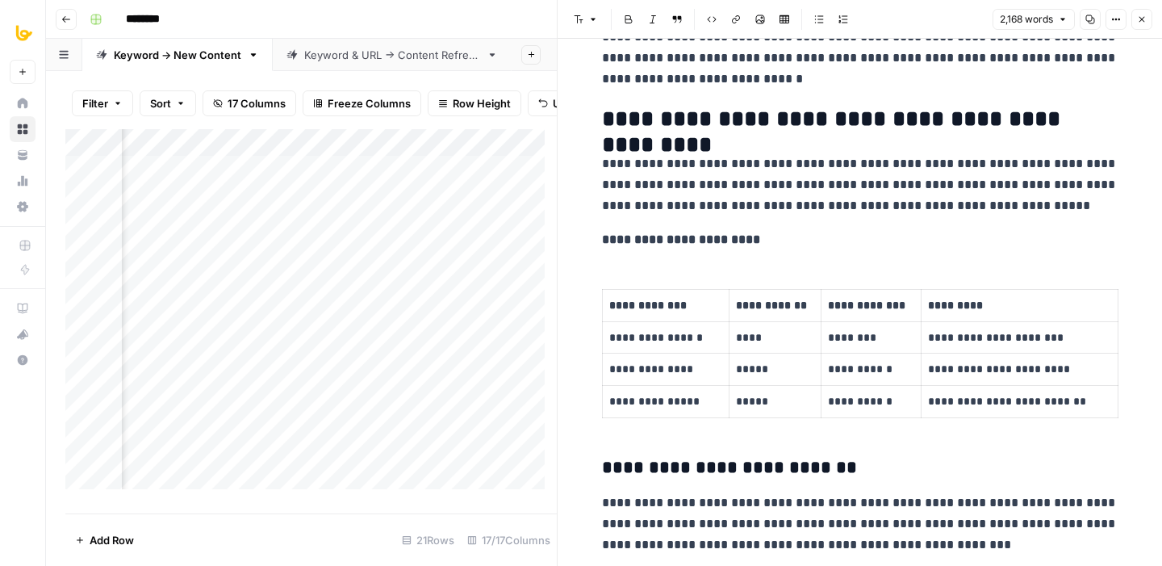
click at [794, 243] on p "**********" at bounding box center [860, 239] width 516 height 21
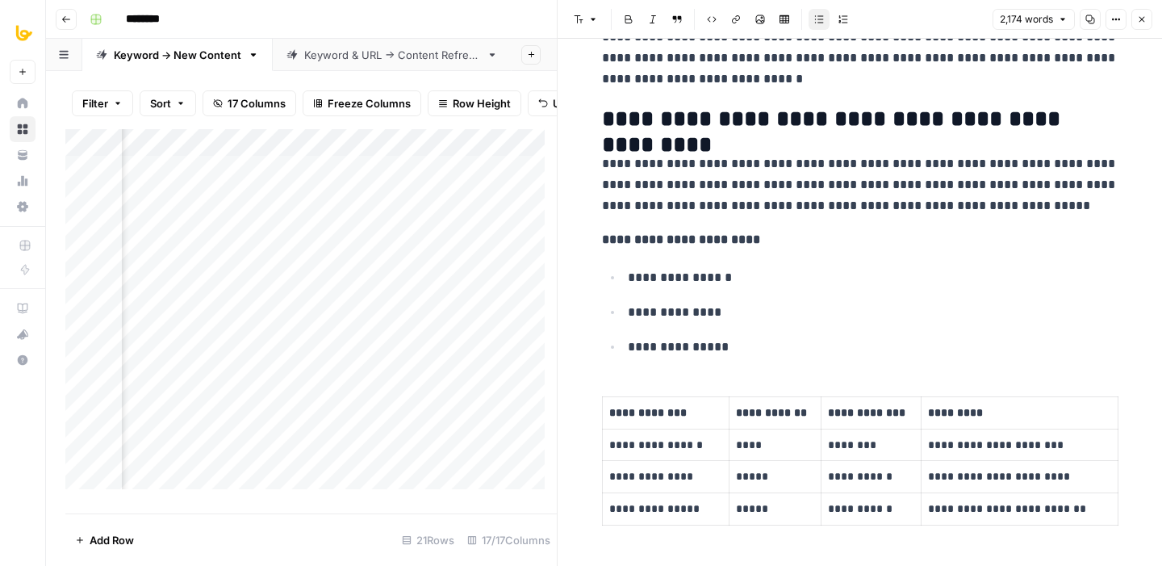
click at [766, 267] on p "**********" at bounding box center [873, 277] width 490 height 21
click at [758, 273] on p "**********" at bounding box center [873, 277] width 490 height 21
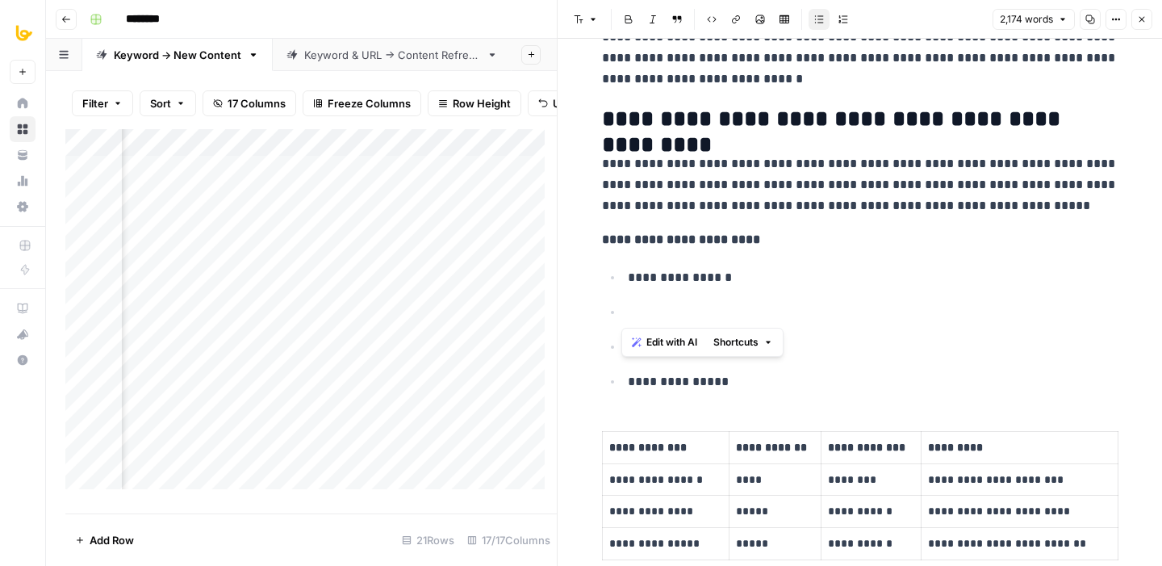
drag, startPoint x: 657, startPoint y: 309, endPoint x: 540, endPoint y: 309, distance: 117.8
click at [540, 309] on body "All About AI New Home Browse Your Data Usage Settings Recent Grids [Butterflowy…" at bounding box center [581, 283] width 1162 height 566
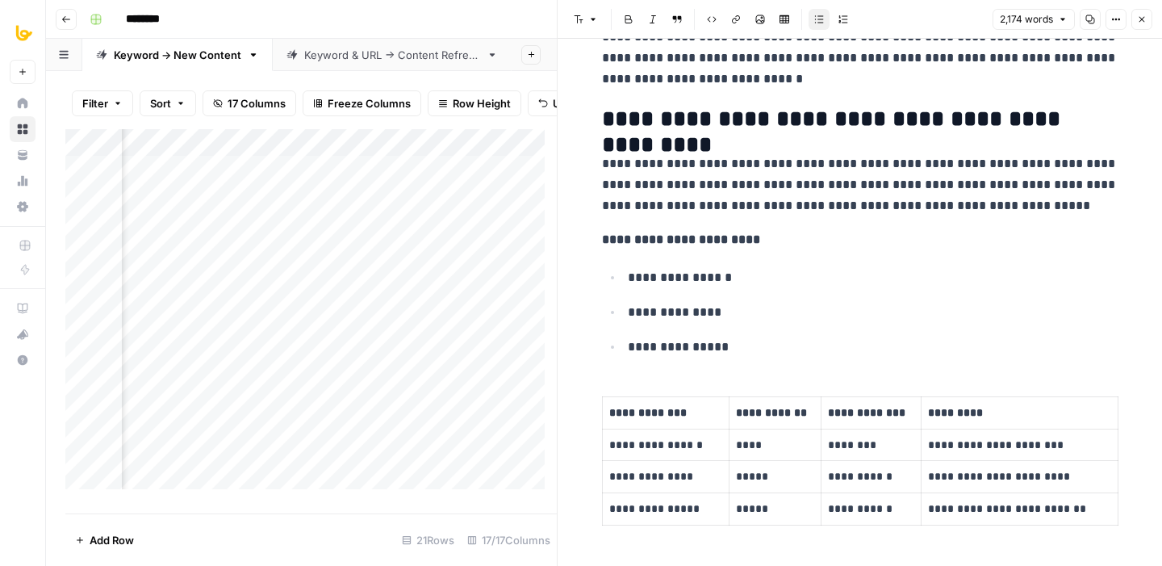
click at [773, 298] on ul "**********" at bounding box center [860, 311] width 516 height 91
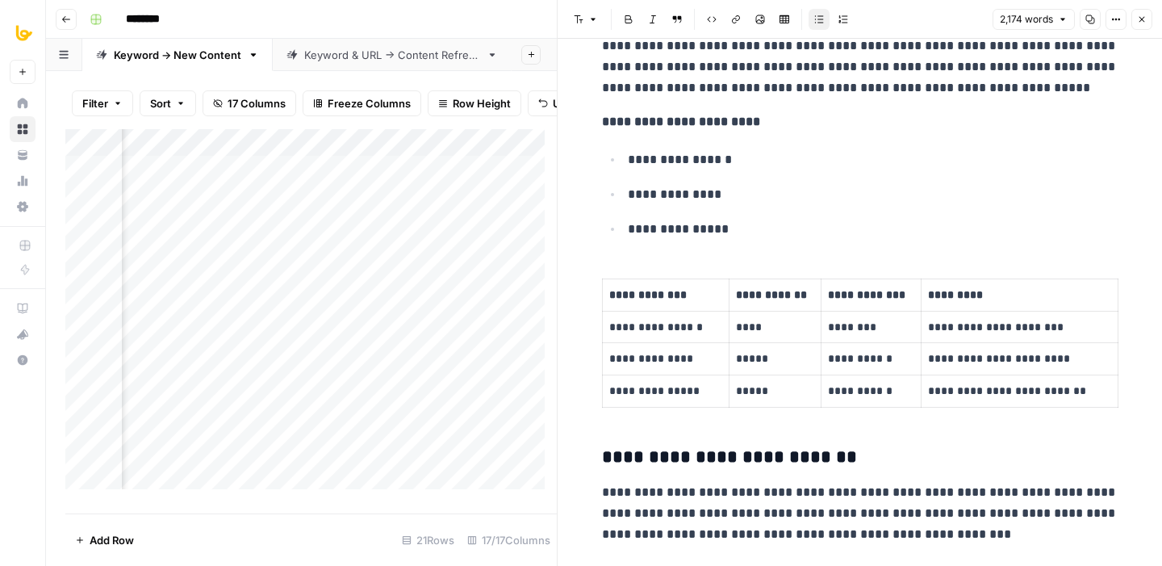
scroll to position [2549, 0]
drag, startPoint x: 595, startPoint y: 123, endPoint x: 1088, endPoint y: 389, distance: 560.5
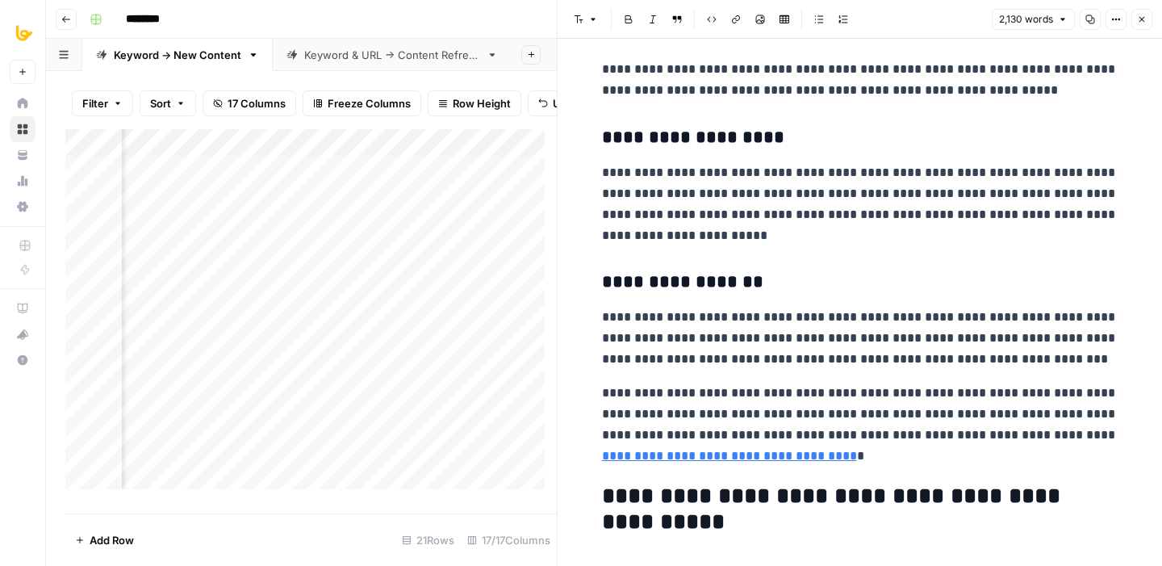
scroll to position [7829, 0]
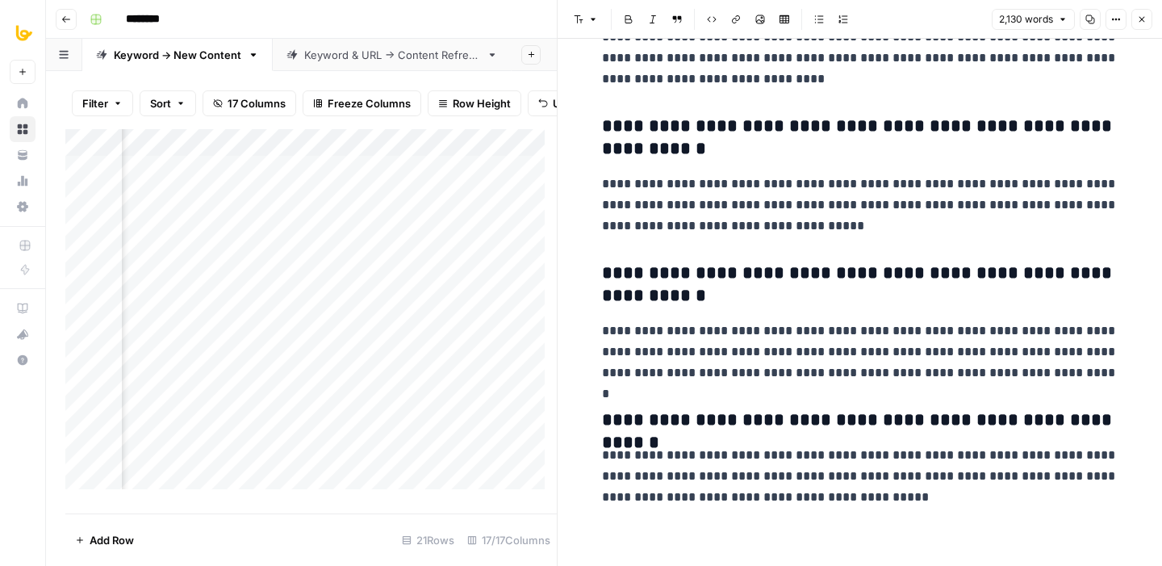
click at [1143, 12] on button "Close" at bounding box center [1141, 19] width 21 height 21
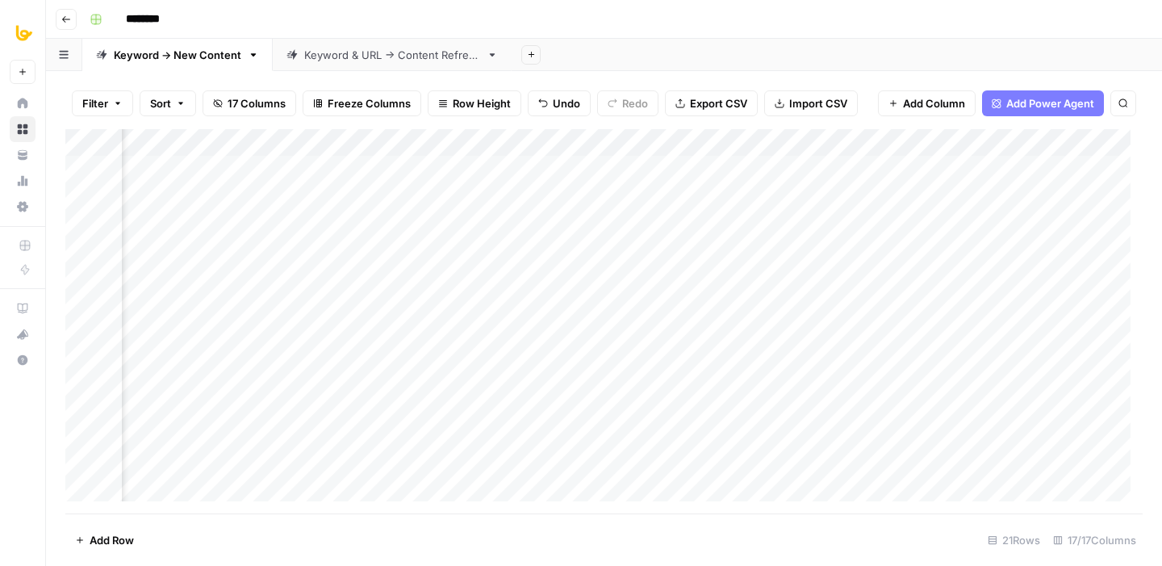
scroll to position [0, 1014]
click at [335, 165] on div "Add Column" at bounding box center [603, 321] width 1077 height 384
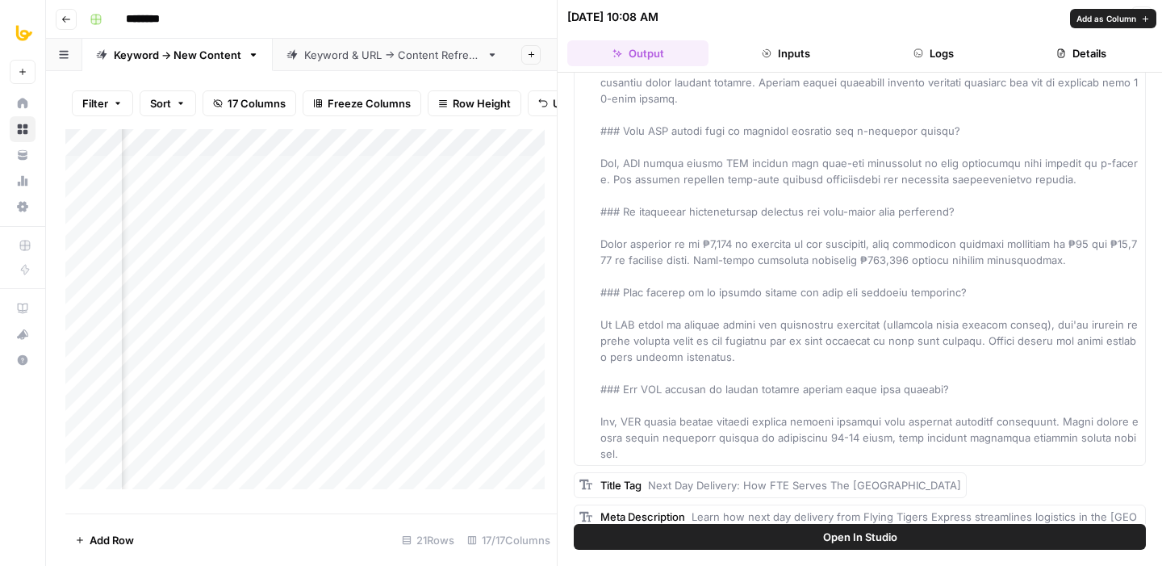
scroll to position [5509, 0]
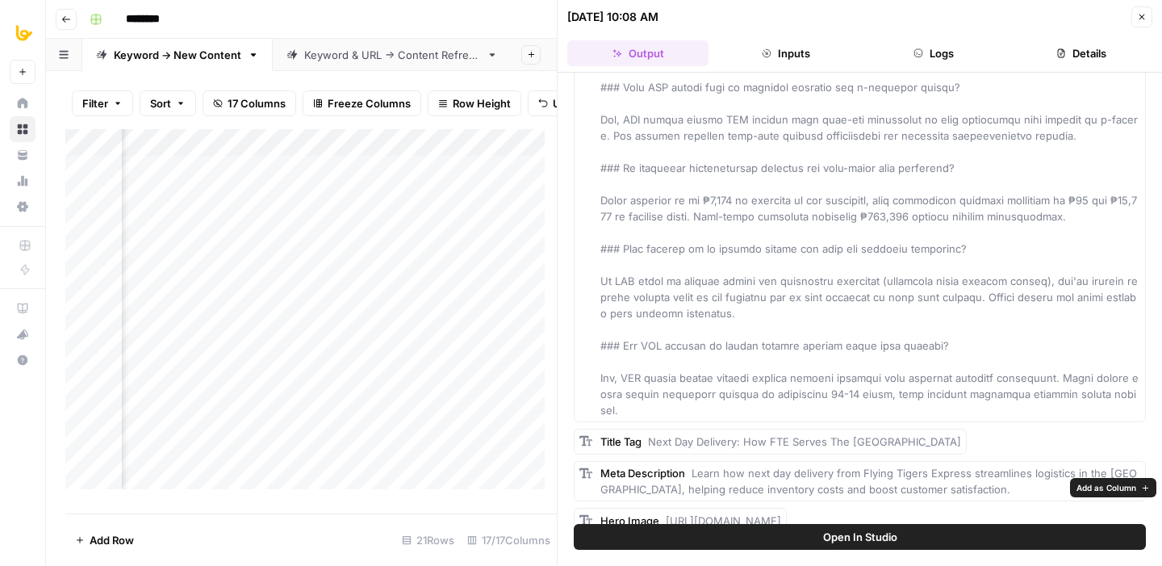
click at [1107, 488] on span "Add as Column" at bounding box center [1106, 487] width 60 height 13
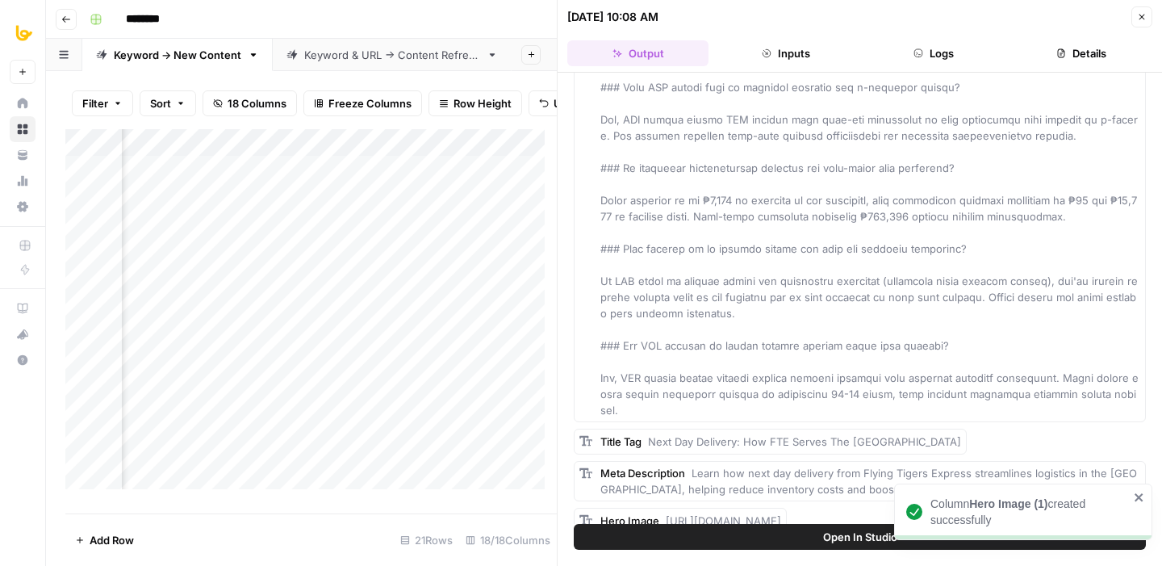
click at [1146, 25] on button "Close" at bounding box center [1141, 16] width 21 height 21
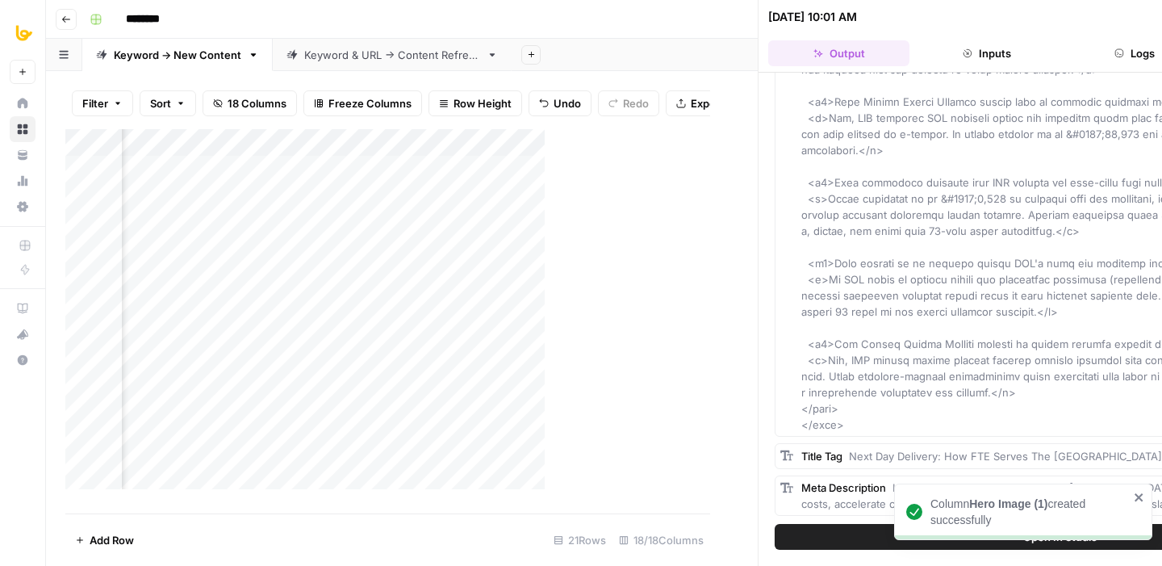
scroll to position [5317, 0]
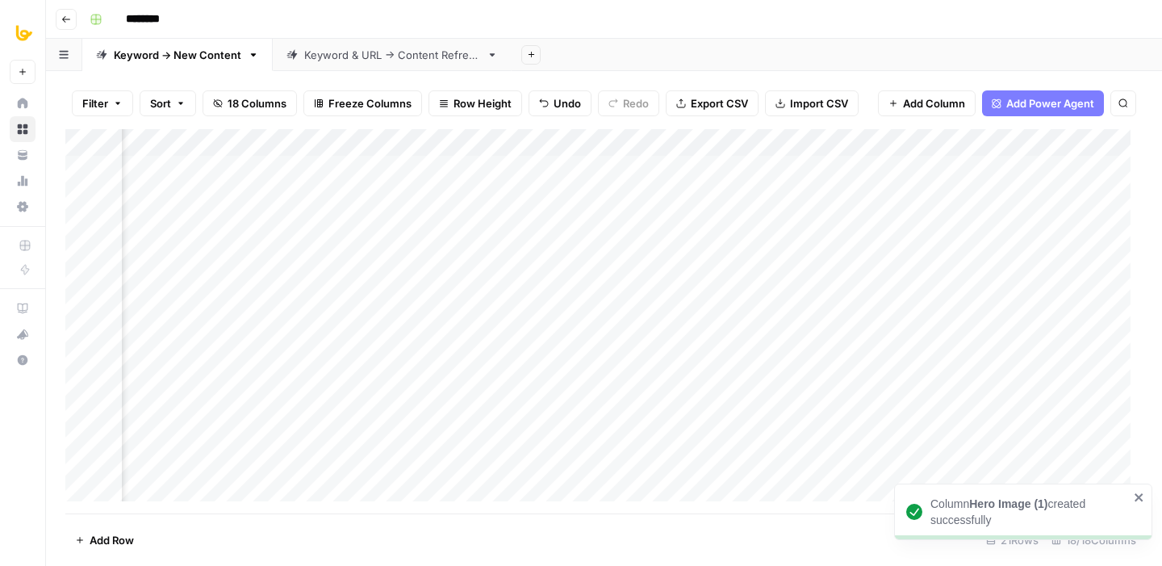
drag, startPoint x: 355, startPoint y: 142, endPoint x: 805, endPoint y: 142, distance: 450.2
click at [805, 142] on div "Add Column" at bounding box center [603, 321] width 1077 height 384
click at [987, 169] on div "Add Column" at bounding box center [603, 321] width 1077 height 384
drag, startPoint x: 830, startPoint y: 141, endPoint x: 301, endPoint y: 157, distance: 529.4
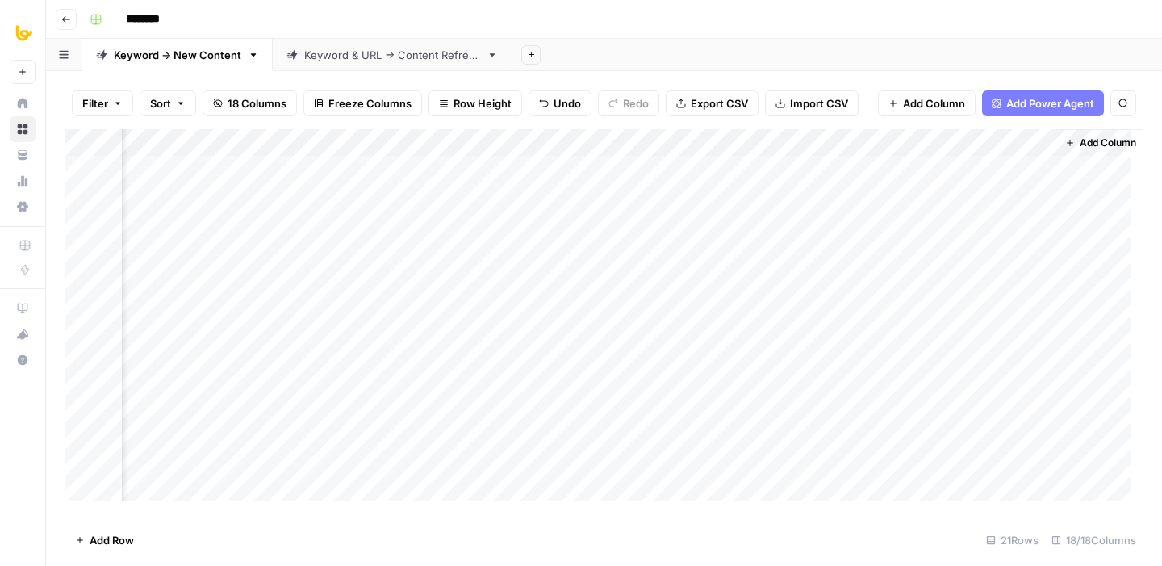
click at [301, 157] on div "Add Column" at bounding box center [603, 321] width 1077 height 384
click at [708, 146] on div "Add Column" at bounding box center [603, 321] width 1077 height 384
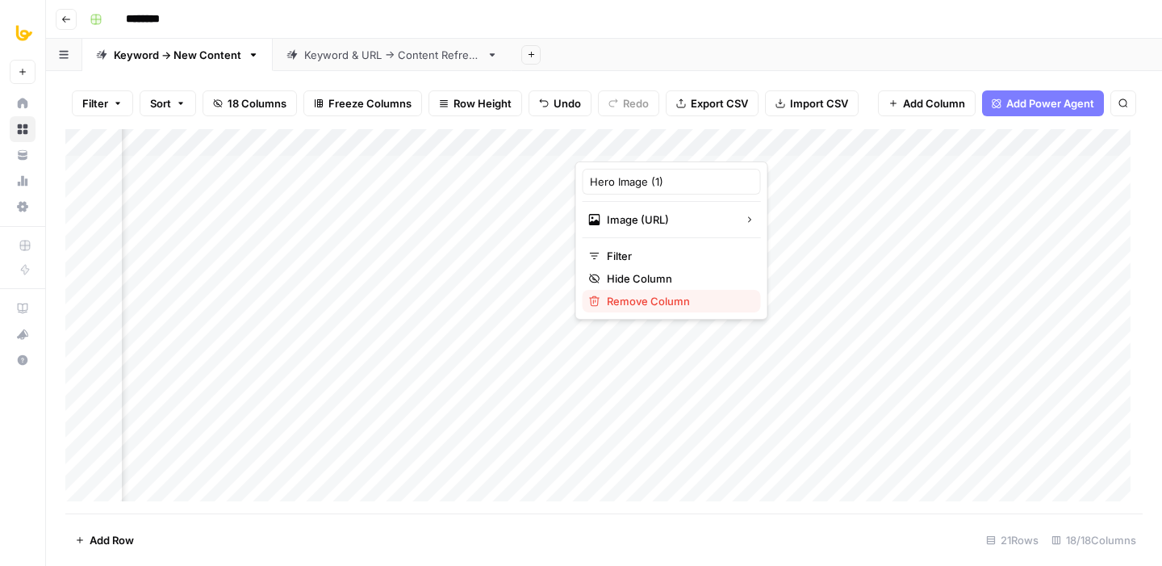
click at [628, 298] on span "Remove Column" at bounding box center [677, 301] width 141 height 16
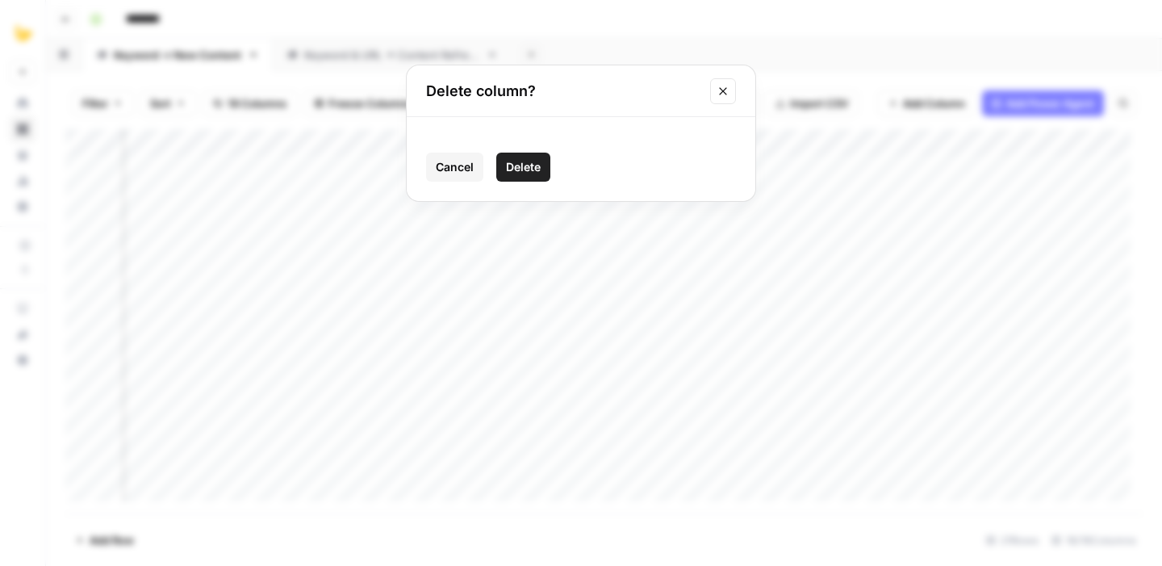
click at [526, 165] on span "Delete" at bounding box center [523, 167] width 35 height 16
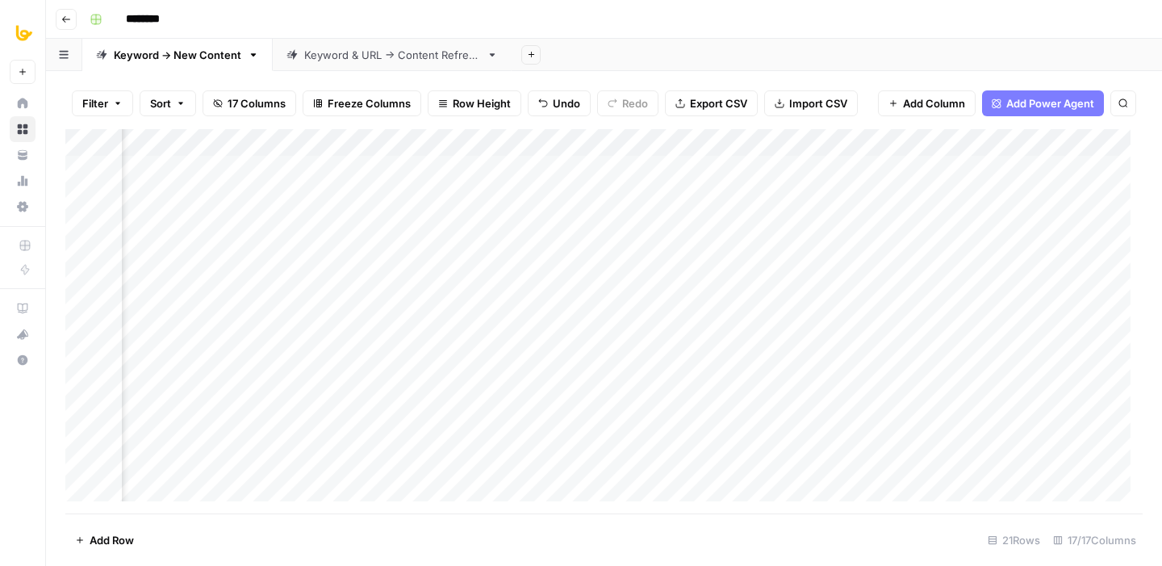
scroll to position [0, 894]
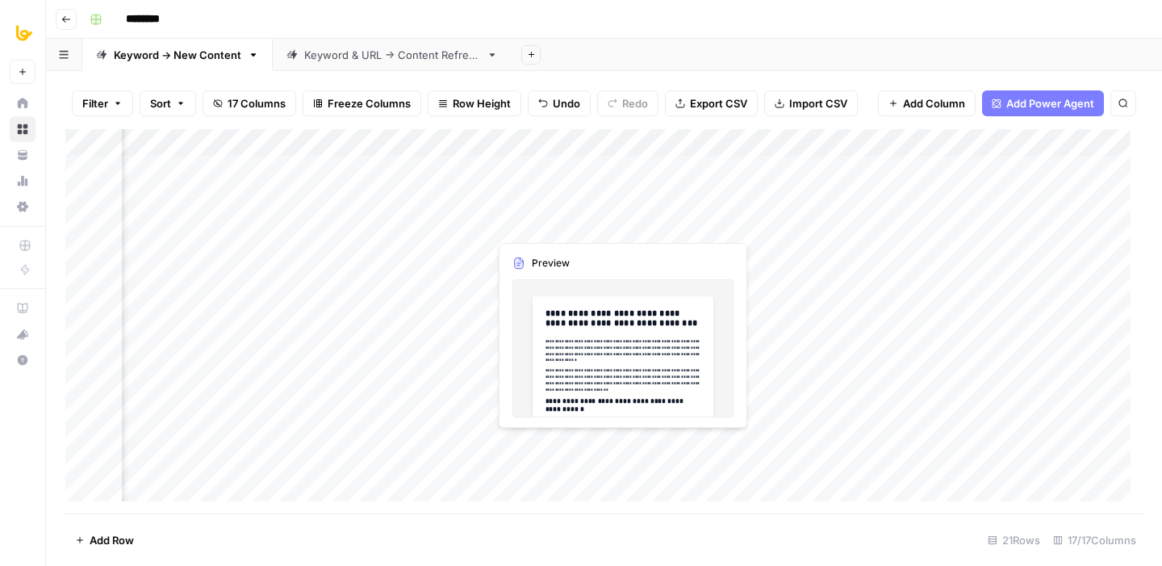
click at [540, 222] on div "Add Column" at bounding box center [603, 321] width 1077 height 384
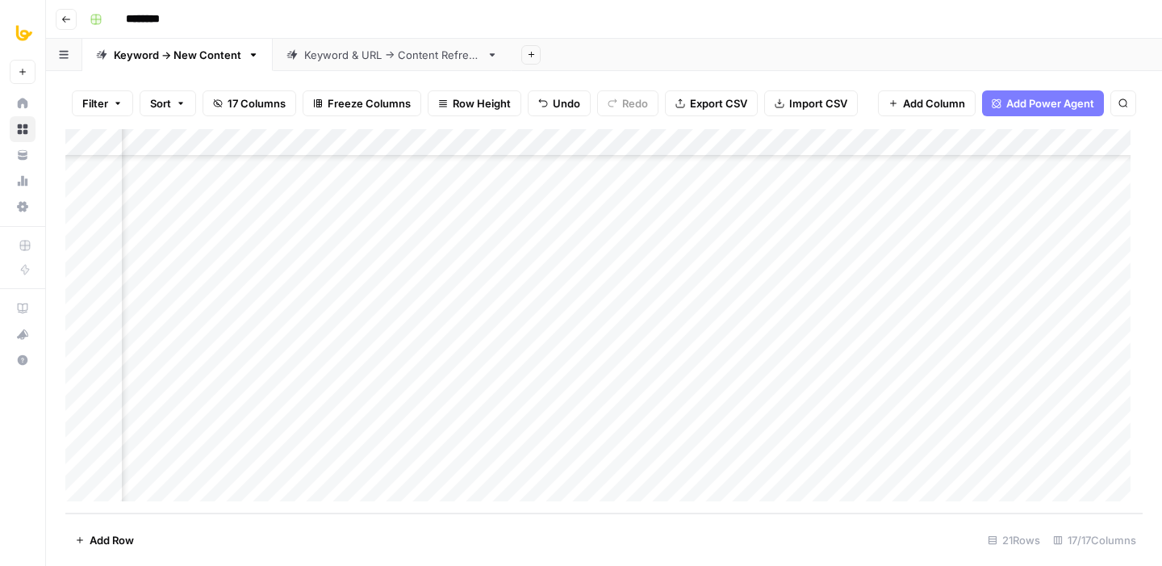
click at [867, 428] on div "Add Column" at bounding box center [603, 321] width 1077 height 384
drag, startPoint x: 463, startPoint y: 207, endPoint x: 467, endPoint y: 257, distance: 50.2
click at [467, 257] on div "Add Column" at bounding box center [603, 321] width 1077 height 384
click at [606, 54] on div "Add Sheet" at bounding box center [836, 55] width 650 height 32
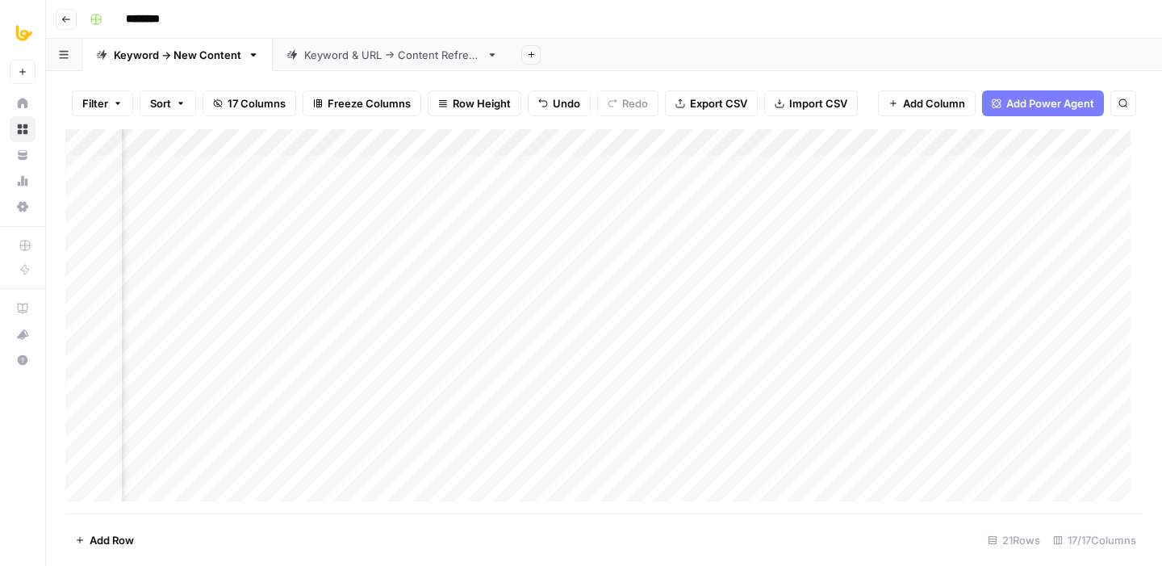
click at [606, 53] on div "Add Sheet" at bounding box center [836, 55] width 650 height 32
click at [743, 195] on div "Add Column" at bounding box center [603, 321] width 1077 height 384
click at [807, 194] on div "Add Column" at bounding box center [603, 321] width 1077 height 384
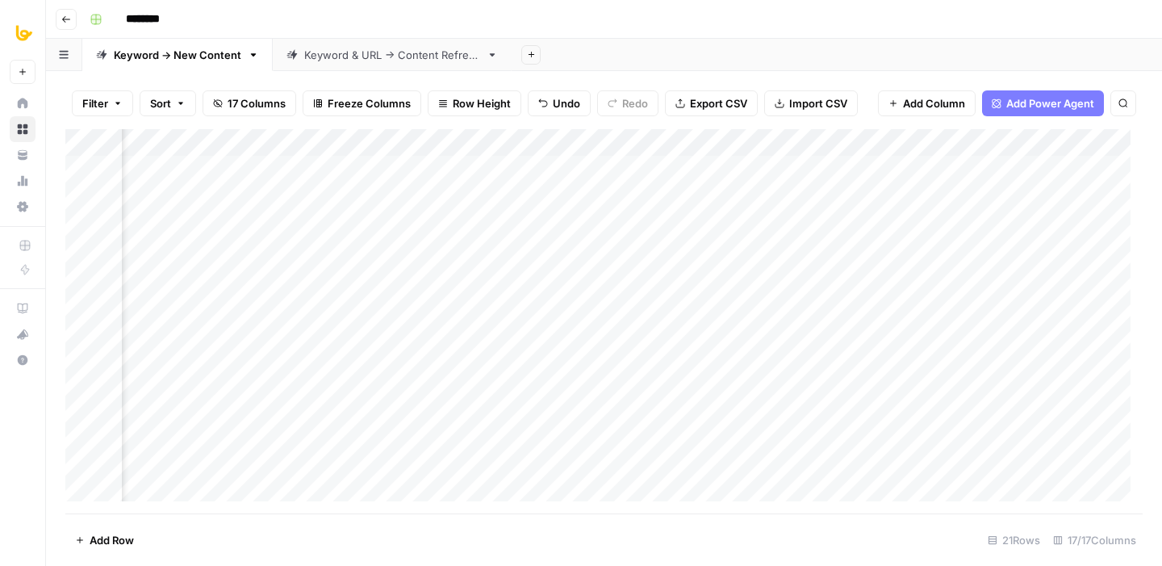
click at [861, 195] on div "Add Column" at bounding box center [603, 321] width 1077 height 384
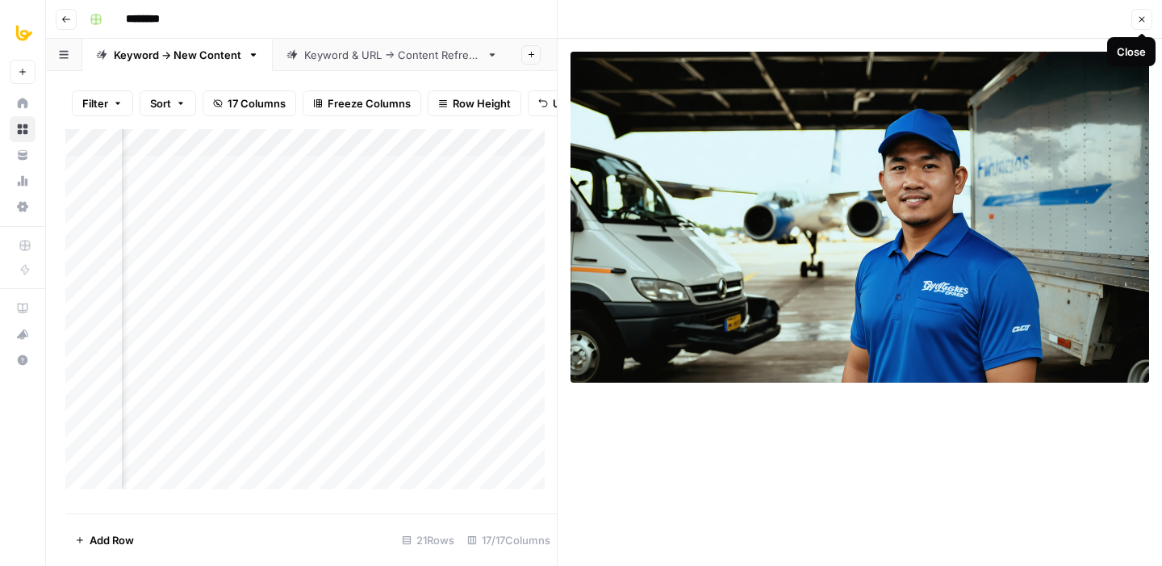
click at [1146, 20] on button "Close" at bounding box center [1141, 19] width 21 height 21
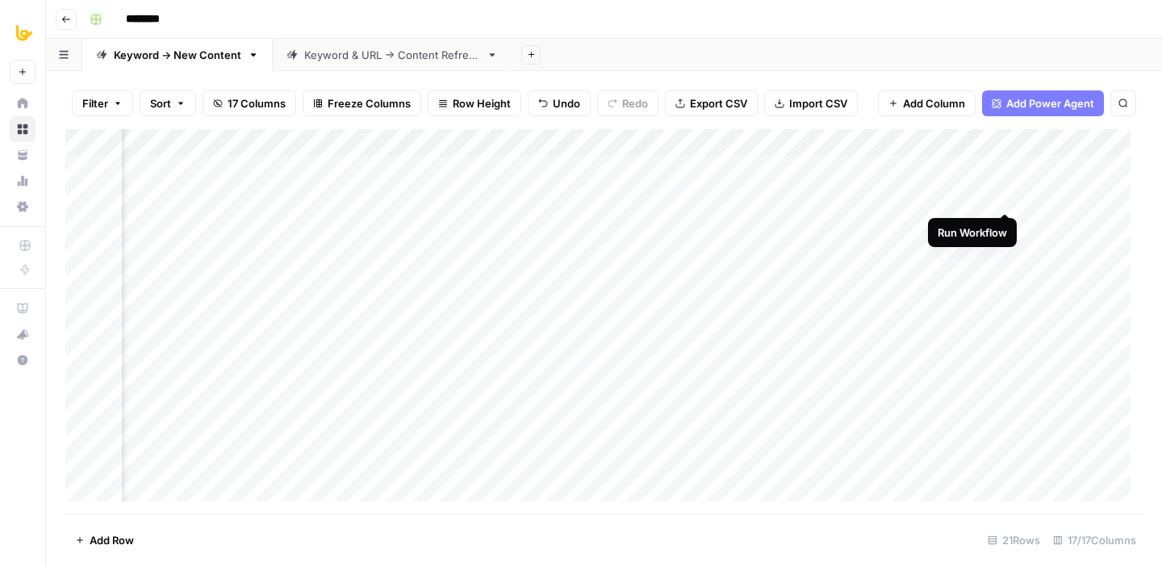
click at [1004, 198] on div "Add Column" at bounding box center [603, 321] width 1077 height 384
